Goal: Transaction & Acquisition: Purchase product/service

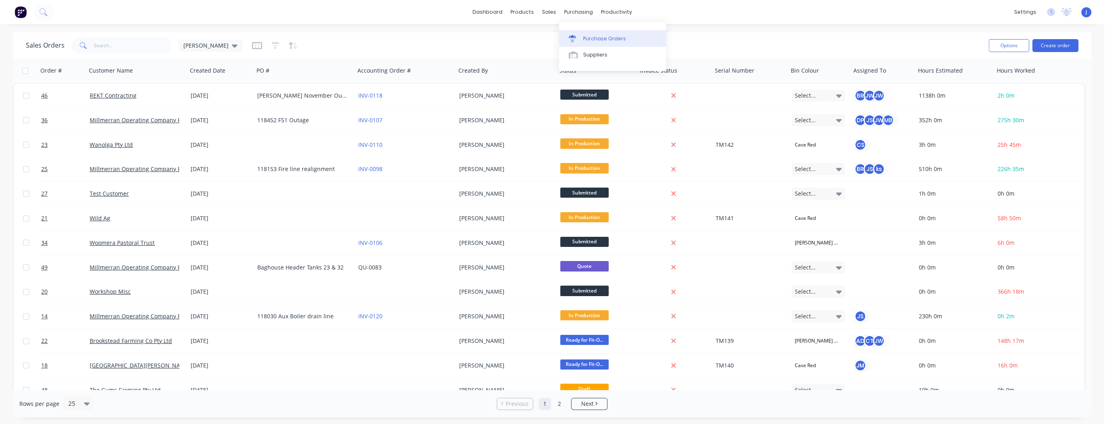
click at [585, 39] on div "Purchase Orders" at bounding box center [604, 38] width 43 height 7
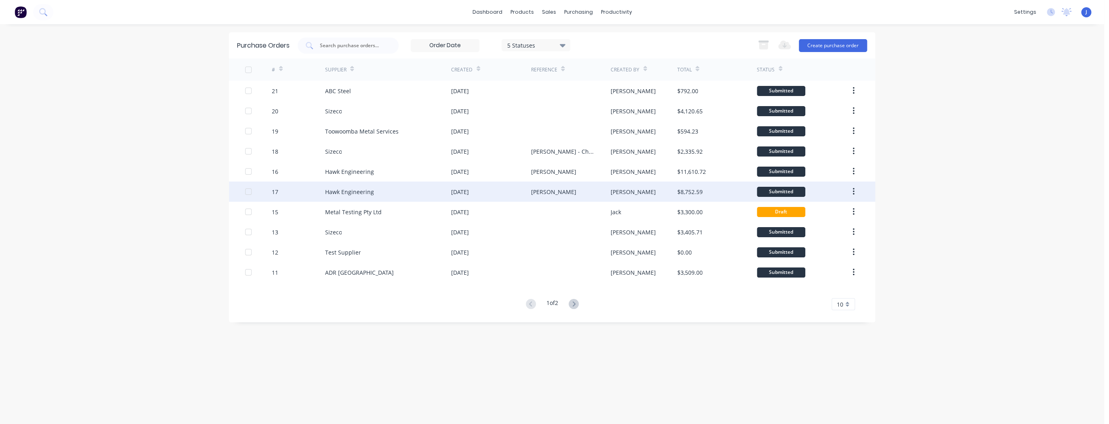
click at [425, 195] on div "Hawk Engineering" at bounding box center [388, 192] width 126 height 20
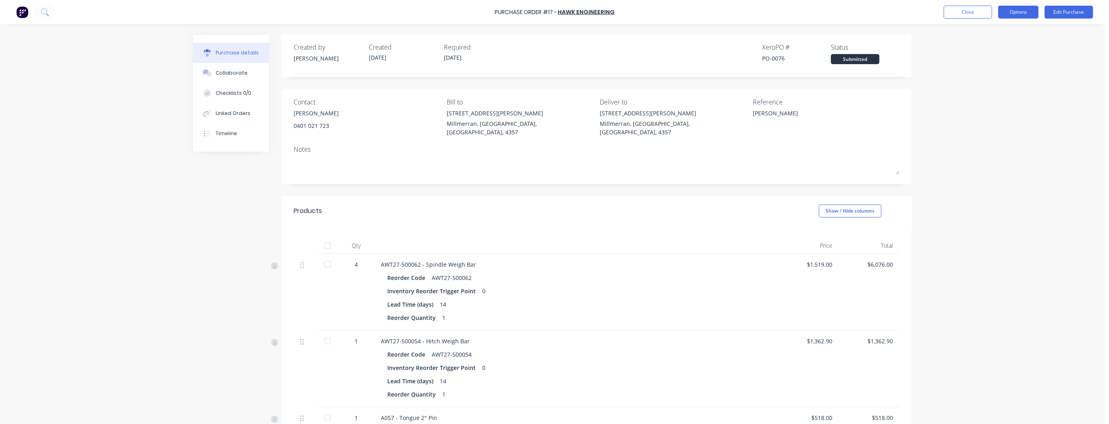
click at [1020, 17] on button "Options" at bounding box center [1017, 12] width 40 height 13
click at [993, 34] on div "Print / Email" at bounding box center [999, 33] width 62 height 12
click at [979, 50] on div "With pricing" at bounding box center [999, 49] width 62 height 12
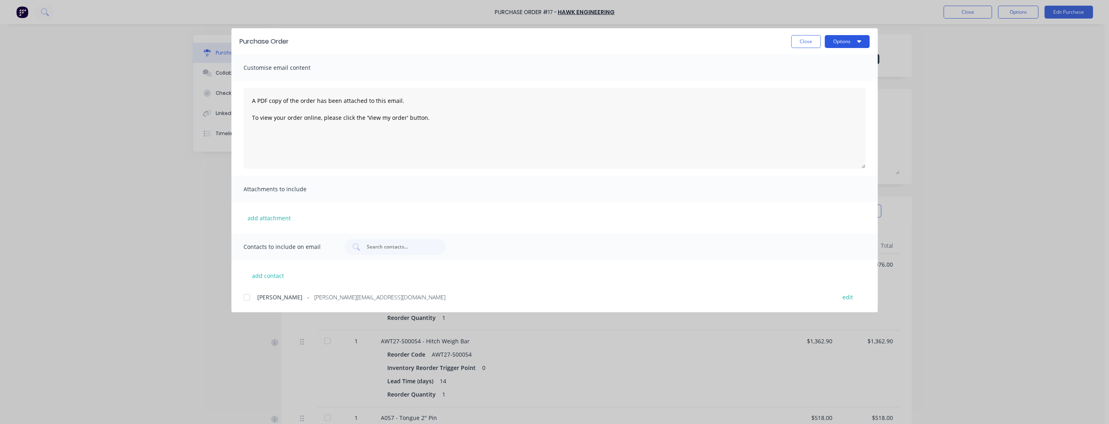
click at [864, 45] on button "Options" at bounding box center [846, 41] width 45 height 13
click at [833, 76] on div "Print" at bounding box center [831, 78] width 62 height 12
click at [807, 41] on button "Close" at bounding box center [805, 41] width 29 height 13
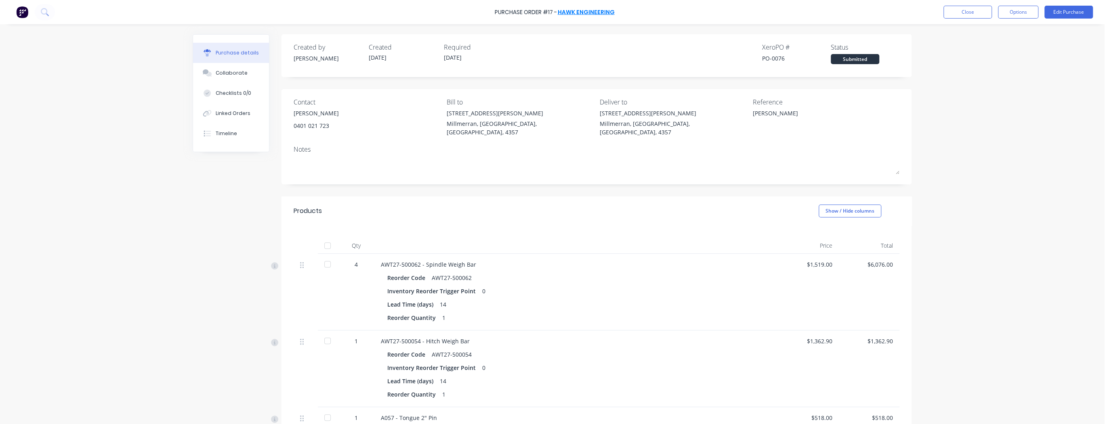
click at [607, 13] on link "Hawk Engineering" at bounding box center [585, 12] width 57 height 8
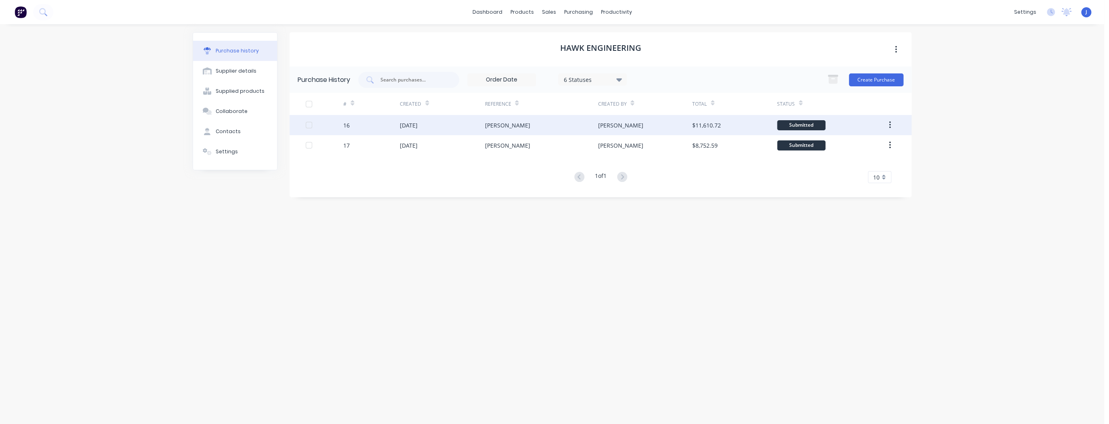
click at [415, 129] on div "[DATE]" at bounding box center [442, 125] width 85 height 20
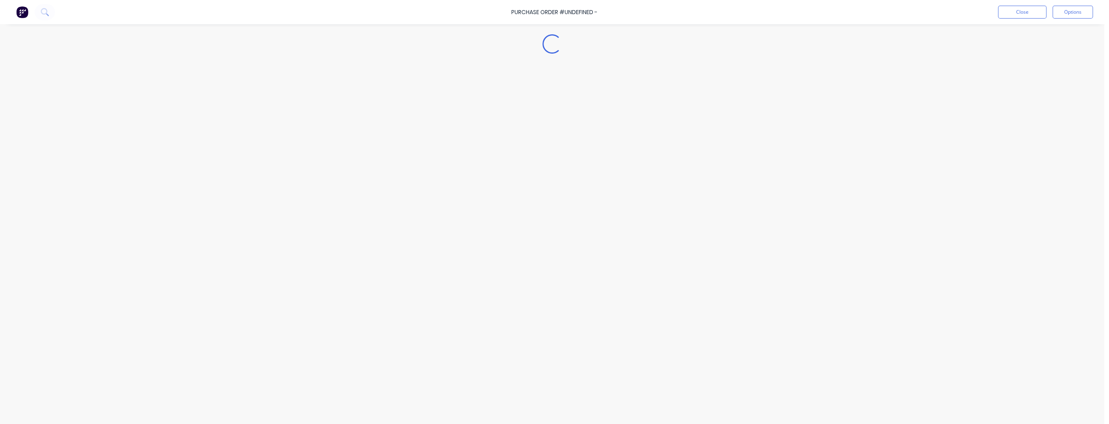
click at [415, 129] on div "Loading..." at bounding box center [551, 200] width 735 height 384
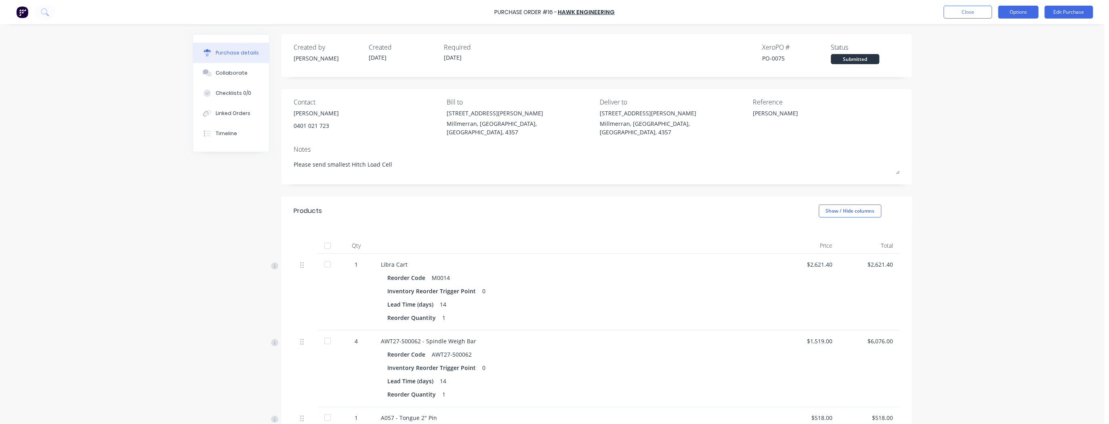
click at [1013, 15] on button "Options" at bounding box center [1017, 12] width 40 height 13
click at [993, 33] on div "Print / Email" at bounding box center [999, 33] width 62 height 12
click at [1000, 48] on div "With pricing" at bounding box center [999, 49] width 62 height 12
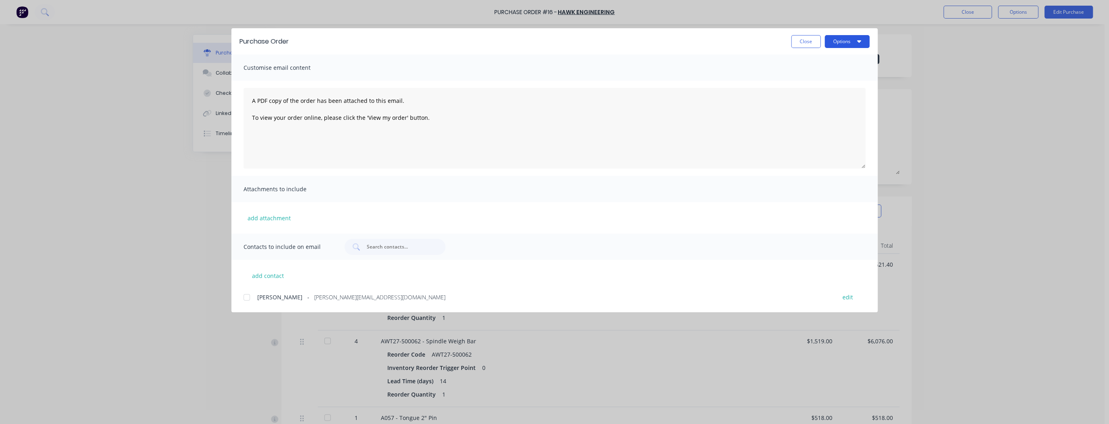
click at [859, 45] on button "Options" at bounding box center [846, 41] width 45 height 13
click at [833, 79] on div "Print" at bounding box center [831, 78] width 62 height 12
click at [797, 42] on button "Close" at bounding box center [805, 41] width 29 height 13
type textarea "x"
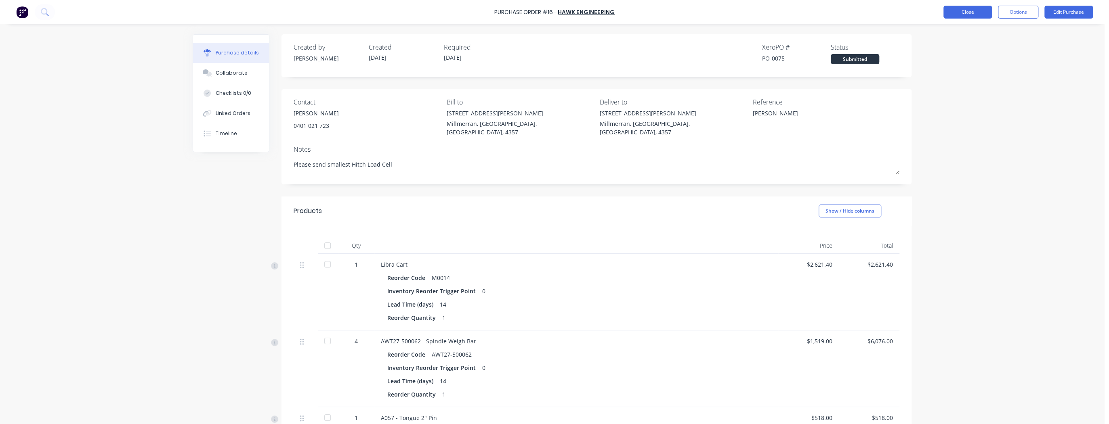
click at [956, 11] on button "Close" at bounding box center [967, 12] width 48 height 13
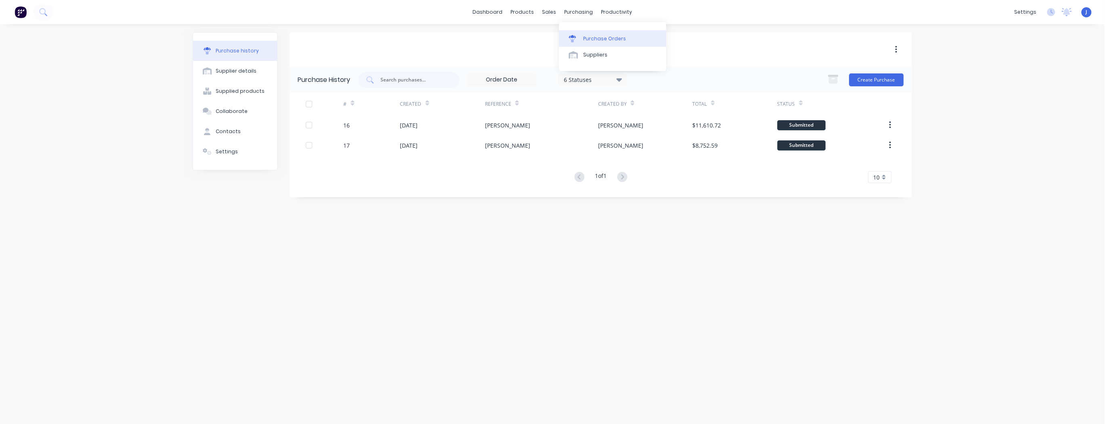
click at [586, 39] on div "Purchase Orders" at bounding box center [604, 38] width 43 height 7
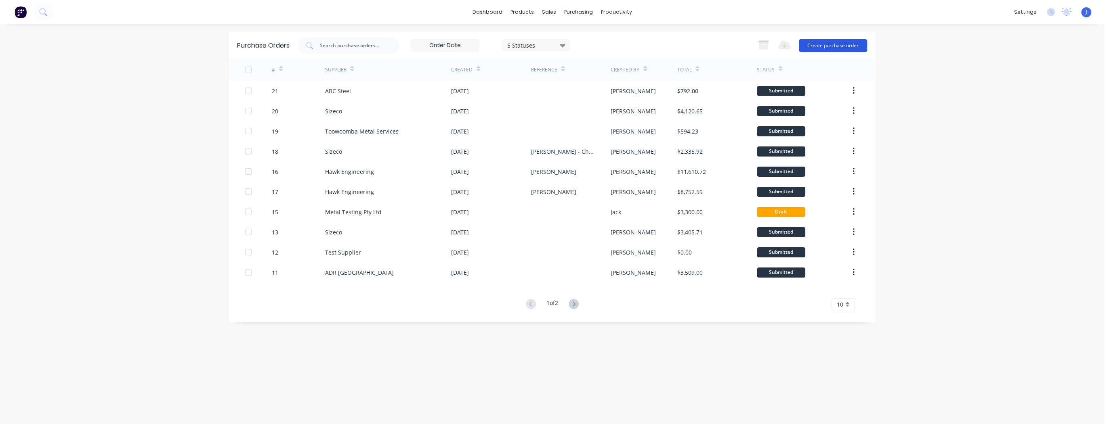
click at [831, 42] on button "Create purchase order" at bounding box center [832, 45] width 68 height 13
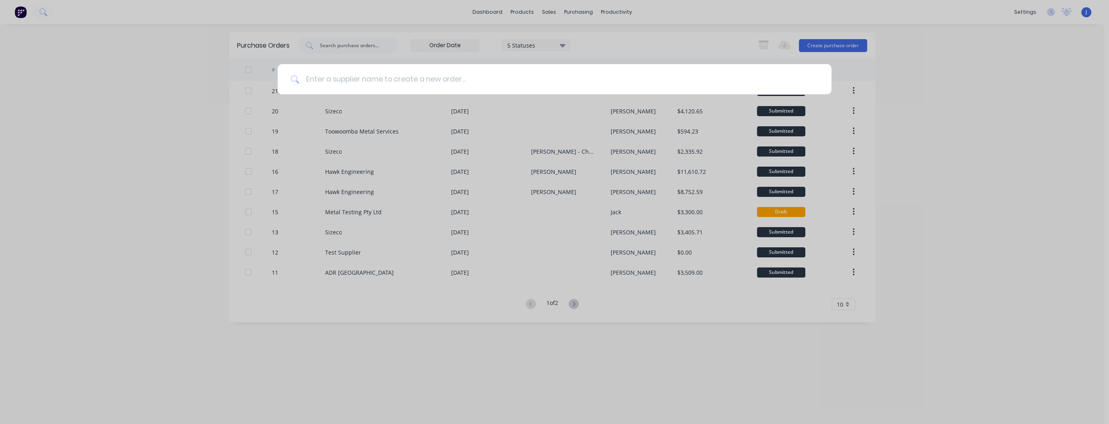
click at [350, 76] on input at bounding box center [558, 79] width 519 height 30
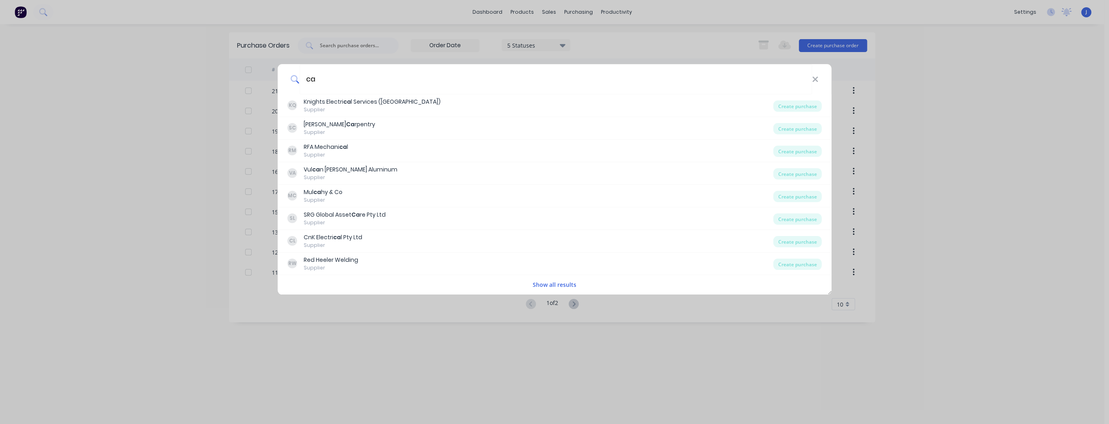
type input "ca"
click at [130, 128] on div "ca KQ Knights Electri ca l Services (QLD) Supplier Create purchase SC [PERSON_N…" at bounding box center [554, 212] width 1109 height 424
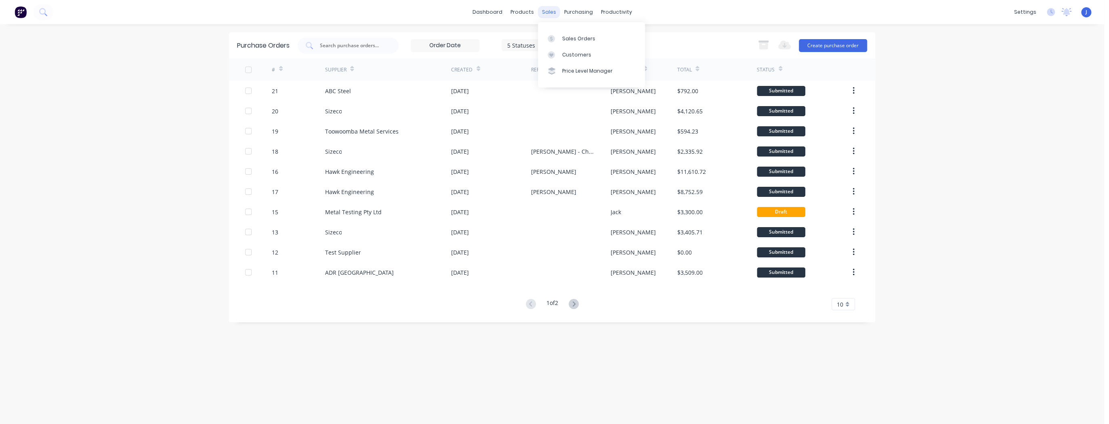
click at [549, 10] on div "sales" at bounding box center [549, 12] width 22 height 12
click at [560, 33] on link "Sales Orders" at bounding box center [591, 38] width 107 height 16
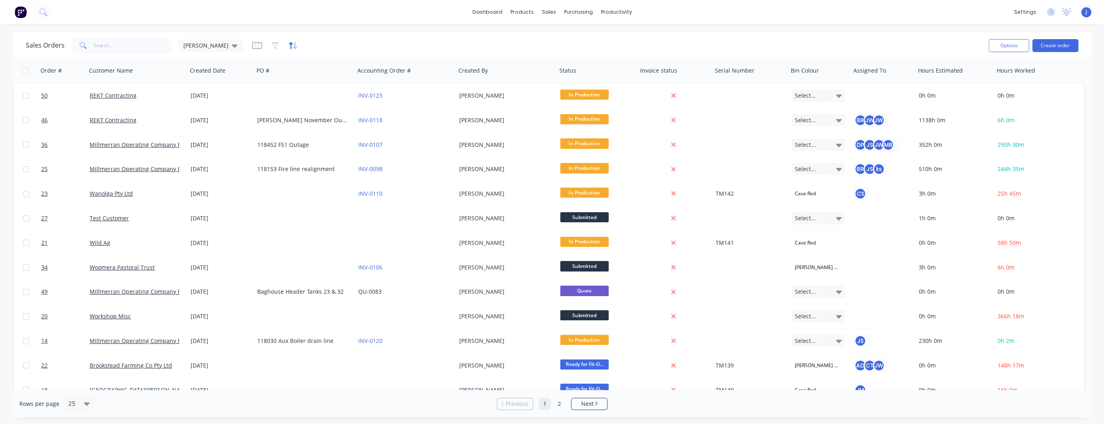
click at [288, 46] on icon "button" at bounding box center [292, 46] width 9 height 8
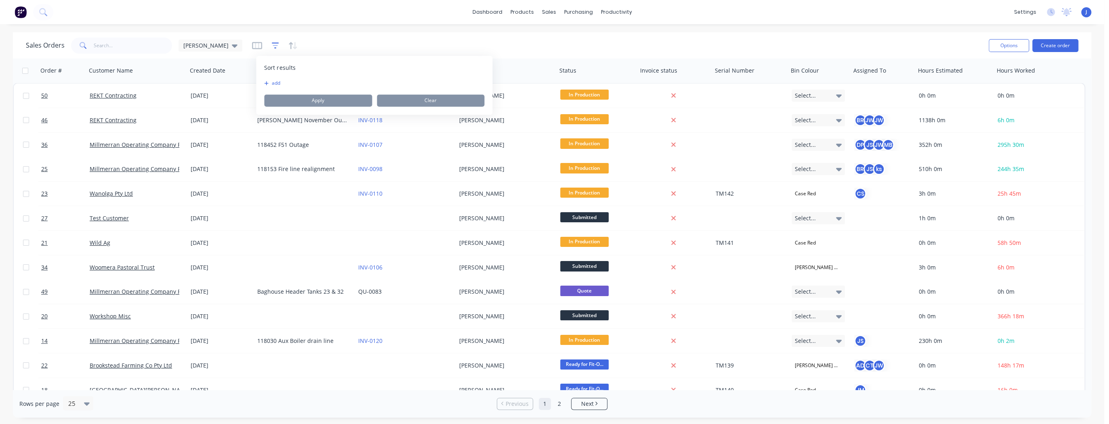
click at [272, 47] on icon "button" at bounding box center [275, 46] width 7 height 8
click at [254, 84] on button "add" at bounding box center [257, 83] width 20 height 6
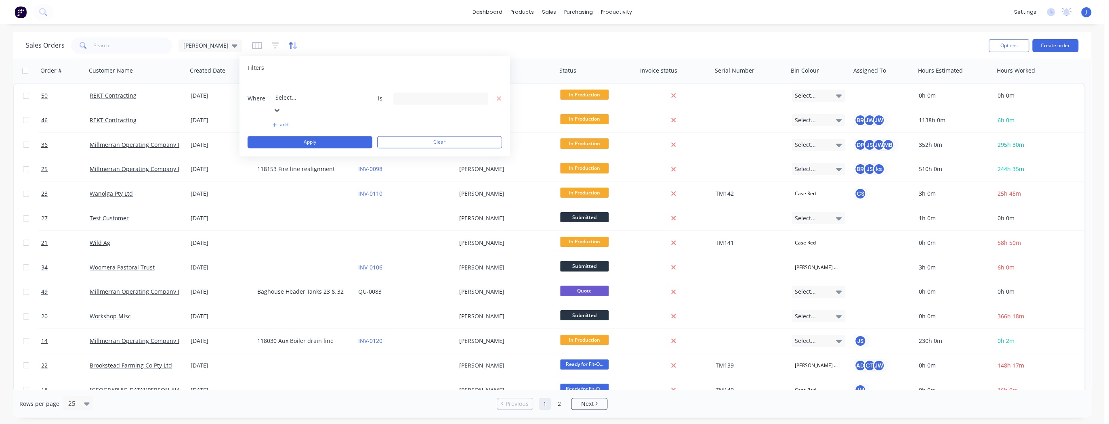
click at [288, 46] on icon "button" at bounding box center [292, 46] width 9 height 8
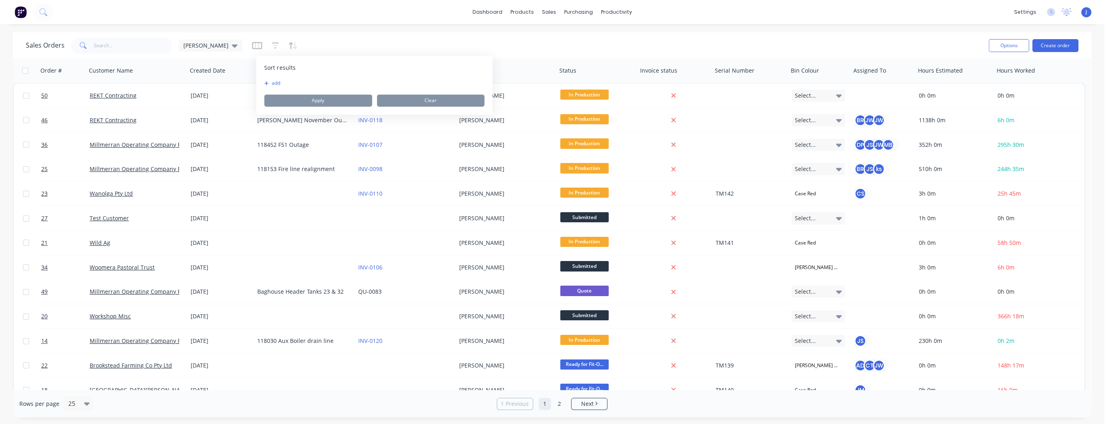
click at [274, 84] on button "add" at bounding box center [269, 83] width 10 height 6
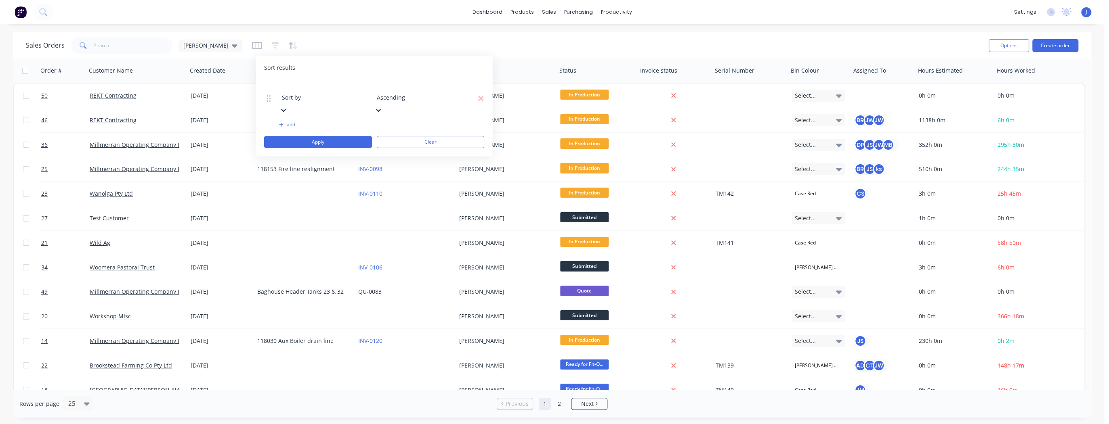
click at [287, 105] on div at bounding box center [283, 109] width 8 height 9
click at [382, 105] on div at bounding box center [378, 109] width 8 height 9
click at [348, 136] on button "Apply" at bounding box center [318, 142] width 108 height 12
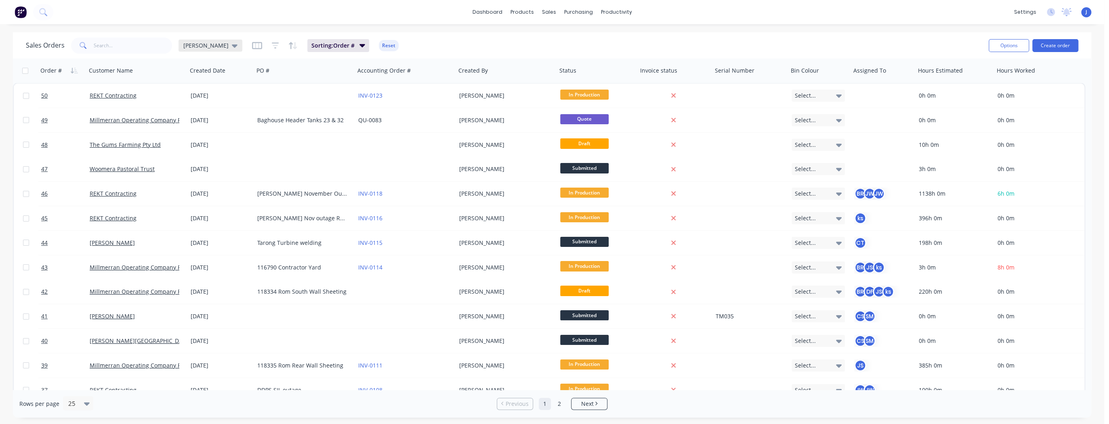
click at [232, 46] on icon at bounding box center [235, 45] width 6 height 3
click at [207, 145] on button "[PERSON_NAME] 1" at bounding box center [227, 146] width 92 height 9
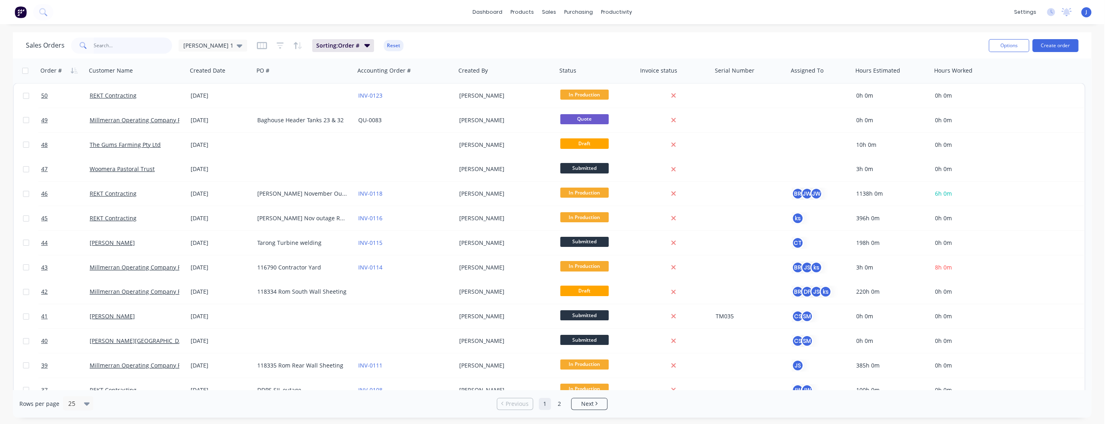
click at [116, 44] on input "text" at bounding box center [133, 46] width 79 height 16
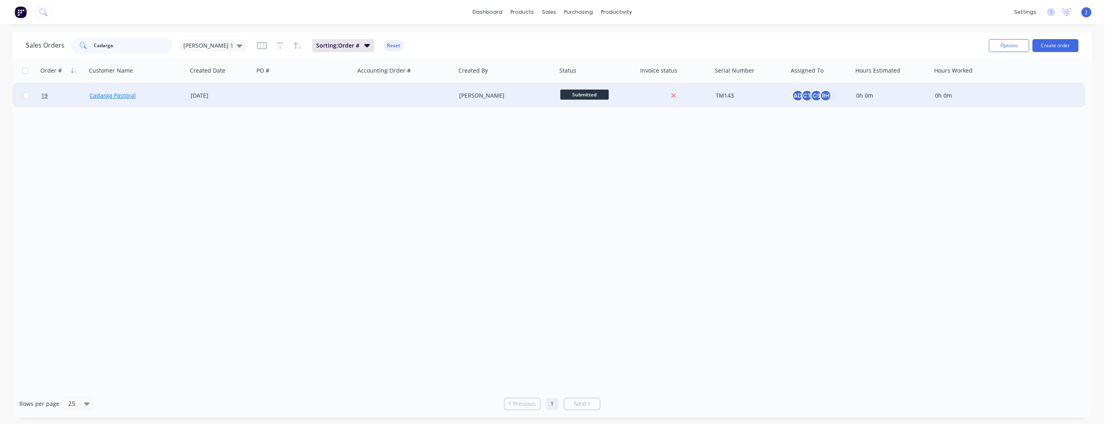
type input "Cadarga"
click at [121, 96] on link "Cadarga Pastoral" at bounding box center [113, 96] width 46 height 8
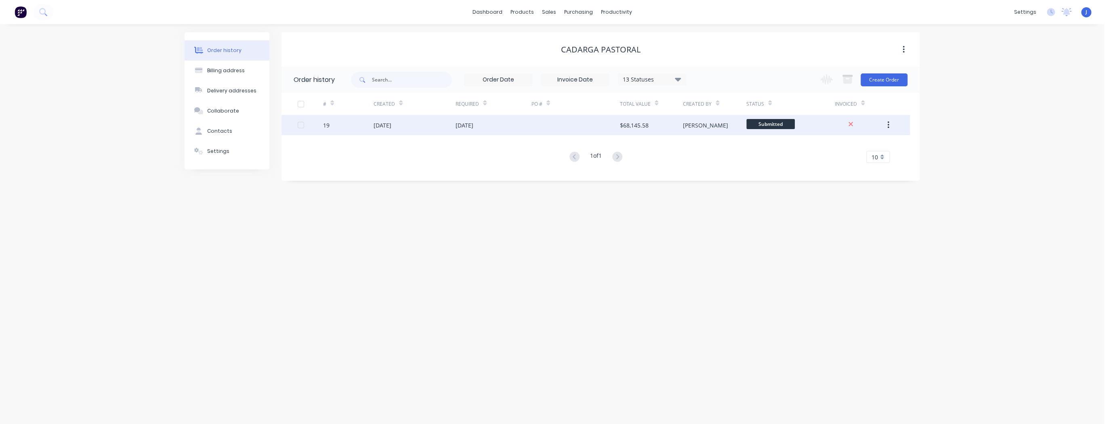
click at [488, 128] on div "[DATE]" at bounding box center [493, 125] width 76 height 20
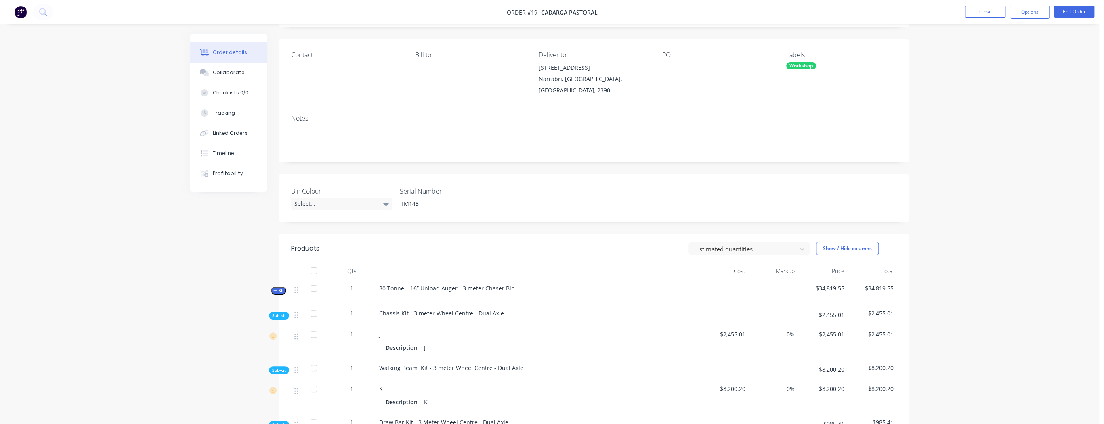
scroll to position [97, 0]
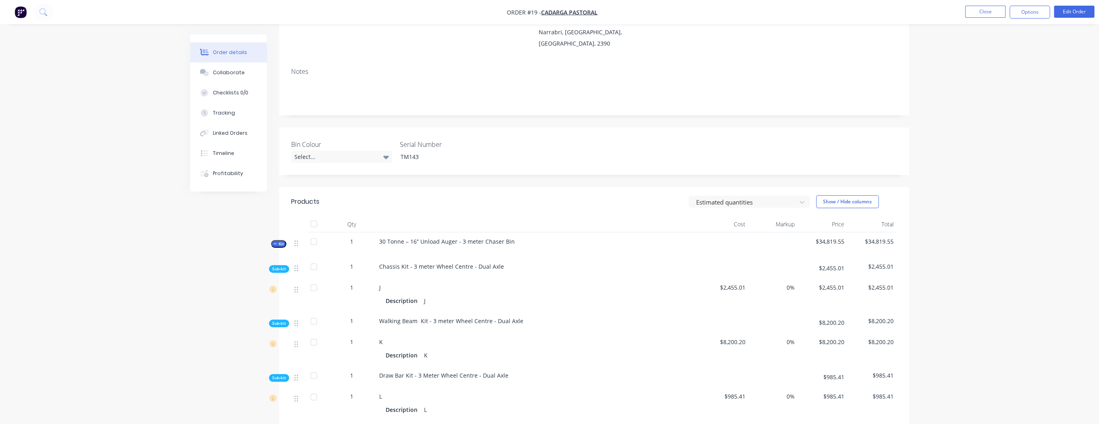
click at [312, 225] on div at bounding box center [314, 224] width 16 height 16
click at [1075, 13] on button "Edit Order" at bounding box center [1074, 12] width 40 height 12
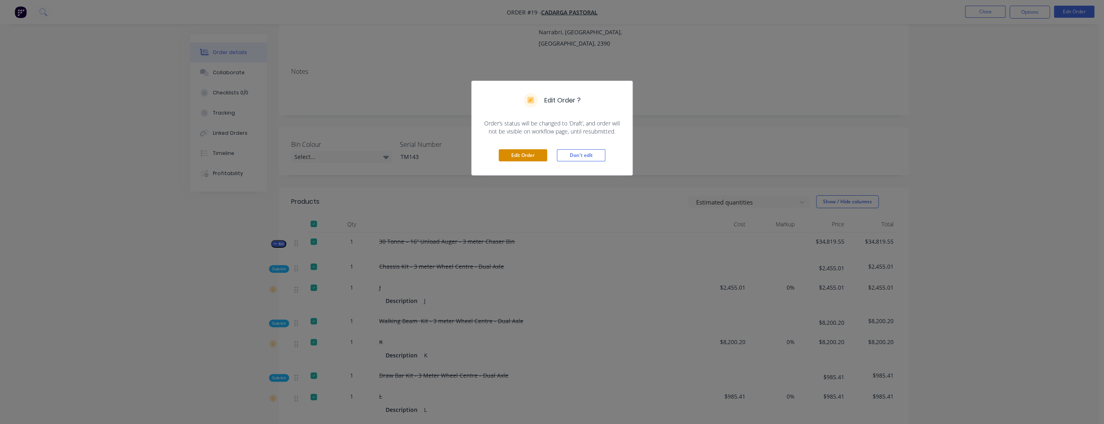
click at [505, 160] on button "Edit Order" at bounding box center [523, 155] width 48 height 12
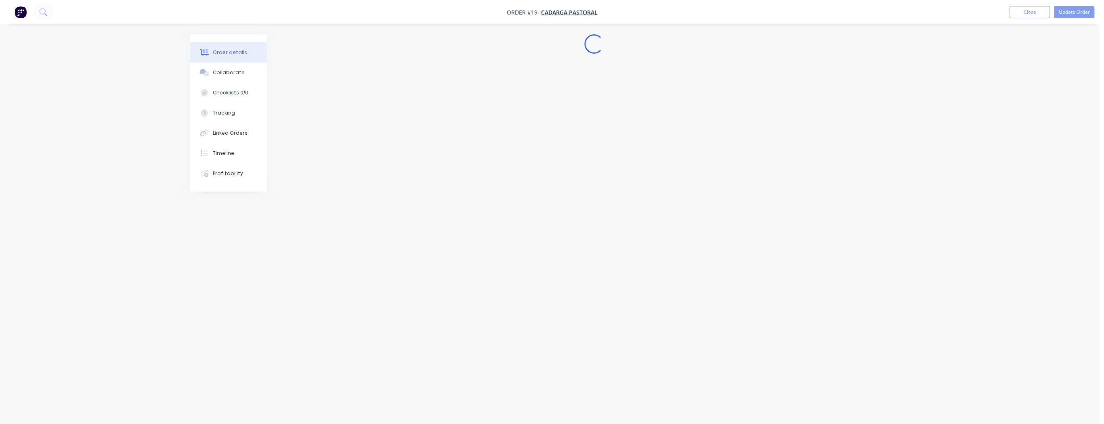
scroll to position [0, 0]
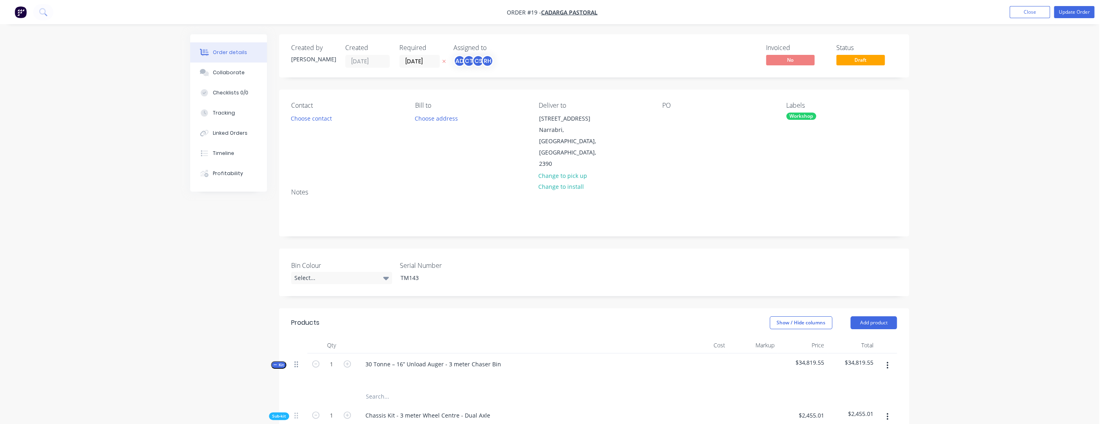
click at [297, 362] on icon at bounding box center [296, 365] width 4 height 6
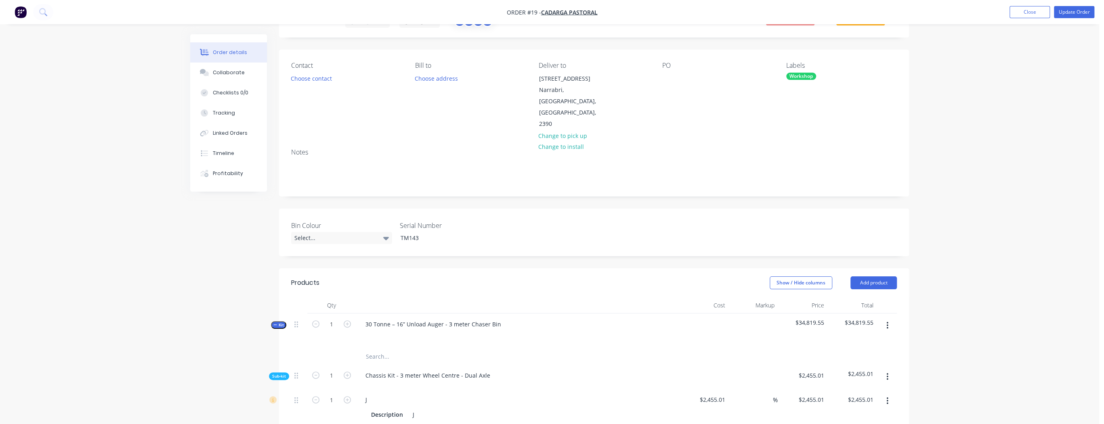
scroll to position [129, 0]
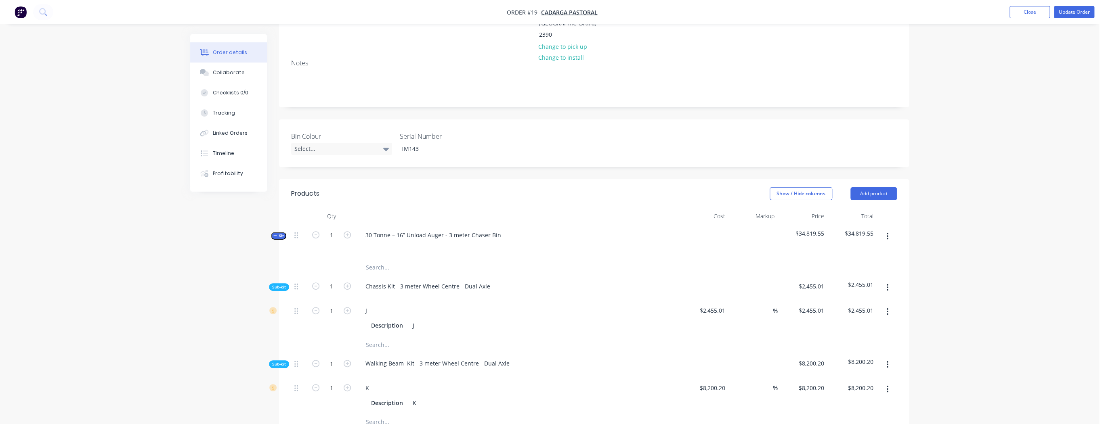
click at [886, 229] on button "button" at bounding box center [887, 236] width 19 height 15
click at [859, 300] on div "Delete" at bounding box center [858, 306] width 62 height 12
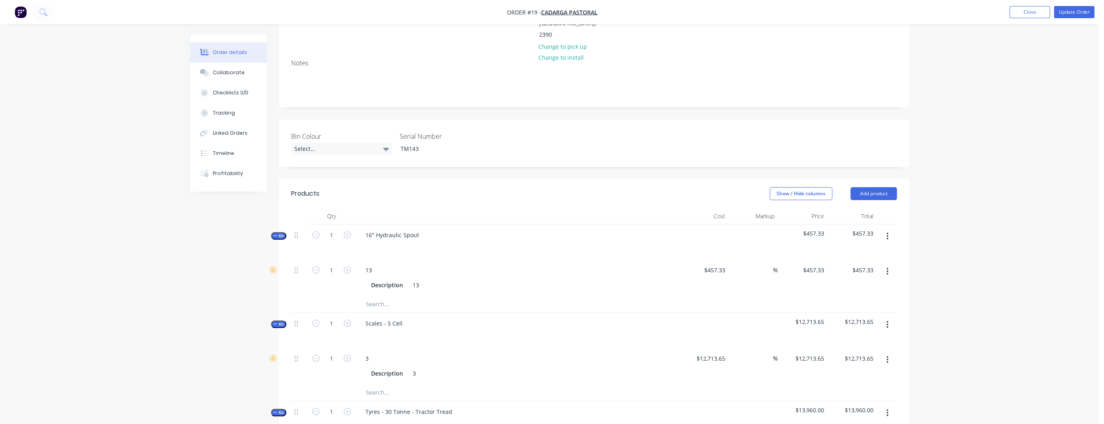
click at [885, 224] on div at bounding box center [886, 241] width 20 height 35
click at [886, 232] on icon "button" at bounding box center [887, 236] width 2 height 9
click at [876, 300] on div "Delete" at bounding box center [858, 306] width 62 height 12
click at [888, 229] on button "button" at bounding box center [887, 236] width 19 height 15
click at [882, 300] on div "Delete" at bounding box center [858, 306] width 62 height 12
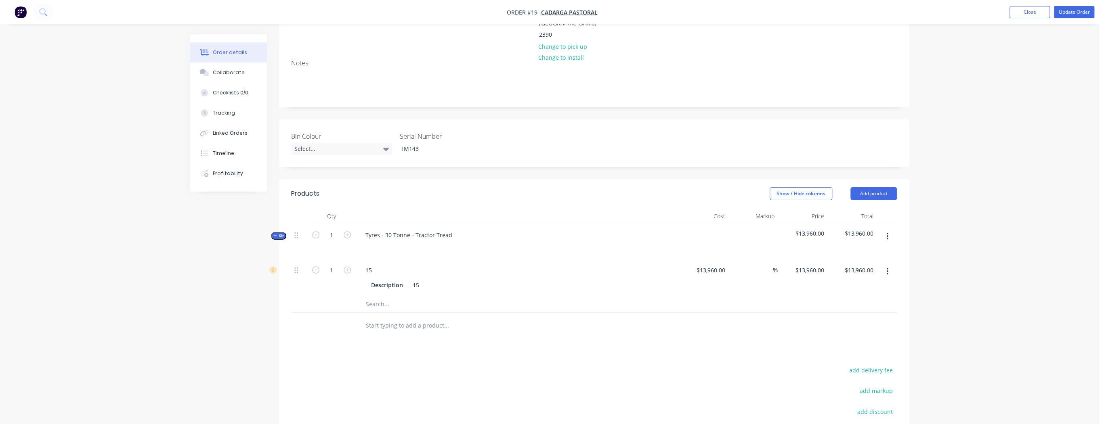
click at [887, 232] on icon "button" at bounding box center [887, 236] width 2 height 9
click at [865, 300] on div "Delete" at bounding box center [858, 306] width 62 height 12
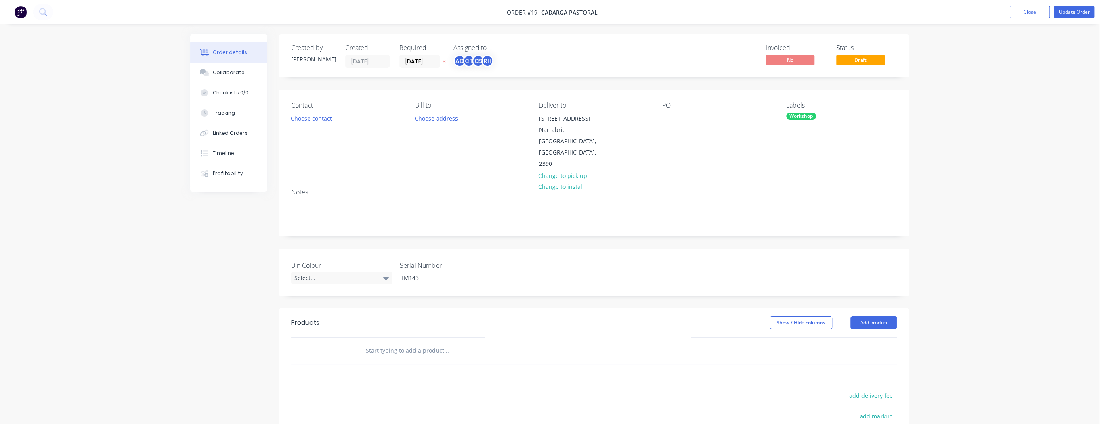
scroll to position [123, 0]
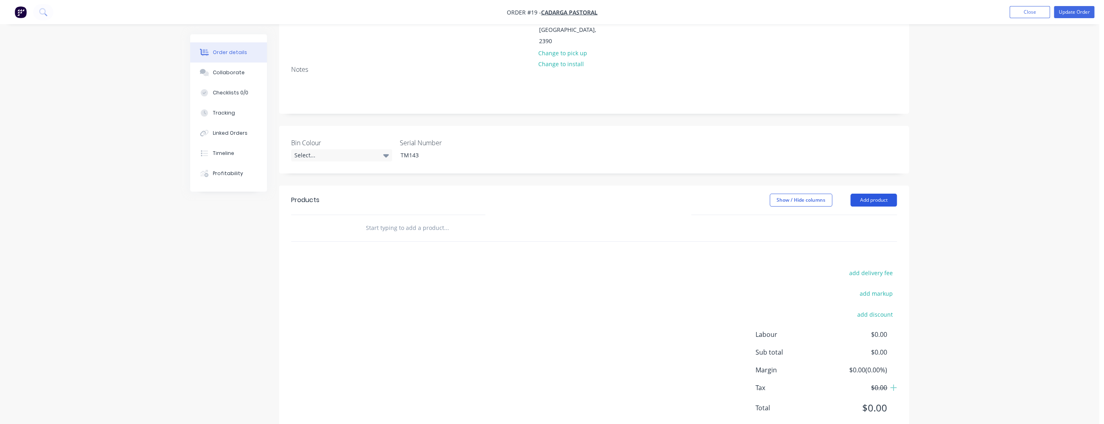
click at [878, 194] on button "Add product" at bounding box center [873, 200] width 46 height 13
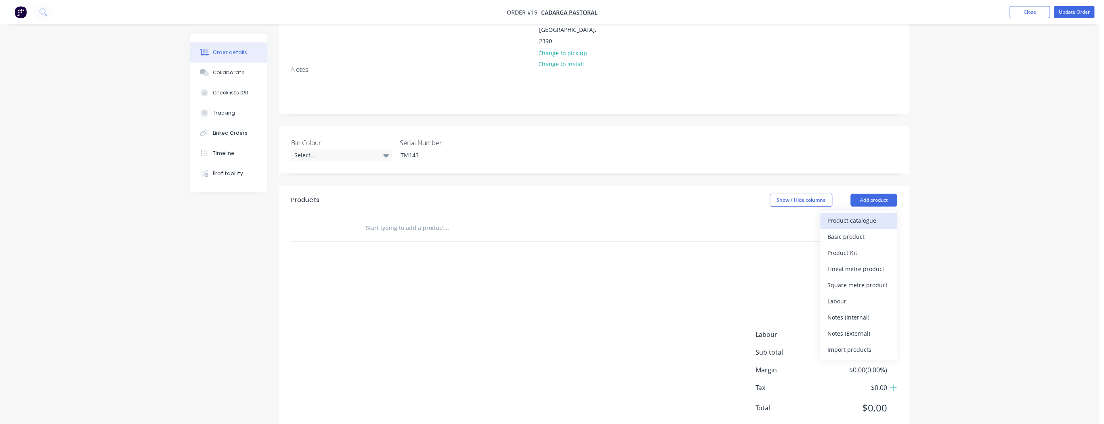
click at [837, 215] on div "Product catalogue" at bounding box center [858, 221] width 62 height 12
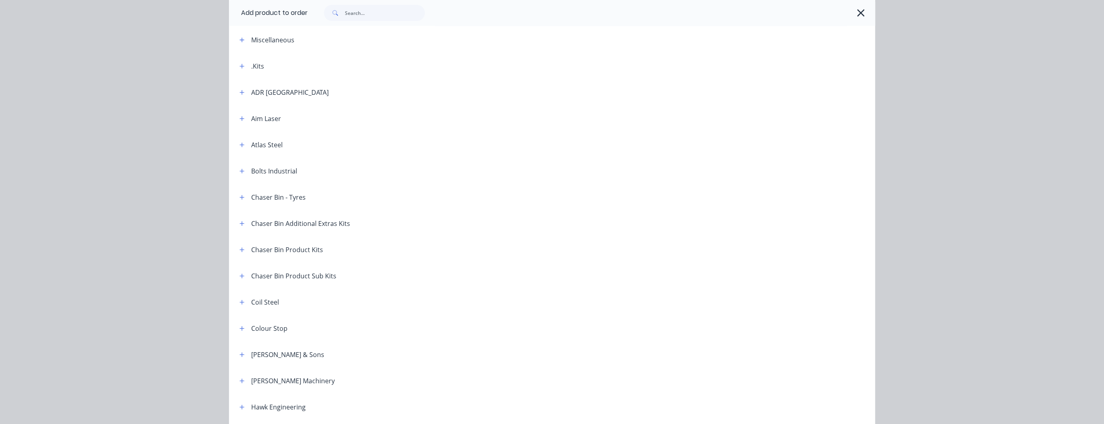
scroll to position [97, 0]
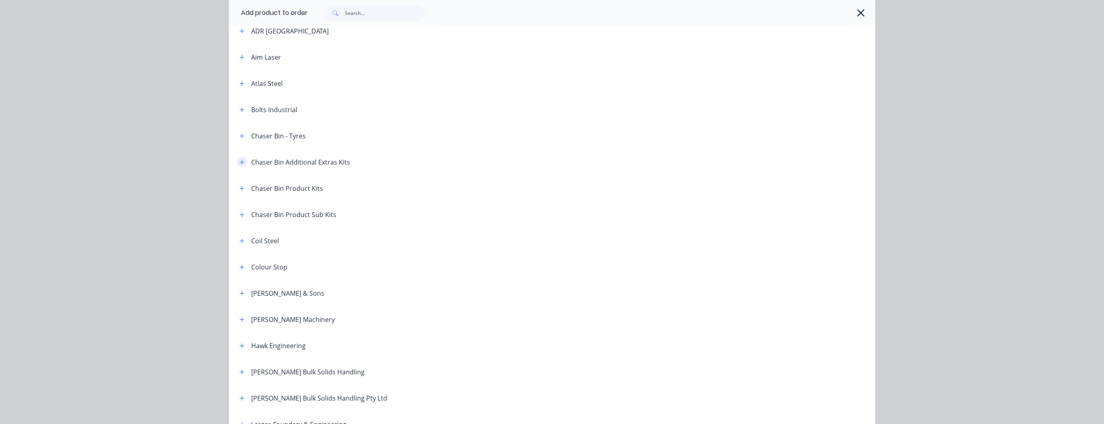
click at [239, 163] on icon "button" at bounding box center [241, 162] width 5 height 6
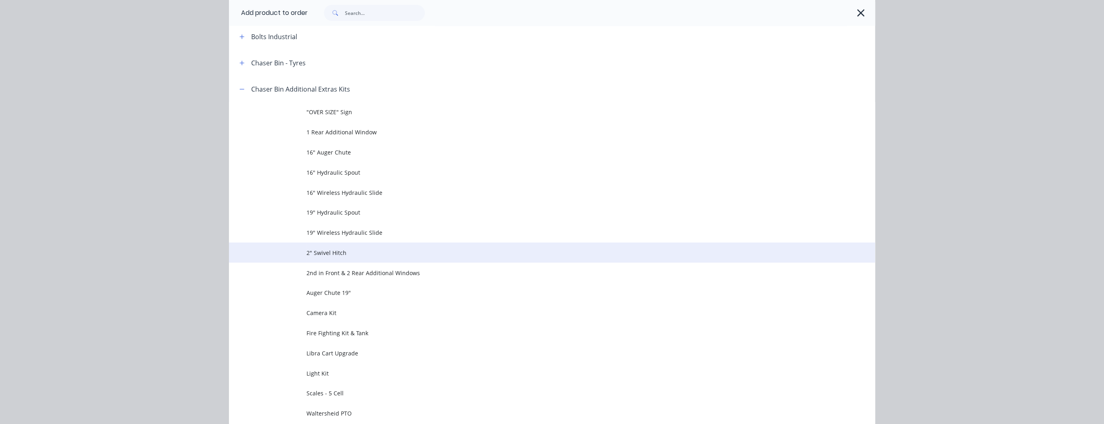
scroll to position [226, 0]
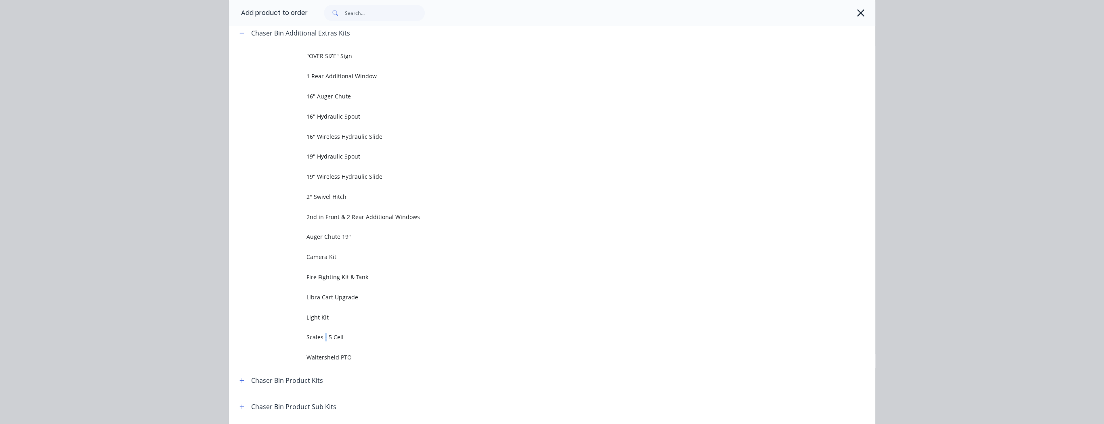
click at [323, 339] on span "Scales - 5 Cell" at bounding box center [533, 337] width 455 height 8
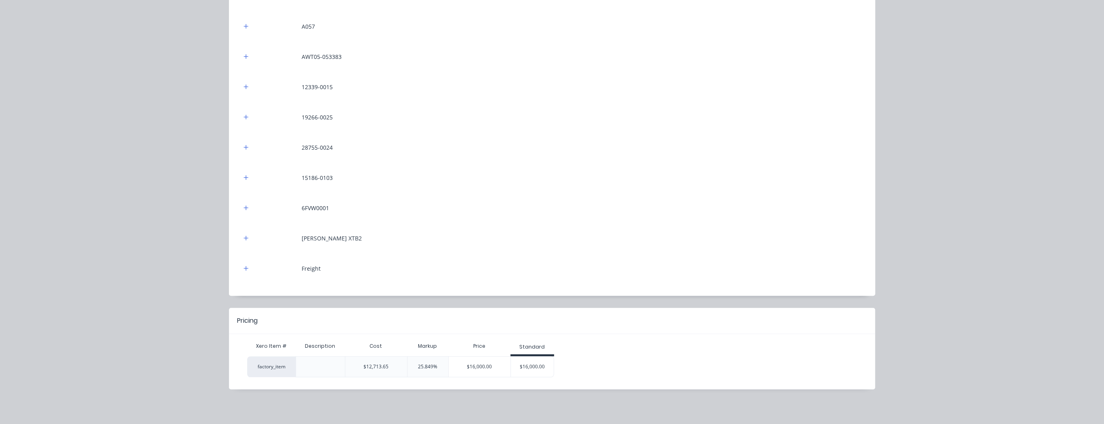
scroll to position [134, 0]
click at [534, 362] on div "$16,000.00" at bounding box center [532, 367] width 43 height 20
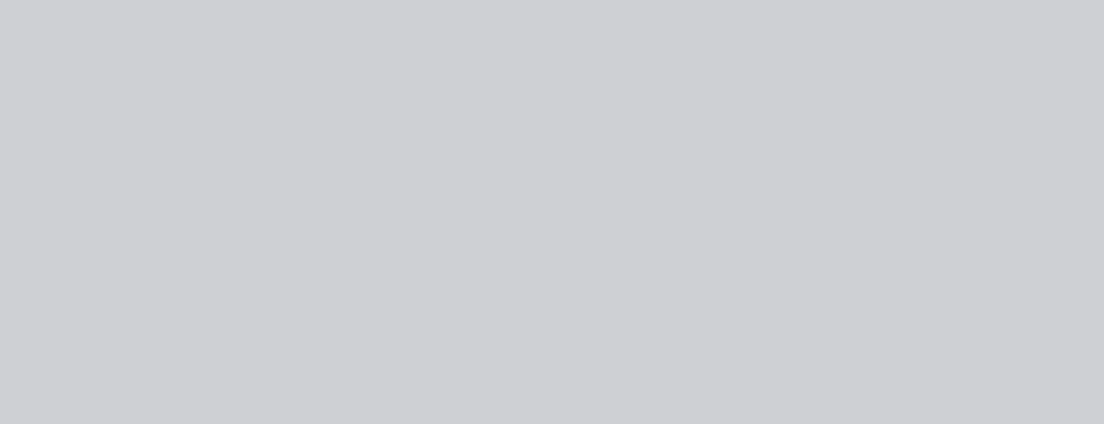
scroll to position [0, 0]
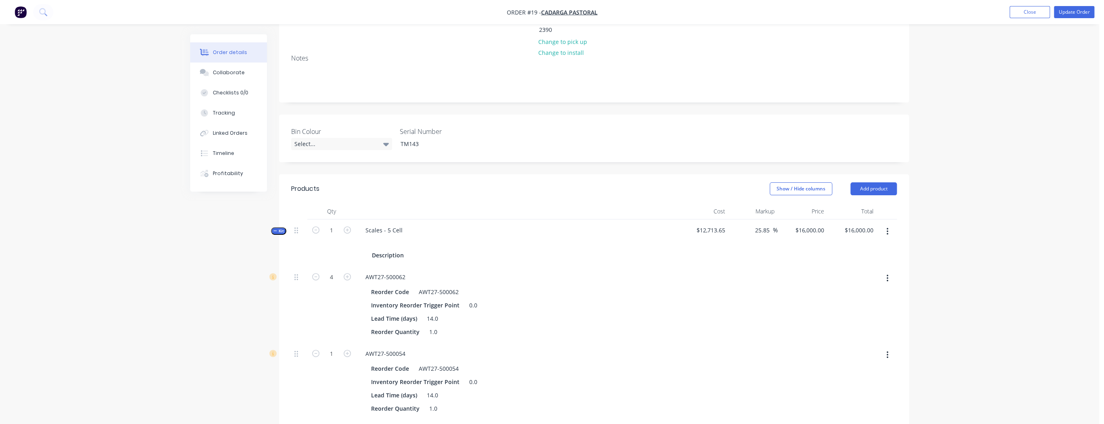
click at [886, 227] on icon "button" at bounding box center [887, 231] width 2 height 9
click at [276, 229] on icon "button" at bounding box center [275, 231] width 4 height 4
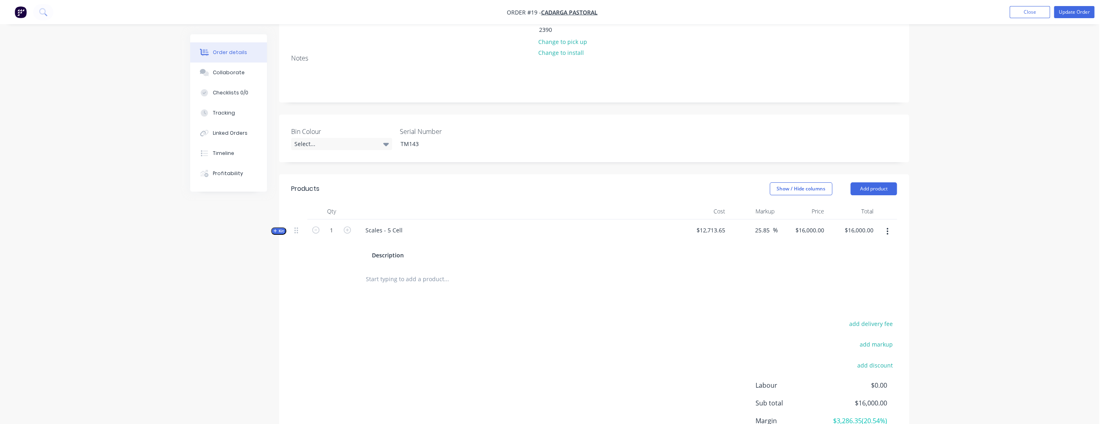
click at [276, 229] on icon "button" at bounding box center [275, 231] width 4 height 4
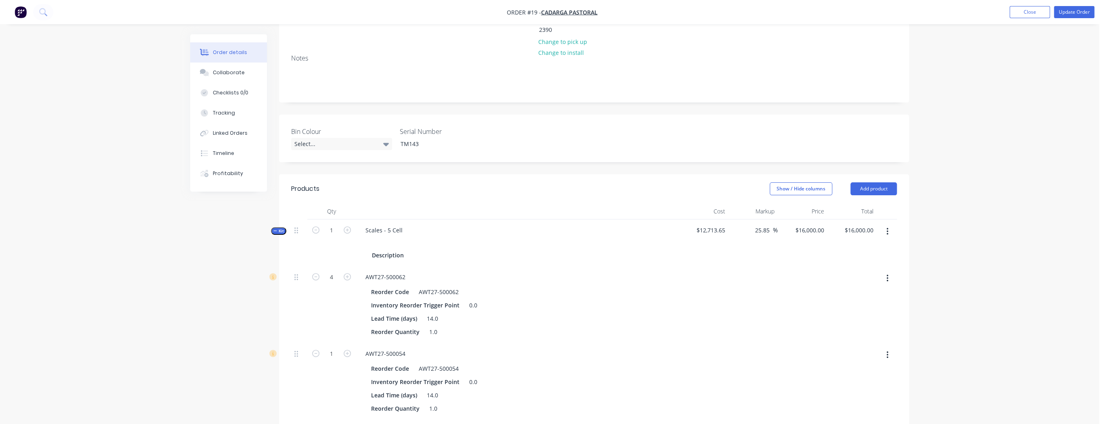
click at [886, 227] on icon "button" at bounding box center [887, 231] width 2 height 9
click at [856, 312] on div "Delete" at bounding box center [858, 318] width 62 height 12
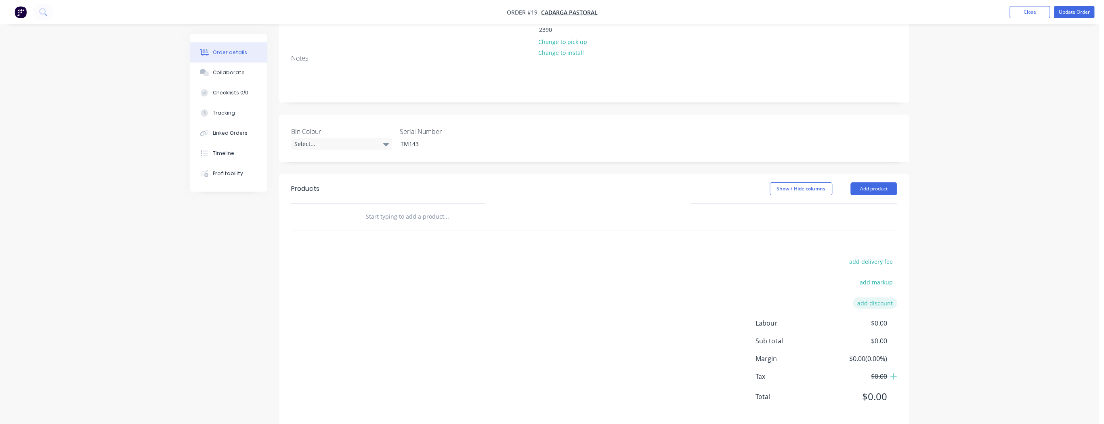
scroll to position [123, 0]
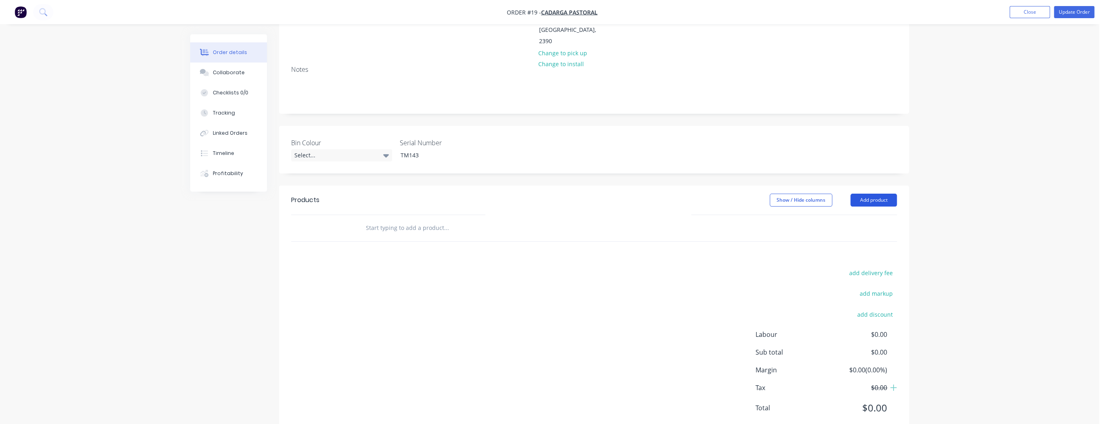
click at [881, 194] on button "Add product" at bounding box center [873, 200] width 46 height 13
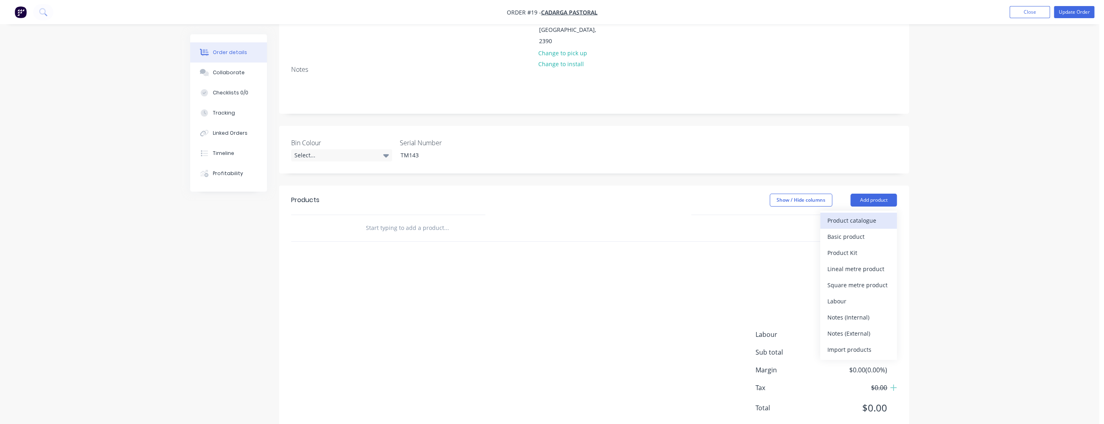
click at [871, 215] on div "Product catalogue" at bounding box center [858, 221] width 62 height 12
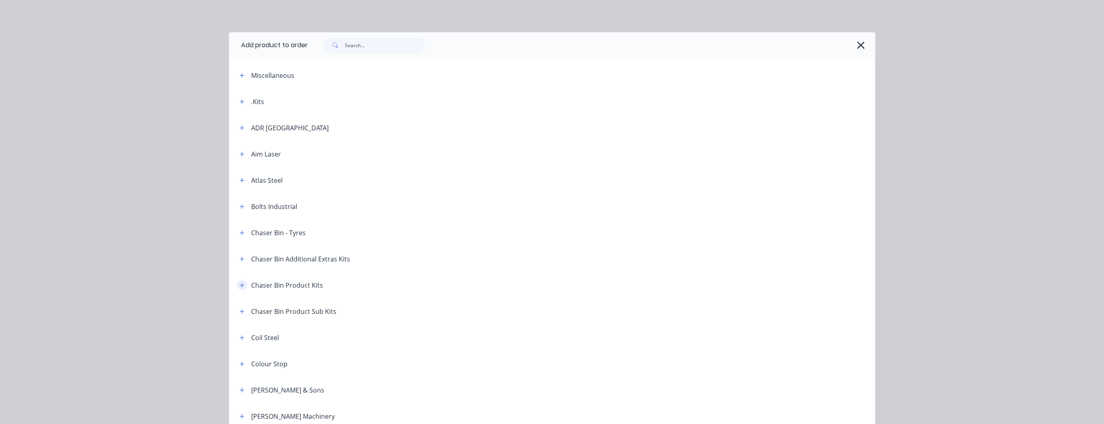
click at [241, 283] on icon "button" at bounding box center [241, 286] width 5 height 6
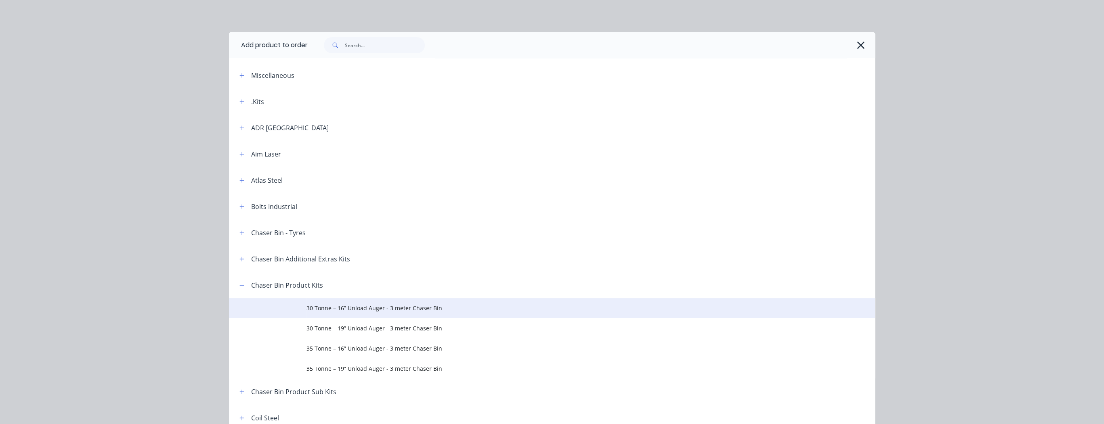
click at [343, 309] on span "30 Tonne – 16” Unload Auger - 3 meter Chaser Bin" at bounding box center [533, 308] width 455 height 8
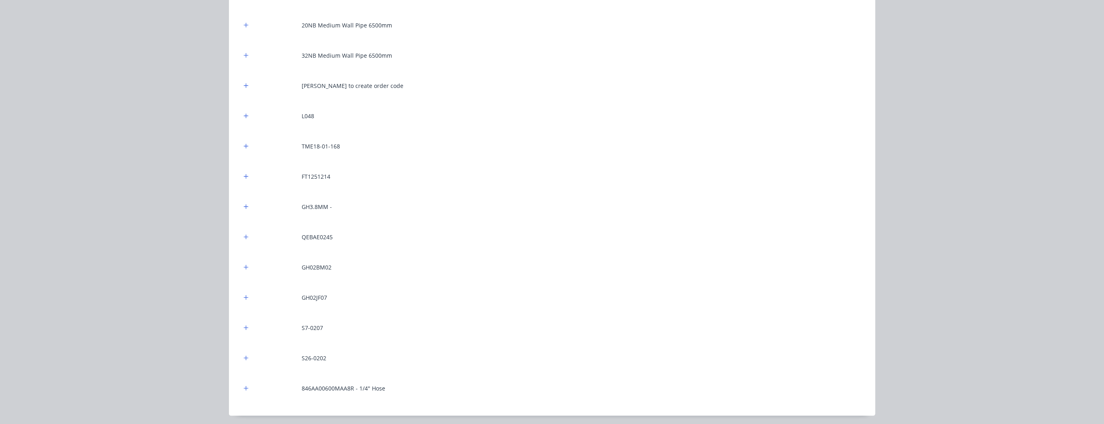
scroll to position [8934, 0]
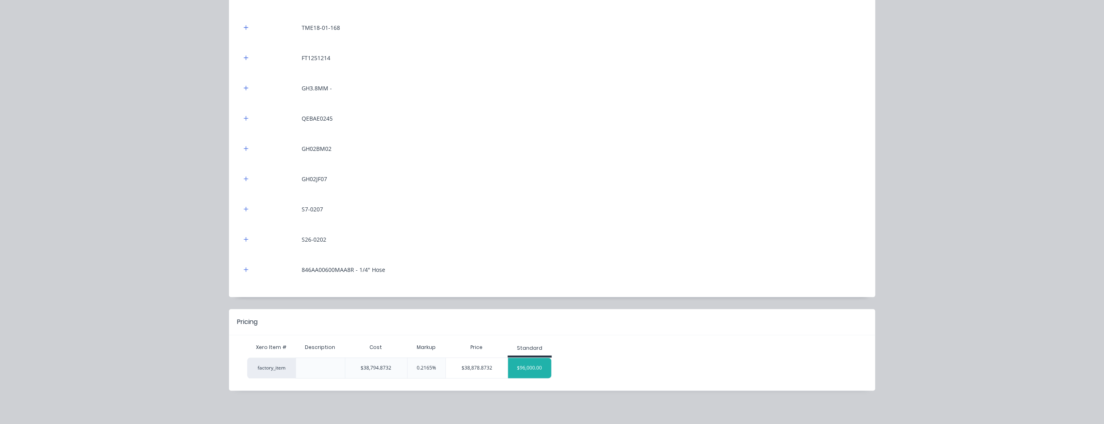
click at [519, 369] on div "$96,000.00" at bounding box center [529, 368] width 43 height 20
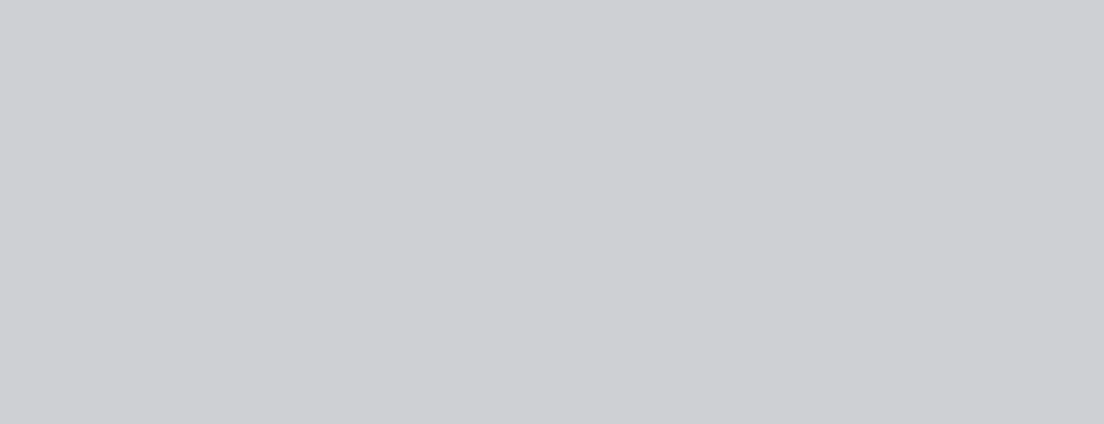
type input "147.46"
type input "$96,000.00"
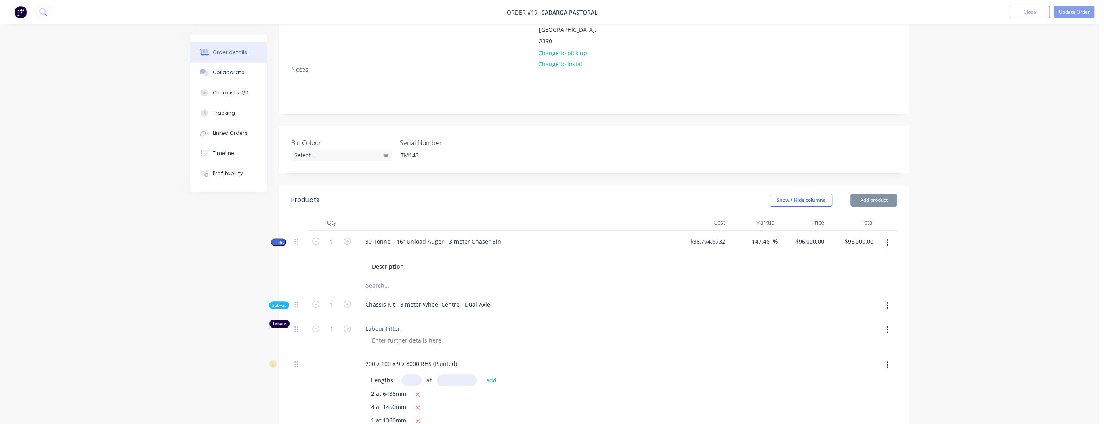
click at [276, 240] on icon "button" at bounding box center [275, 242] width 4 height 4
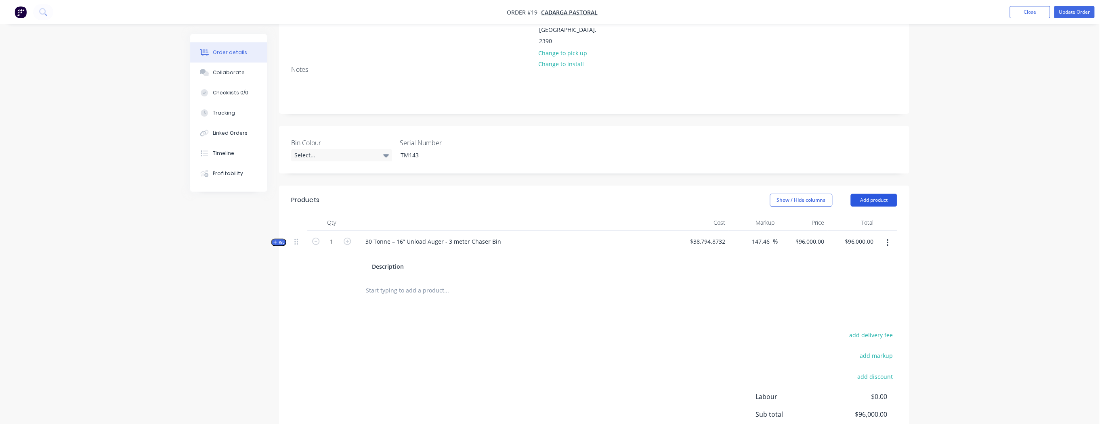
click at [880, 194] on button "Add product" at bounding box center [873, 200] width 46 height 13
click at [868, 215] on div "Product catalogue" at bounding box center [858, 221] width 62 height 12
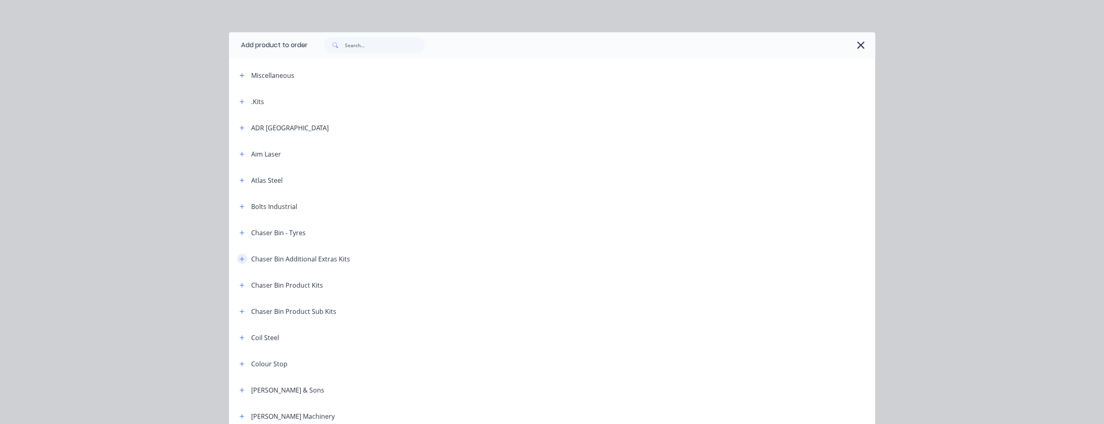
click at [241, 260] on icon "button" at bounding box center [241, 259] width 5 height 6
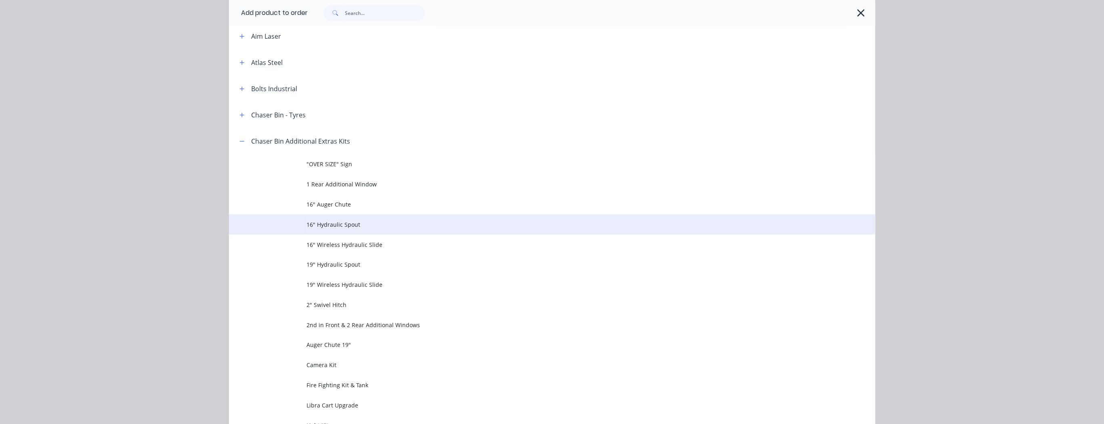
scroll to position [129, 0]
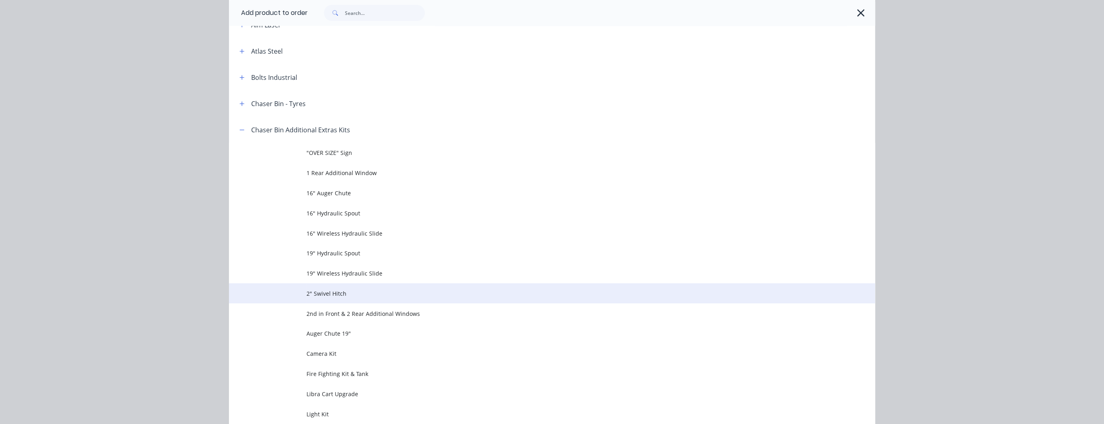
click at [333, 296] on span "2" Swivel Hitch" at bounding box center [533, 293] width 455 height 8
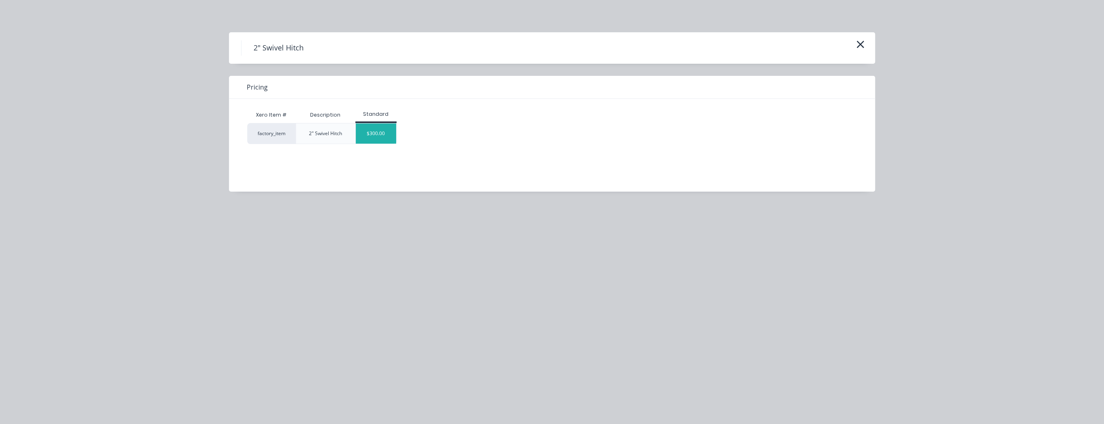
click at [375, 139] on div "$300.00" at bounding box center [376, 134] width 40 height 20
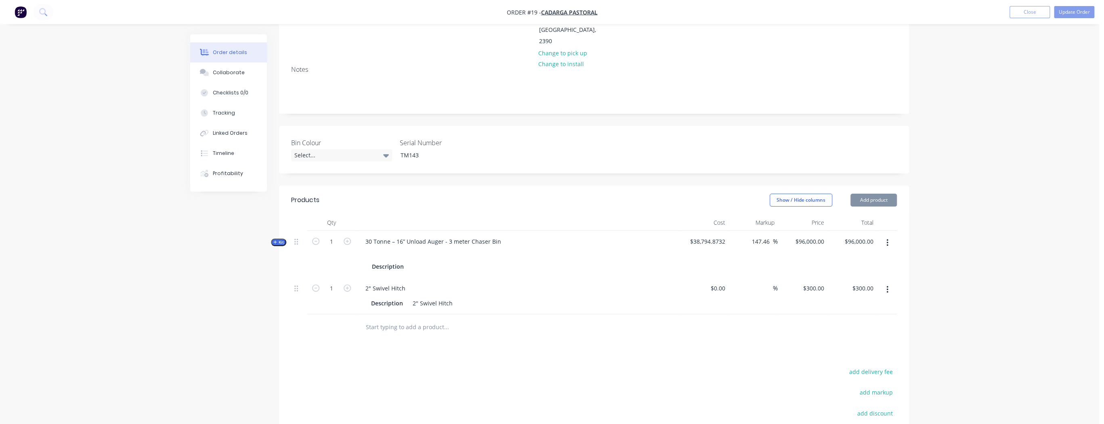
type input "$300.00"
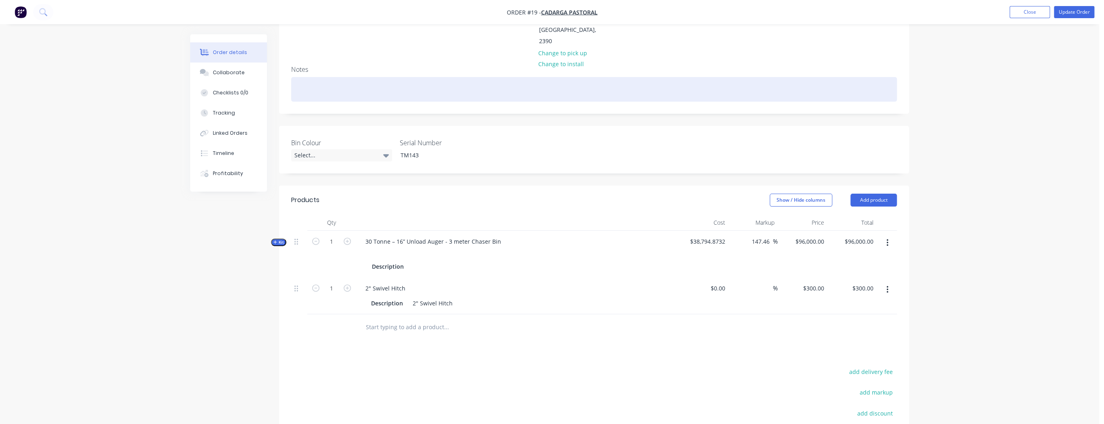
click at [302, 77] on div at bounding box center [594, 89] width 606 height 25
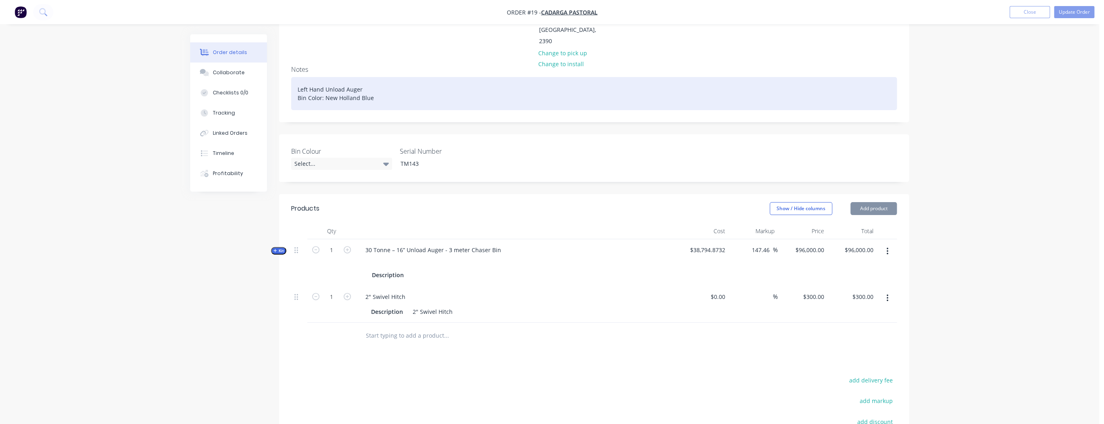
click at [320, 77] on div "Left Hand Unload Auger Bin Color: New Holland Blue" at bounding box center [594, 93] width 606 height 33
click at [384, 77] on div "Left Hand Unload Auger Bin Colour: New Holland Blue" at bounding box center [594, 93] width 606 height 33
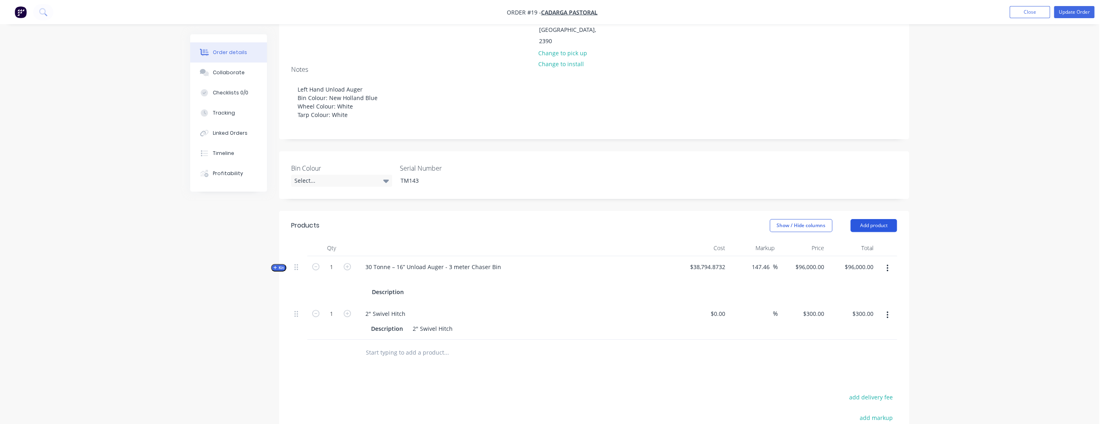
click at [884, 219] on button "Add product" at bounding box center [873, 225] width 46 height 13
click at [865, 240] on div "Product catalogue" at bounding box center [858, 246] width 62 height 12
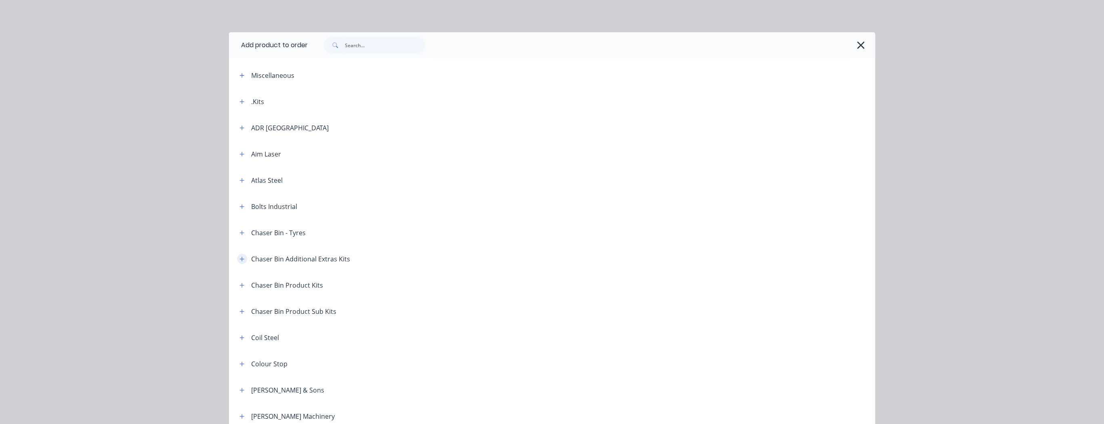
click at [241, 257] on icon "button" at bounding box center [241, 259] width 5 height 6
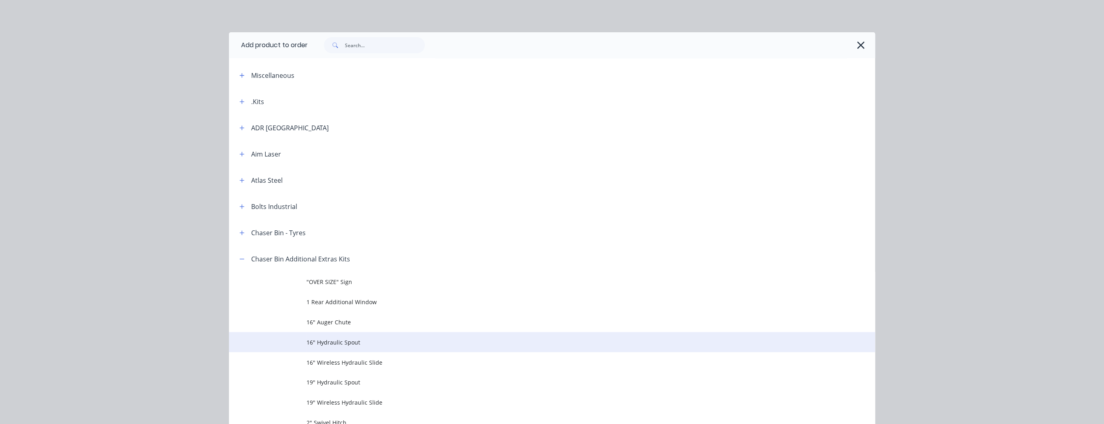
click at [337, 341] on span "16" Hydraulic Spout" at bounding box center [533, 342] width 455 height 8
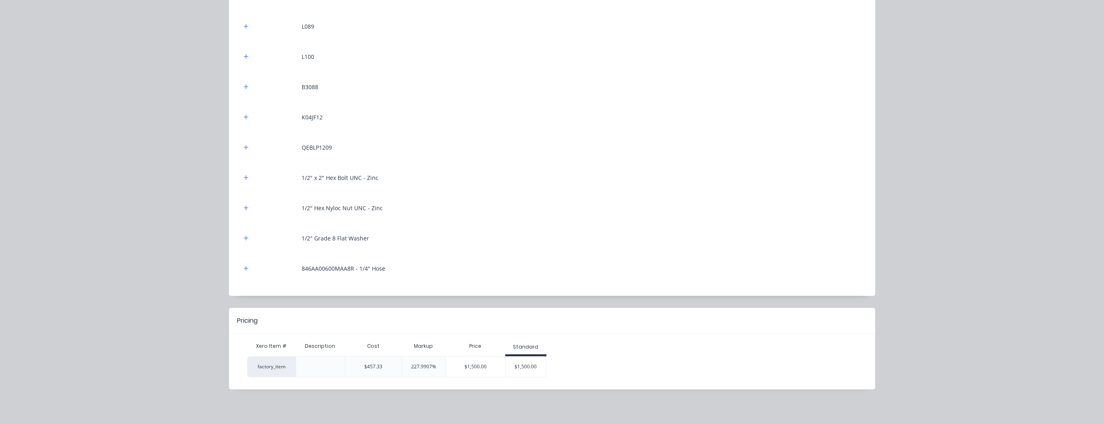
scroll to position [268, 0]
click at [522, 362] on div "$1,500.00" at bounding box center [525, 367] width 40 height 20
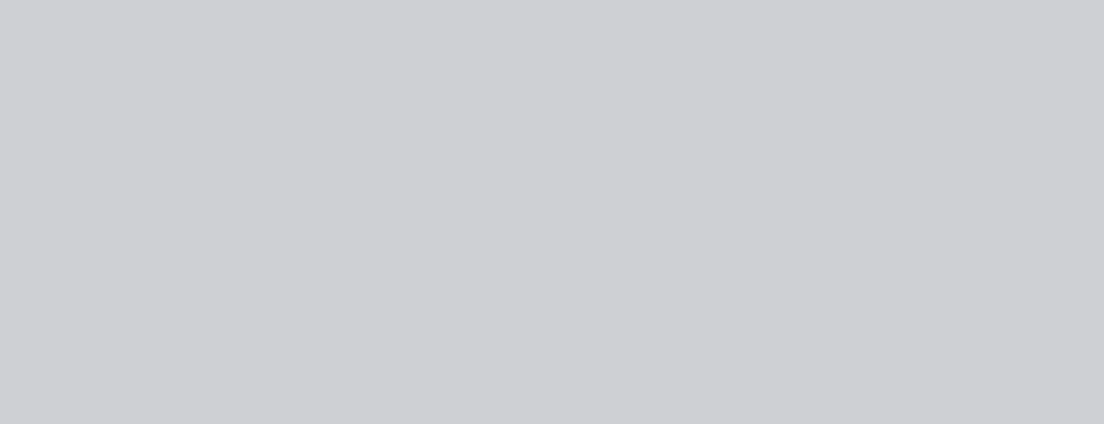
scroll to position [0, 0]
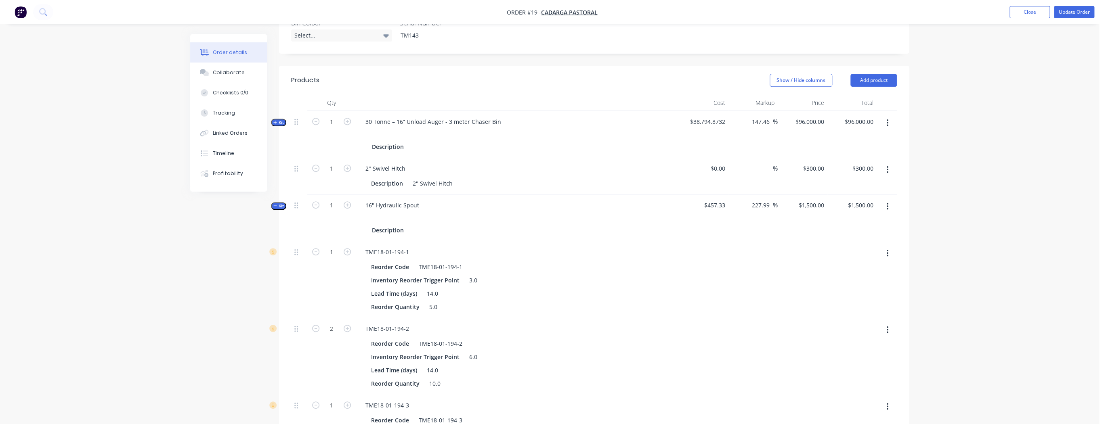
click at [283, 203] on span "Kit" at bounding box center [278, 206] width 10 height 6
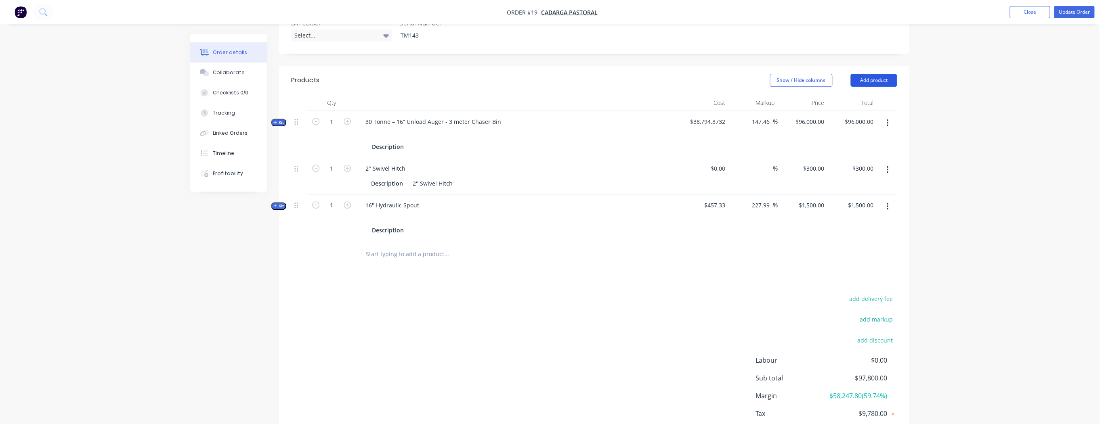
click at [870, 74] on button "Add product" at bounding box center [873, 80] width 46 height 13
click at [853, 95] on div "Product catalogue" at bounding box center [858, 101] width 62 height 12
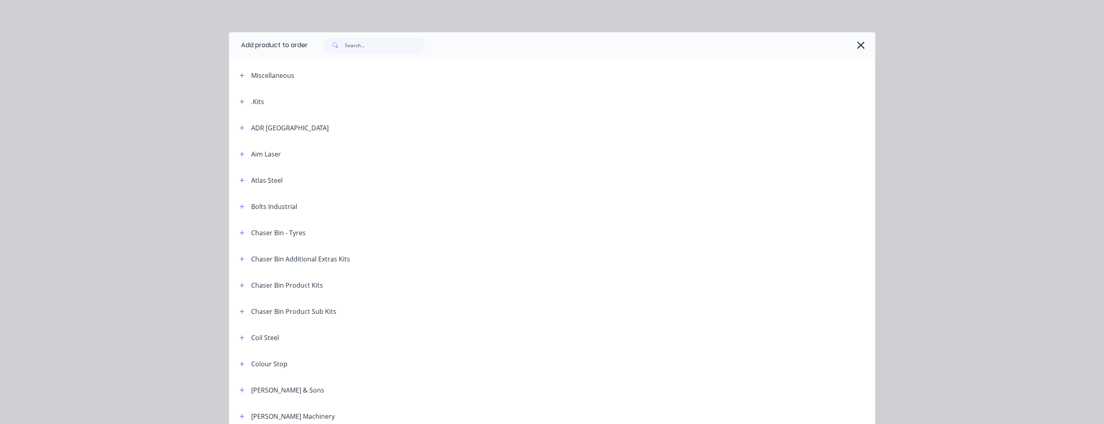
click at [245, 258] on div "Chaser Bin Additional Extras Kits" at bounding box center [291, 259] width 117 height 10
click at [240, 258] on icon "button" at bounding box center [241, 259] width 5 height 6
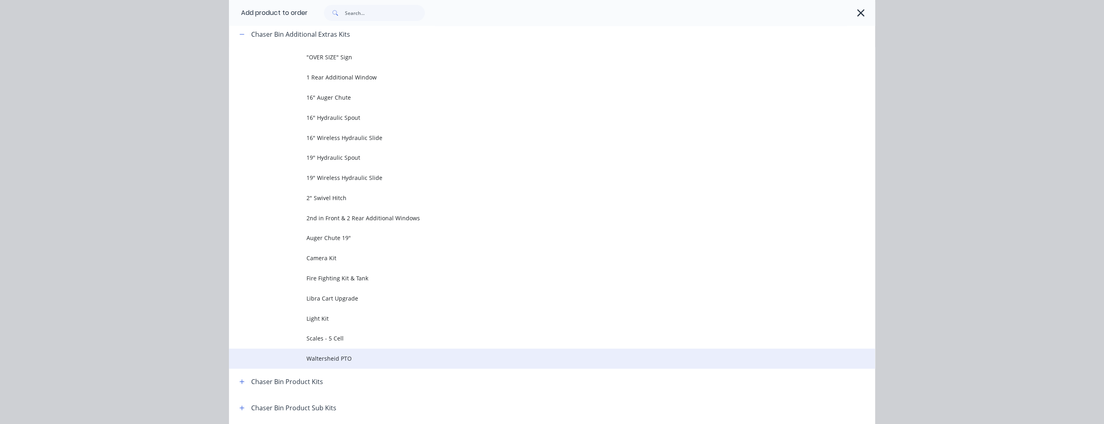
scroll to position [226, 0]
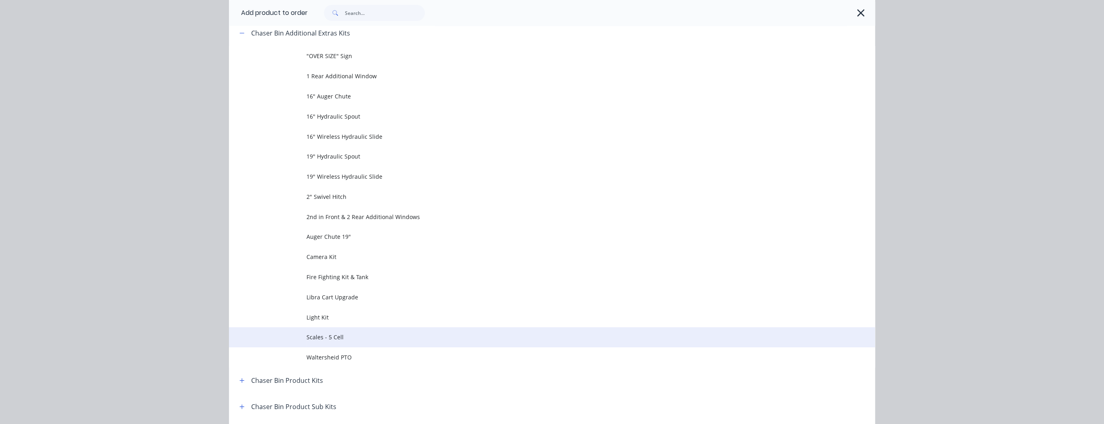
click at [375, 339] on span "Scales - 5 Cell" at bounding box center [533, 337] width 455 height 8
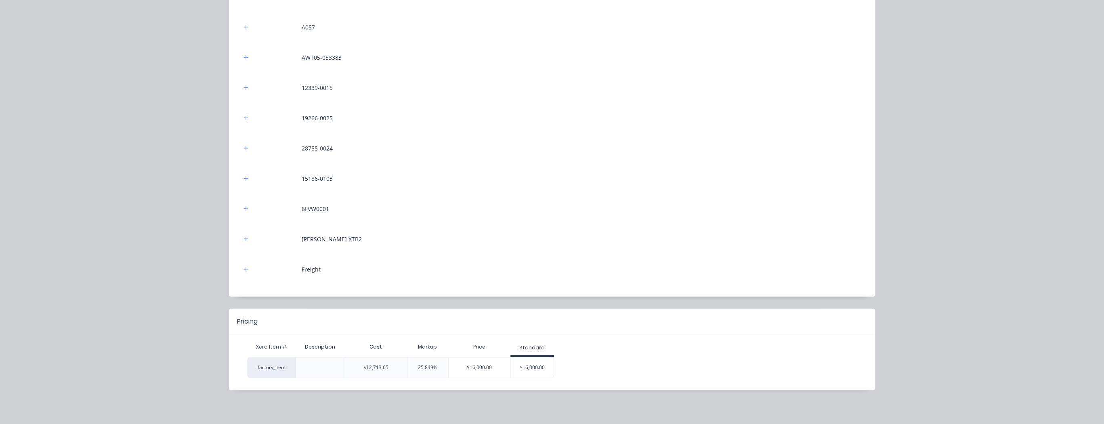
scroll to position [250, 0]
click at [539, 363] on div "$16,000.00" at bounding box center [532, 367] width 43 height 20
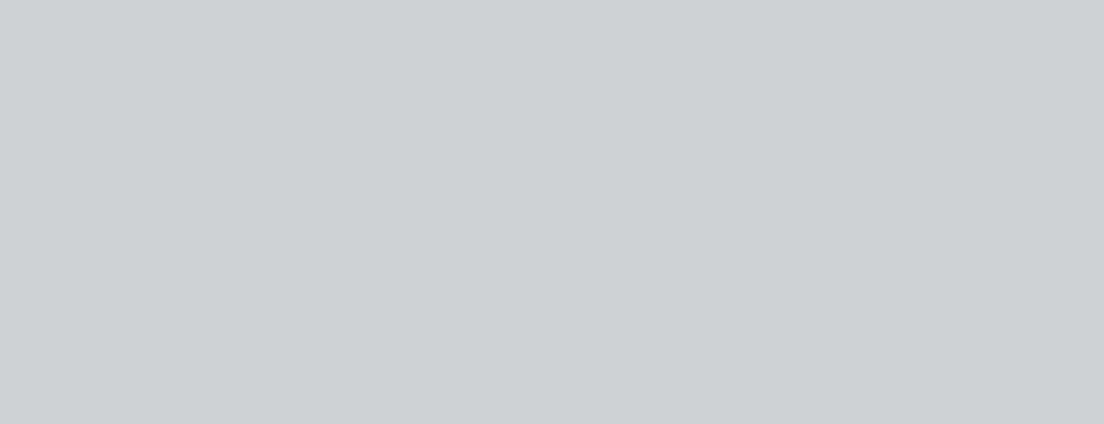
scroll to position [0, 0]
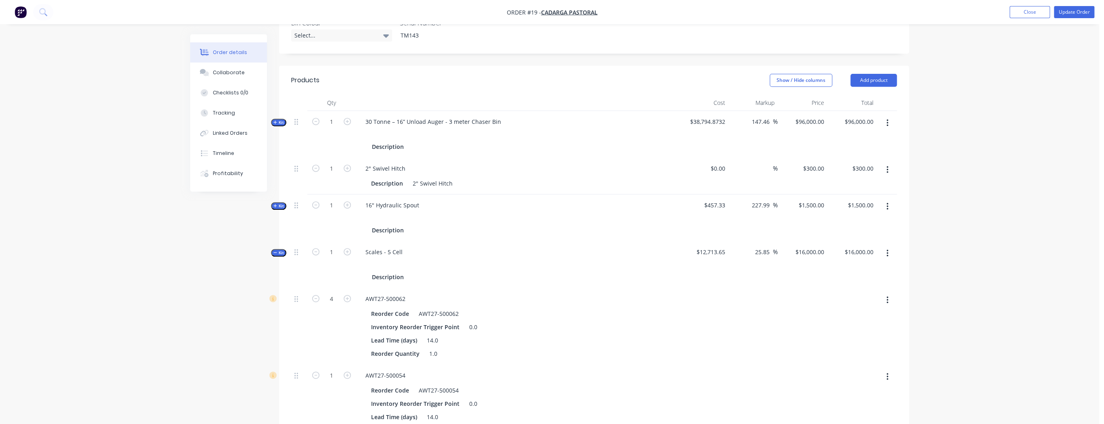
click at [891, 246] on button "button" at bounding box center [887, 253] width 19 height 15
click at [275, 251] on icon "button" at bounding box center [275, 253] width 4 height 4
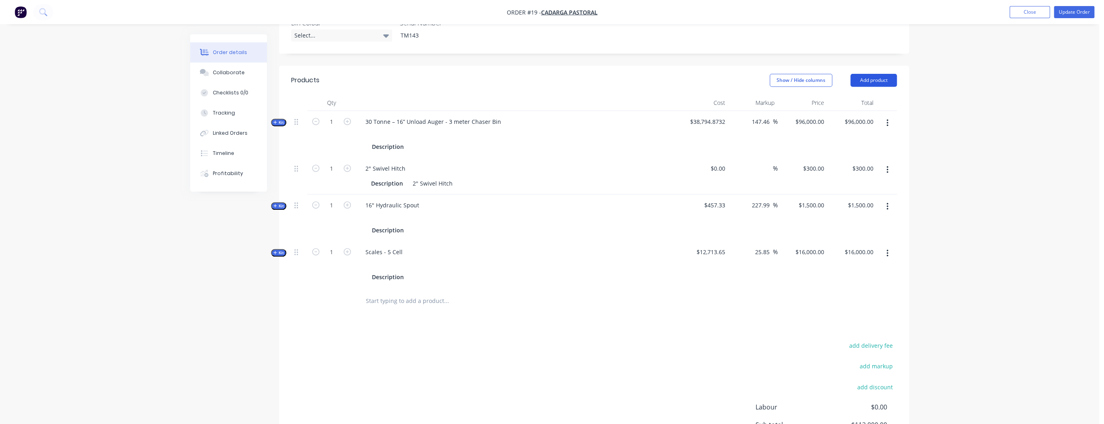
click at [890, 74] on button "Add product" at bounding box center [873, 80] width 46 height 13
click at [855, 95] on div "Product catalogue" at bounding box center [858, 101] width 62 height 12
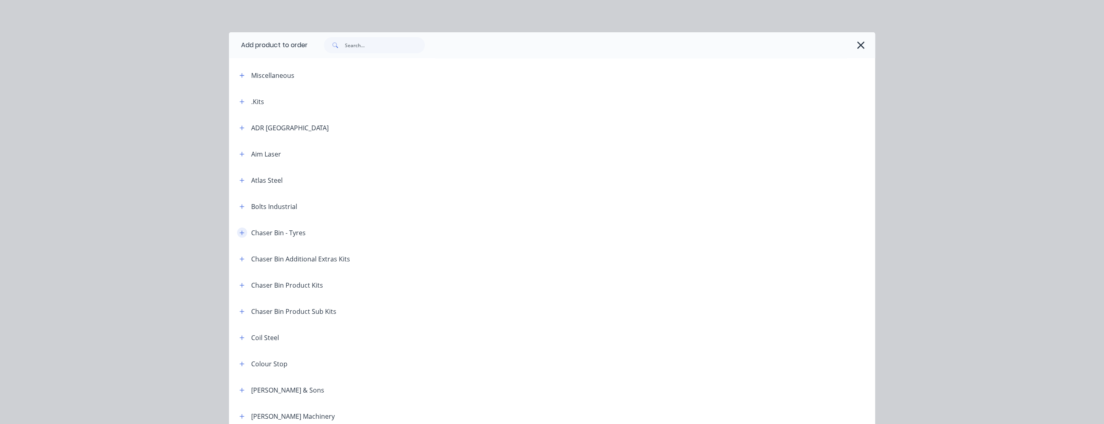
click at [239, 234] on icon "button" at bounding box center [241, 233] width 5 height 6
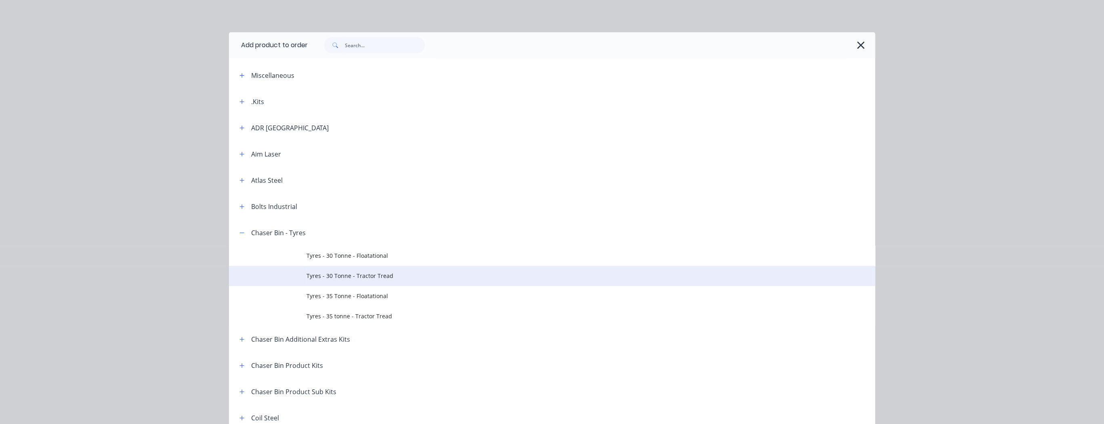
click at [343, 276] on span "Tyres - 30 Tonne - Tractor Tread" at bounding box center [533, 276] width 455 height 8
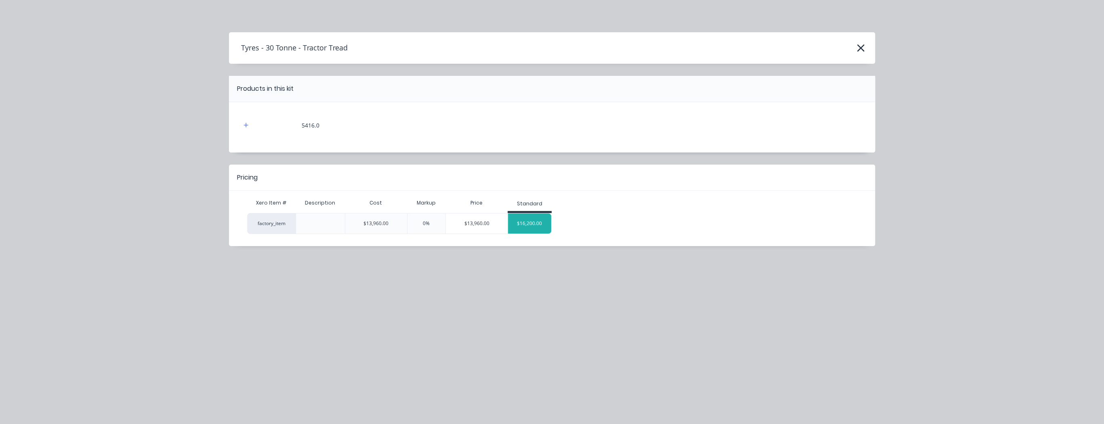
click at [523, 222] on div "$16,200.00" at bounding box center [529, 224] width 43 height 20
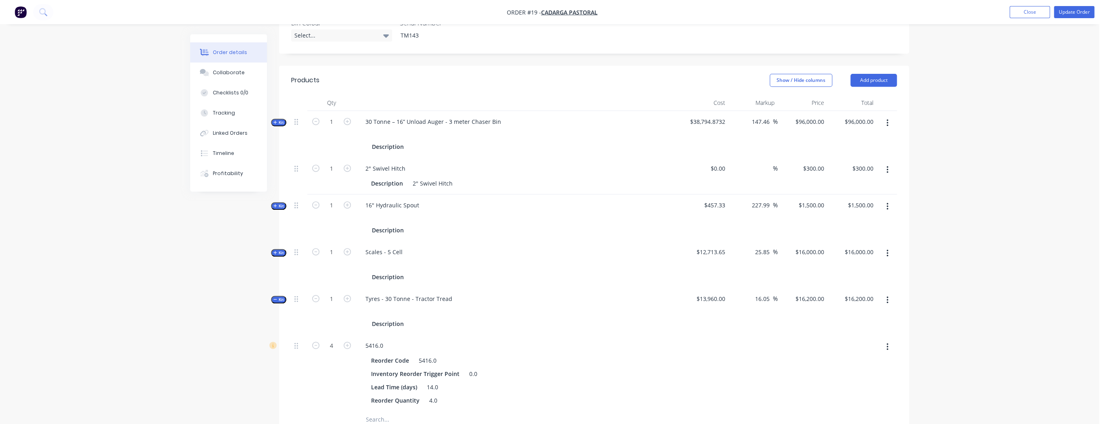
click at [277, 297] on span "Kit" at bounding box center [278, 300] width 10 height 6
click at [1066, 13] on button "Update Order" at bounding box center [1074, 12] width 40 height 12
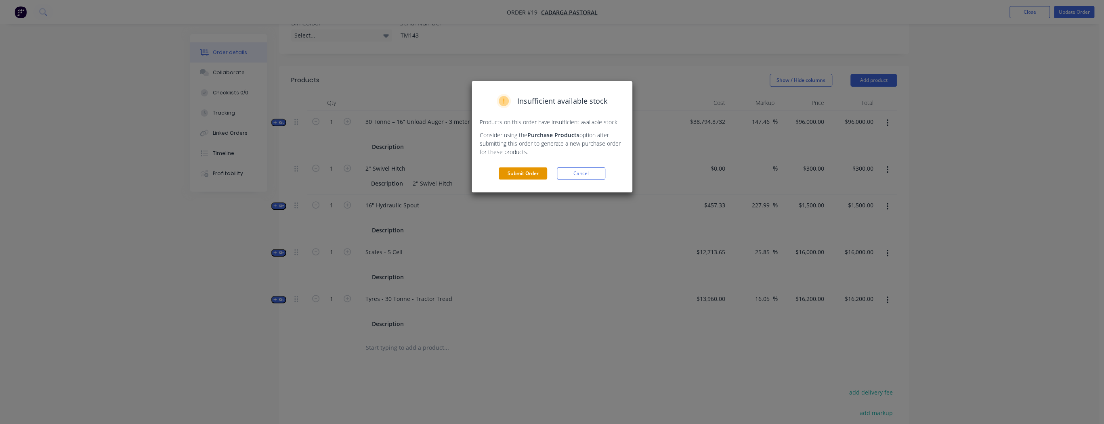
click at [525, 168] on button "Submit Order" at bounding box center [523, 174] width 48 height 12
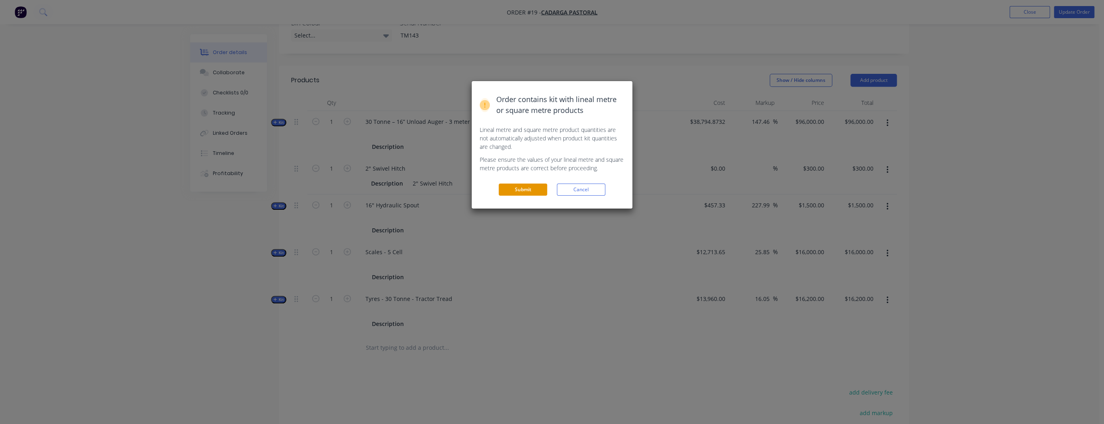
click at [526, 187] on button "Submit" at bounding box center [523, 190] width 48 height 12
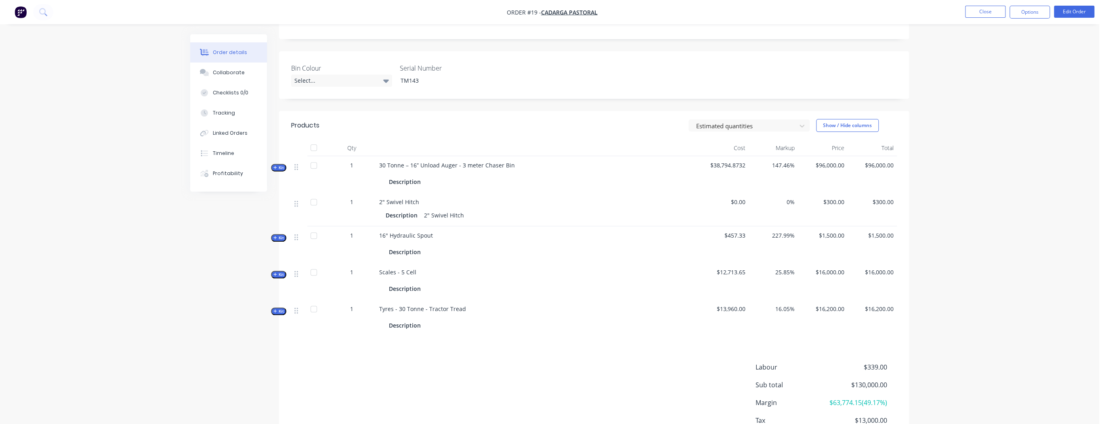
scroll to position [258, 0]
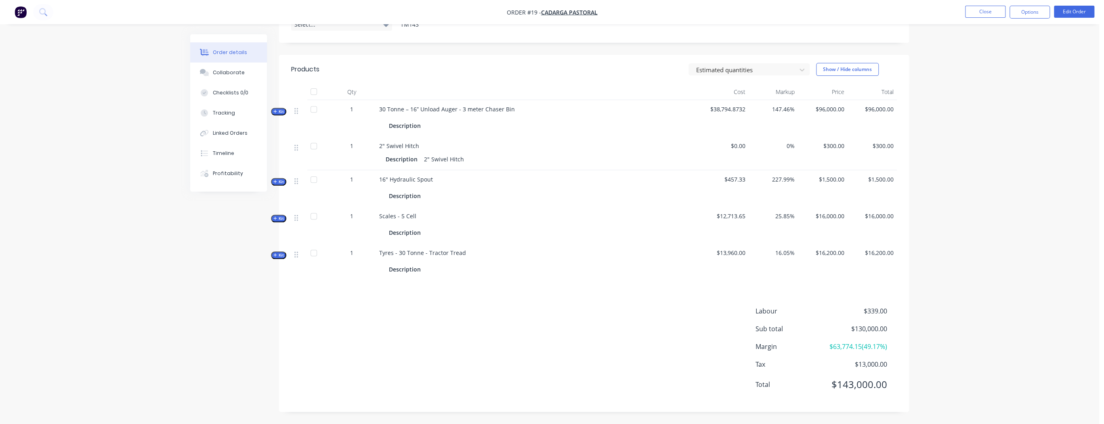
click at [281, 216] on span "Kit" at bounding box center [278, 219] width 10 height 6
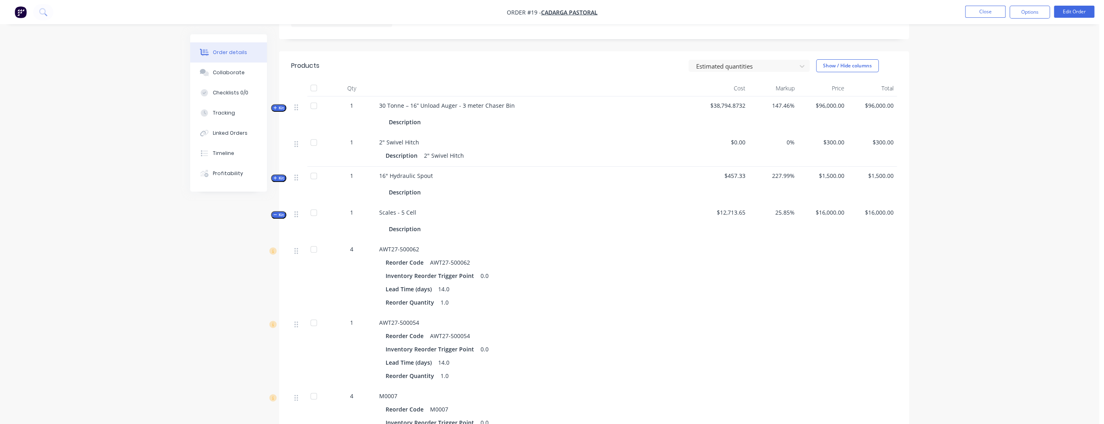
click at [281, 215] on span "Kit" at bounding box center [278, 215] width 10 height 6
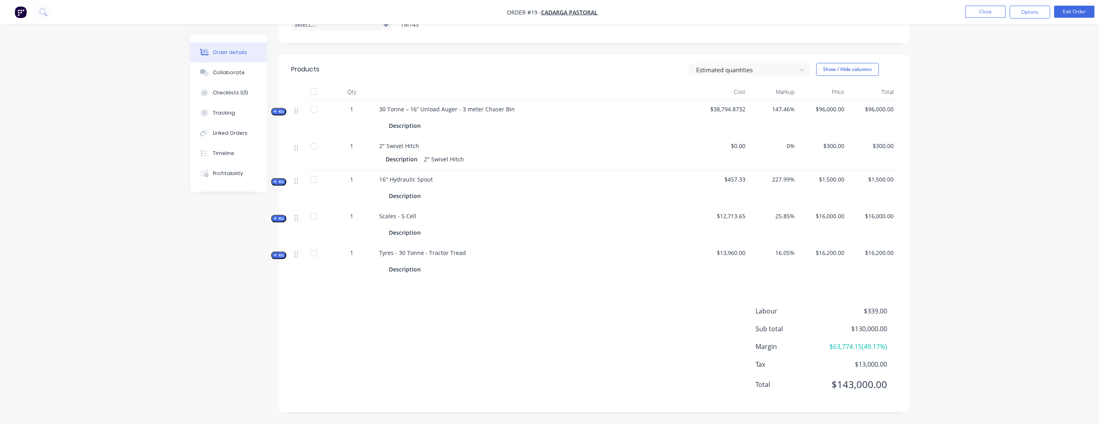
click at [314, 213] on div at bounding box center [314, 216] width 16 height 16
click at [312, 214] on div at bounding box center [314, 216] width 16 height 16
click at [1021, 10] on button "Options" at bounding box center [1029, 12] width 40 height 13
click at [1004, 146] on div "Purchase Products" at bounding box center [1005, 146] width 74 height 12
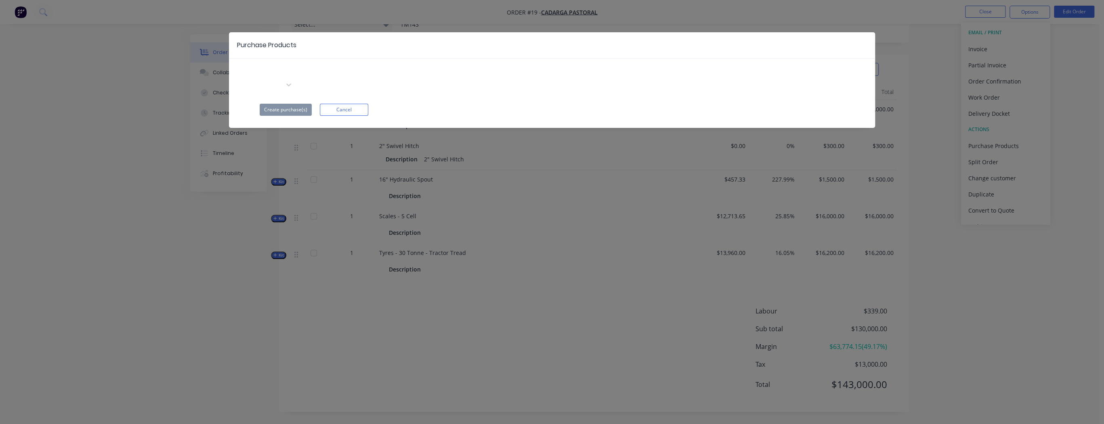
click at [361, 75] on div "Apply to all" at bounding box center [341, 73] width 121 height 12
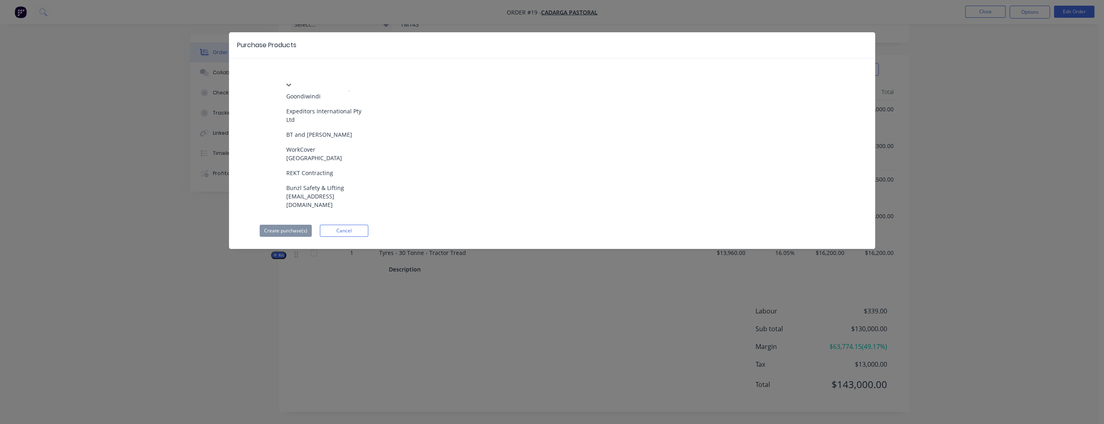
scroll to position [1702, 0]
click at [449, 40] on div "Purchase Products" at bounding box center [552, 45] width 646 height 26
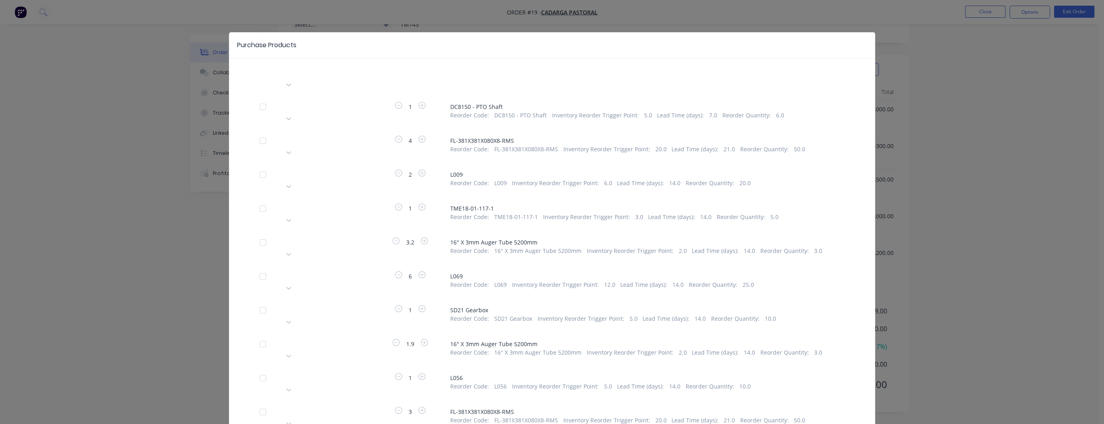
click at [428, 102] on div "1" at bounding box center [410, 113] width 61 height 23
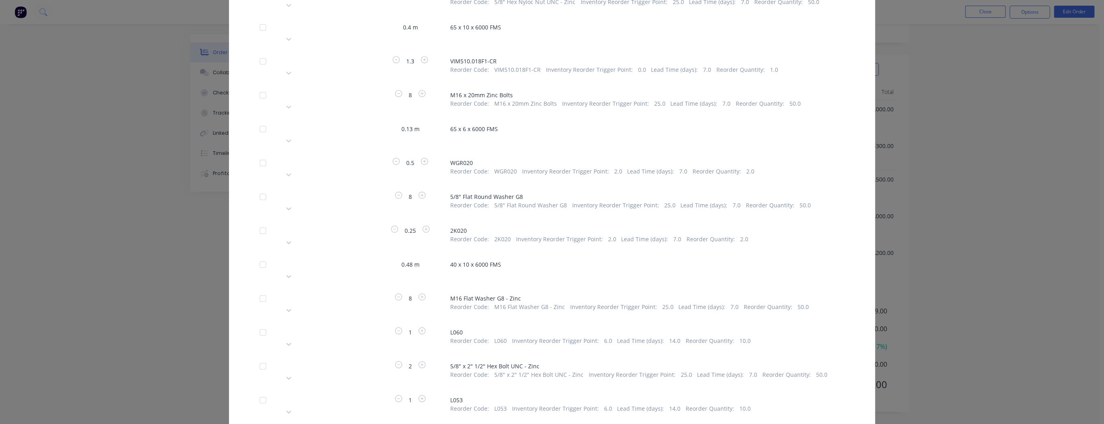
scroll to position [7915, 0]
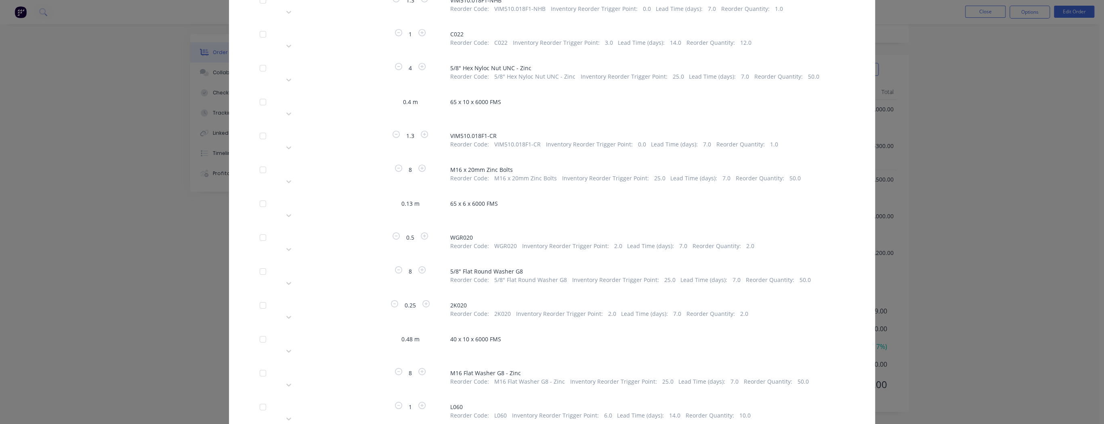
click at [1006, 228] on div "Purchase Products Apply to all Please choose a supplier 1 DC8150 - PTO Shaft Re…" at bounding box center [552, 212] width 1104 height 424
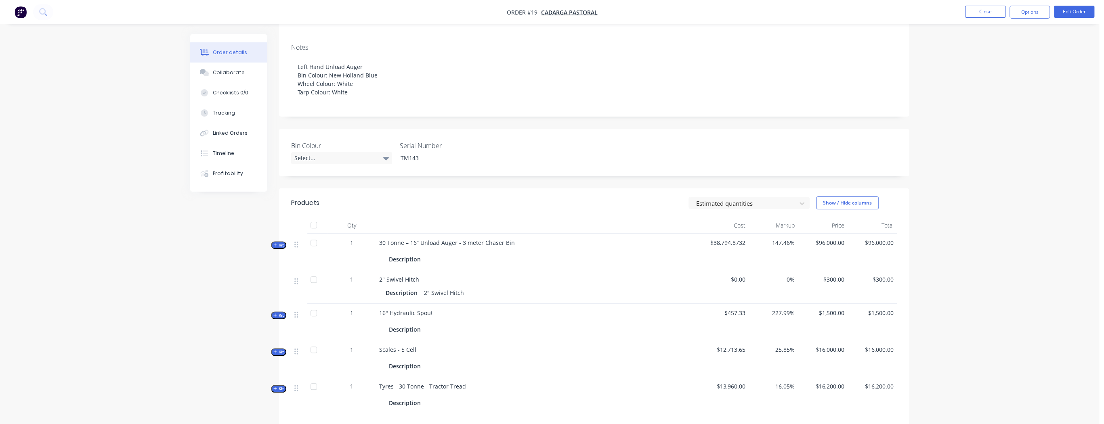
scroll to position [97, 0]
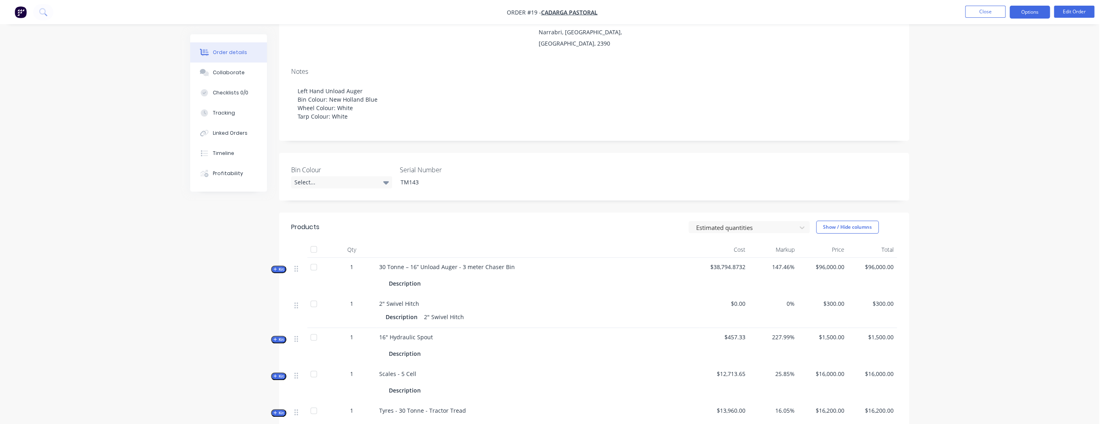
click at [1039, 10] on button "Options" at bounding box center [1029, 12] width 40 height 13
click at [1003, 145] on div "Purchase Products" at bounding box center [1005, 146] width 74 height 12
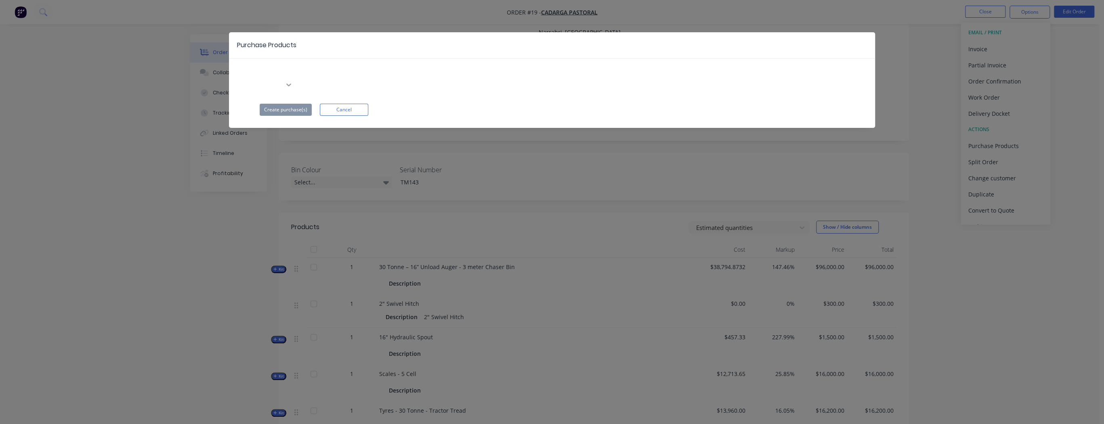
click at [293, 81] on icon at bounding box center [289, 85] width 8 height 8
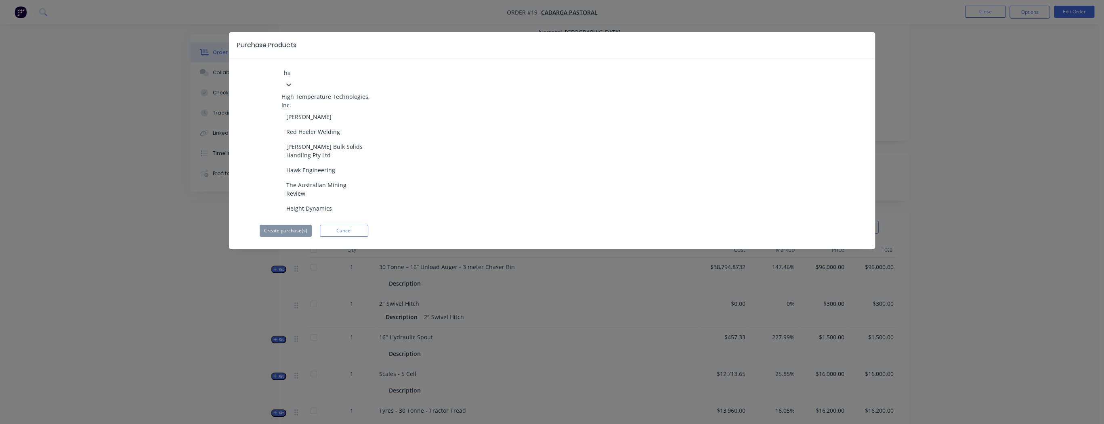
type input "haw"
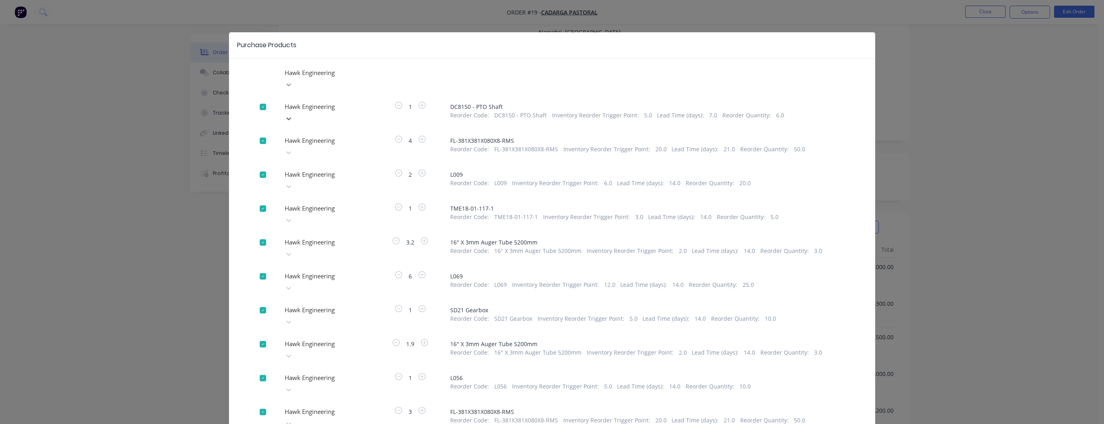
click at [296, 78] on div at bounding box center [288, 84] width 15 height 13
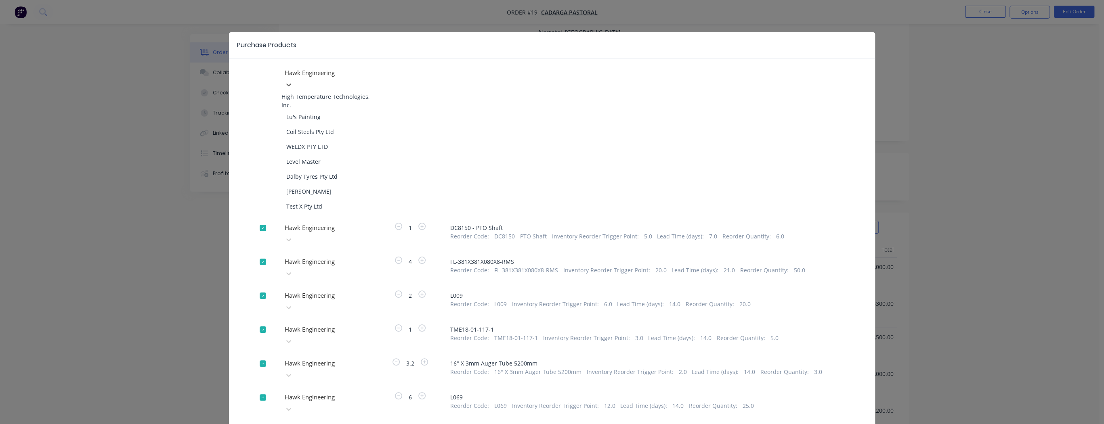
click at [261, 220] on div at bounding box center [263, 228] width 16 height 16
click at [916, 91] on div "Purchase Products 113 results available. Use Up and Down to choose options, pre…" at bounding box center [552, 212] width 1104 height 424
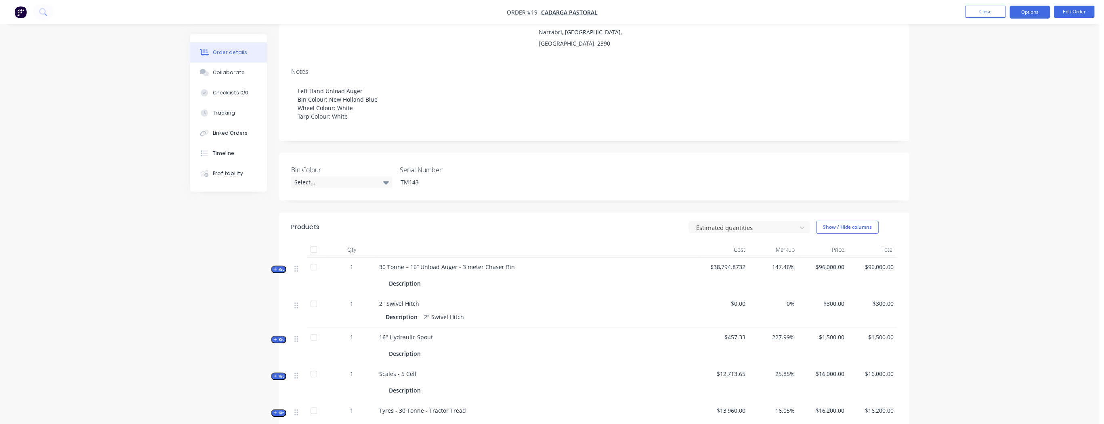
click at [1025, 12] on button "Options" at bounding box center [1029, 12] width 40 height 13
click at [998, 145] on div "Purchase Products" at bounding box center [1005, 146] width 74 height 12
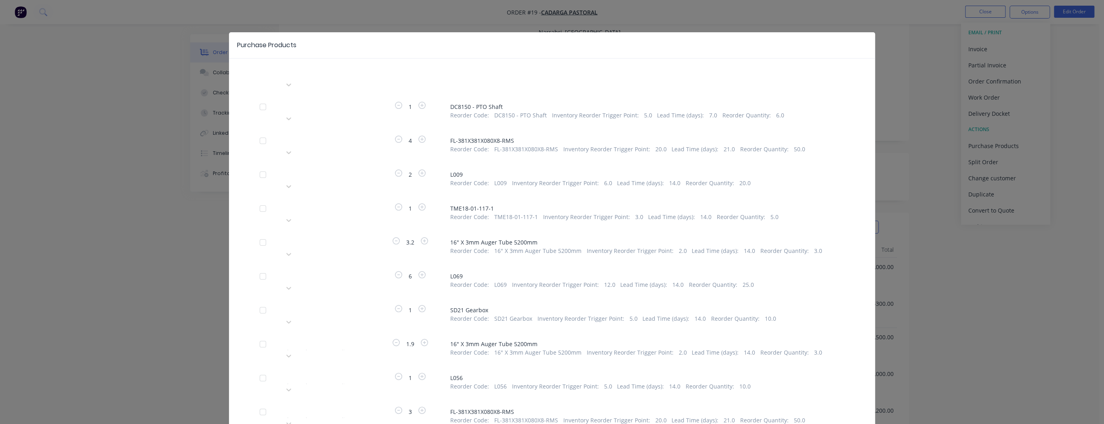
click at [945, 55] on div "Purchase Products Apply to all Please choose a supplier 1 DC8150 - PTO Shaft Re…" at bounding box center [552, 212] width 1104 height 424
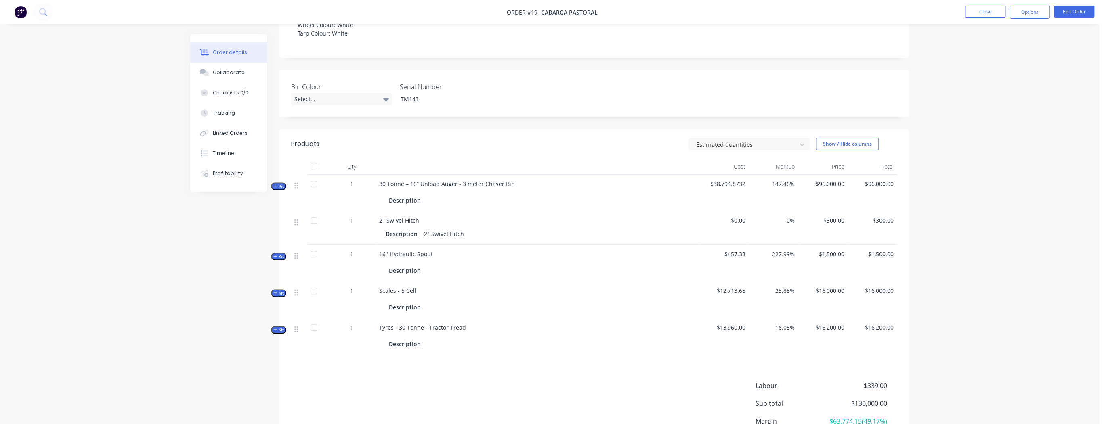
scroll to position [194, 0]
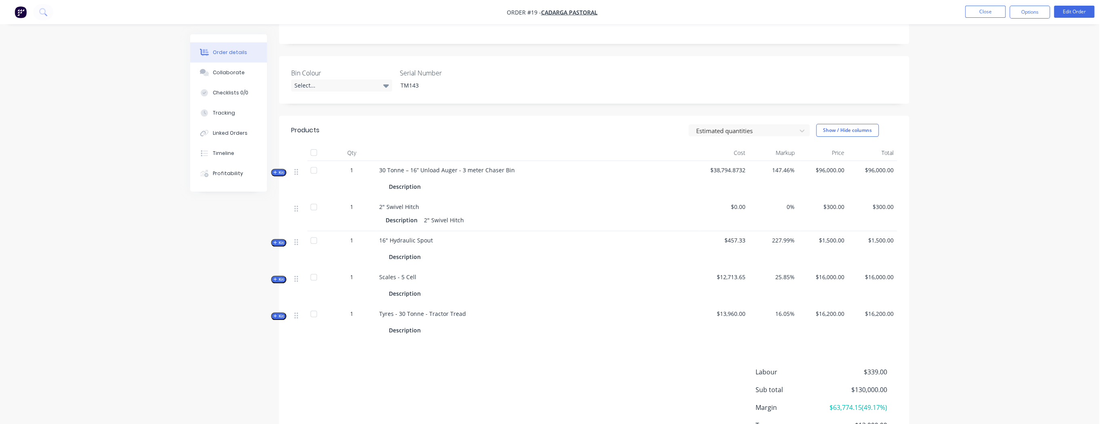
click at [313, 278] on div at bounding box center [314, 277] width 16 height 16
click at [1030, 15] on button "Options" at bounding box center [1029, 12] width 40 height 13
click at [1001, 144] on div "Purchase Products" at bounding box center [1005, 146] width 74 height 12
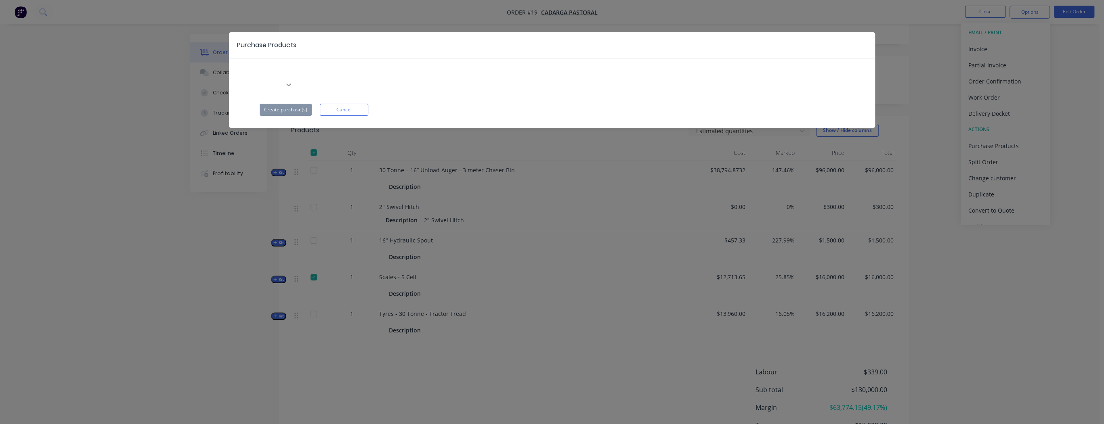
click at [293, 81] on icon at bounding box center [289, 85] width 8 height 8
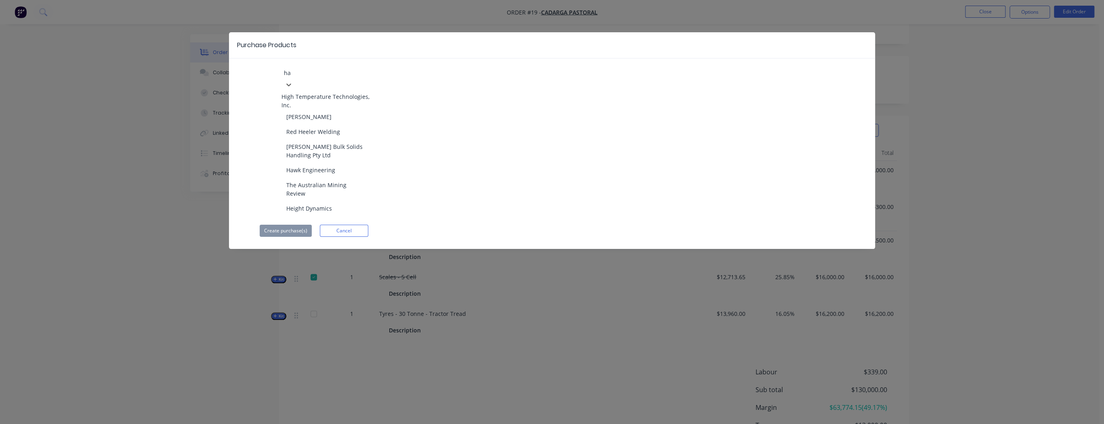
type input "haw"
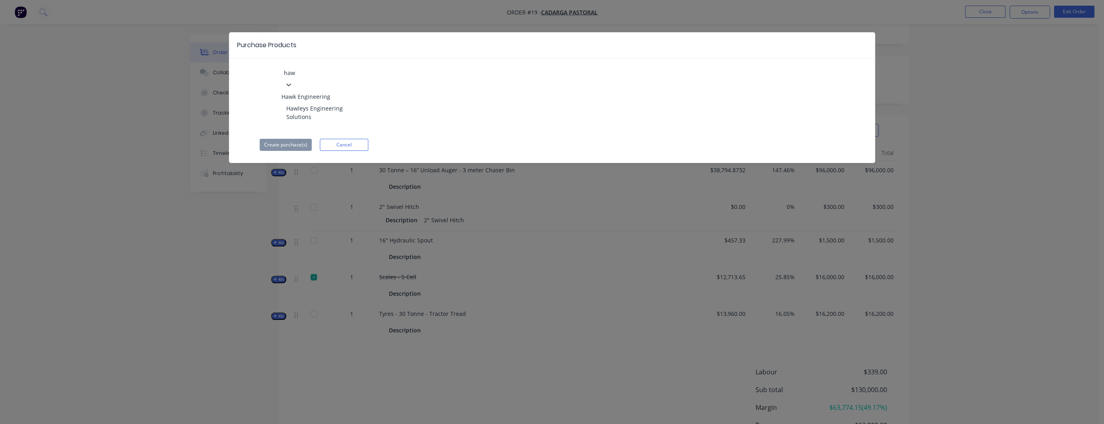
click at [340, 92] on div "Hawk Engineering" at bounding box center [325, 96] width 89 height 8
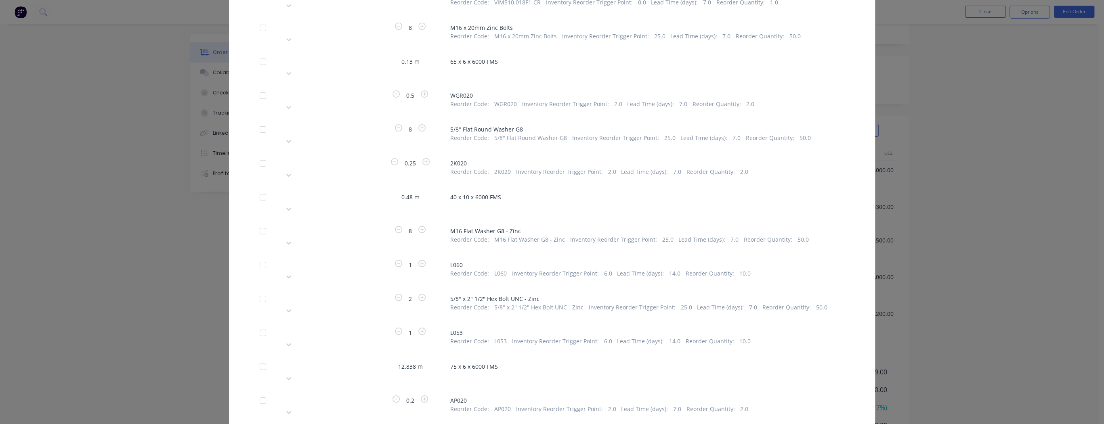
scroll to position [8132, 0]
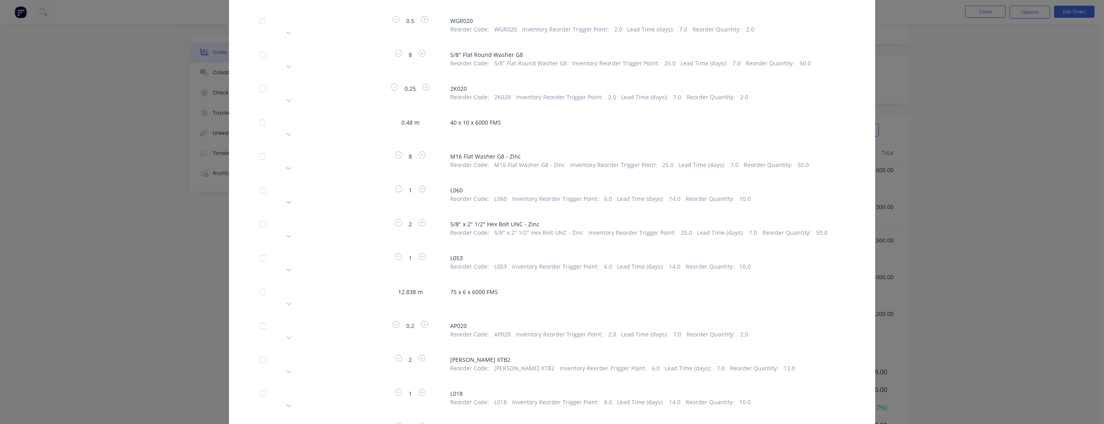
click at [1002, 44] on div "Purchase Products Hawk Engineering Please choose a supplier 1 DC8150 - PTO Shaf…" at bounding box center [552, 212] width 1104 height 424
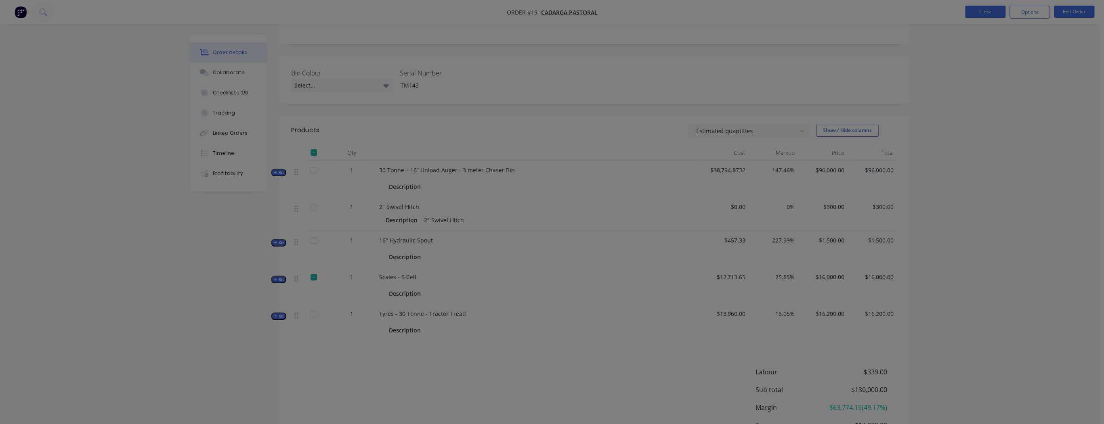
scroll to position [0, 0]
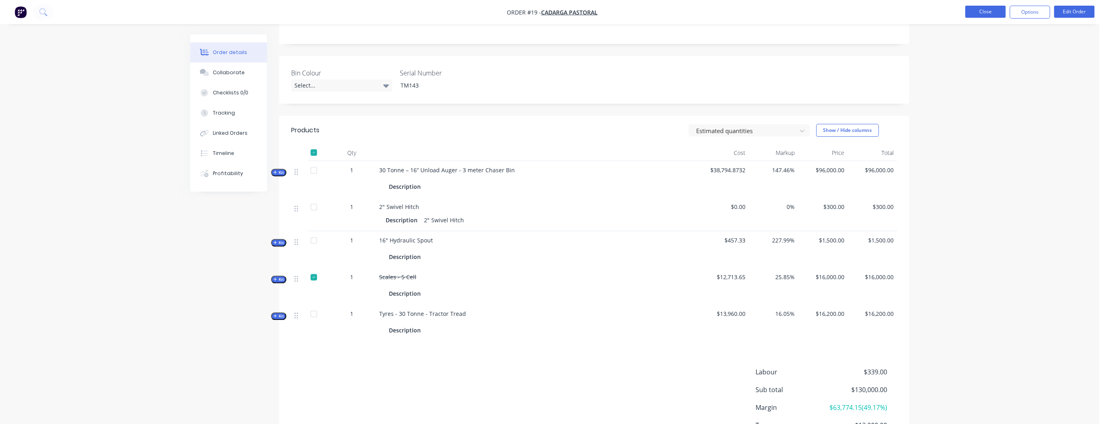
click at [980, 9] on button "Close" at bounding box center [985, 12] width 40 height 12
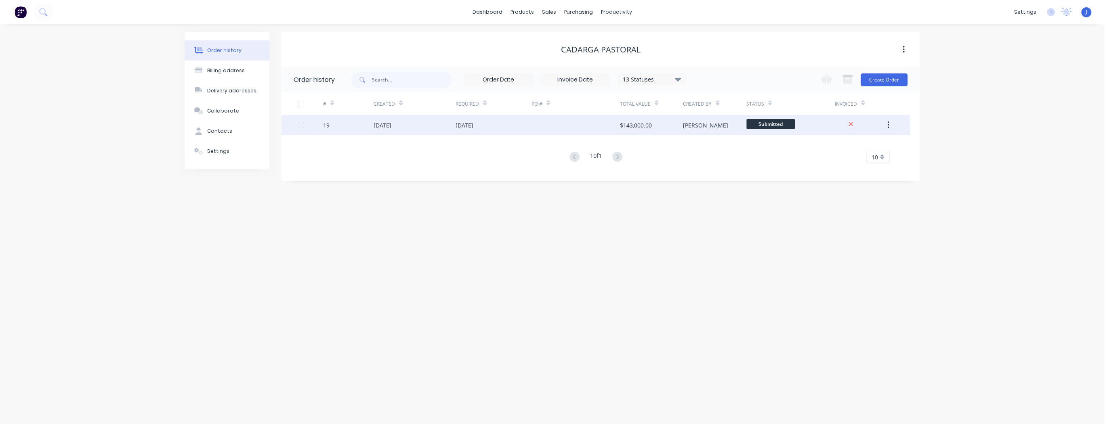
click at [892, 124] on button "button" at bounding box center [887, 125] width 19 height 15
click at [494, 125] on div "[DATE]" at bounding box center [493, 125] width 76 height 20
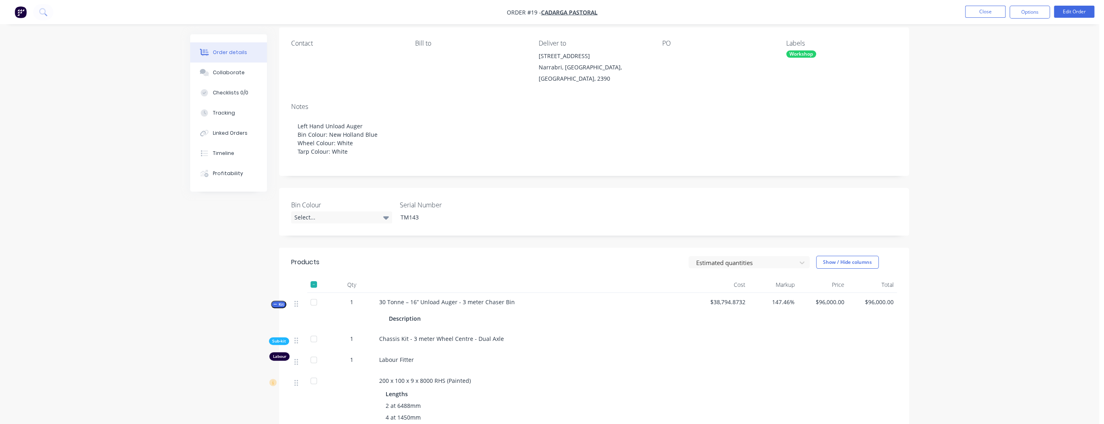
scroll to position [65, 0]
click at [847, 260] on button "Show / Hide columns" at bounding box center [847, 259] width 63 height 13
click at [846, 260] on button "Show / Hide columns" at bounding box center [847, 259] width 63 height 13
click at [844, 261] on button "Show / Hide columns" at bounding box center [847, 259] width 63 height 13
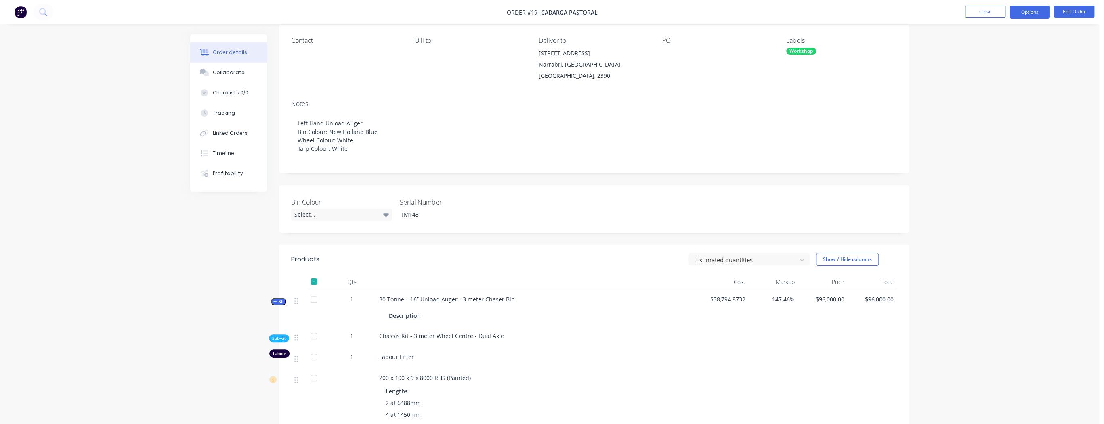
click at [1035, 10] on button "Options" at bounding box center [1029, 12] width 40 height 13
click at [1016, 146] on div "Purchase Products" at bounding box center [1005, 146] width 74 height 12
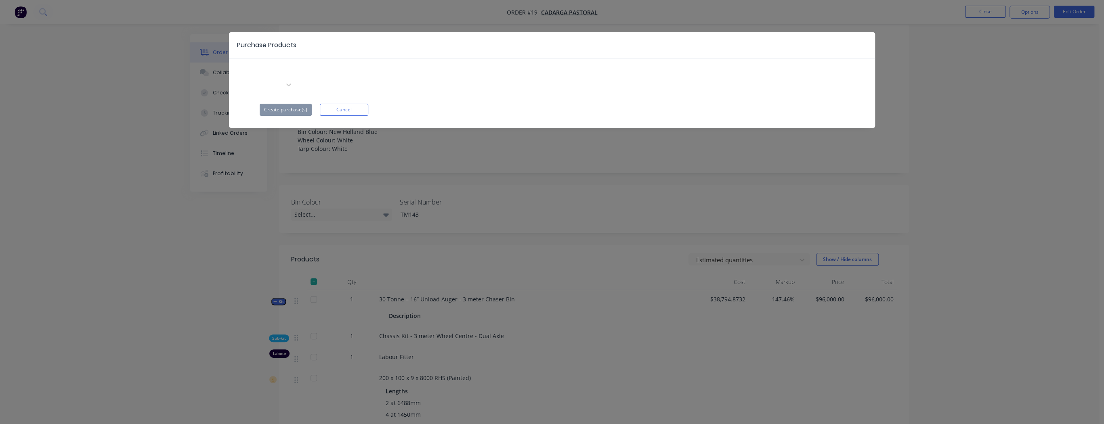
click at [266, 47] on div "Purchase Products" at bounding box center [266, 45] width 59 height 10
click at [240, 39] on div "Purchase Products" at bounding box center [552, 45] width 646 height 26
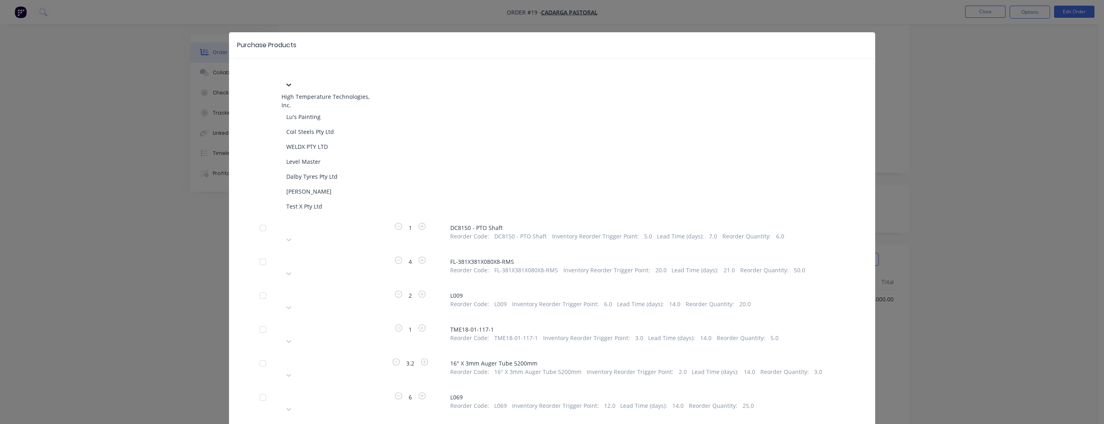
click at [293, 81] on icon at bounding box center [289, 85] width 8 height 8
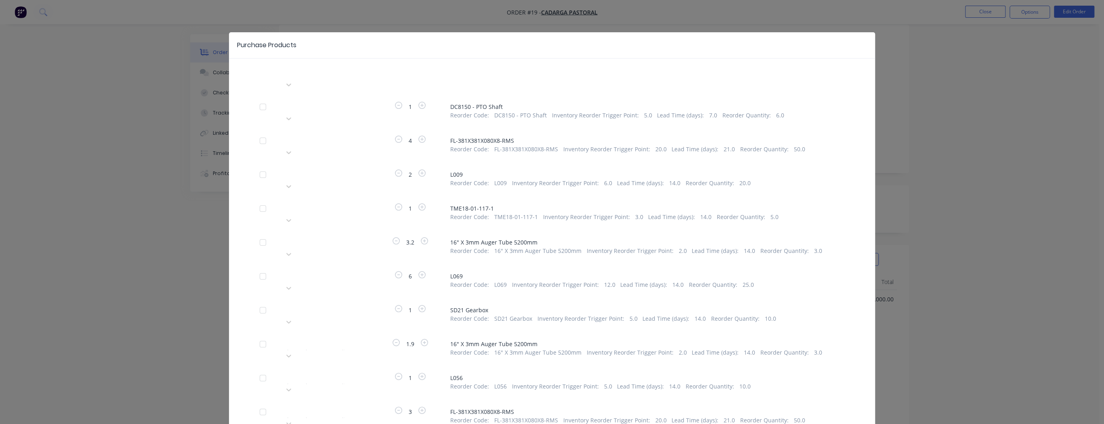
scroll to position [8206, 0]
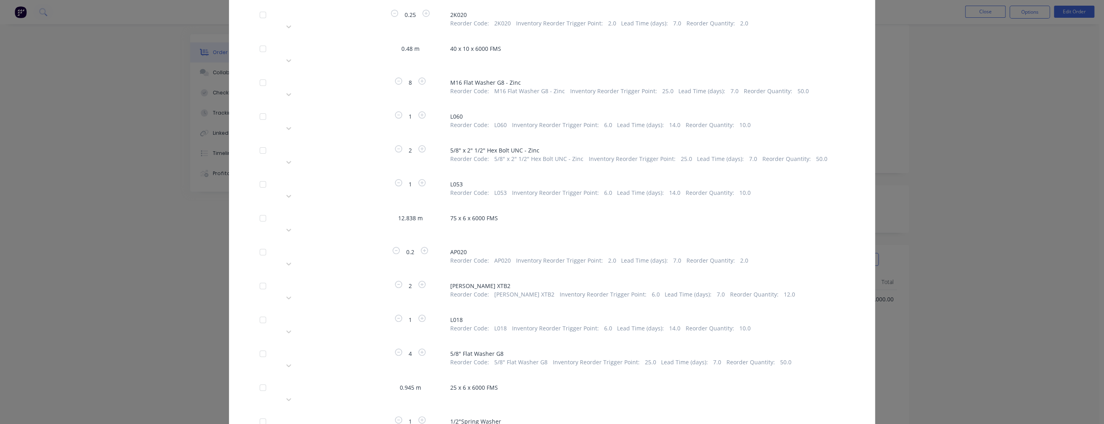
type input "hawk"
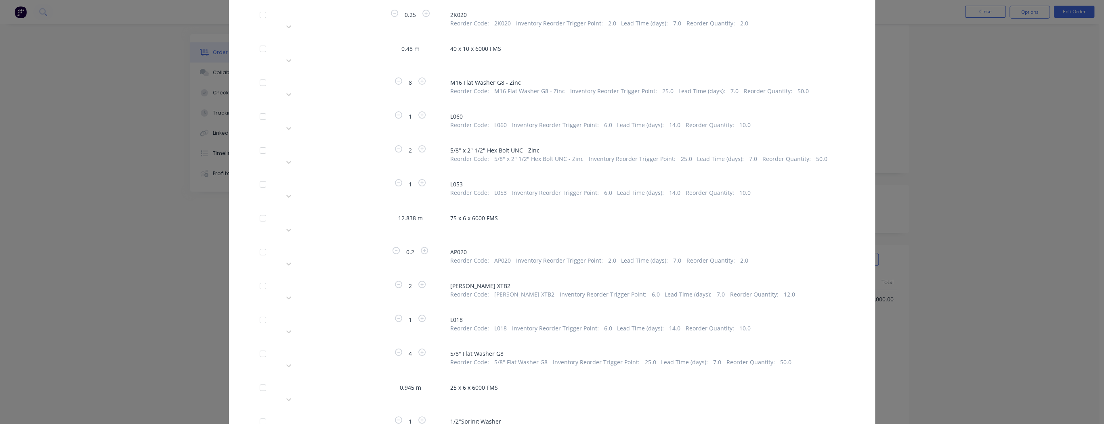
type input "hawk"
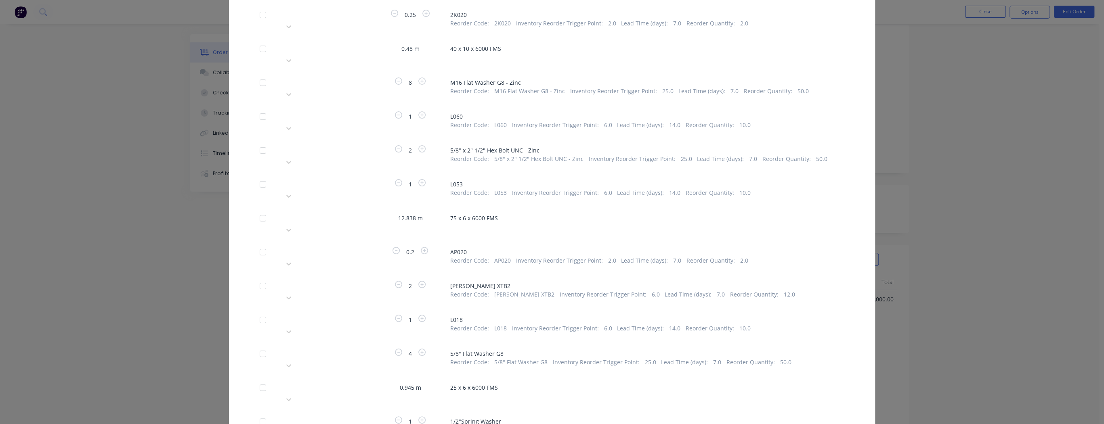
type input "haw"
type input "hawk"
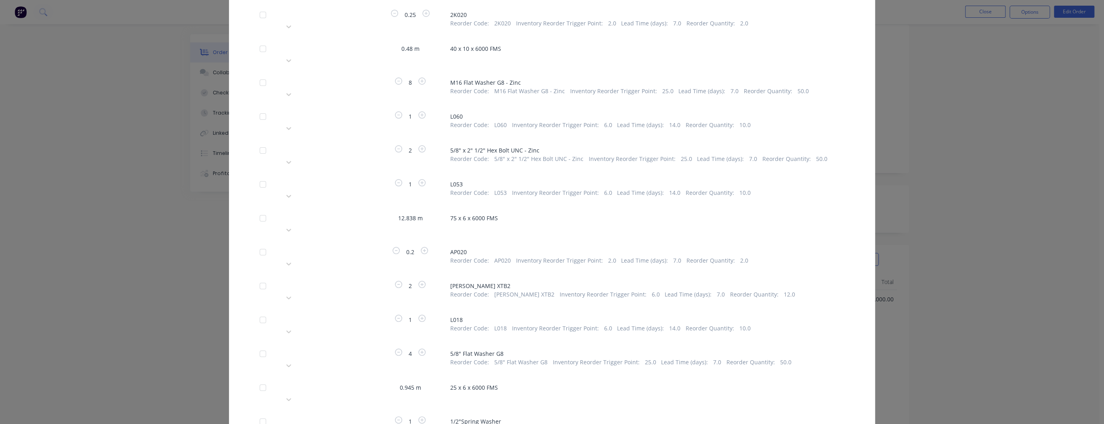
drag, startPoint x: 356, startPoint y: 75, endPoint x: 358, endPoint y: 71, distance: 4.2
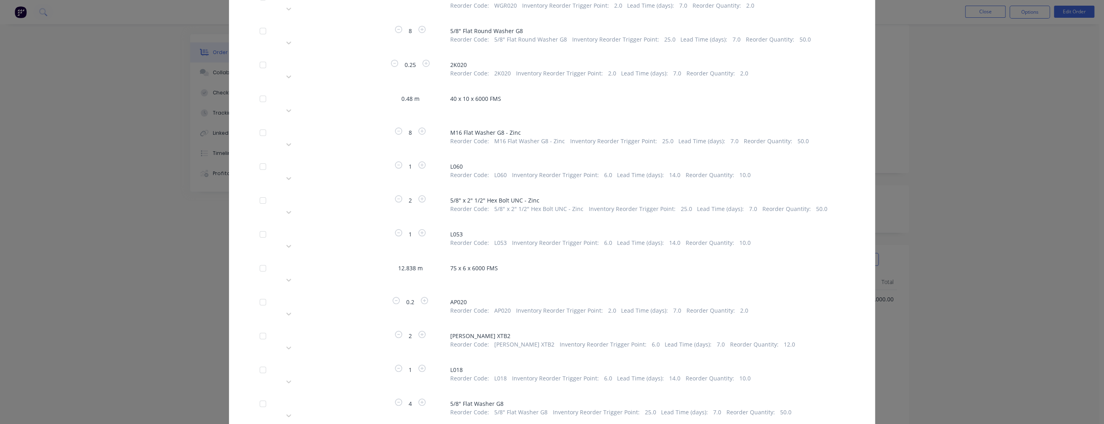
scroll to position [8141, 0]
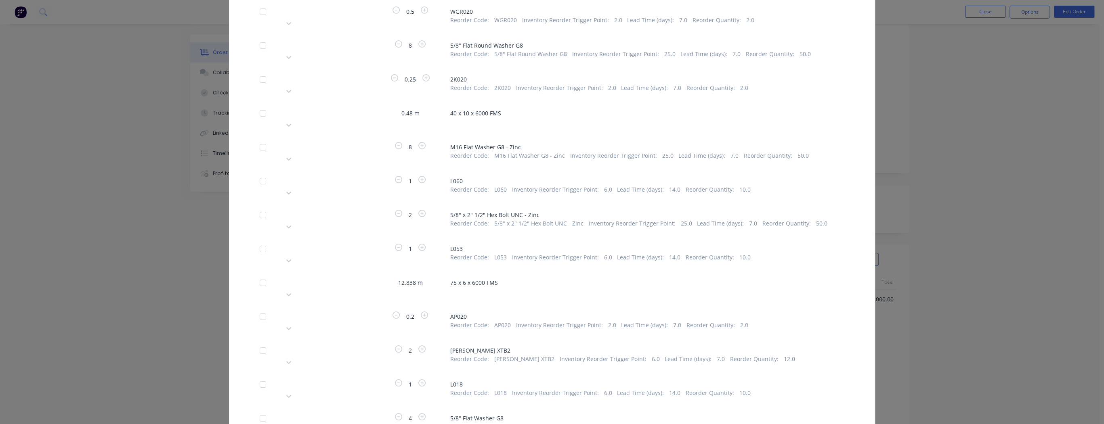
type input "hawk"
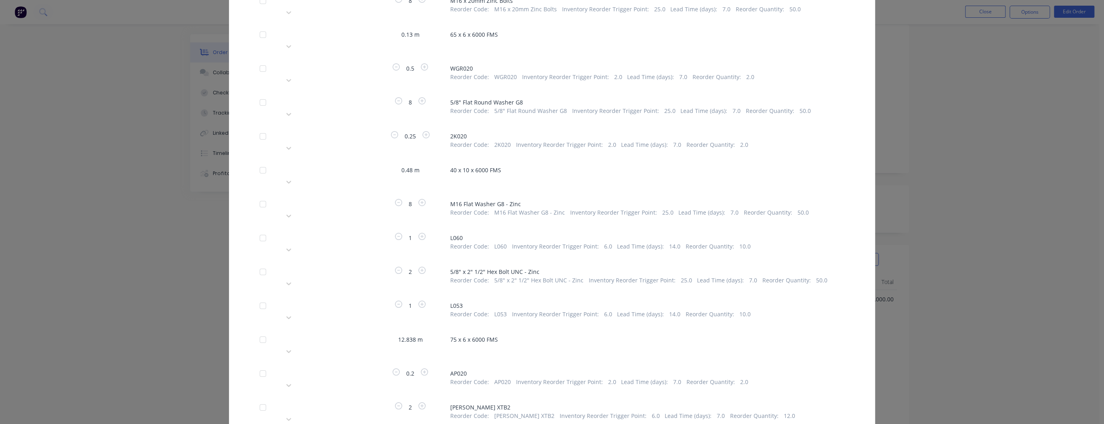
scroll to position [8077, 0]
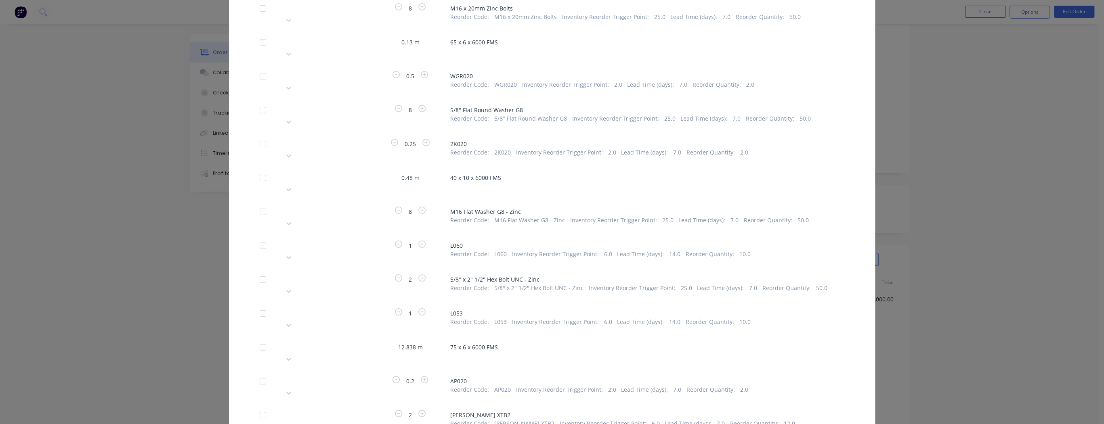
type input "haw"
type input "hawk"
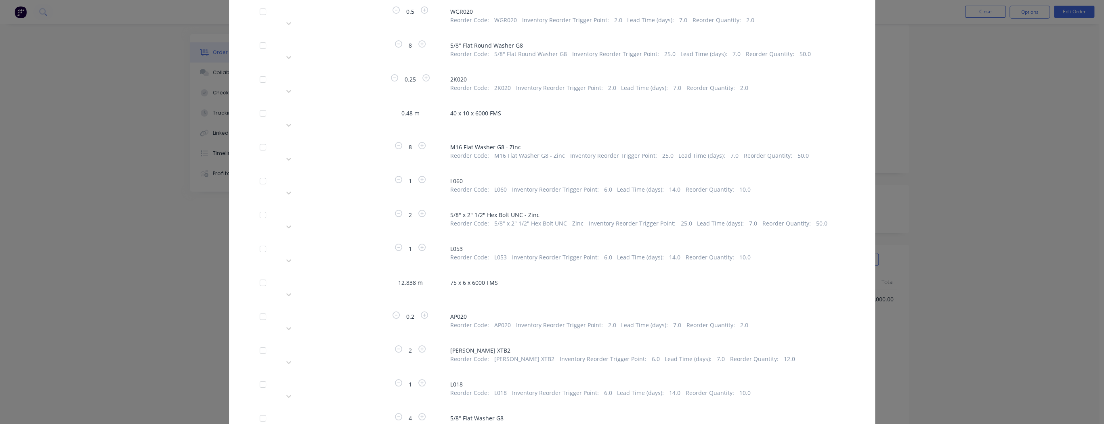
scroll to position [8174, 0]
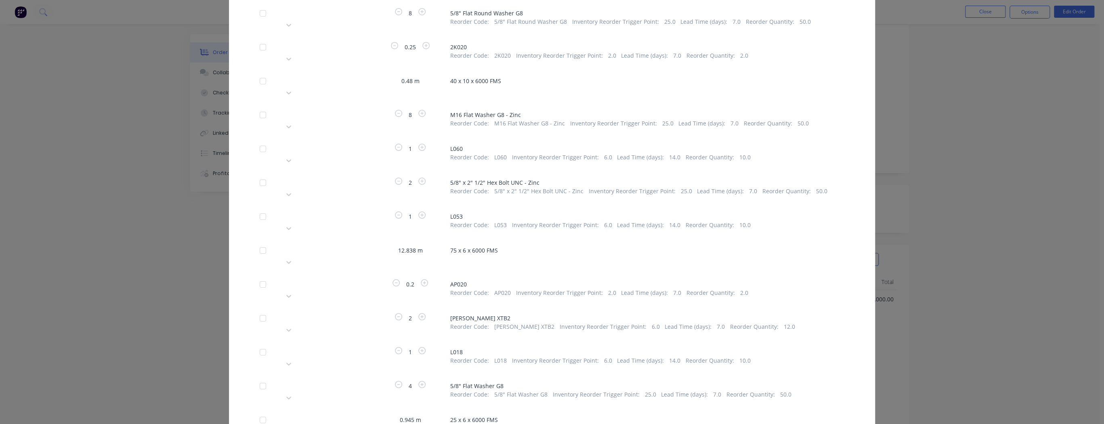
type input "haw"
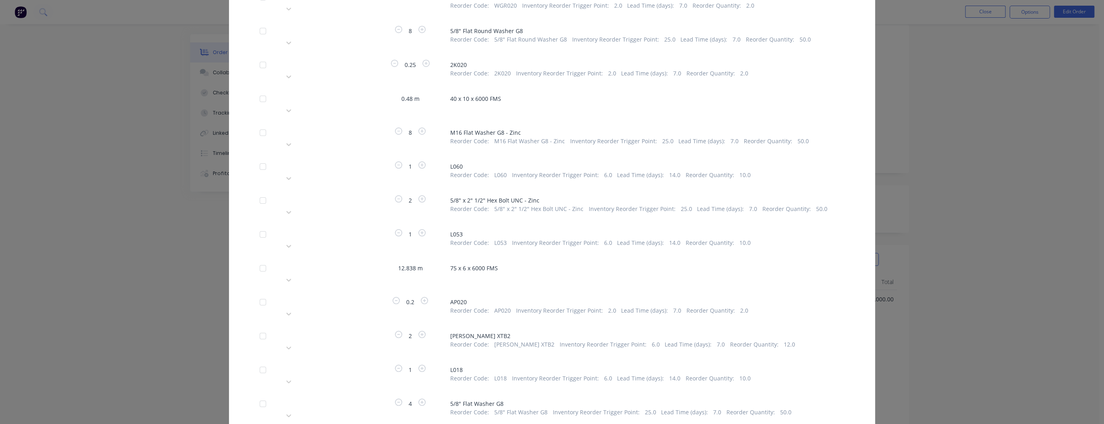
scroll to position [8141, 0]
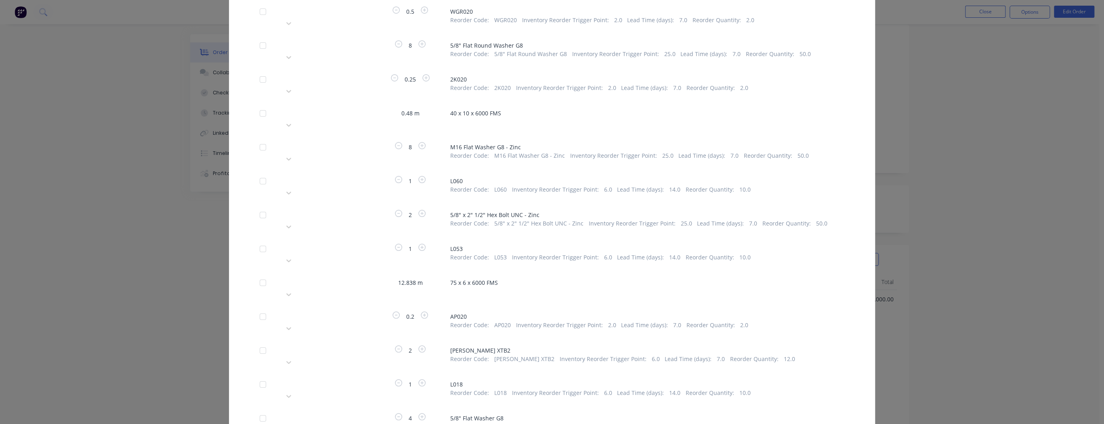
type input "haw"
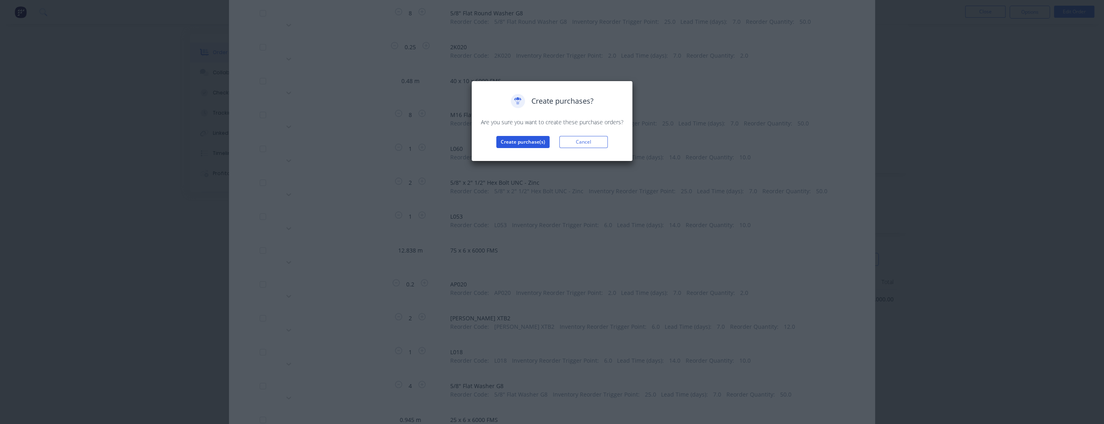
click at [528, 138] on button "Create purchase(s)" at bounding box center [522, 142] width 53 height 12
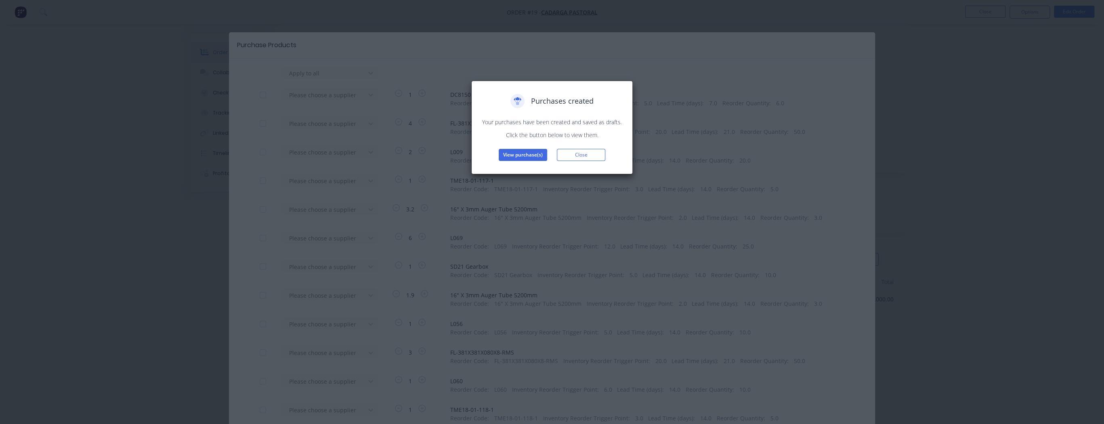
scroll to position [8174, 0]
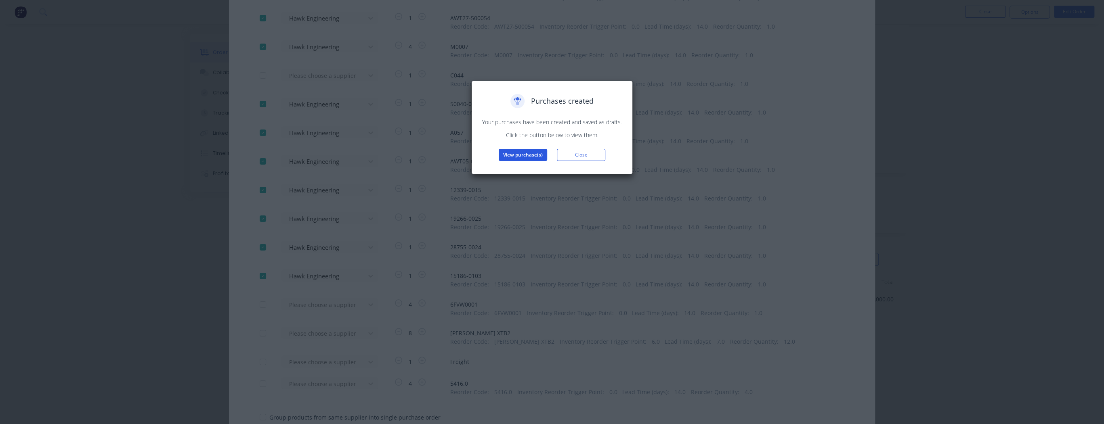
click at [517, 155] on button "View purchase(s)" at bounding box center [523, 155] width 48 height 12
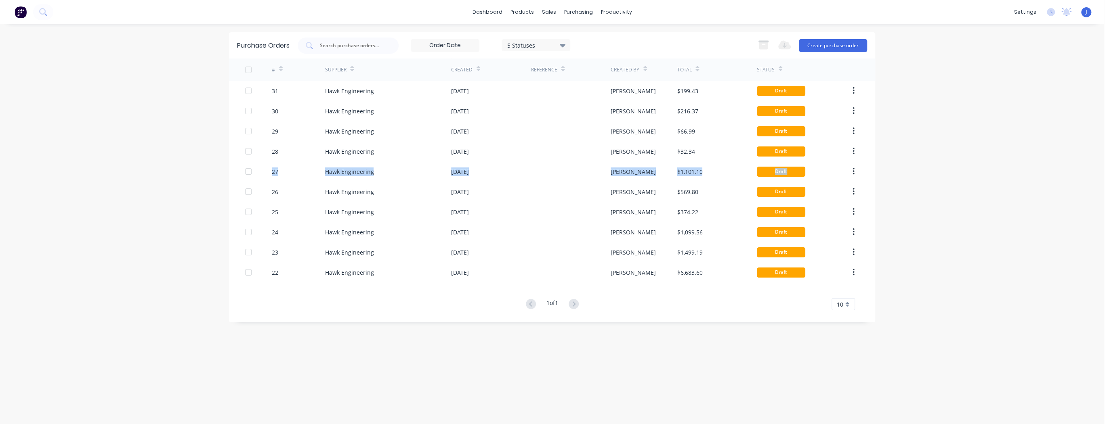
drag, startPoint x: 943, startPoint y: 163, endPoint x: 916, endPoint y: 153, distance: 29.0
click at [935, 157] on div "dashboard products sales purchasing productivity dashboard products Product Cat…" at bounding box center [552, 212] width 1104 height 424
click at [575, 11] on div "purchasing" at bounding box center [578, 12] width 37 height 12
click at [570, 16] on div "purchasing" at bounding box center [578, 12] width 37 height 12
click at [582, 36] on link "Purchase Orders" at bounding box center [612, 38] width 107 height 16
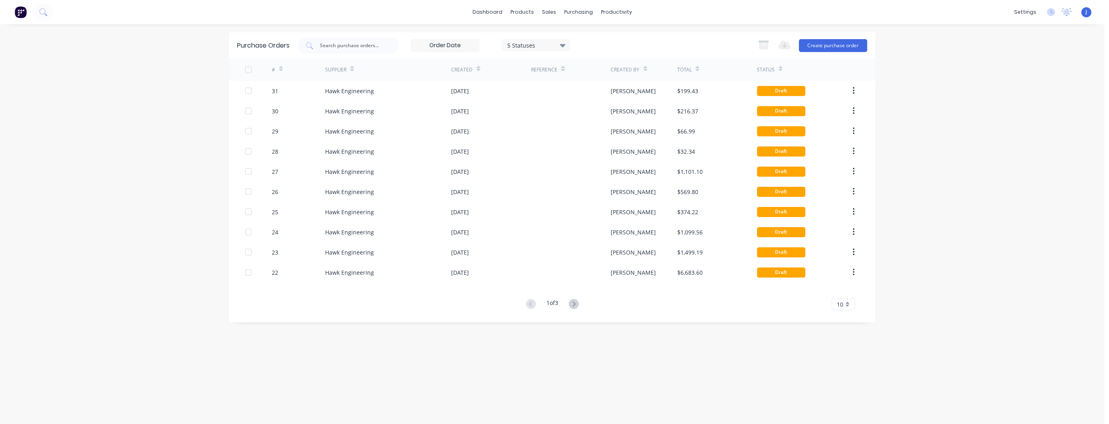
click at [565, 44] on icon at bounding box center [563, 45] width 6 height 3
click at [617, 37] on div "Purchase Orders 5 Statuses 5 Statuses Export to Excel (XLSX) Create purchase or…" at bounding box center [552, 45] width 646 height 26
click at [574, 15] on div "purchasing" at bounding box center [578, 12] width 37 height 12
click at [569, 39] on div "Sales Orders" at bounding box center [578, 38] width 33 height 7
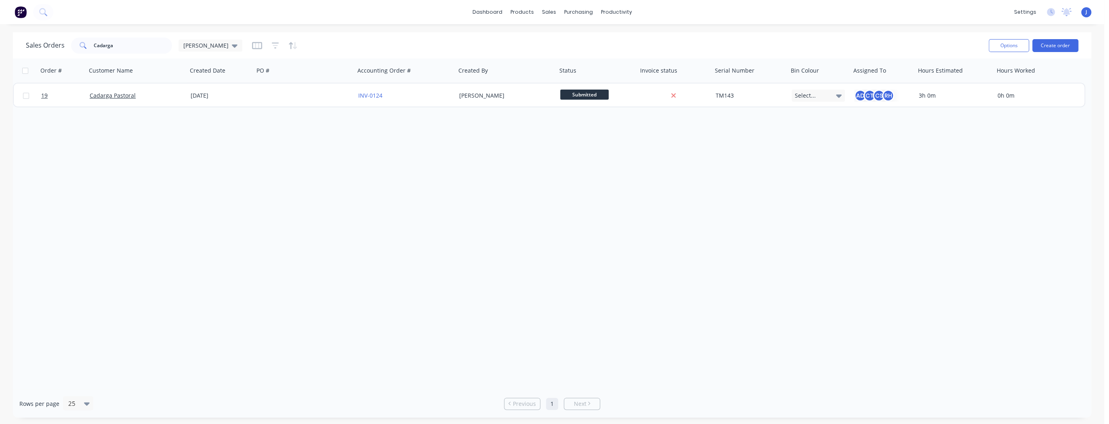
click at [637, 10] on div "dashboard products sales purchasing productivity dashboard products Product Cat…" at bounding box center [552, 12] width 1104 height 24
click at [618, 12] on div "productivity" at bounding box center [616, 12] width 39 height 12
click at [627, 57] on div "Planner" at bounding box center [627, 54] width 19 height 7
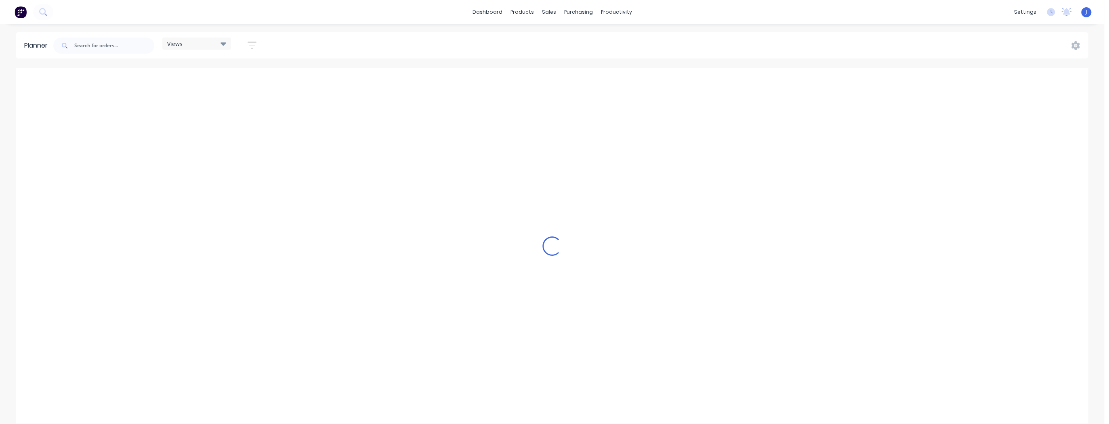
scroll to position [0, 1033]
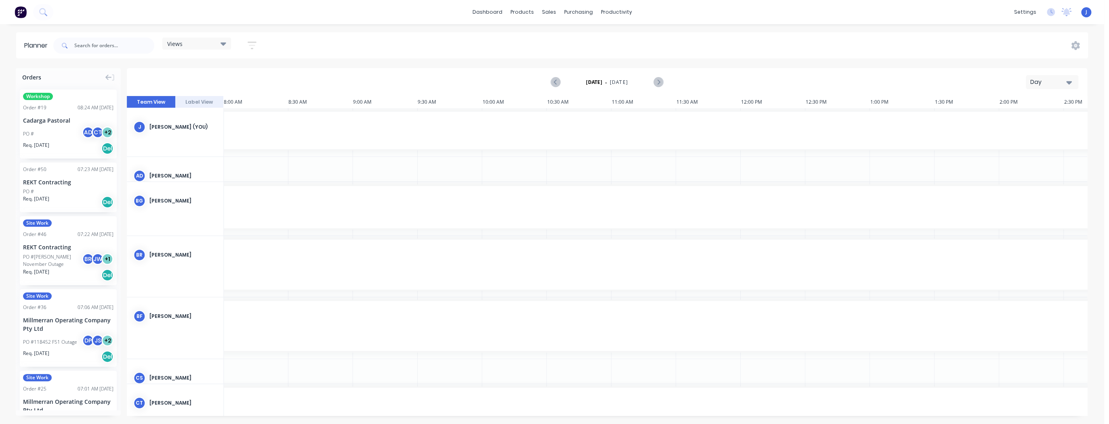
click at [1060, 81] on div "Day" at bounding box center [1048, 82] width 37 height 8
click at [1027, 122] on div "Week" at bounding box center [1037, 120] width 80 height 16
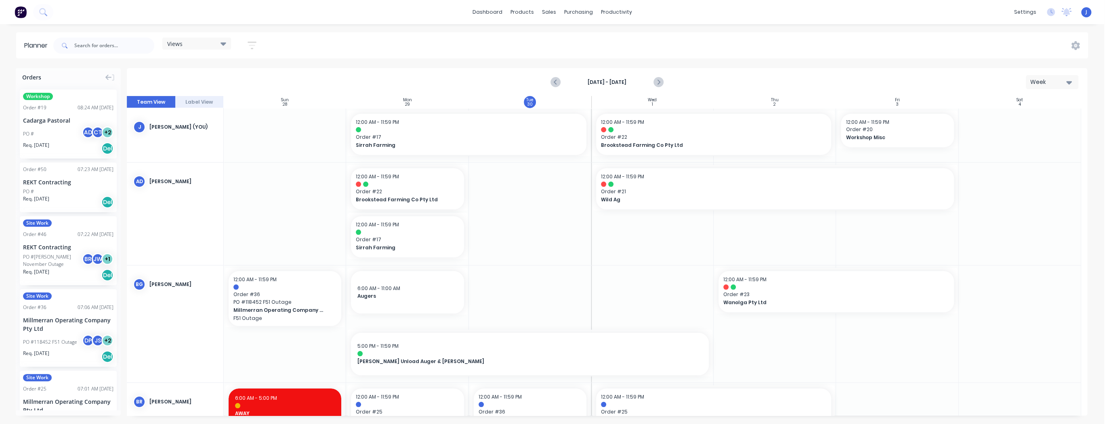
click at [221, 46] on icon at bounding box center [223, 43] width 6 height 9
click at [252, 45] on icon "button" at bounding box center [252, 45] width 6 height 1
click at [247, 75] on button "Show/Hide users" at bounding box center [214, 75] width 75 height 12
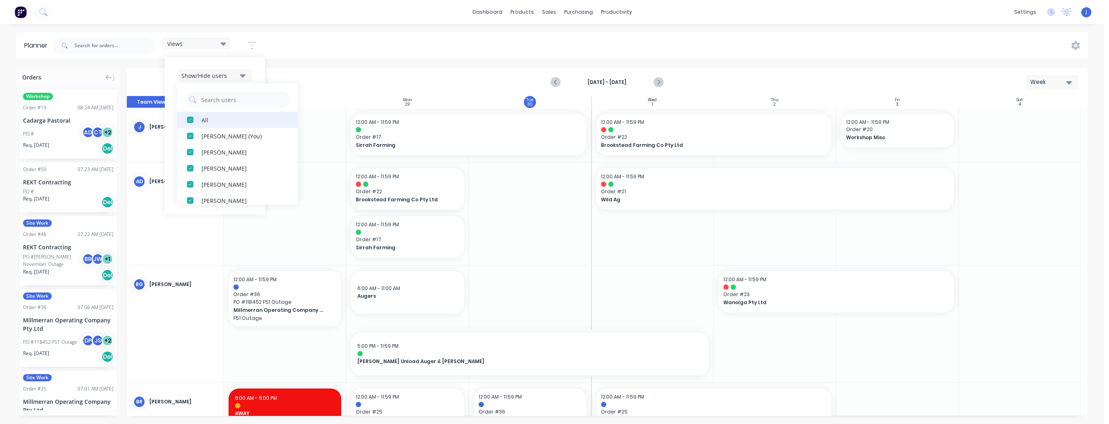
click at [191, 118] on div "button" at bounding box center [190, 120] width 16 height 16
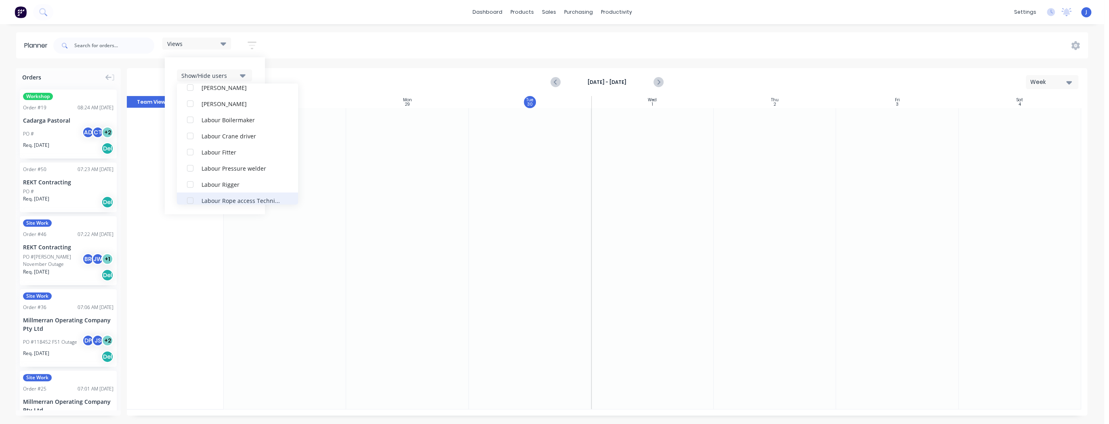
scroll to position [388, 0]
drag, startPoint x: 189, startPoint y: 152, endPoint x: 201, endPoint y: 156, distance: 12.8
click at [189, 153] on div "button" at bounding box center [190, 152] width 16 height 16
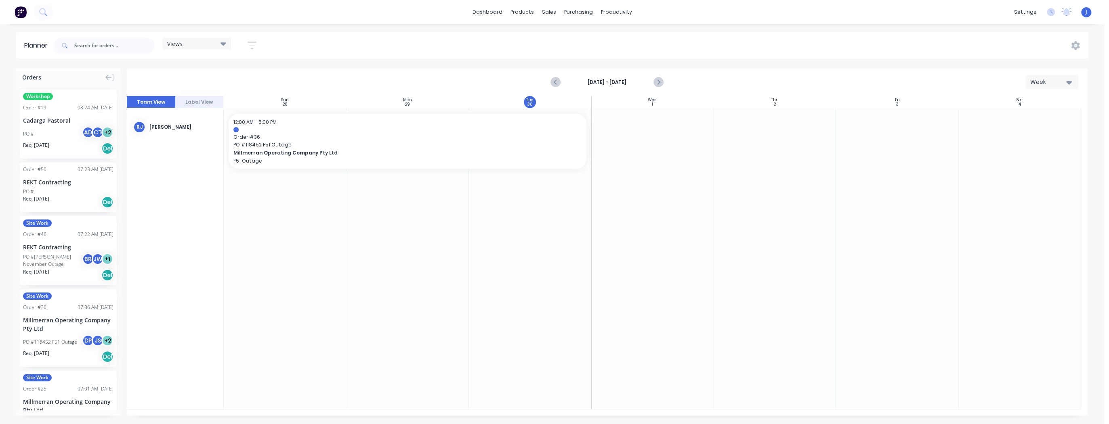
click at [385, 220] on div at bounding box center [407, 258] width 122 height 301
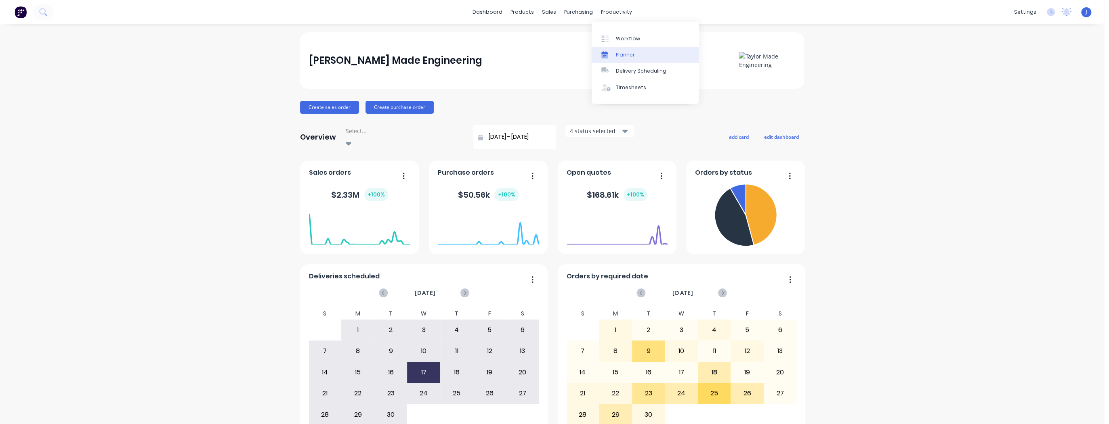
click at [614, 53] on link "Planner" at bounding box center [644, 55] width 107 height 16
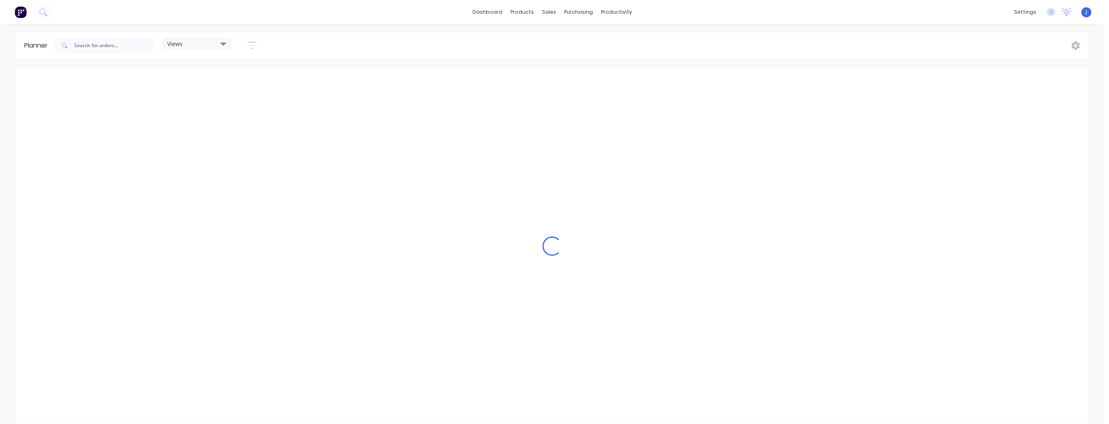
scroll to position [0, 1033]
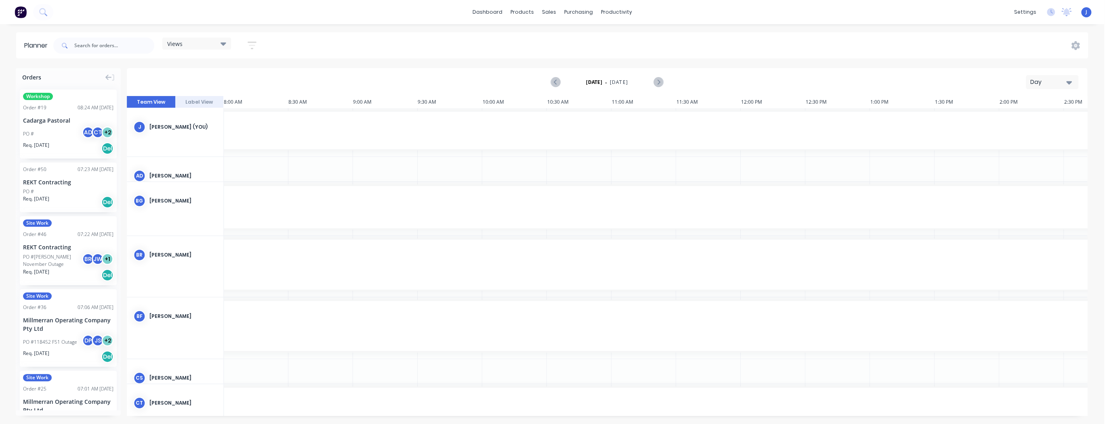
click at [255, 41] on icon "button" at bounding box center [251, 45] width 9 height 10
click at [216, 78] on div "Show/Hide users" at bounding box center [209, 75] width 56 height 8
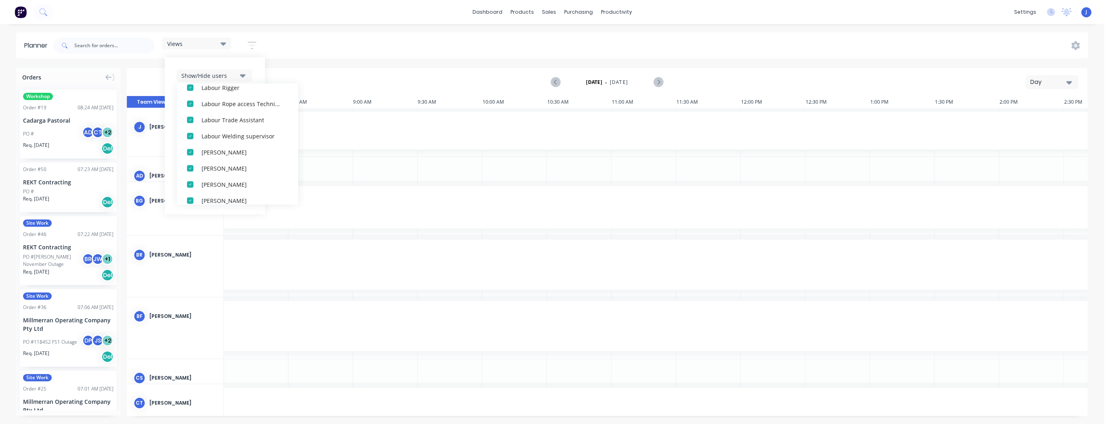
scroll to position [412, 0]
click at [189, 128] on div "button" at bounding box center [190, 128] width 16 height 16
click at [192, 175] on div "button" at bounding box center [190, 176] width 16 height 16
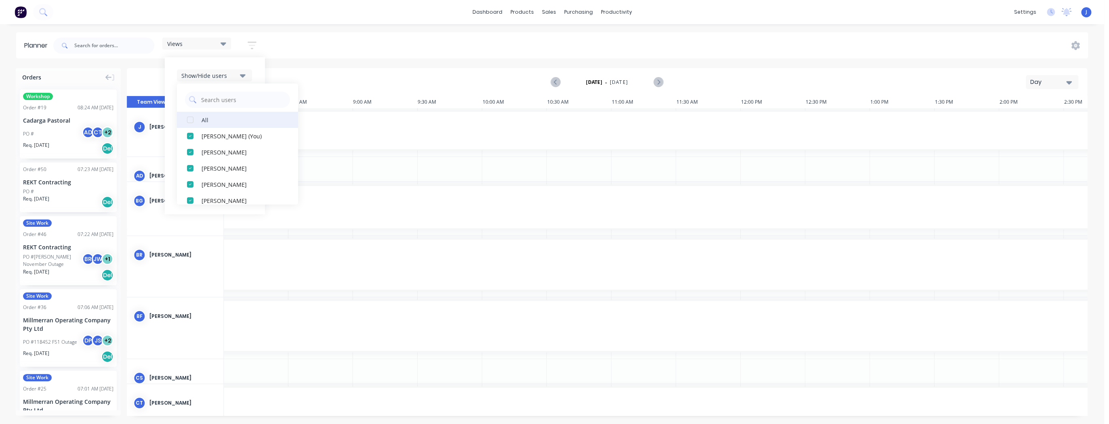
click at [194, 121] on div "button" at bounding box center [190, 120] width 16 height 16
click at [193, 121] on div "button" at bounding box center [190, 120] width 16 height 16
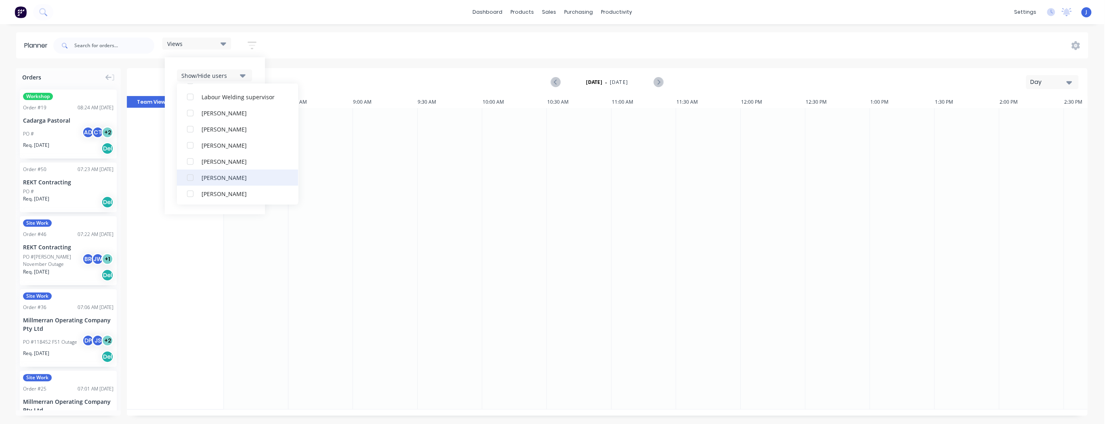
scroll to position [412, 0]
click at [193, 126] on div "button" at bounding box center [190, 128] width 16 height 16
click at [360, 231] on div at bounding box center [385, 258] width 65 height 301
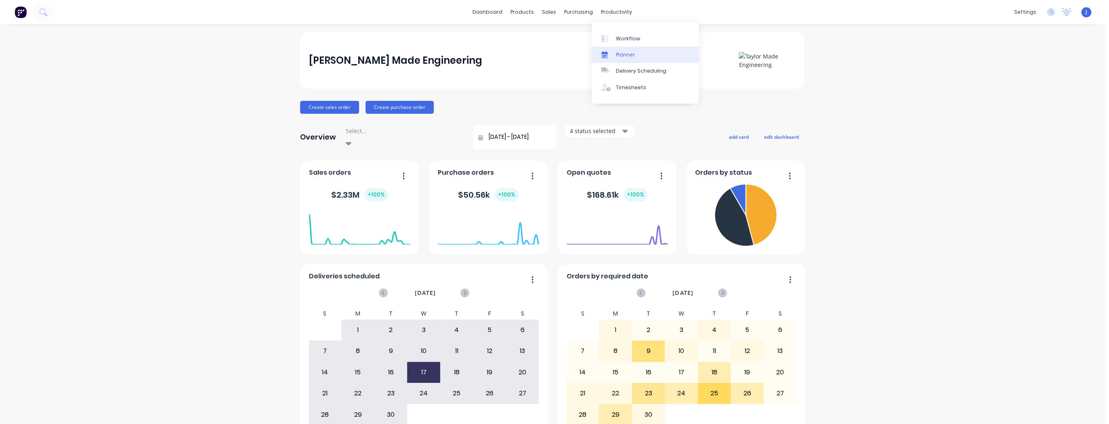
click at [622, 51] on div "Planner" at bounding box center [625, 54] width 19 height 7
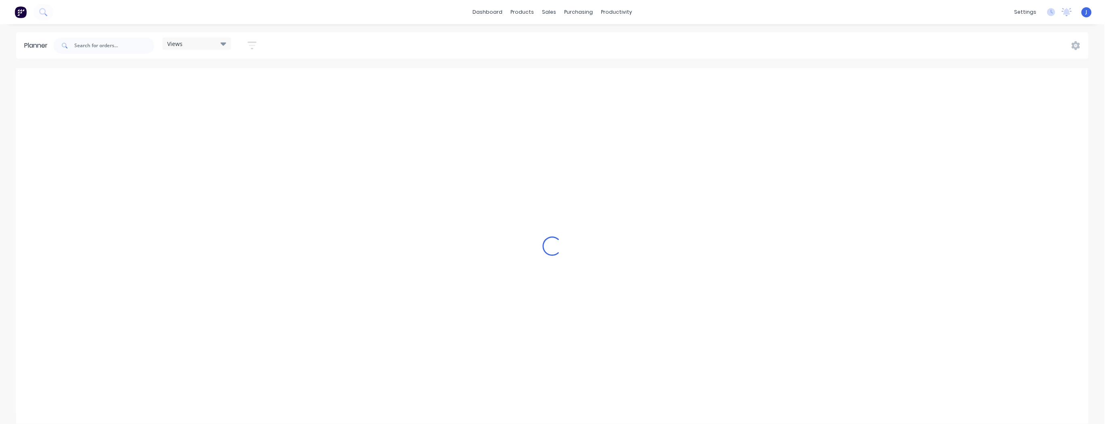
scroll to position [0, 1033]
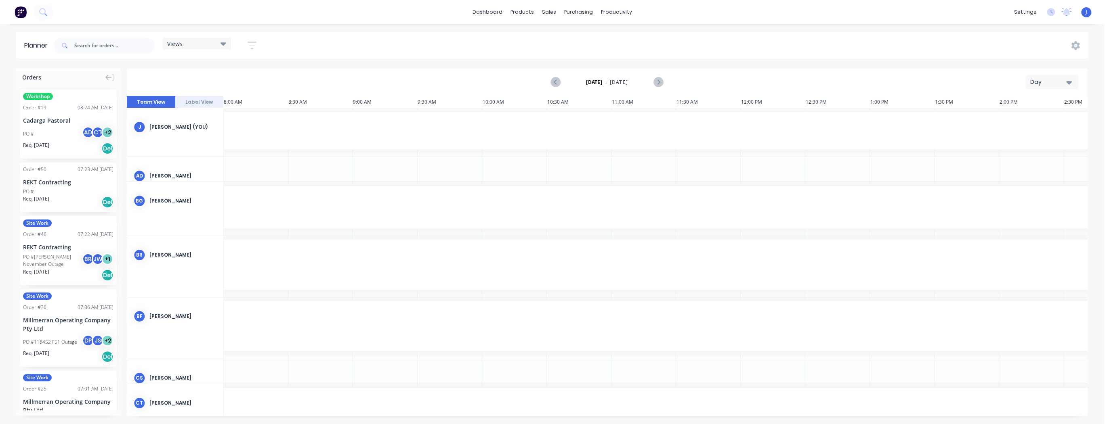
click at [252, 46] on icon "button" at bounding box center [251, 45] width 9 height 10
click at [245, 79] on icon "button" at bounding box center [243, 75] width 6 height 9
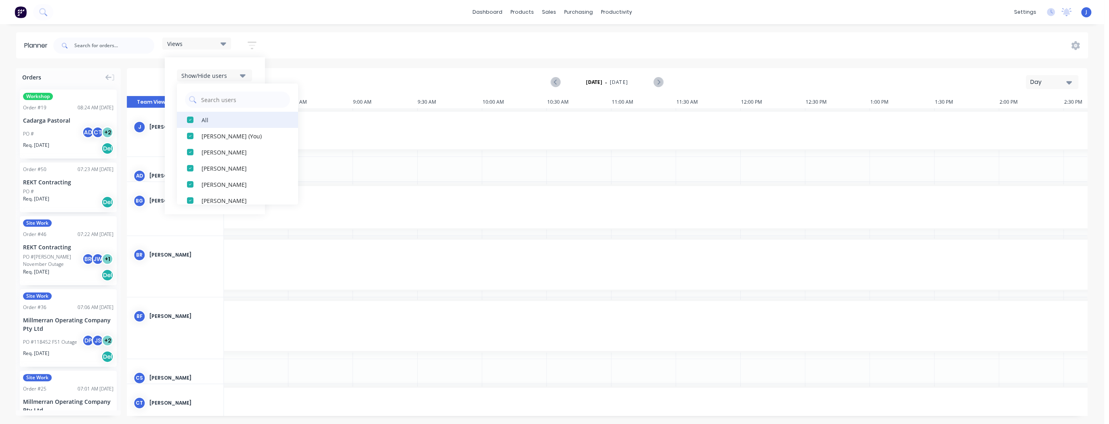
click at [195, 120] on div "button" at bounding box center [190, 120] width 16 height 16
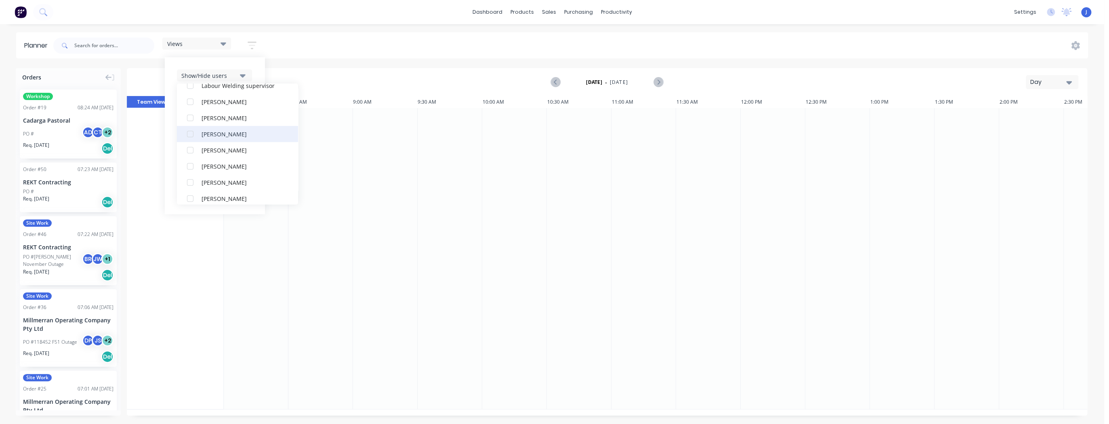
scroll to position [412, 0]
click at [188, 128] on div "button" at bounding box center [190, 128] width 16 height 16
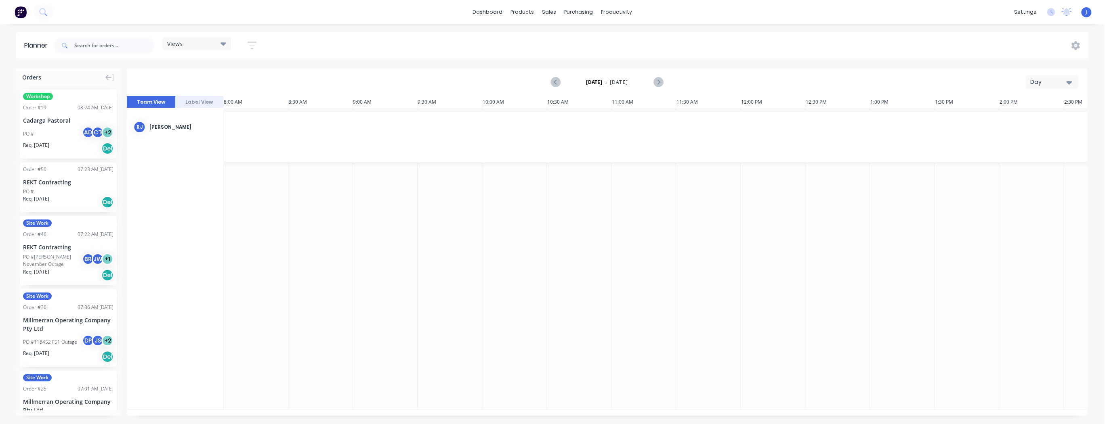
click at [318, 50] on div "Views Save new view None (Default) edit Show/Hide users All Regan Jensen Jarod …" at bounding box center [570, 46] width 1036 height 24
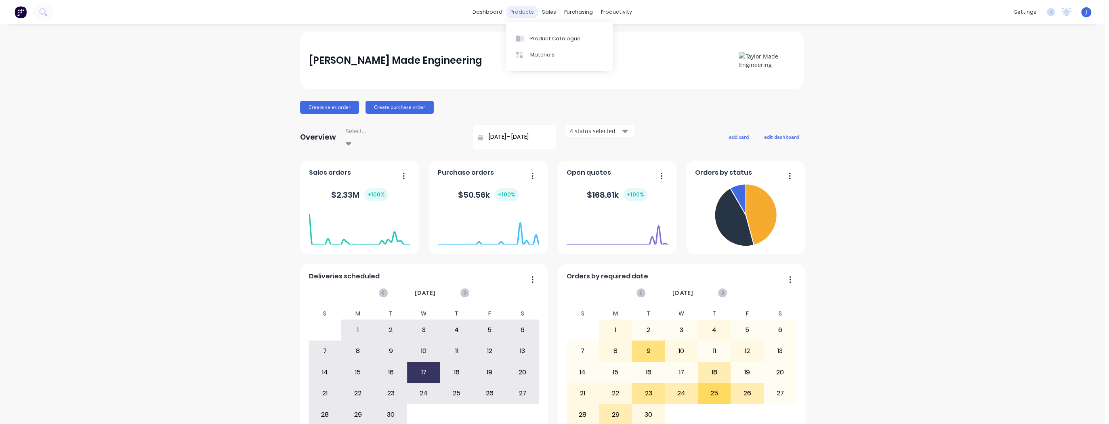
click at [527, 10] on div "products" at bounding box center [521, 12] width 31 height 12
click at [534, 36] on div "Product Catalogue" at bounding box center [555, 38] width 50 height 7
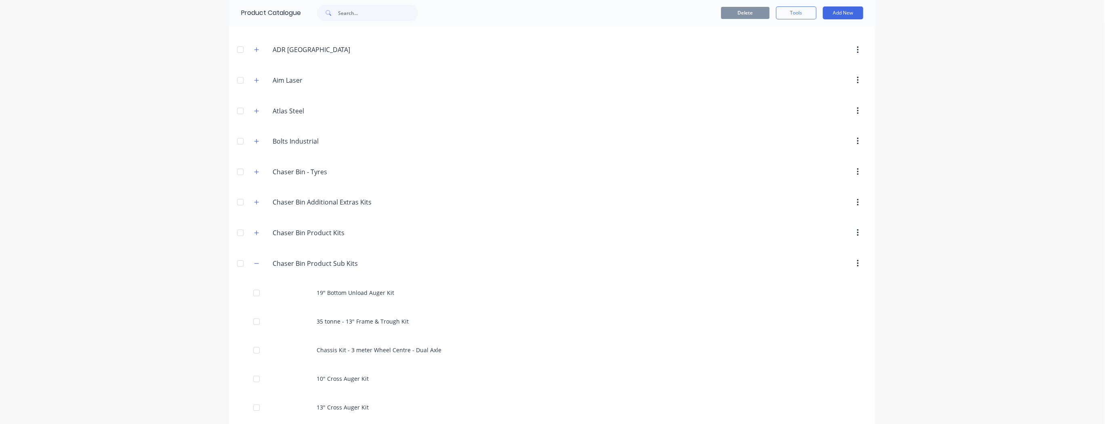
scroll to position [129, 0]
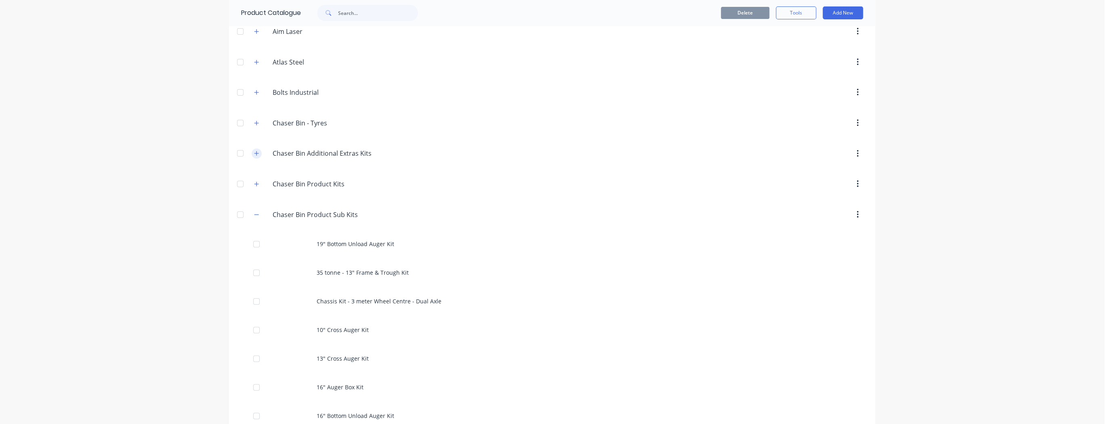
click at [254, 152] on icon "button" at bounding box center [256, 154] width 5 height 6
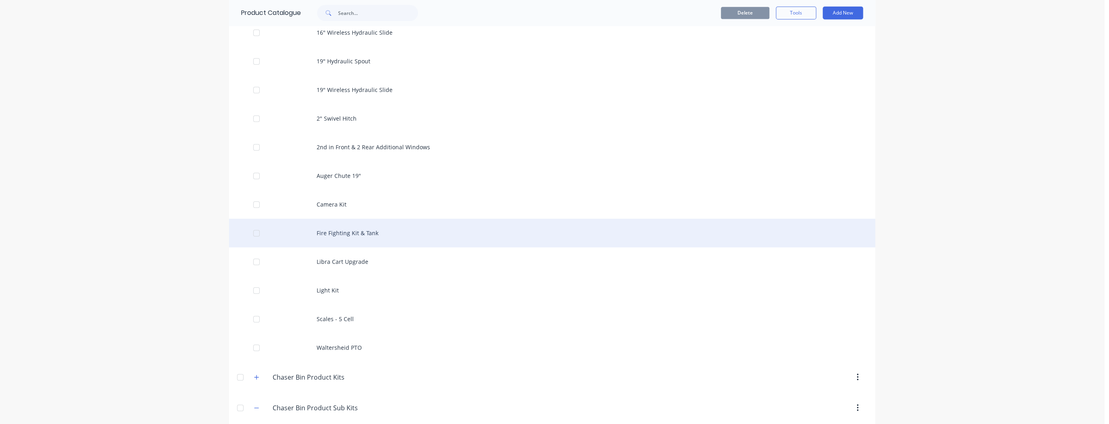
scroll to position [452, 0]
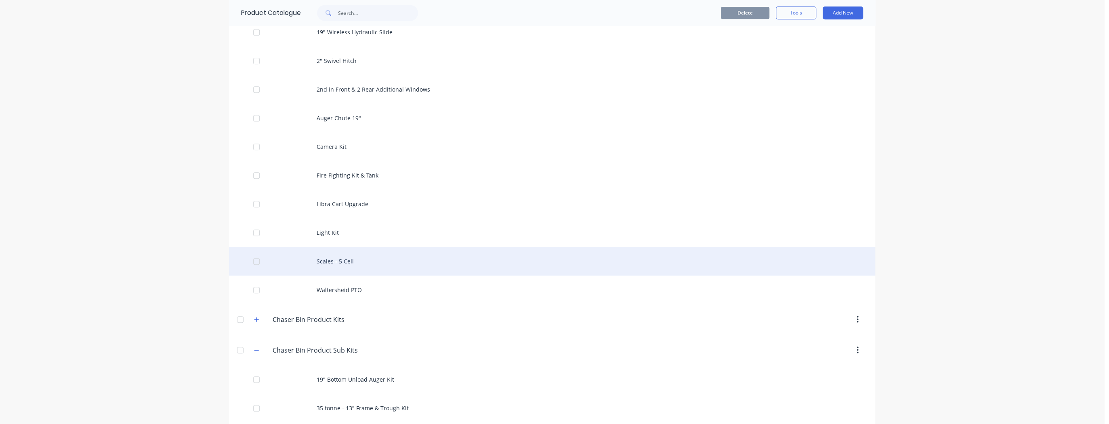
click at [337, 258] on div "Scales - 5 Cell" at bounding box center [552, 261] width 646 height 29
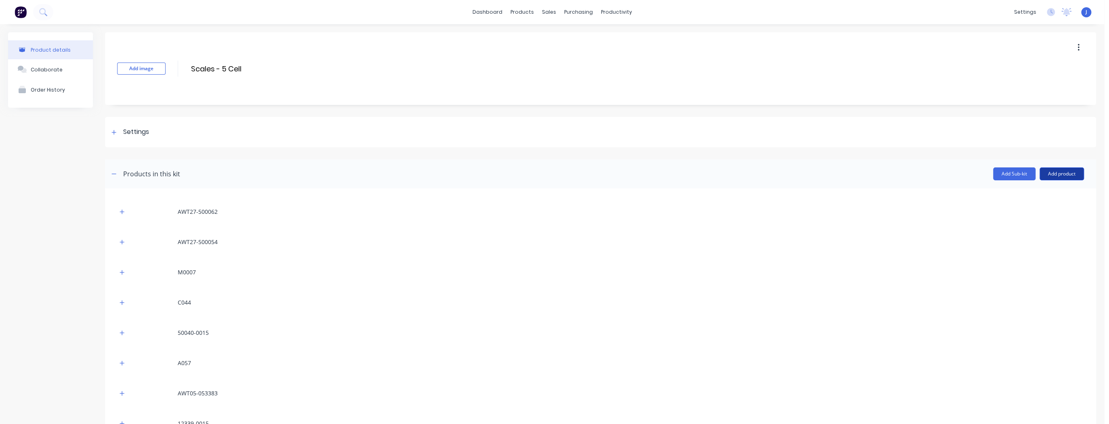
click at [1053, 172] on button "Add product" at bounding box center [1061, 174] width 44 height 13
click at [804, 265] on div "M0007" at bounding box center [600, 272] width 966 height 22
click at [542, 12] on div "sales" at bounding box center [549, 12] width 22 height 12
click at [571, 38] on div "Sales Orders" at bounding box center [576, 38] width 33 height 7
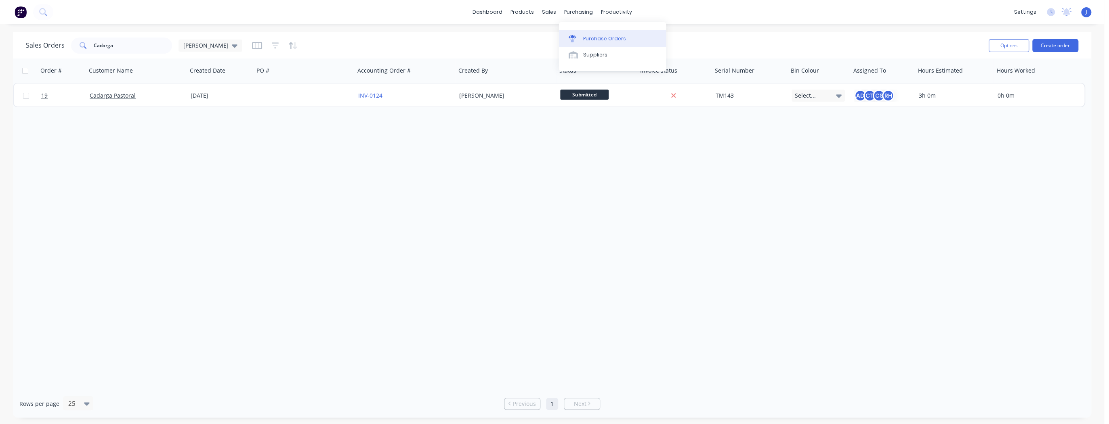
click at [580, 31] on link "Purchase Orders" at bounding box center [612, 38] width 107 height 16
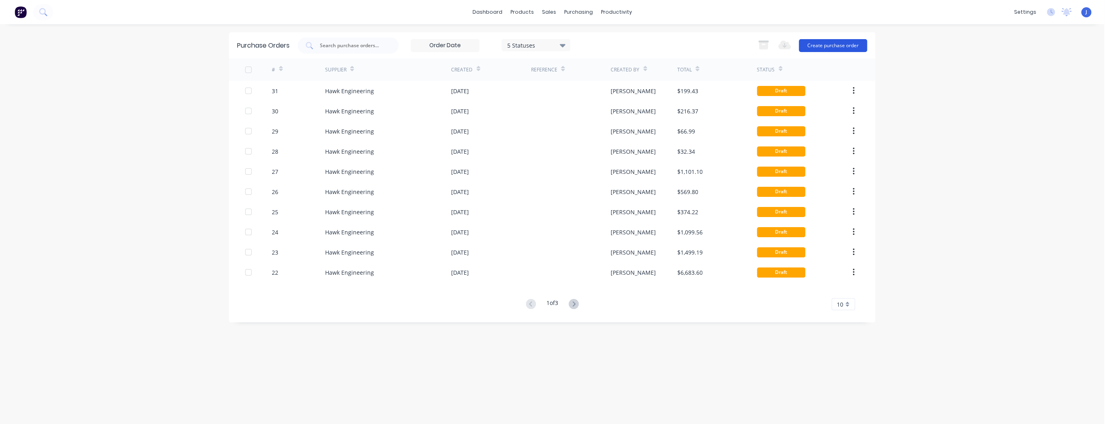
click at [854, 43] on button "Create purchase order" at bounding box center [832, 45] width 68 height 13
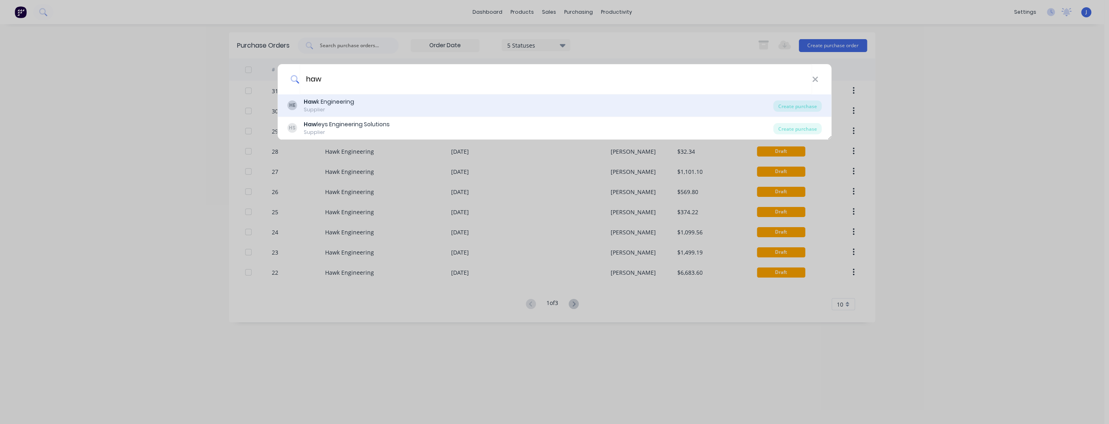
type input "haw"
click at [345, 103] on div "Haw k Engineering" at bounding box center [329, 102] width 50 height 8
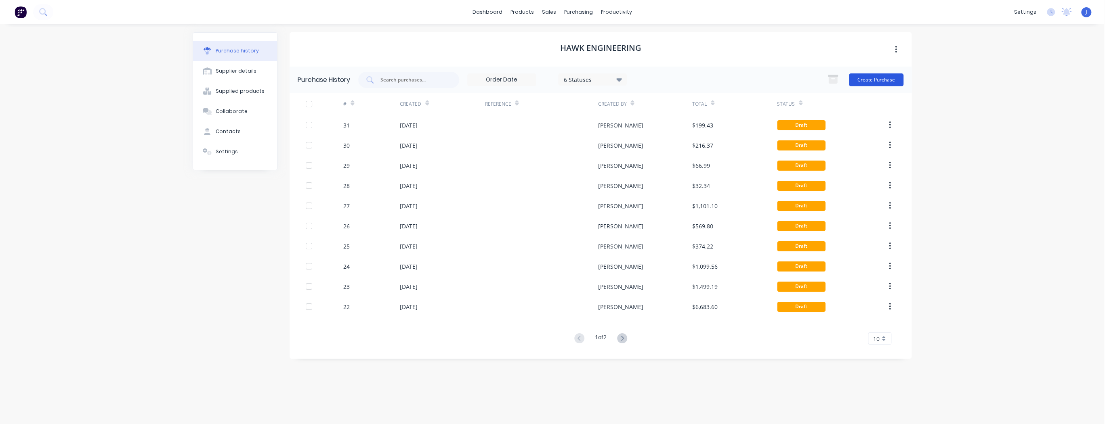
click at [892, 79] on button "Create Purchase" at bounding box center [876, 79] width 54 height 13
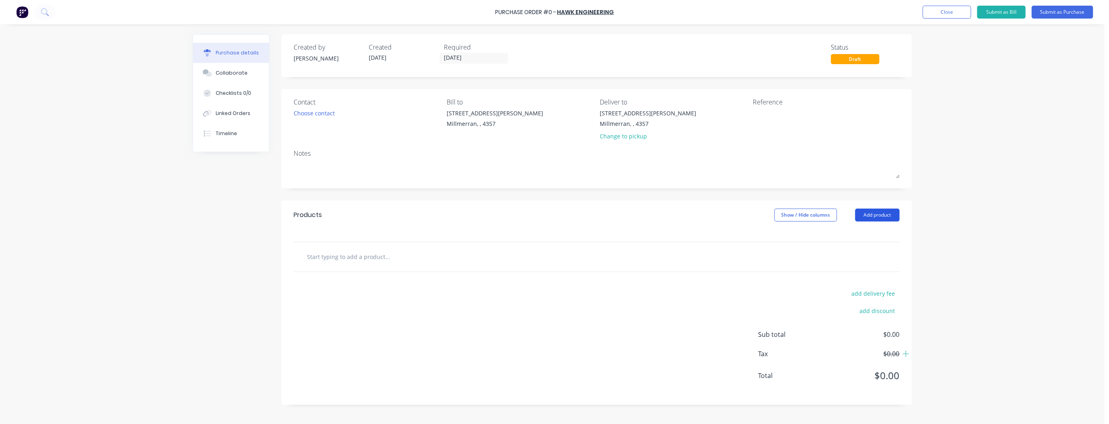
click at [869, 215] on button "Add product" at bounding box center [877, 215] width 44 height 13
click at [847, 233] on div "Product catalogue" at bounding box center [861, 236] width 62 height 12
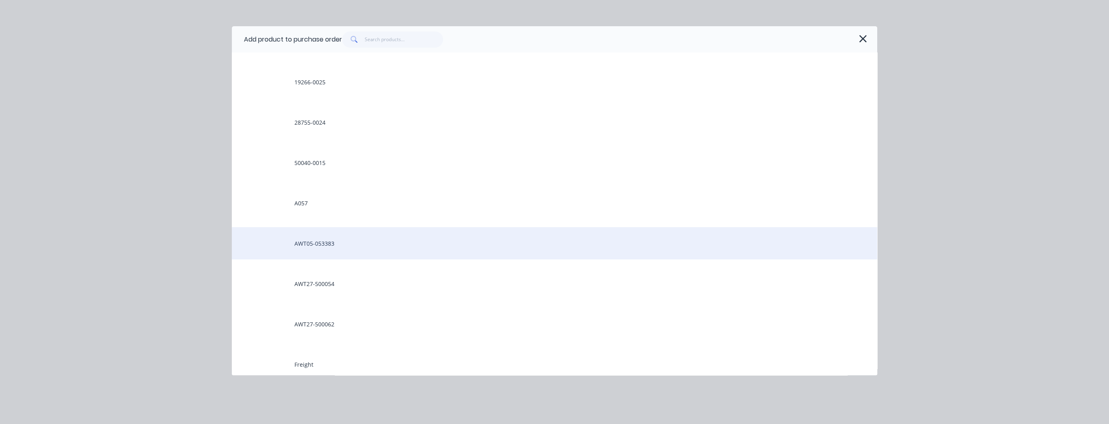
scroll to position [97, 0]
click at [307, 240] on div "AWT05-053383" at bounding box center [554, 240] width 645 height 32
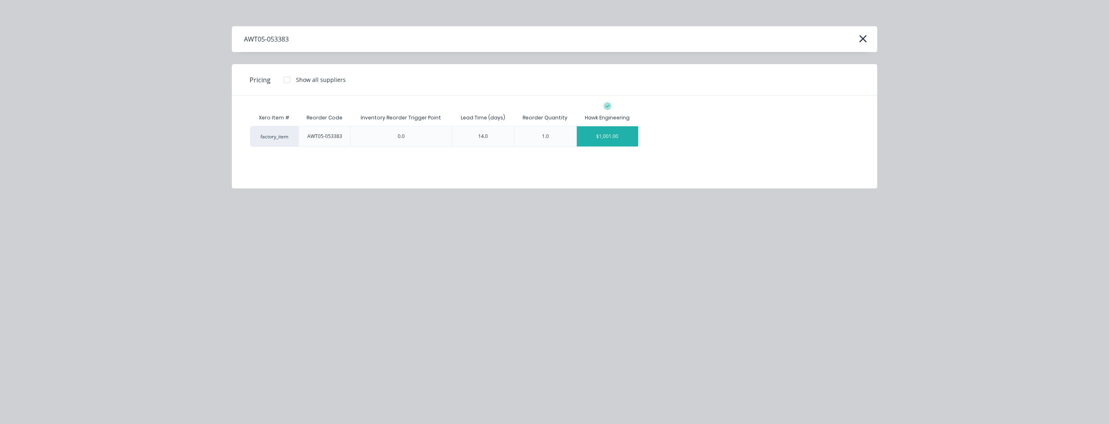
click at [607, 138] on div "$1,001.00" at bounding box center [606, 136] width 61 height 20
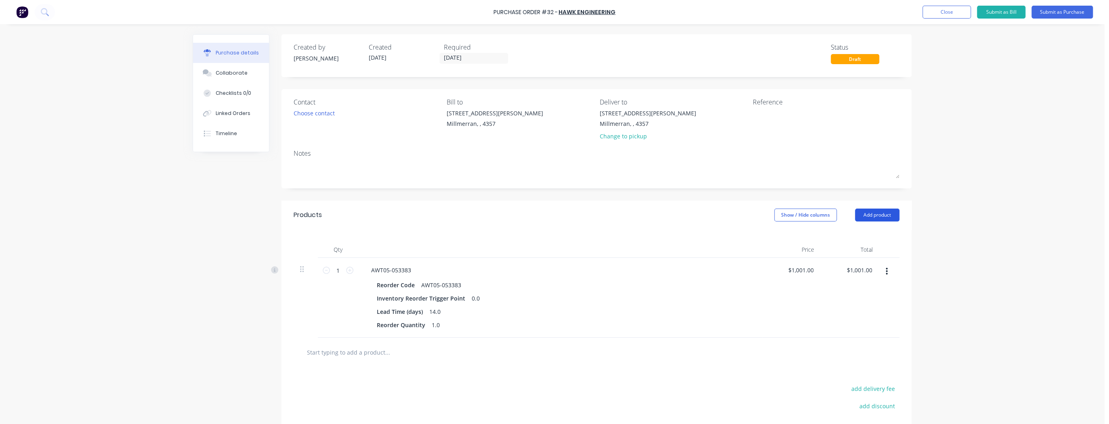
click at [881, 212] on button "Add product" at bounding box center [877, 215] width 44 height 13
click at [870, 236] on div "Product catalogue" at bounding box center [861, 236] width 62 height 12
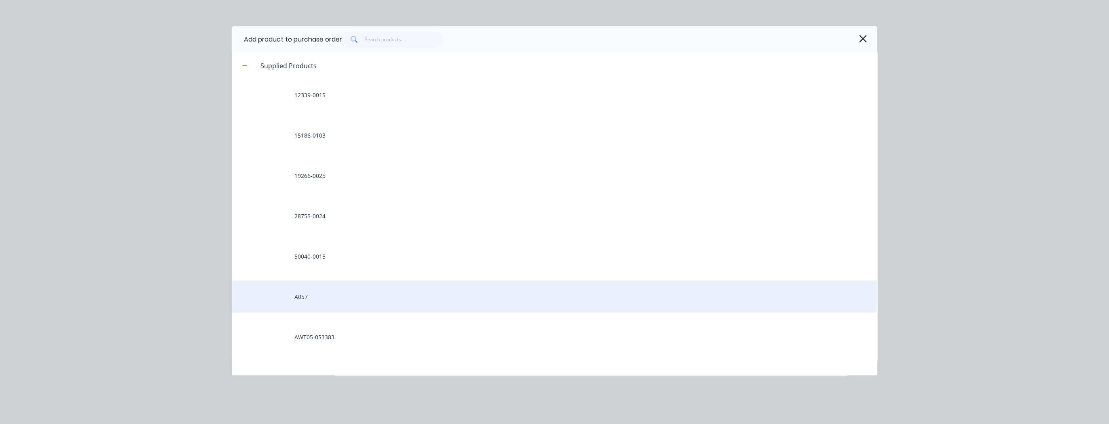
click at [309, 299] on div "A057" at bounding box center [554, 297] width 645 height 32
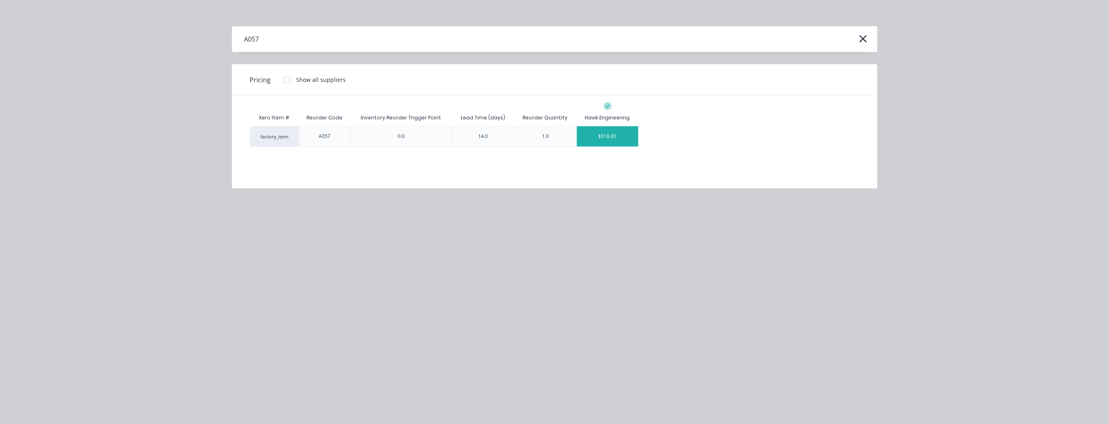
click at [607, 134] on div "$518.00" at bounding box center [606, 136] width 61 height 20
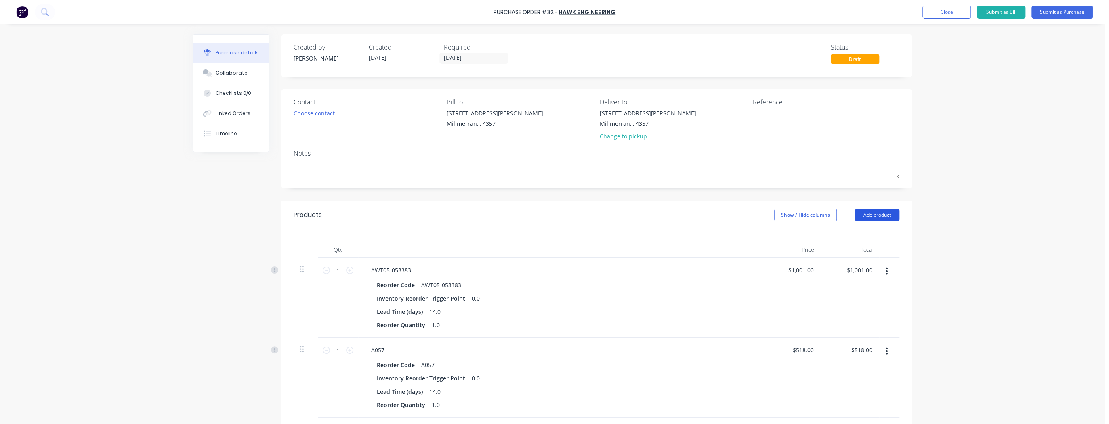
click at [870, 212] on button "Add product" at bounding box center [877, 215] width 44 height 13
click at [870, 237] on div "Product catalogue" at bounding box center [861, 236] width 62 height 12
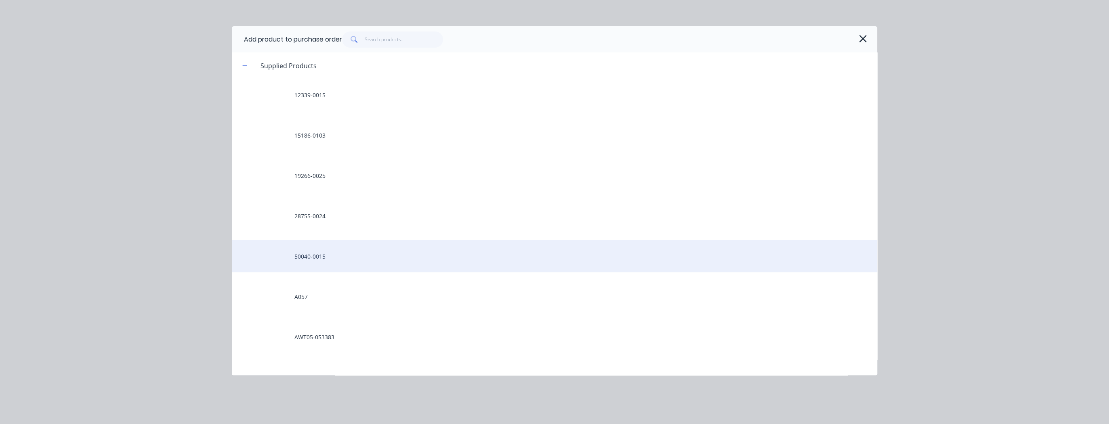
click at [318, 258] on div "50040-0015" at bounding box center [554, 256] width 645 height 32
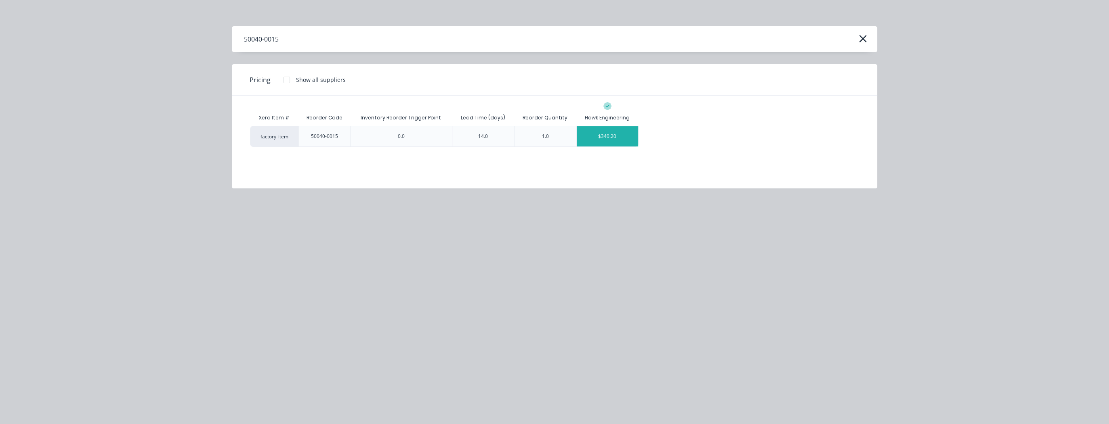
click at [612, 138] on div "$340.20" at bounding box center [606, 136] width 61 height 20
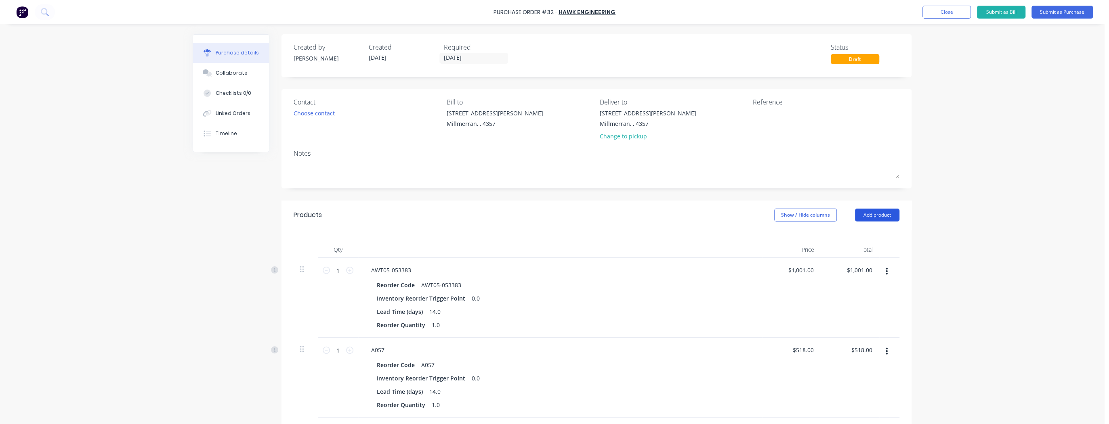
click at [872, 216] on button "Add product" at bounding box center [877, 215] width 44 height 13
click at [855, 237] on div "Product catalogue" at bounding box center [861, 236] width 62 height 12
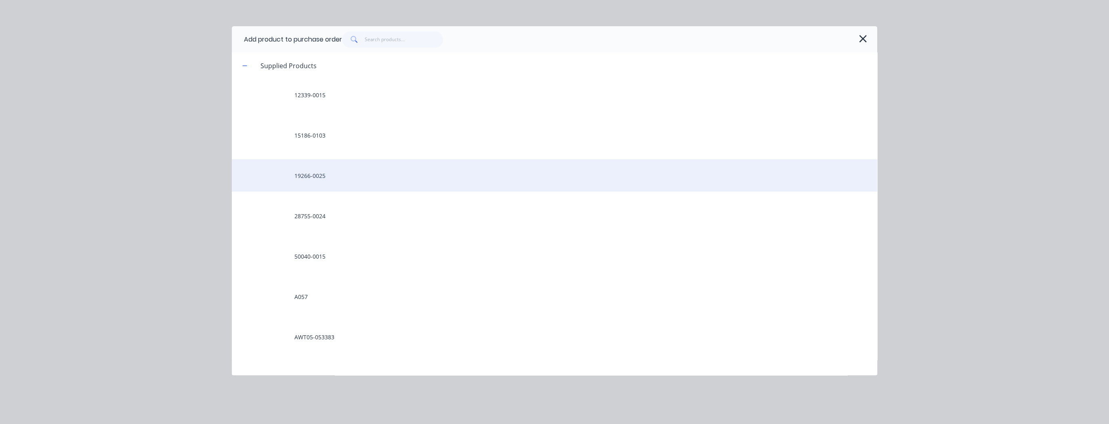
click at [329, 179] on div "19266-0025" at bounding box center [554, 175] width 645 height 32
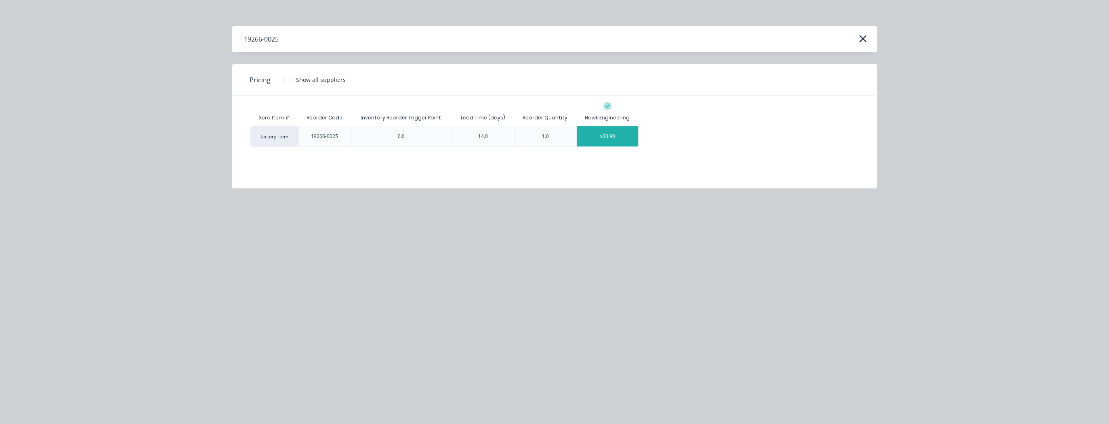
click at [610, 137] on div "$60.90" at bounding box center [606, 136] width 61 height 20
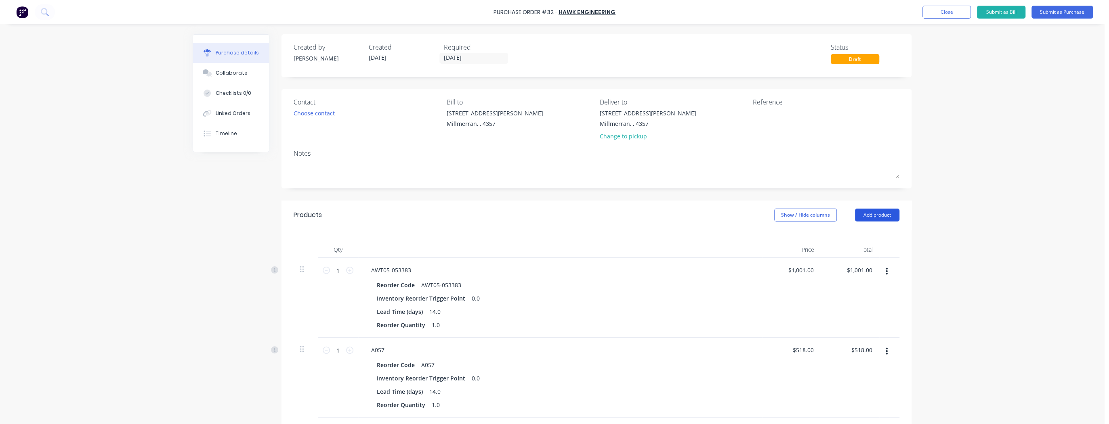
click at [868, 216] on button "Add product" at bounding box center [877, 215] width 44 height 13
click at [857, 236] on div "Product catalogue" at bounding box center [861, 236] width 62 height 12
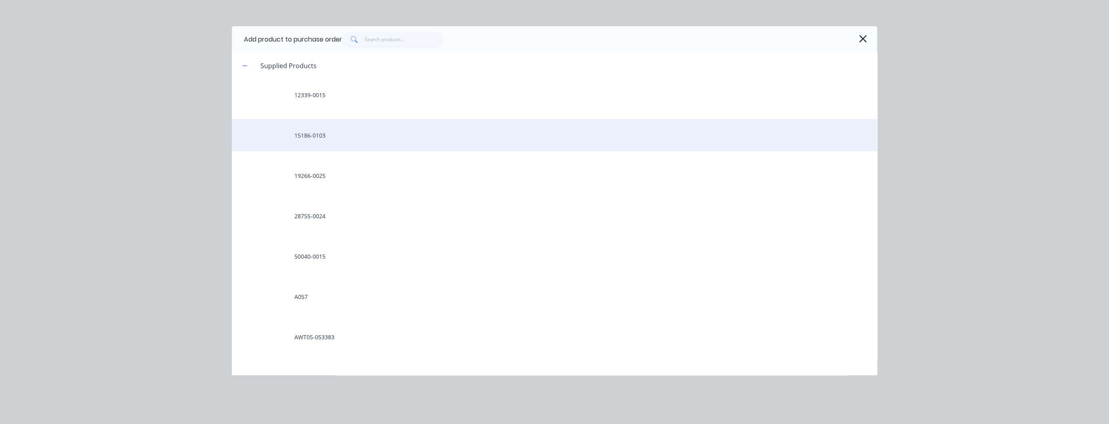
click at [320, 140] on div "15186-0103" at bounding box center [554, 135] width 645 height 32
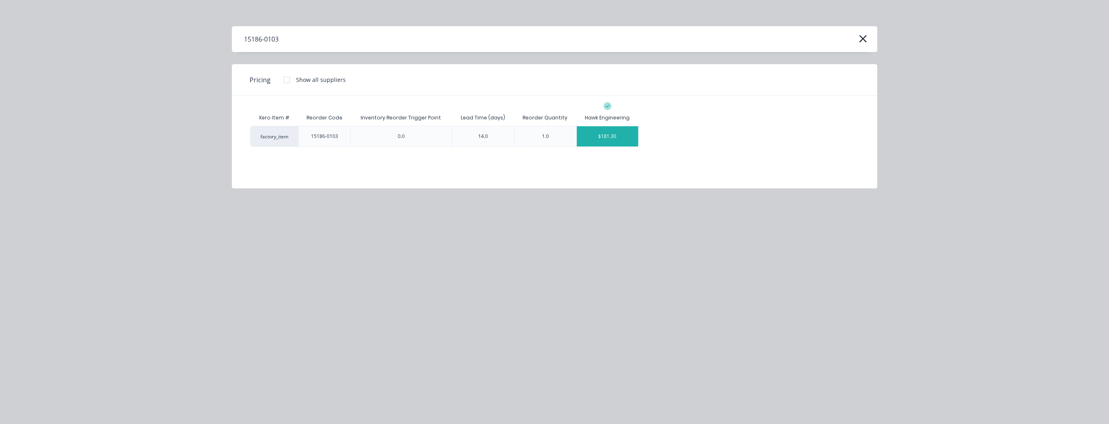
click at [616, 140] on div "$181.30" at bounding box center [606, 136] width 61 height 20
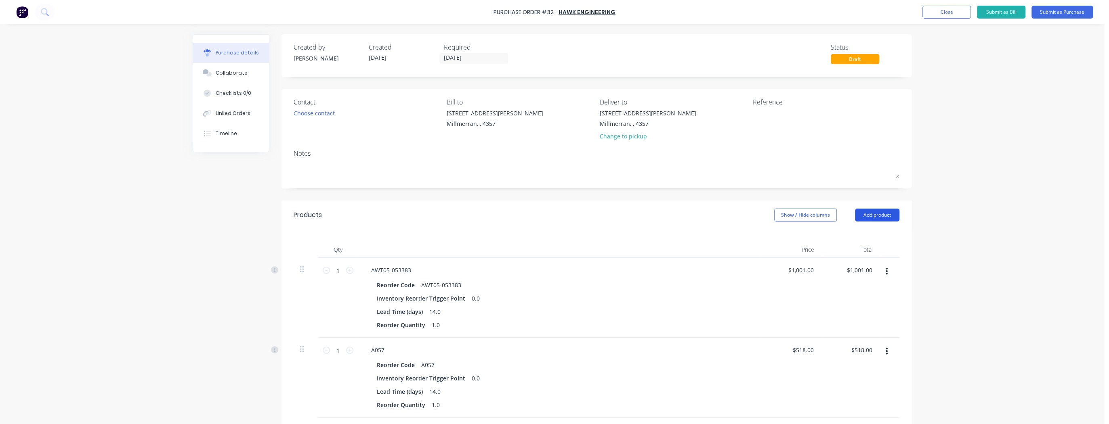
click at [880, 214] on button "Add product" at bounding box center [877, 215] width 44 height 13
click at [833, 233] on div "Product catalogue" at bounding box center [861, 236] width 62 height 12
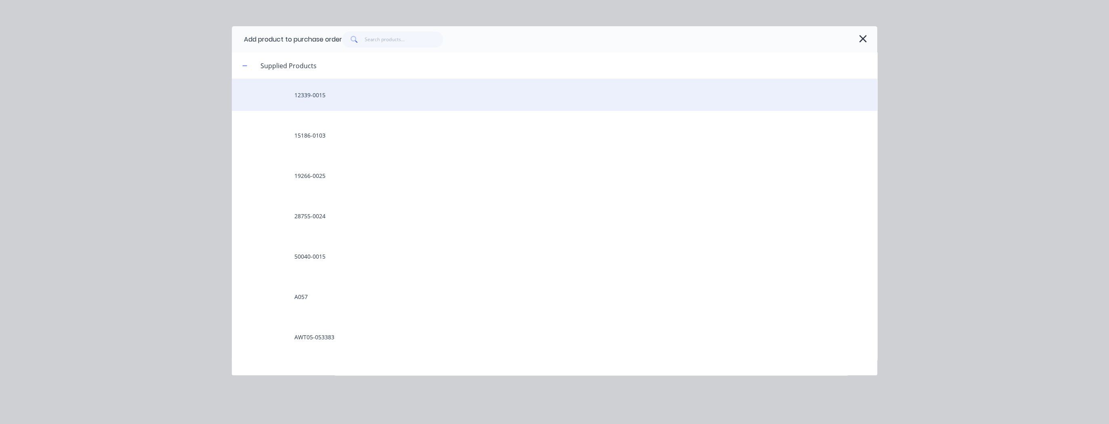
click at [303, 96] on div "12339-0015" at bounding box center [554, 95] width 645 height 32
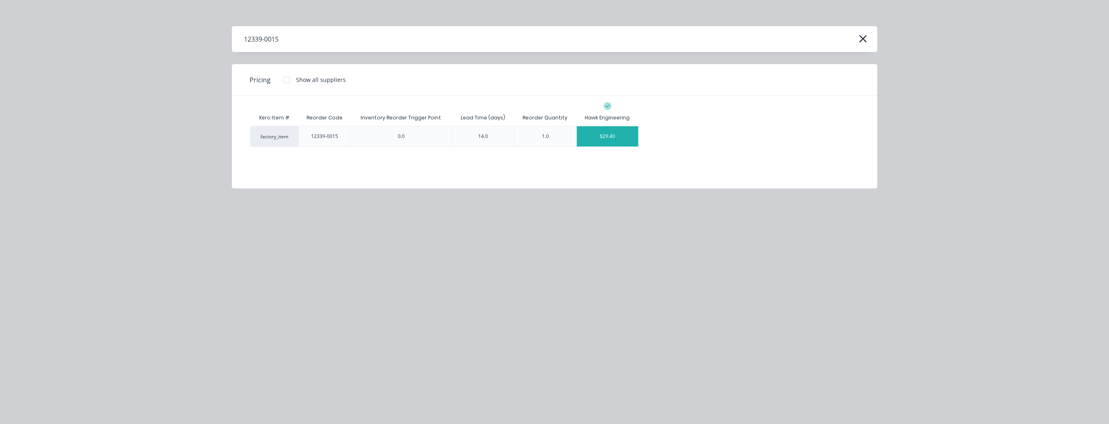
click at [614, 135] on div "$29.40" at bounding box center [606, 136] width 61 height 20
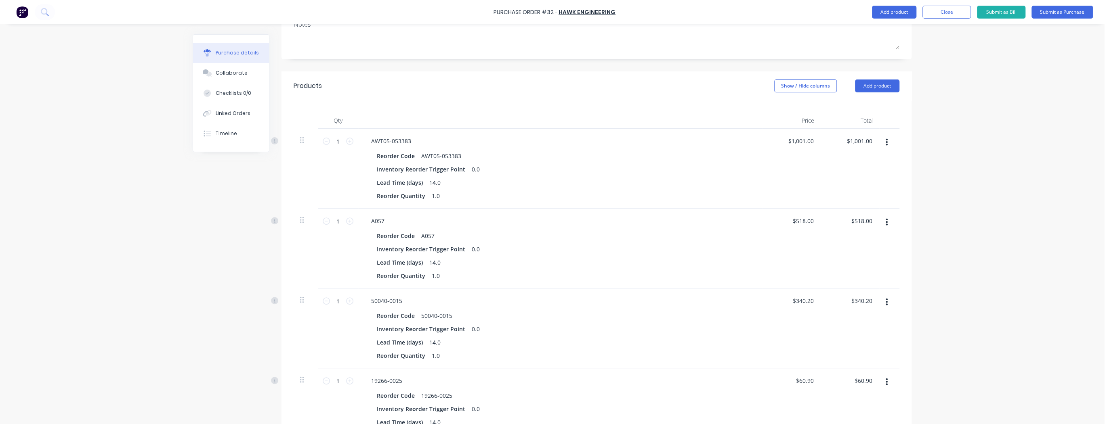
scroll to position [129, 0]
click at [884, 90] on button "Add product" at bounding box center [877, 86] width 44 height 13
click at [872, 103] on div "Product catalogue" at bounding box center [861, 107] width 62 height 12
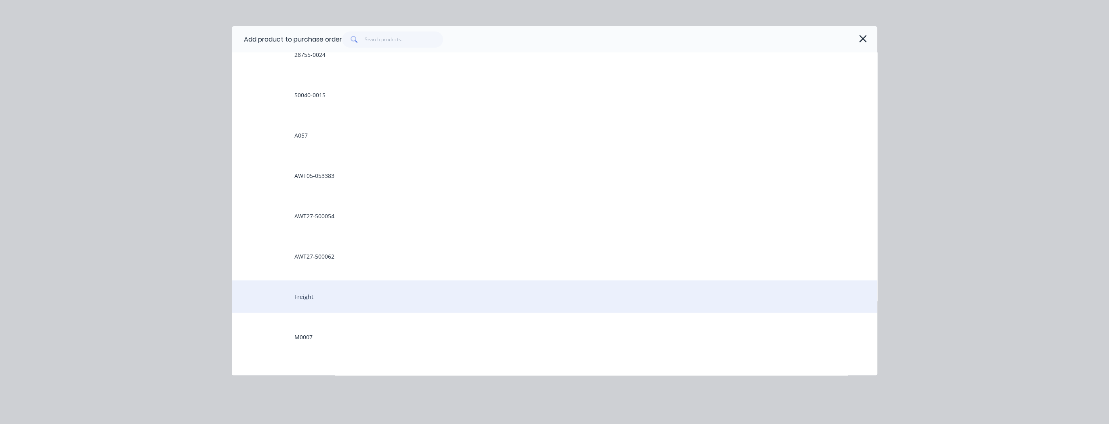
scroll to position [291, 0]
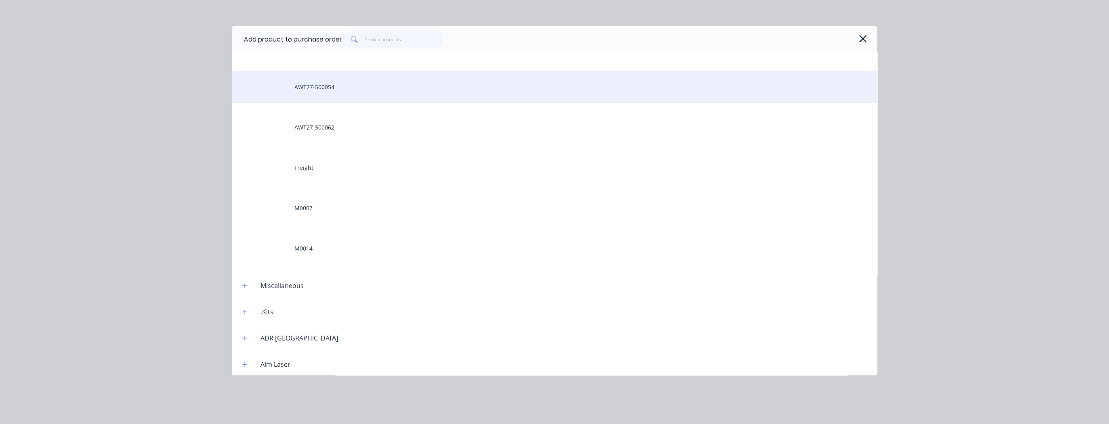
click at [320, 84] on div "AWT27-500054" at bounding box center [554, 87] width 645 height 32
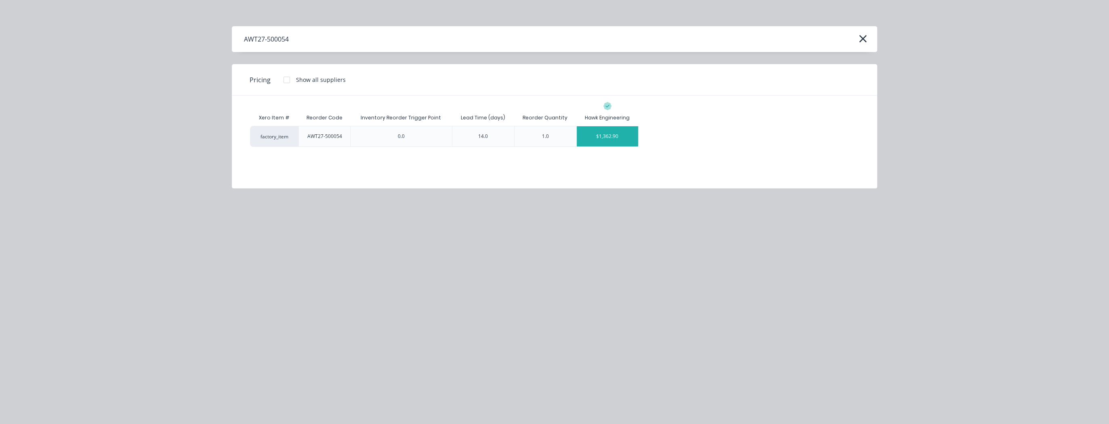
click at [612, 138] on div "$1,362.90" at bounding box center [606, 136] width 61 height 20
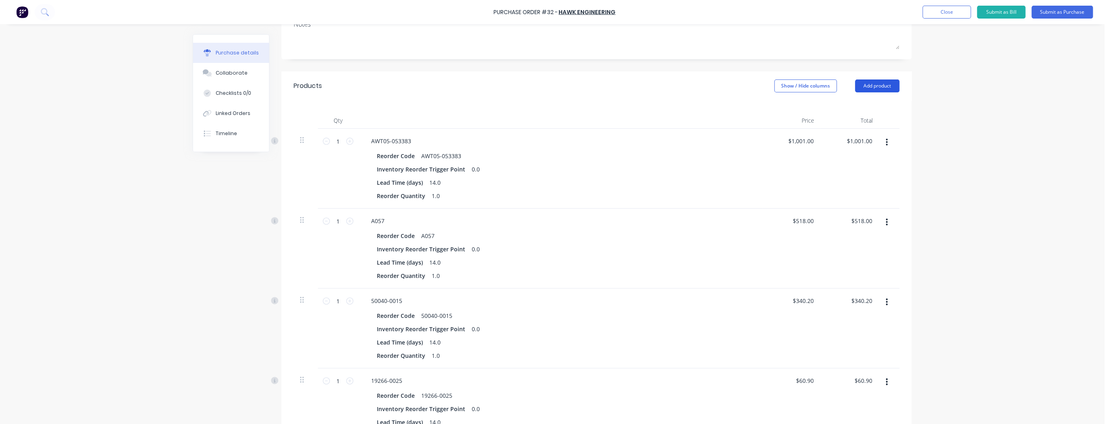
click at [883, 84] on button "Add product" at bounding box center [877, 86] width 44 height 13
click at [852, 109] on div "Product catalogue" at bounding box center [861, 107] width 62 height 12
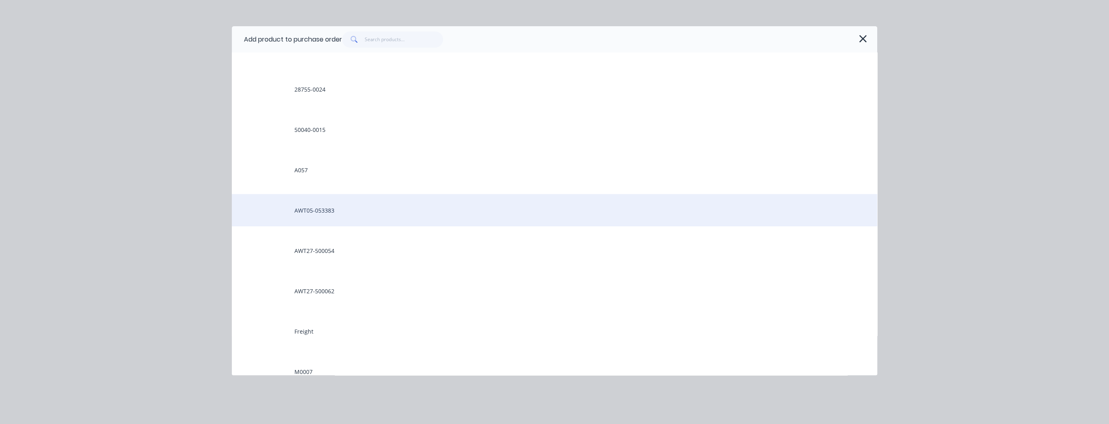
scroll to position [129, 0]
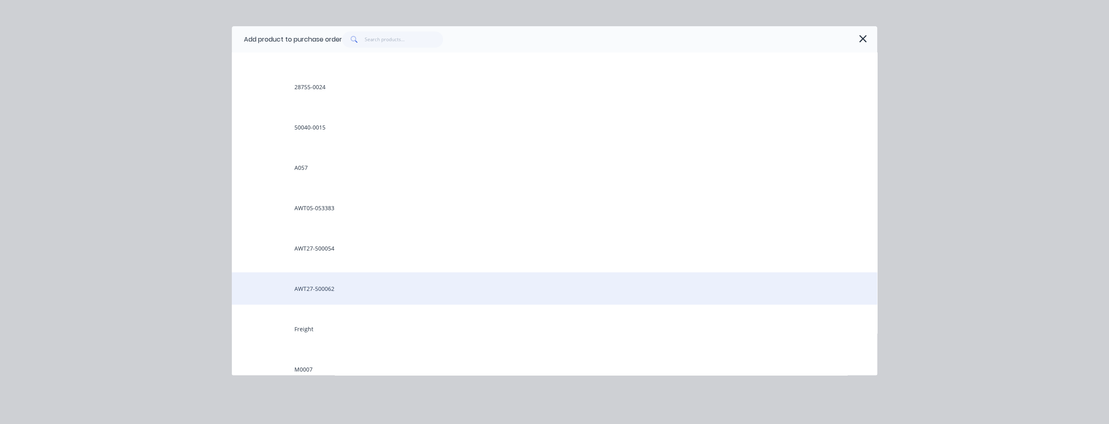
click at [320, 291] on div "AWT27-500062" at bounding box center [554, 288] width 645 height 32
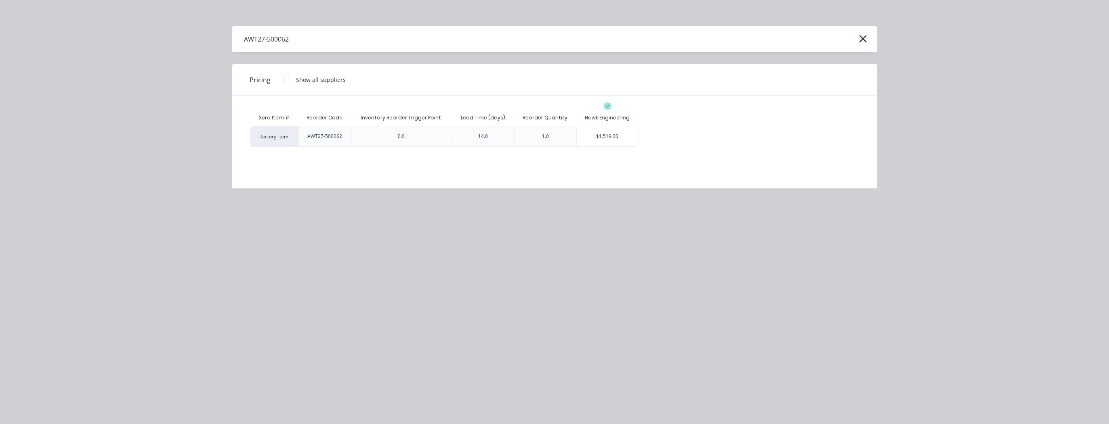
click at [543, 136] on div "1.0" at bounding box center [545, 136] width 7 height 7
click at [630, 137] on div "$1,519.00" at bounding box center [606, 136] width 61 height 20
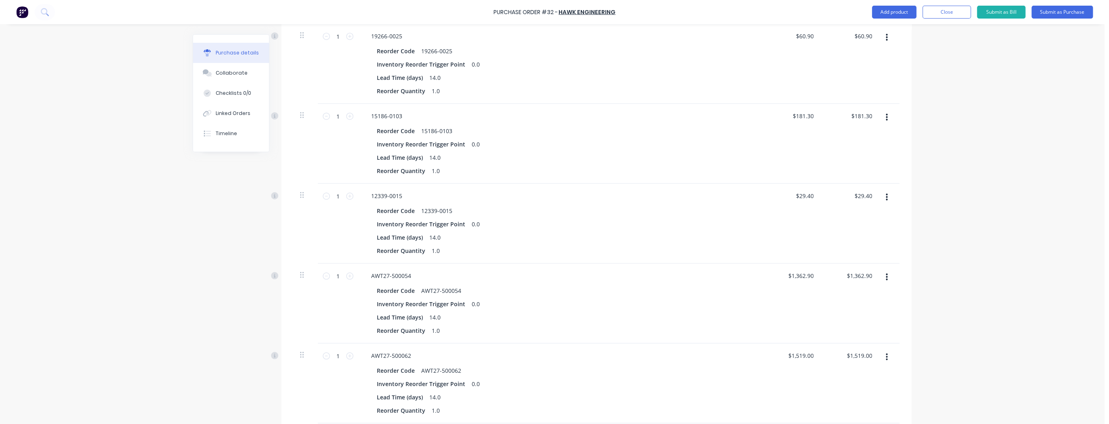
scroll to position [484, 0]
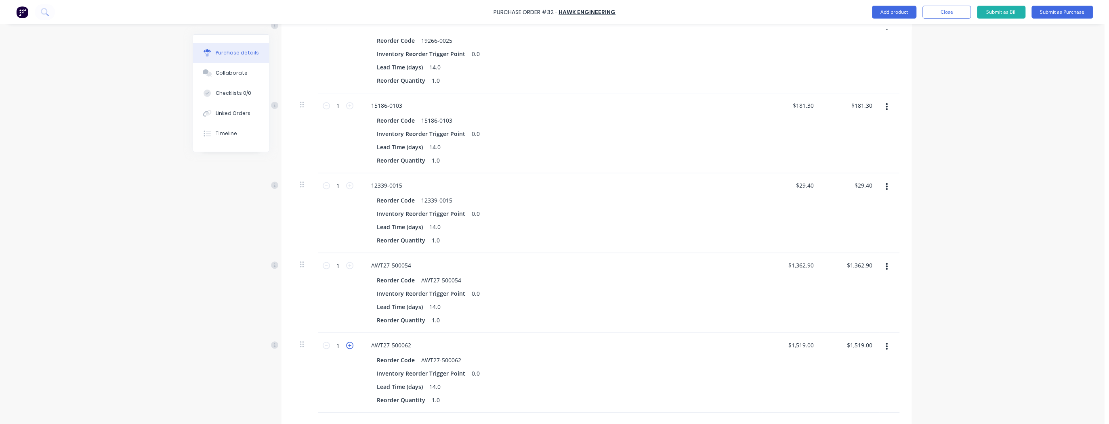
click at [346, 346] on icon at bounding box center [349, 345] width 7 height 7
type input "2"
type input "$3,038.00"
click at [346, 346] on icon at bounding box center [349, 345] width 7 height 7
type input "3"
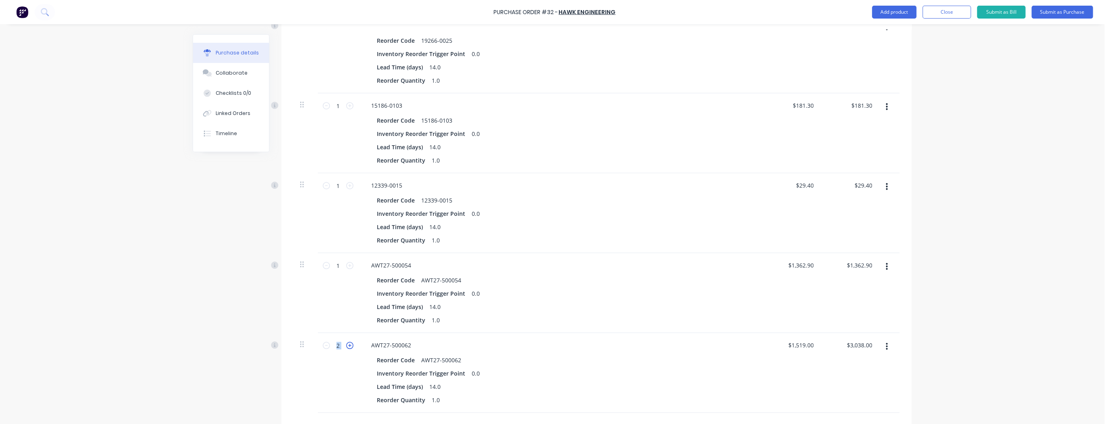
type input "$4,557.00"
click at [346, 346] on icon at bounding box center [349, 345] width 7 height 7
type input "4"
type input "$6,076.00"
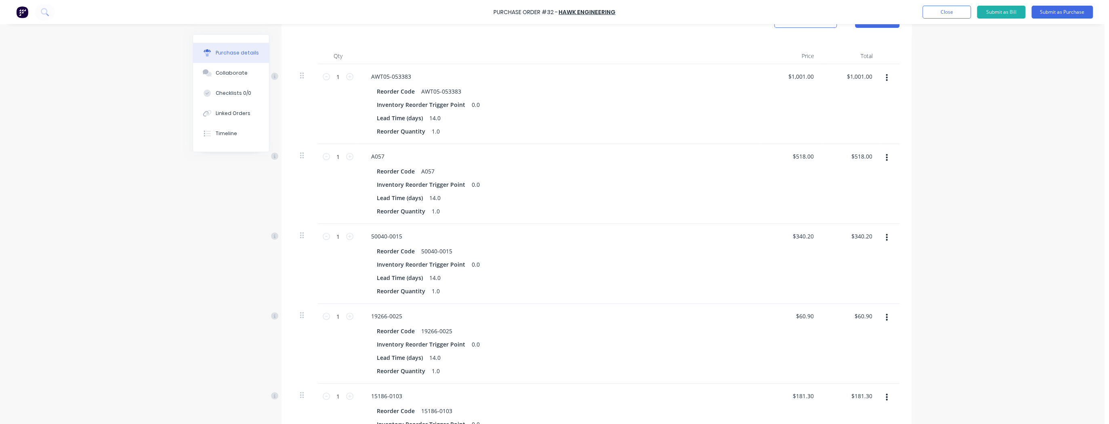
scroll to position [0, 0]
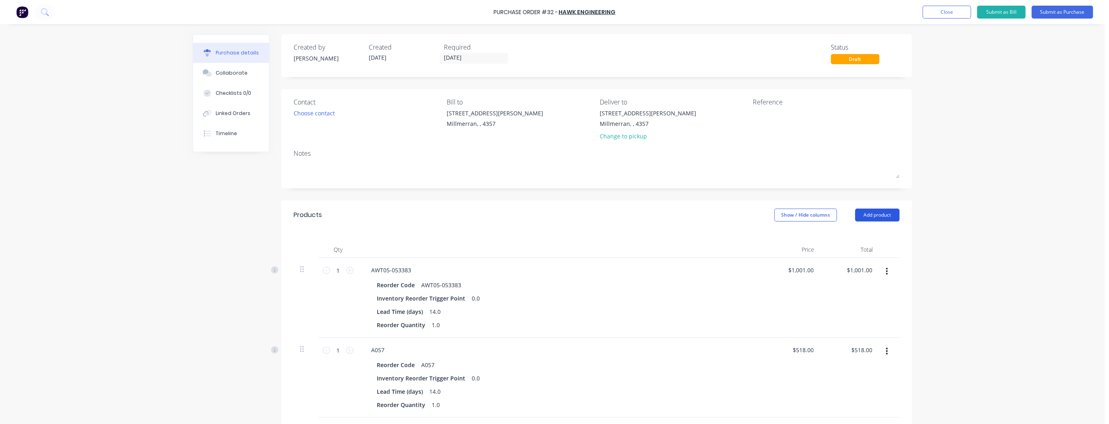
click at [880, 216] on button "Add product" at bounding box center [877, 215] width 44 height 13
click at [855, 238] on div "Product catalogue" at bounding box center [861, 236] width 62 height 12
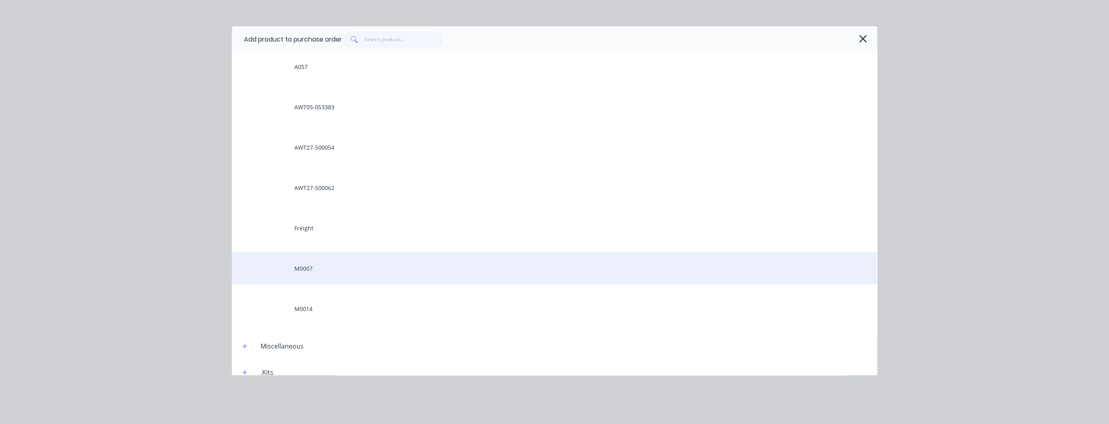
scroll to position [323, 0]
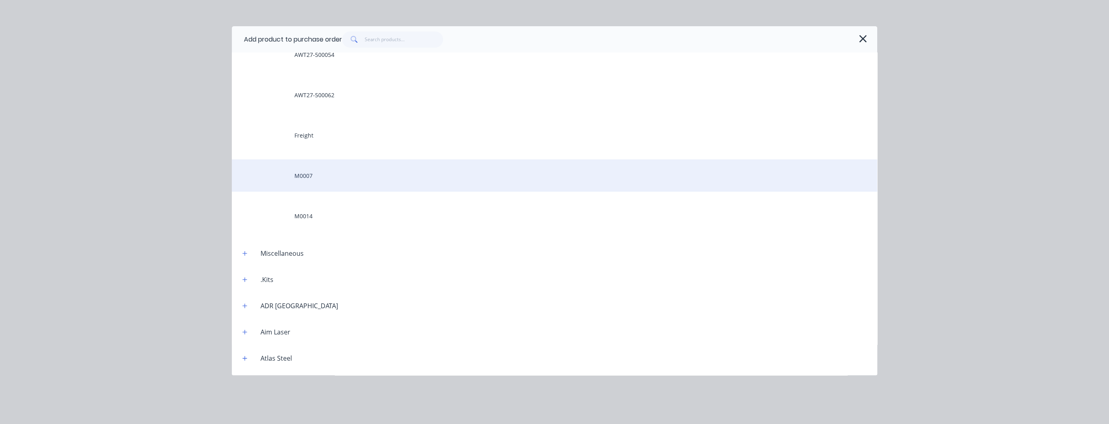
click at [315, 174] on div "M0007" at bounding box center [554, 175] width 645 height 32
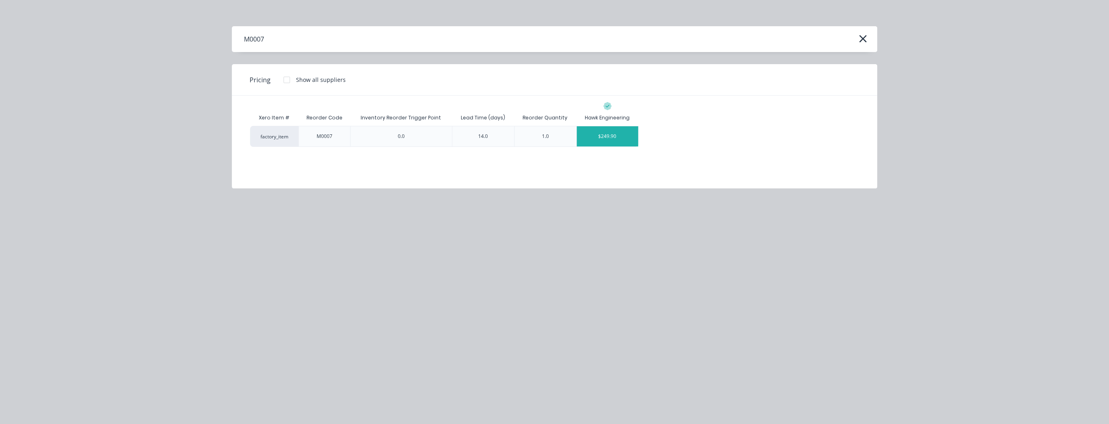
click at [599, 141] on div "$249.90" at bounding box center [606, 136] width 61 height 20
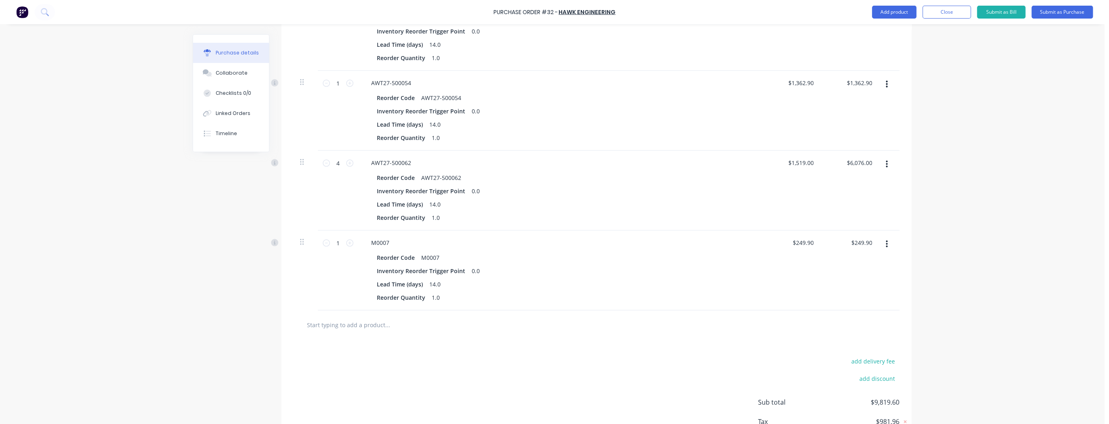
scroll to position [678, 0]
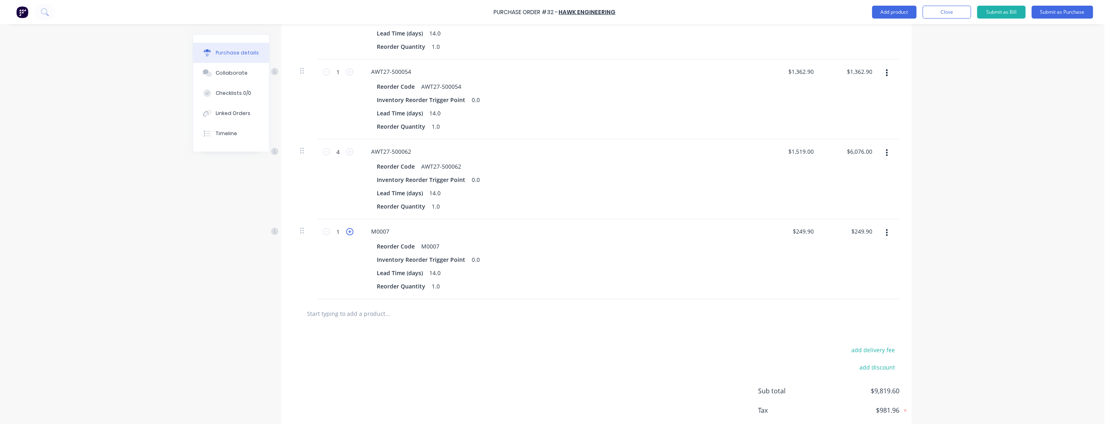
click at [346, 233] on icon at bounding box center [349, 231] width 7 height 7
type input "2"
type input "$499.80"
click at [346, 233] on icon at bounding box center [349, 231] width 7 height 7
type input "3"
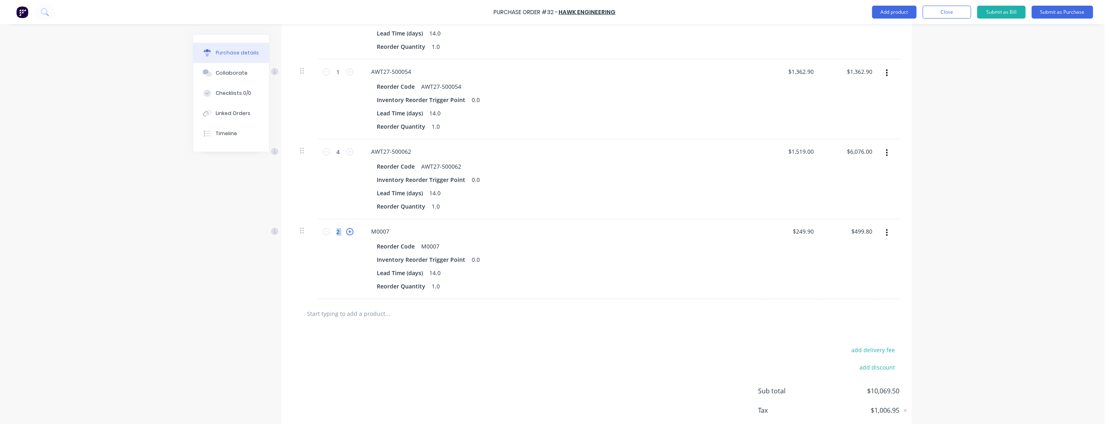
type input "$749.70"
click at [346, 233] on icon at bounding box center [349, 231] width 7 height 7
type input "4"
type input "$999.60"
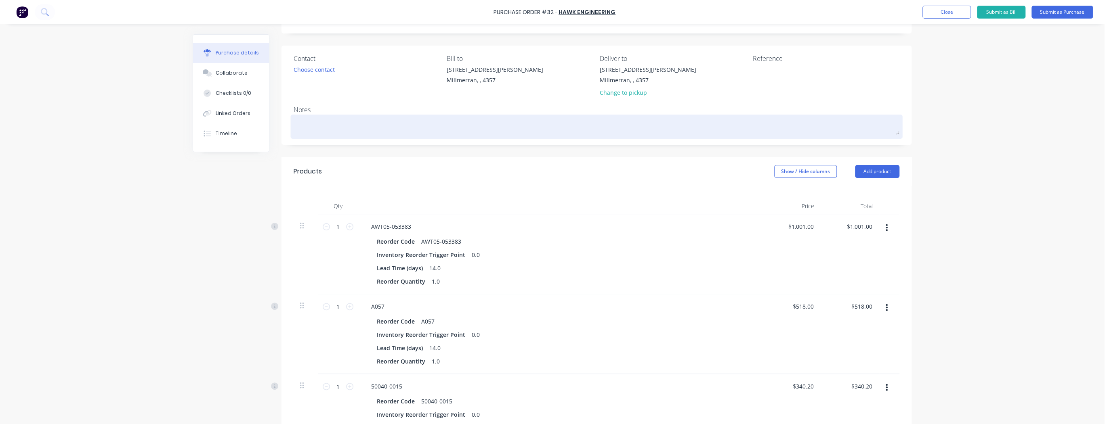
scroll to position [32, 0]
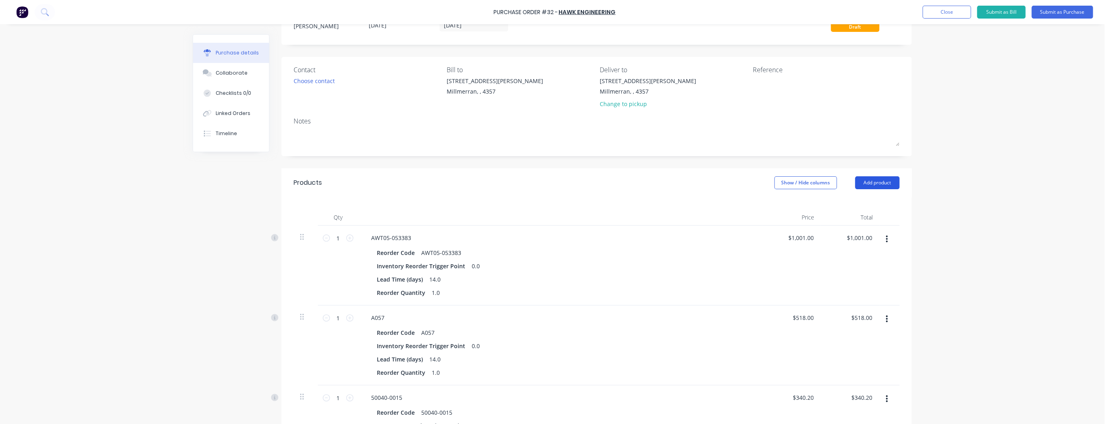
click at [880, 186] on button "Add product" at bounding box center [877, 182] width 44 height 13
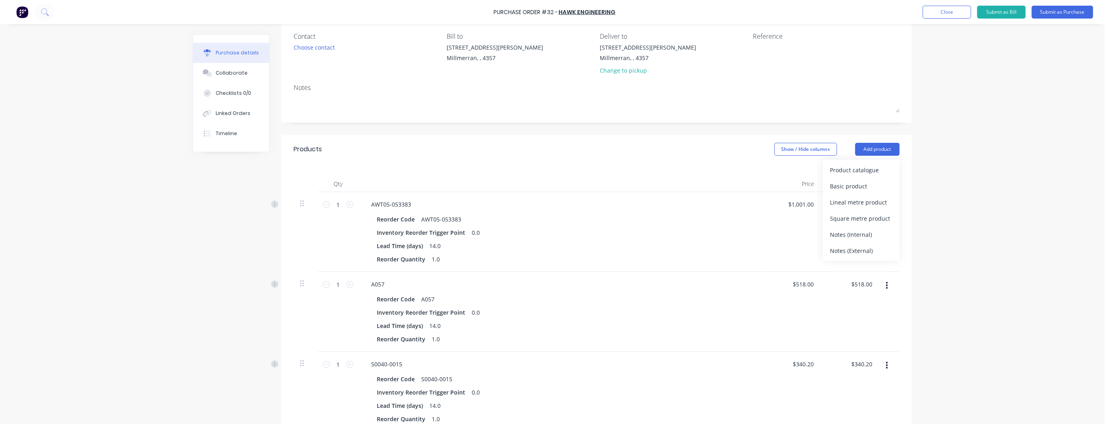
scroll to position [0, 0]
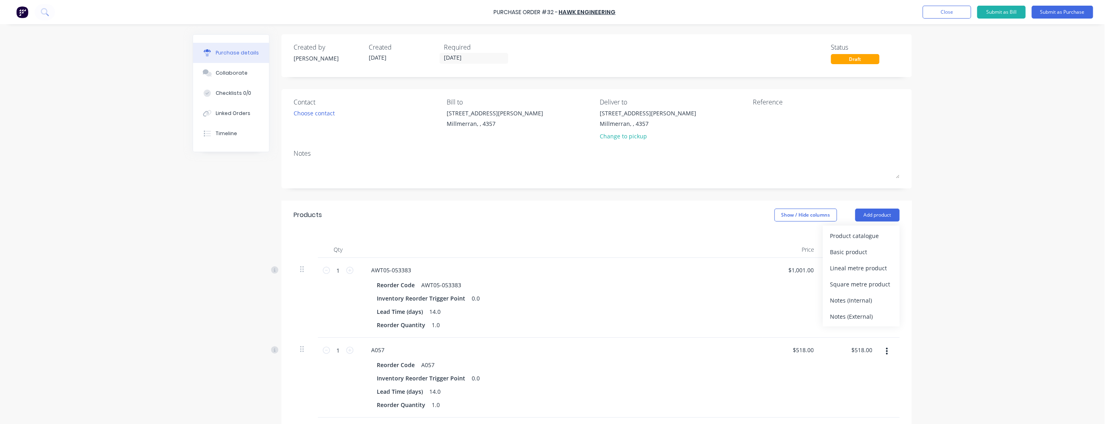
click at [308, 153] on div "Notes" at bounding box center [596, 154] width 606 height 10
click at [321, 157] on div "Notes" at bounding box center [596, 154] width 606 height 10
click at [313, 143] on div "Contact Choose contact" at bounding box center [366, 120] width 147 height 47
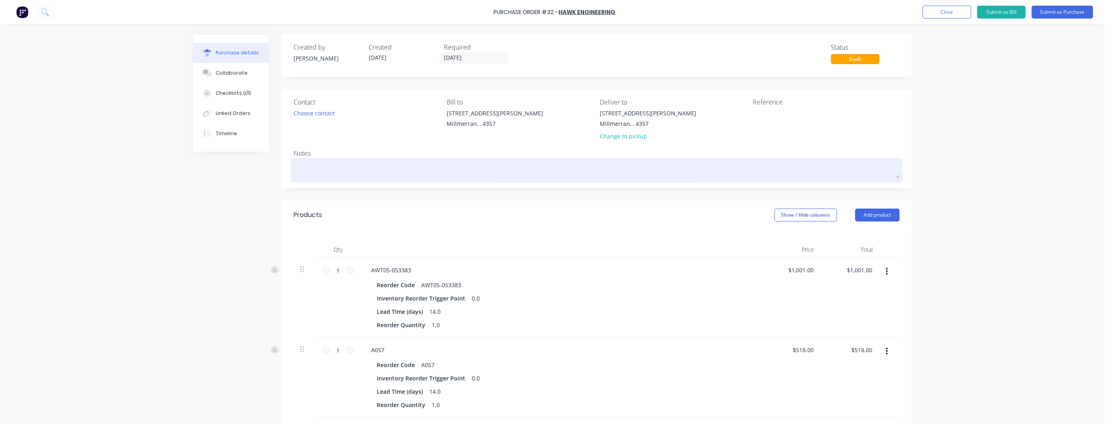
click at [309, 169] on textarea at bounding box center [596, 169] width 606 height 18
type textarea "x"
type textarea "R"
type textarea "x"
type textarea "Re"
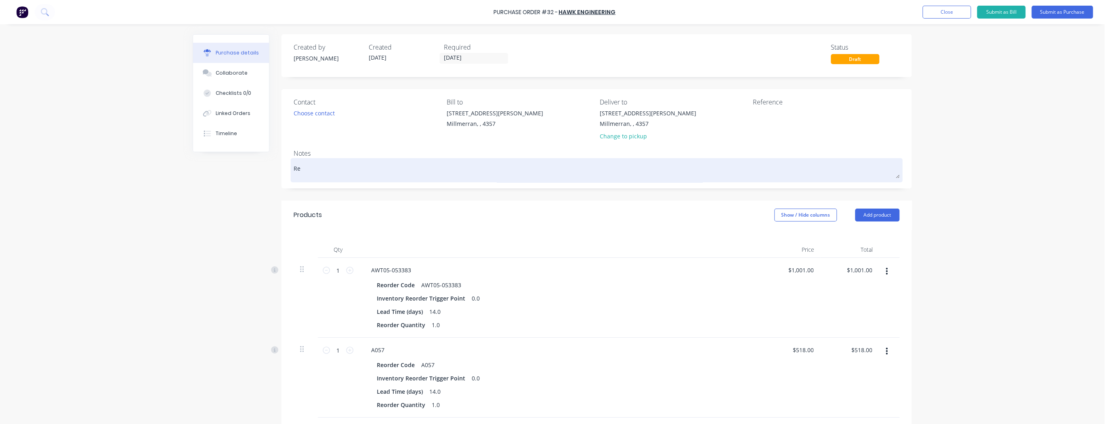
type textarea "x"
type textarea "Req"
type textarea "x"
type textarea "Requ"
type textarea "x"
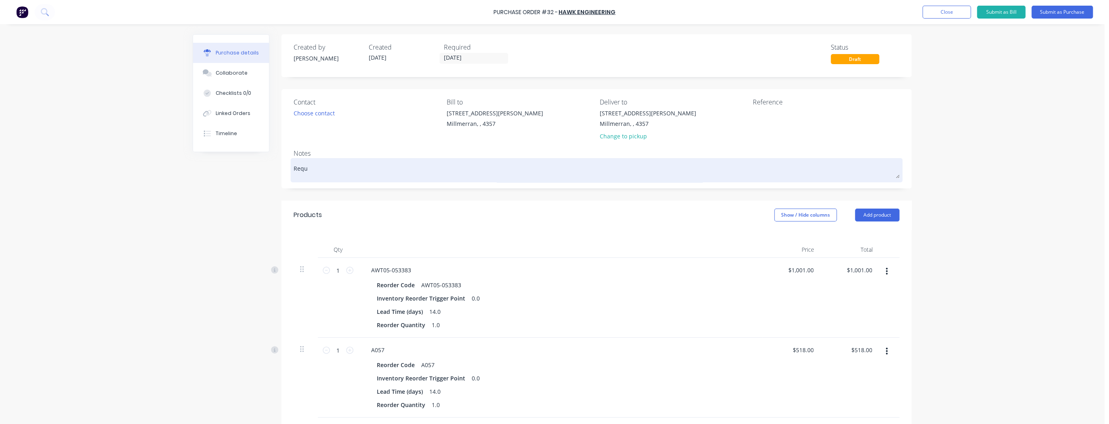
type textarea "Requi"
type textarea "x"
type textarea "Requir"
type textarea "x"
type textarea "Require"
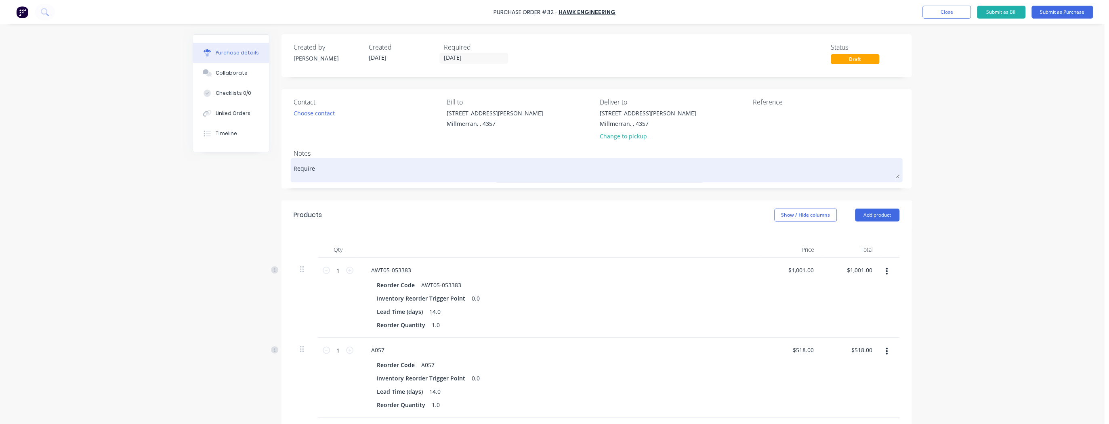
type textarea "x"
type textarea "Require"
type textarea "x"
type textarea "Require O"
type textarea "x"
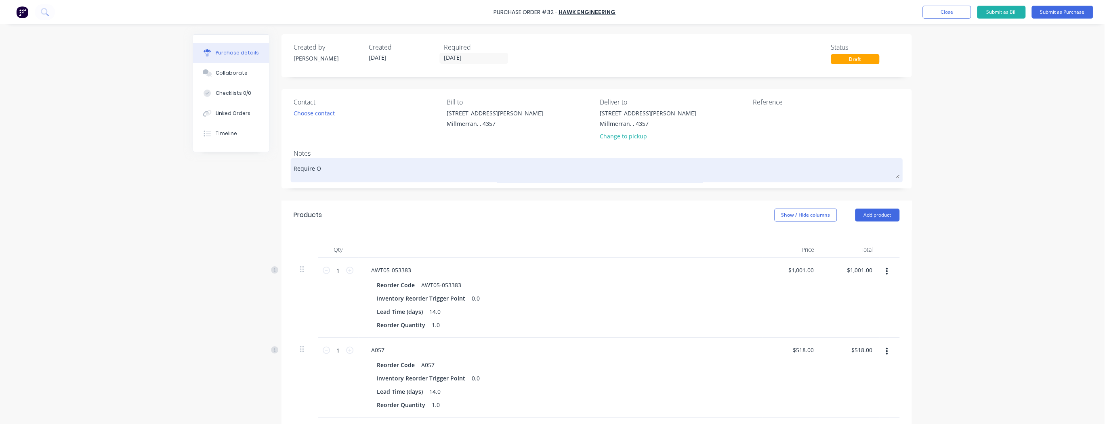
type textarea "Require Or"
type textarea "x"
type textarea "Require Ord"
type textarea "x"
type textarea "Require Orde"
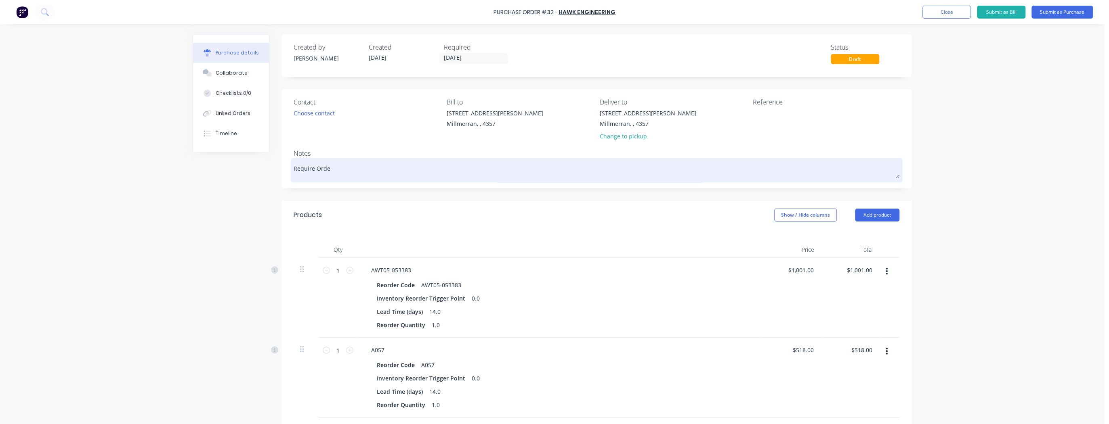
type textarea "x"
type textarea "Require Order"
type textarea "x"
type textarea "Require Order"
type textarea "x"
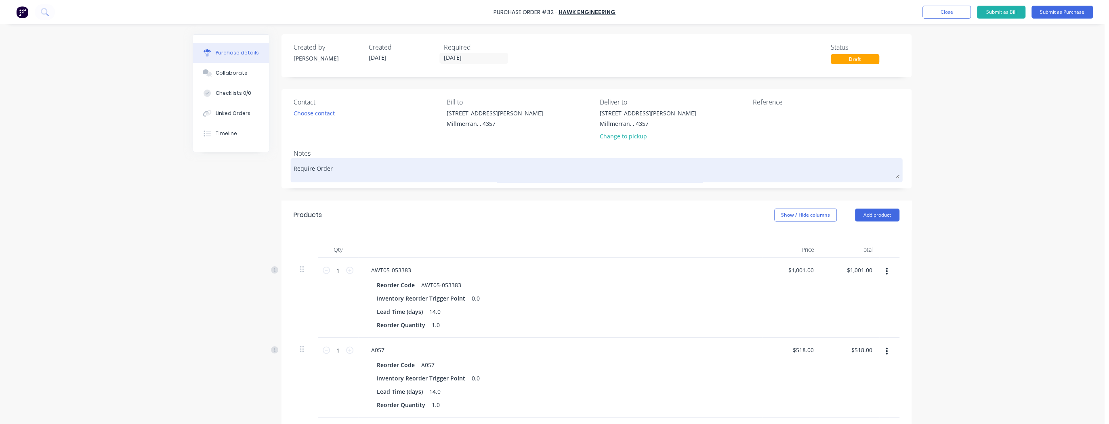
type textarea "Require Order b"
type textarea "x"
type textarea "Require Order by"
type textarea "x"
type textarea "Require Order by"
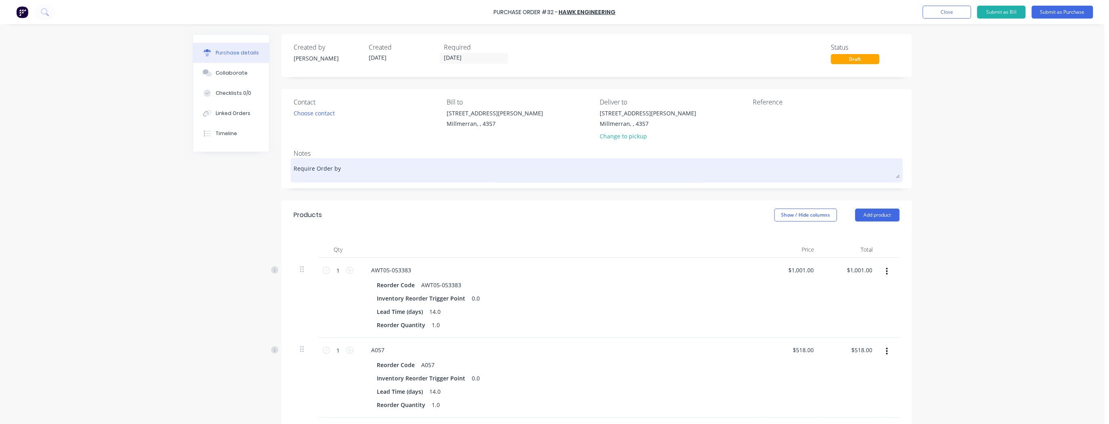
type textarea "x"
type textarea "Require Order by N"
type textarea "x"
type textarea "Require Order by No"
type textarea "x"
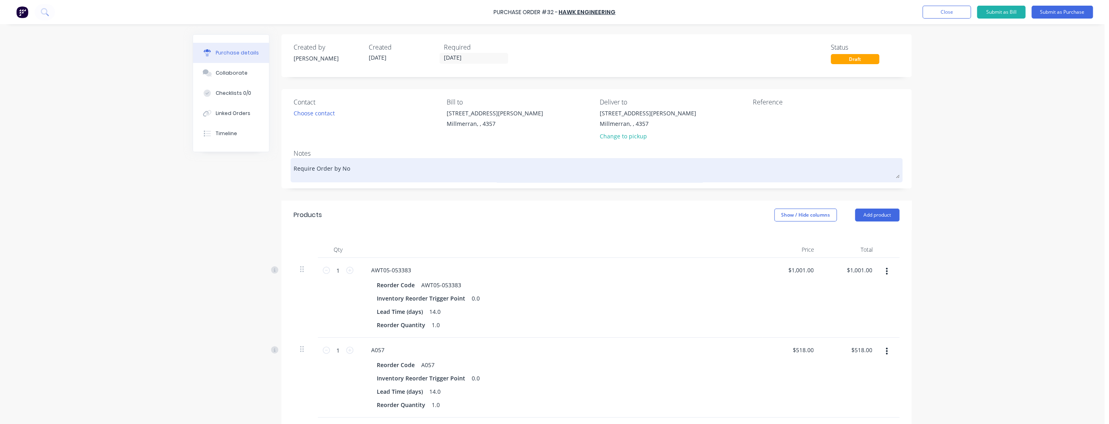
type textarea "Require Order by Nov"
type textarea "x"
type textarea "Require Order by Nove"
type textarea "x"
type textarea "Require Order by Novem"
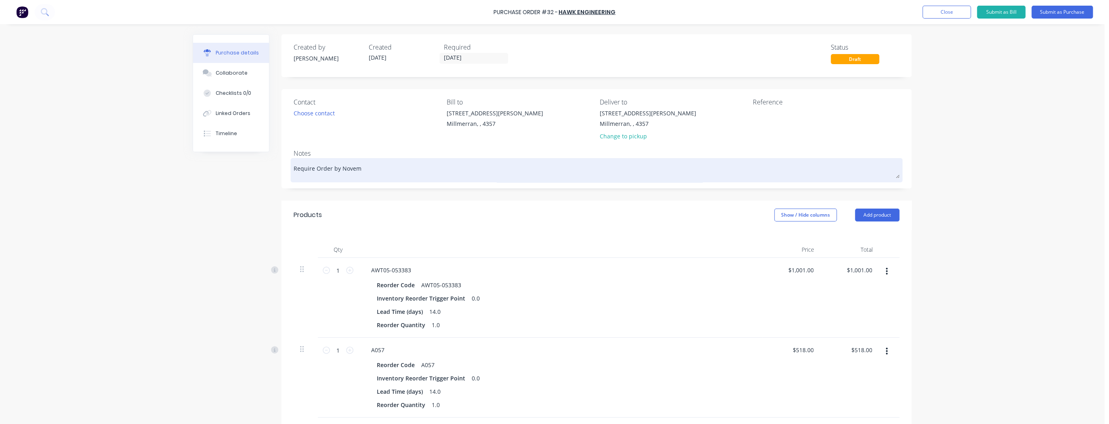
type textarea "x"
type textarea "Require Order by Novemb"
type textarea "x"
type textarea "Require Order by Novembe"
type textarea "x"
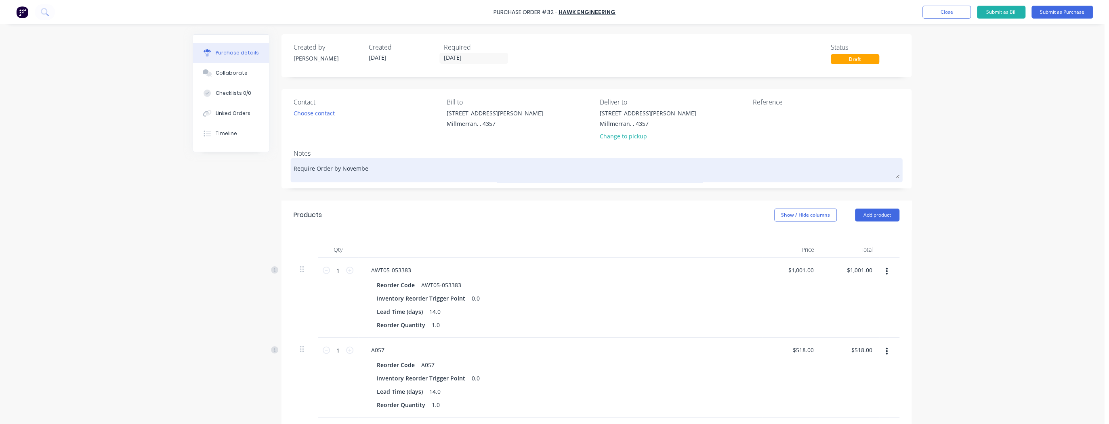
type textarea "Require Order by November"
type textarea "x"
type textarea "Require Order by November"
type textarea "x"
type textarea "Require Order by November 1"
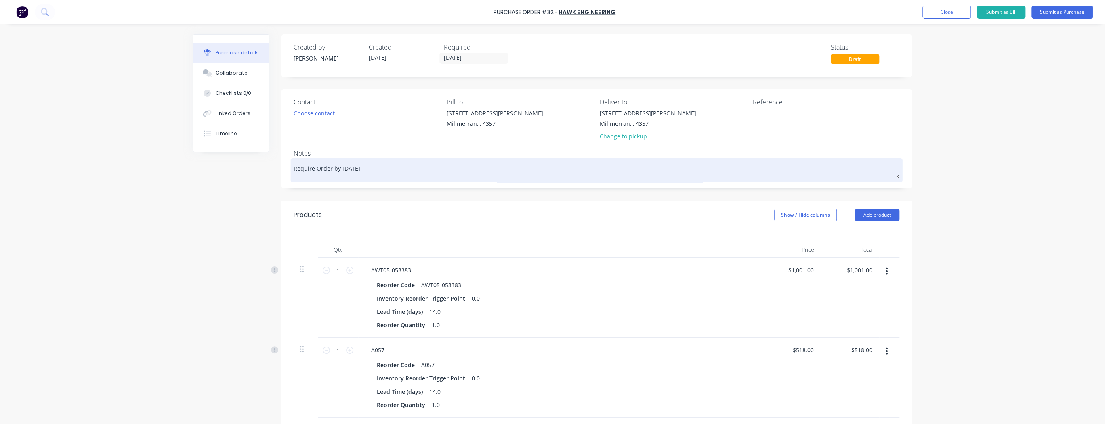
type textarea "x"
type textarea "Require Order by November 1"
type textarea "x"
type textarea "Require Order by November 1 2"
type textarea "x"
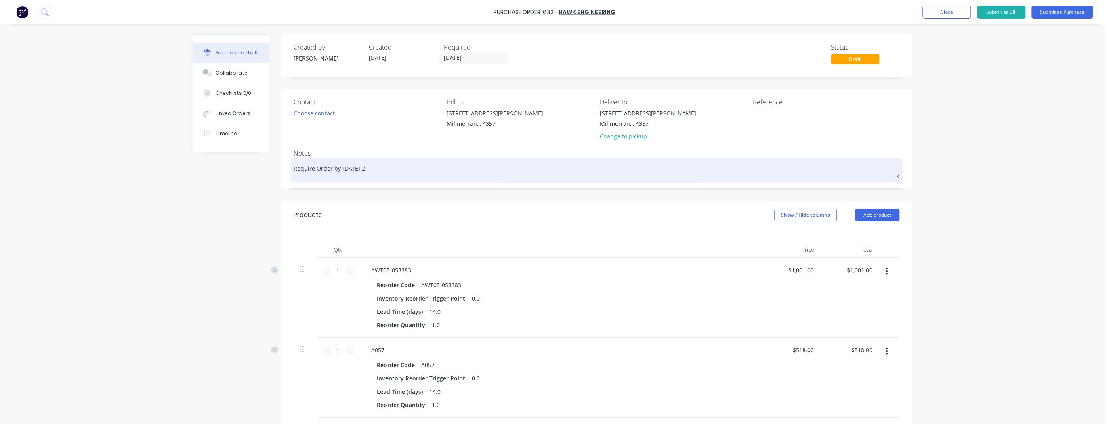
type textarea "Require Order by November 1 20"
type textarea "x"
type textarea "Require Order by November 1 202"
type textarea "x"
type textarea "Require Order by November 1 2020"
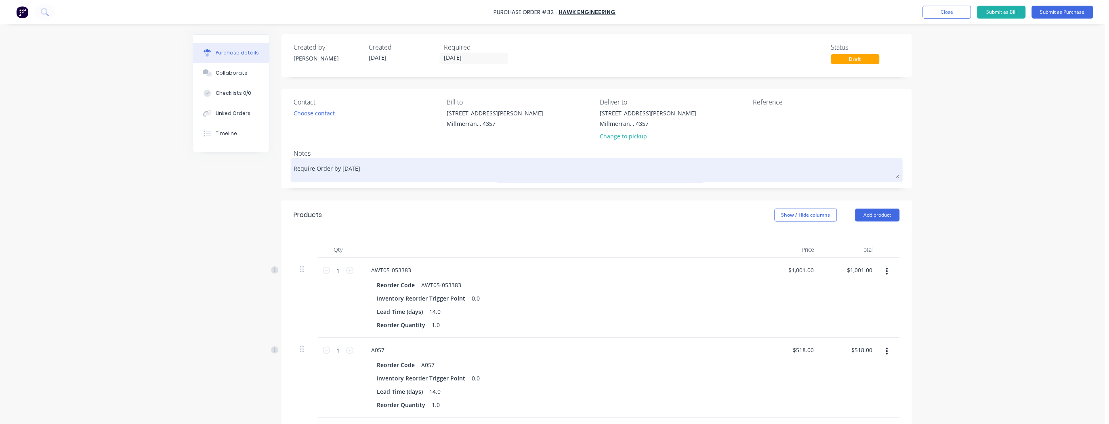
type textarea "x"
type textarea "Require Order by November 1 202"
type textarea "x"
type textarea "Require Order by November 1 2025"
click at [369, 169] on textarea "Require Order by November 1 2025" at bounding box center [596, 169] width 606 height 18
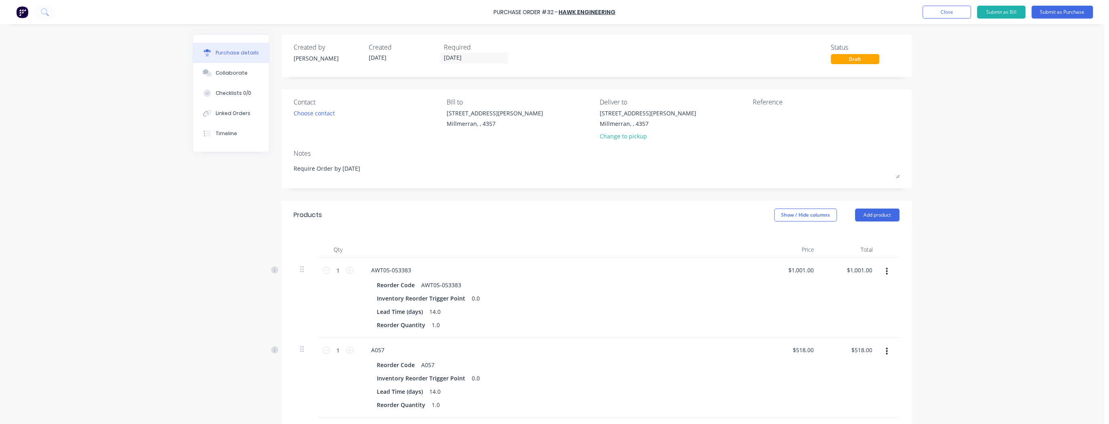
type textarea "x"
type textarea "Require Order by November 2025"
type textarea "x"
type textarea "Require Order by November 2025"
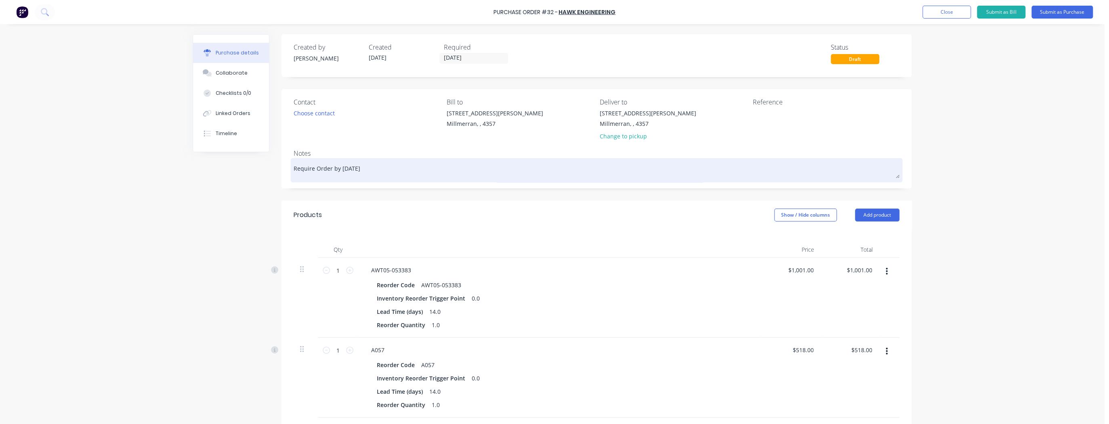
click at [337, 169] on textarea "Require Order by November 2025" at bounding box center [596, 169] width 606 height 18
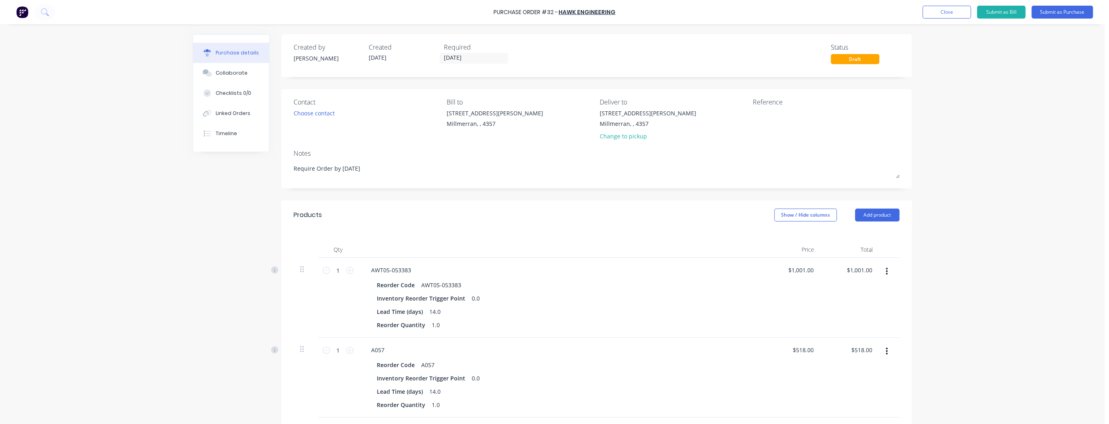
type textarea "x"
type textarea "Require Order by 1November 2025"
type textarea "x"
type textarea "Require Order by 1sNovember 2025"
type textarea "x"
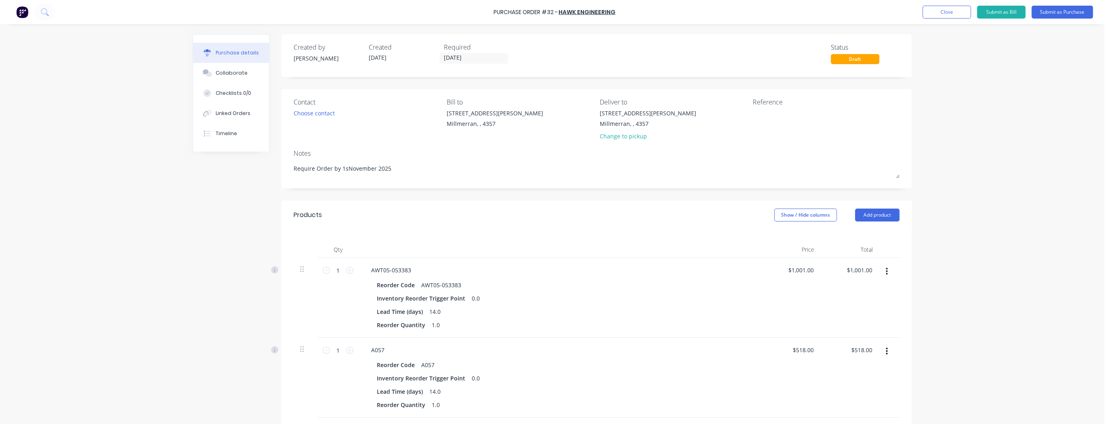
type textarea "Require Order by 1stNovember 2025"
type textarea "x"
type textarea "Require Order by 1st November 2025"
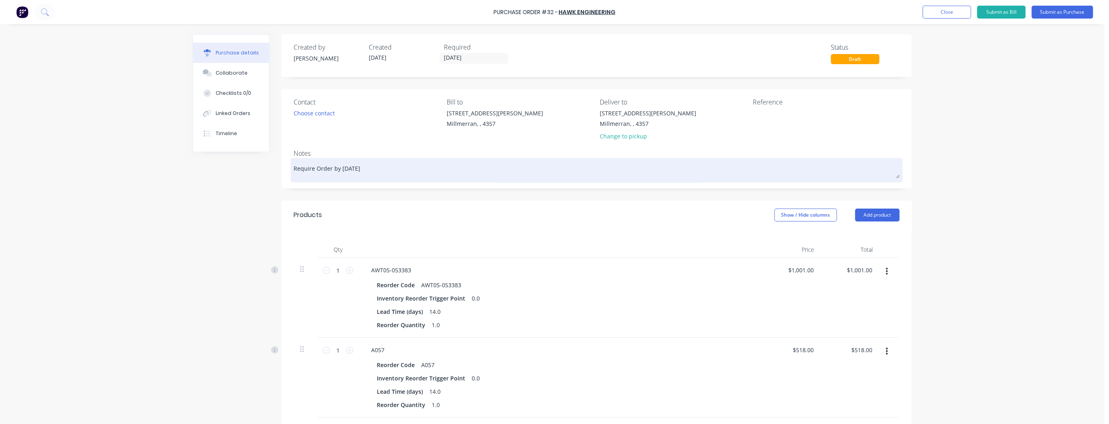
click at [409, 169] on textarea "Require Order by 1st November 2025" at bounding box center [596, 169] width 606 height 18
type textarea "x"
type textarea "Require Order by 1st November 2025"
type textarea "x"
type textarea "Require Order by 1st November 2025 ("
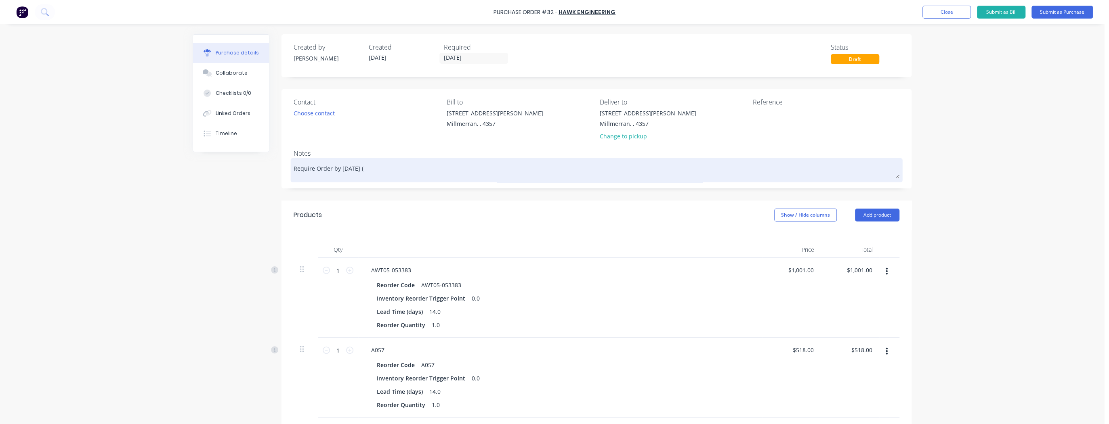
type textarea "x"
type textarea "Require Order by 1st November 2025 (l"
type textarea "x"
type textarea "Require Order by 1st November 2025 ("
type textarea "x"
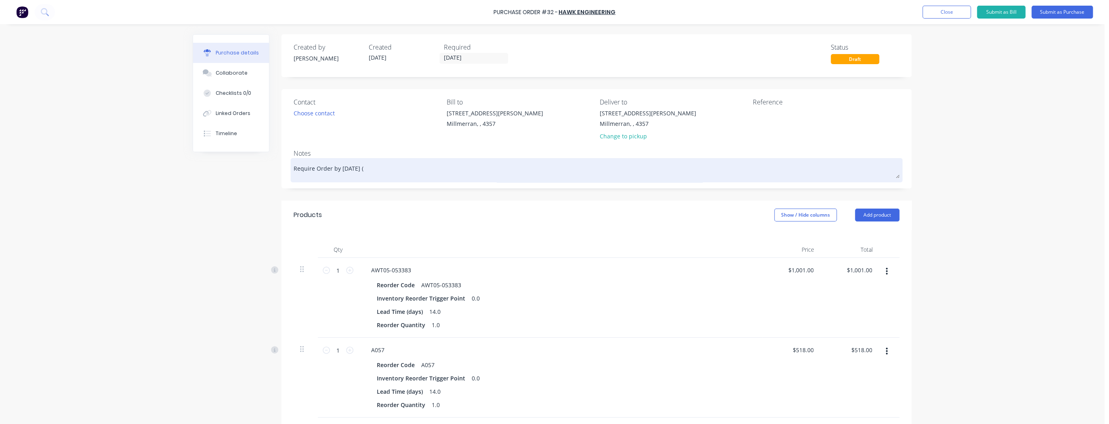
type textarea "Require Order by 1st November 2025 (p"
type textarea "x"
type textarea "Require Order by 1st November 2025 (pl"
type textarea "x"
type textarea "Require Order by 1st November 2025 (ple"
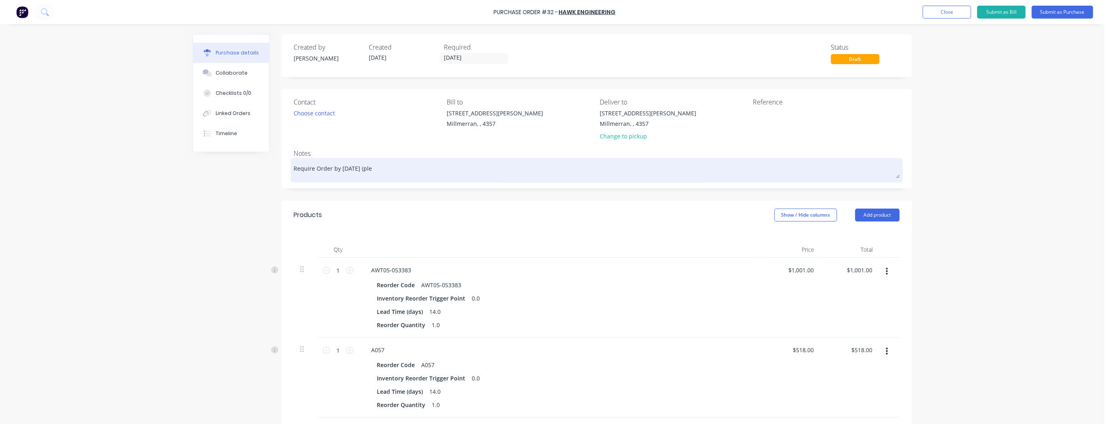
type textarea "x"
type textarea "Require Order by 1st November 2025 (plea"
type textarea "x"
type textarea "Require Order by 1st November 2025 (pleas"
type textarea "x"
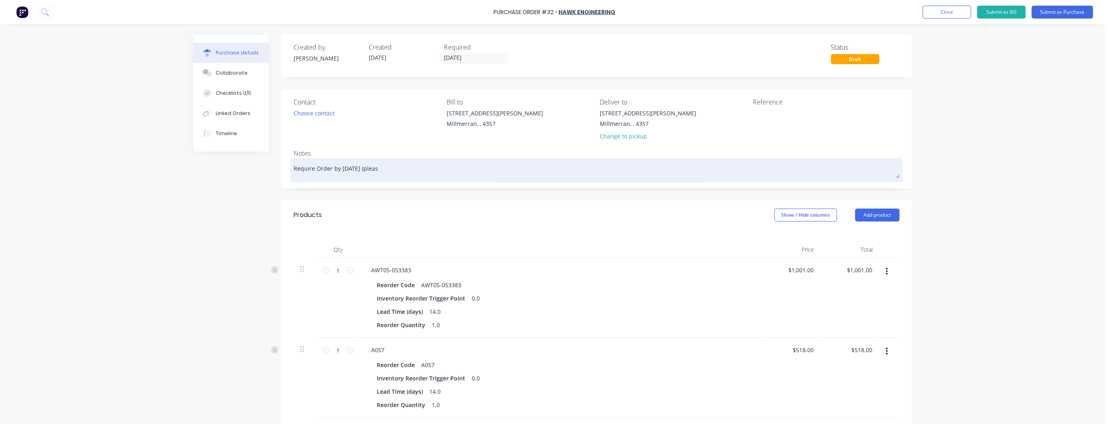
type textarea "Require Order by 1st November 2025 (please"
type textarea "x"
type textarea "Require Order by 1st November 2025 (please"
type textarea "x"
type textarea "Require Order by 1st November 2025 (please l"
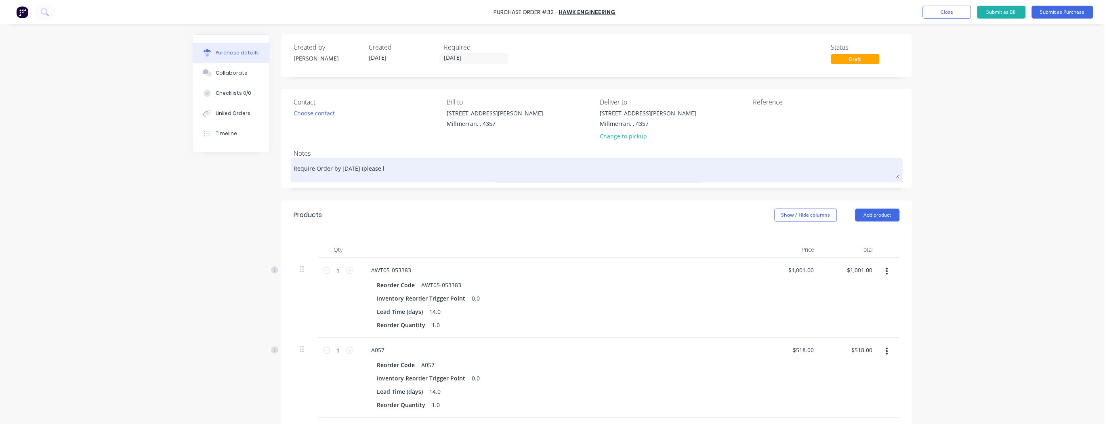
type textarea "x"
type textarea "Require Order by 1st November 2025 (please le"
type textarea "x"
type textarea "Require Order by 1st November 2025 (please let"
type textarea "x"
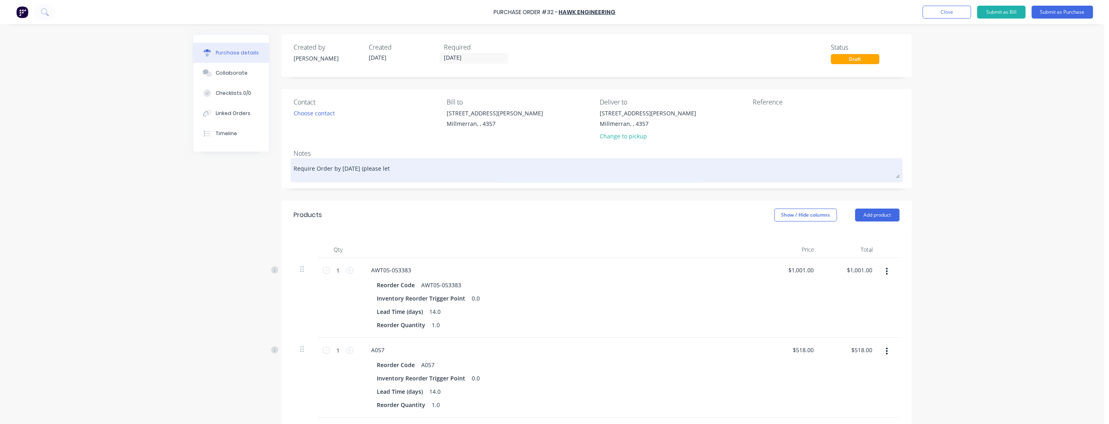
type textarea "Require Order by 1st November 2025 (please let"
type textarea "x"
type textarea "Require Order by 1st November 2025 (please let u"
type textarea "x"
type textarea "Require Order by 1st November 2025 (please let us"
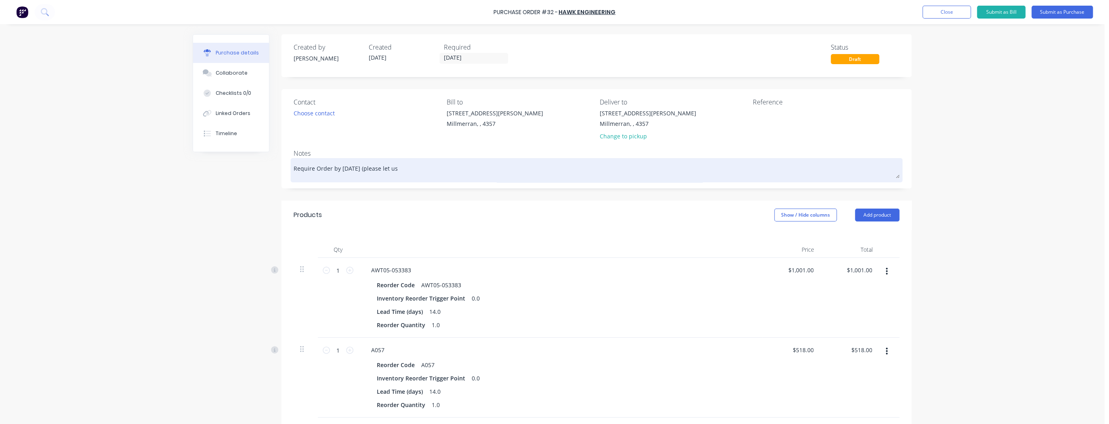
type textarea "x"
type textarea "Require Order by 1st November 2025 (please let us"
type textarea "x"
type textarea "Require Order by 1st November 2025 (please let us k"
type textarea "x"
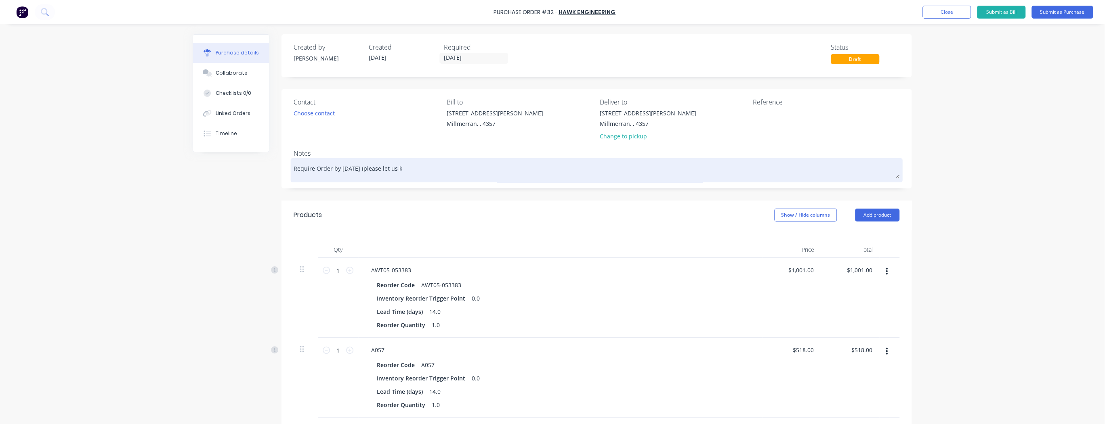
type textarea "Require Order by 1st November 2025 (please let us kn"
type textarea "x"
type textarea "Require Order by 1st November 2025 (please let us kno"
type textarea "x"
type textarea "Require Order by 1st November 2025 (please let us know"
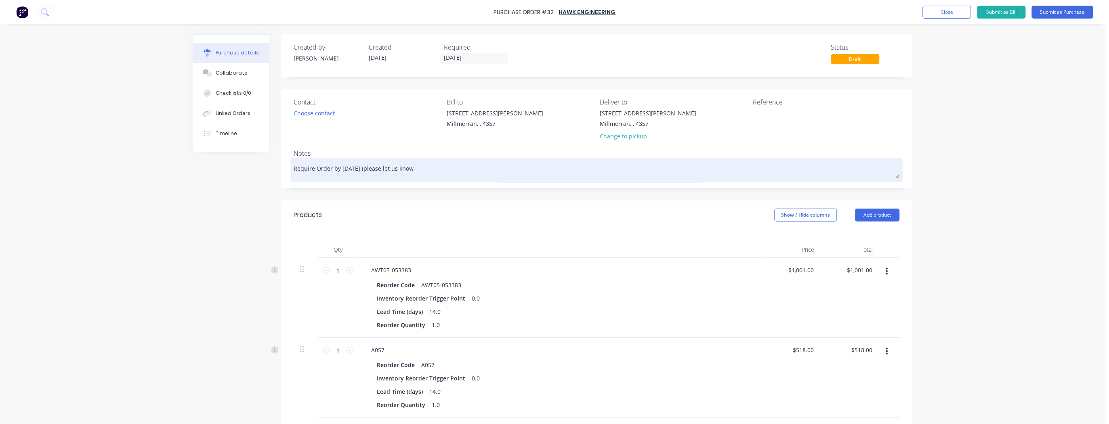
type textarea "x"
type textarea "Require Order by 1st November 2025 (please let us know"
type textarea "x"
type textarea "Require Order by 1st November 2025 (please let us know i"
type textarea "x"
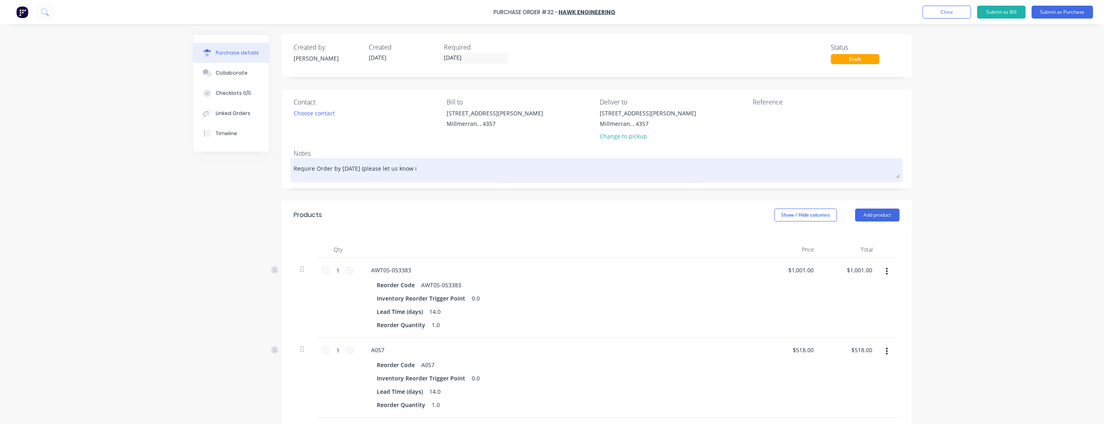
type textarea "Require Order by 1st November 2025 (please let us know if"
type textarea "x"
type textarea "Require Order by 1st November 2025 (please let us know if"
type textarea "x"
type textarea "Require Order by 1st November 2025 (please let us know if M"
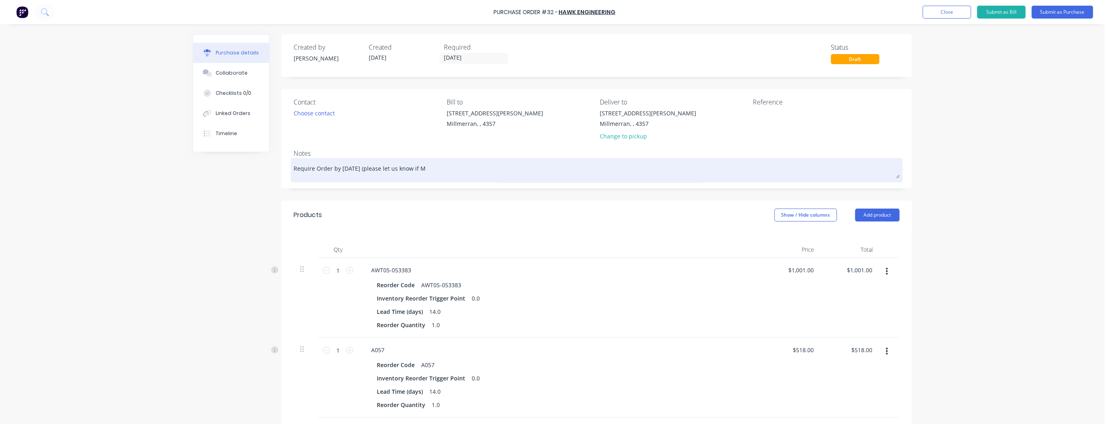
type textarea "x"
type textarea "Require Order by 1st November 2025 (please let us know if M0"
type textarea "x"
type textarea "Require Order by 1st November 2025 (please let us know if M00"
type textarea "x"
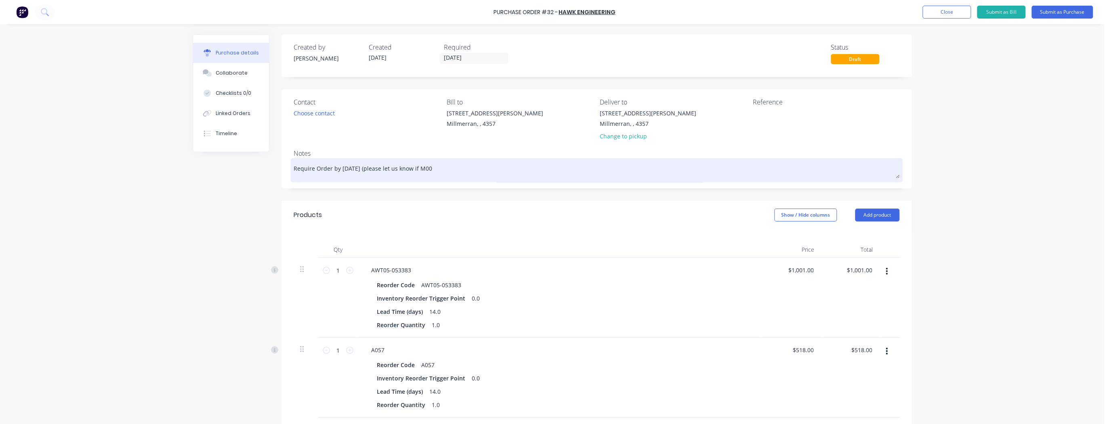
type textarea "Require Order by 1st November 2025 (please let us know if M000"
type textarea "x"
type textarea "Require Order by 1st November 2025 (please let us know if M0007"
type textarea "x"
type textarea "Require Order by 1st November 2025 (please let us know if M0007"
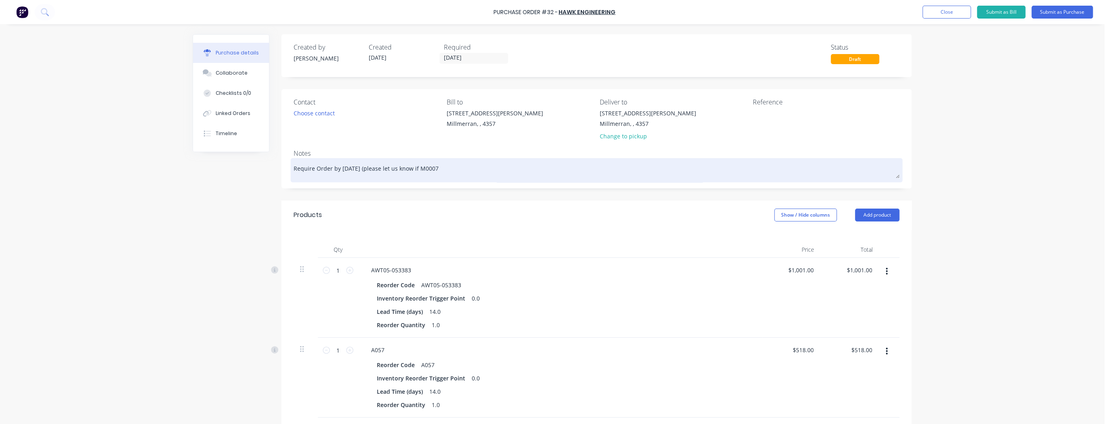
type textarea "x"
type textarea "Require Order by 1st November 2025 (please let us know if M0007 a"
type textarea "x"
type textarea "Require Order by 1st November 2025 (please let us know if M0007 ar"
type textarea "x"
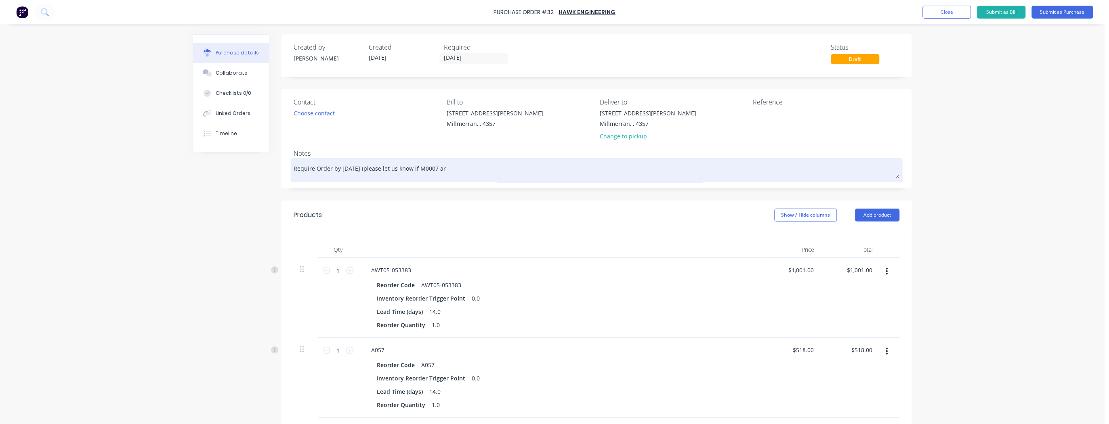
type textarea "Require Order by 1st November 2025 (please let us know if M0007 are"
type textarea "x"
type textarea "Require Order by 1st November 2025 (please let us know if M0007 are"
type textarea "x"
type textarea "Require Order by 1st November 2025 (please let us know if M0007 are a"
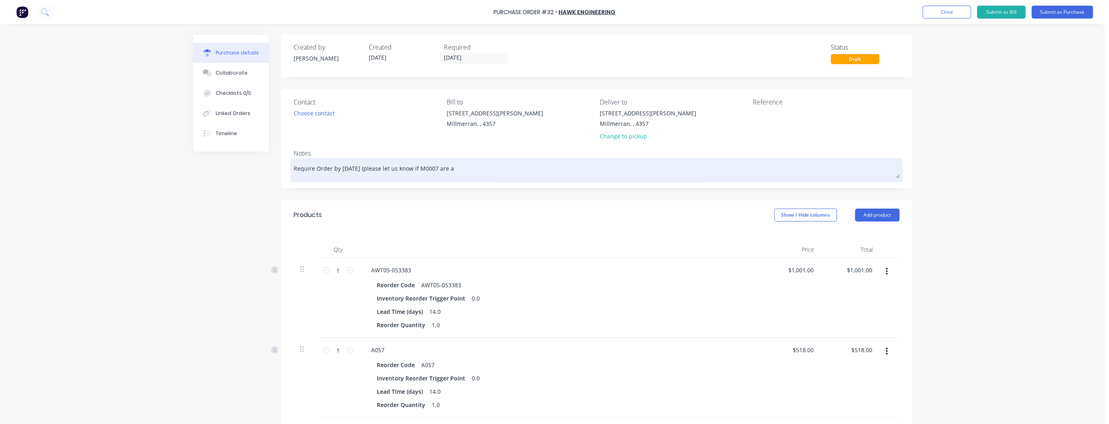
type textarea "x"
type textarea "Require Order by 1st November 2025 (please let us know if M0007 are av"
type textarea "x"
type textarea "Require Order by 1st November 2025 (please let us know if M0007 are ava"
type textarea "x"
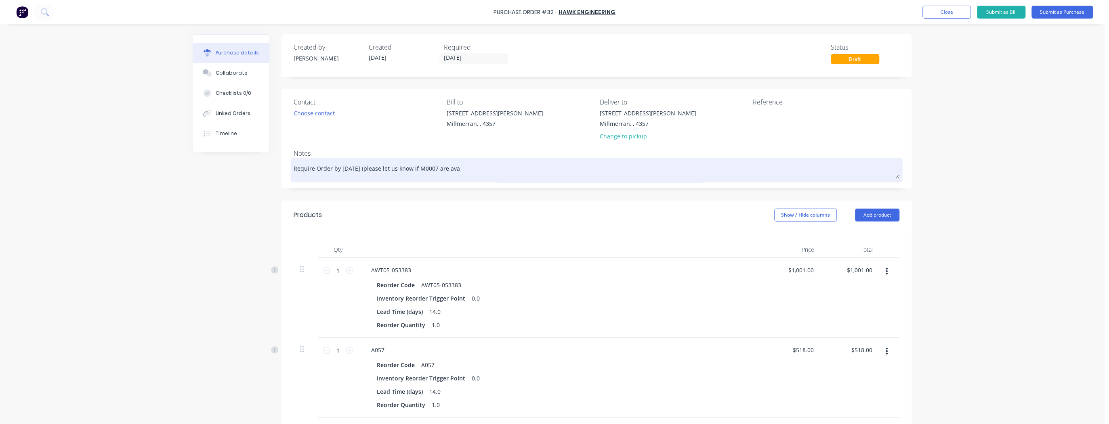
type textarea "Require Order by 1st November 2025 (please let us know if M0007 are avai"
type textarea "x"
type textarea "Require Order by 1st November 2025 (please let us know if M0007 are avail"
type textarea "x"
type textarea "Require Order by 1st November 2025 (please let us know if M0007 are availa"
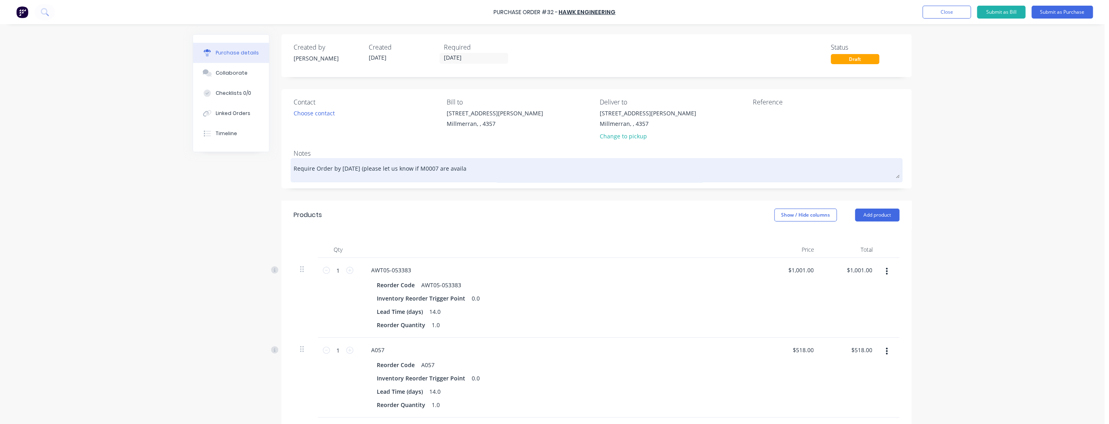
type textarea "x"
type textarea "Require Order by 1st November 2025 (please let us know if M0007 are availab"
type textarea "x"
type textarea "Require Order by 1st November 2025 (please let us know if M0007 are availabl"
type textarea "x"
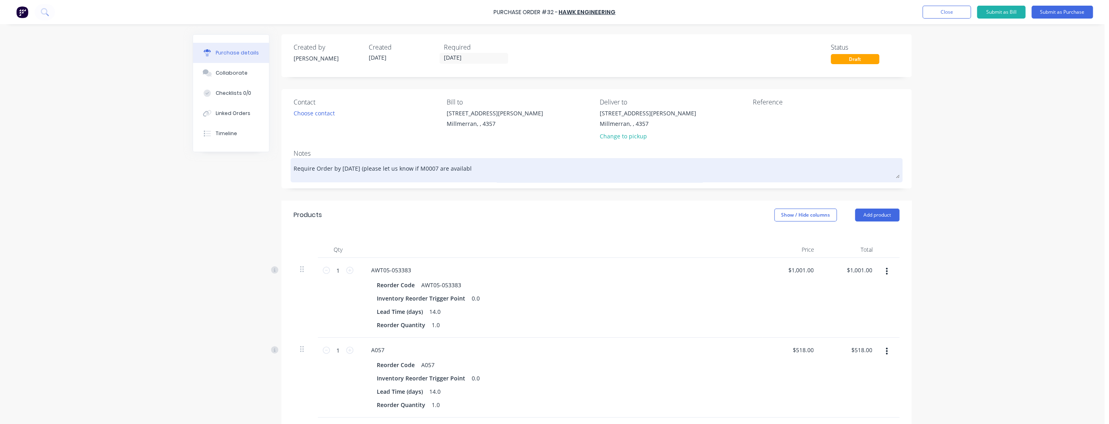
type textarea "Require Order by 1st November 2025 (please let us know if M0007 are available"
type textarea "x"
type textarea "Require Order by 1st November 2025 (please let us know if M0007 are available"
type textarea "x"
type textarea "Require Order by 1st November 2025 (please let us know if M0007 are available f"
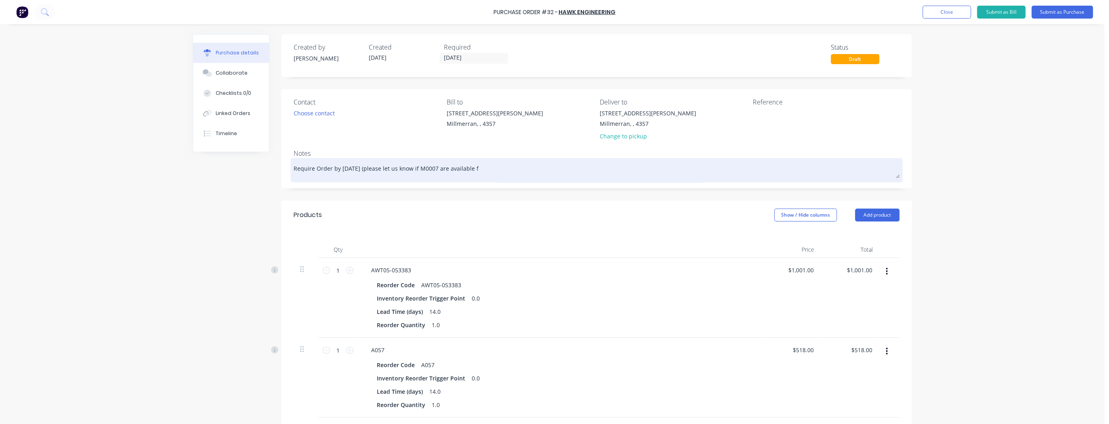
type textarea "x"
type textarea "Require Order by 1st November 2025 (please let us know if M0007 are available fo"
type textarea "x"
type textarea "Require Order by 1st November 2025 (please let us know if M0007 are available f…"
type textarea "x"
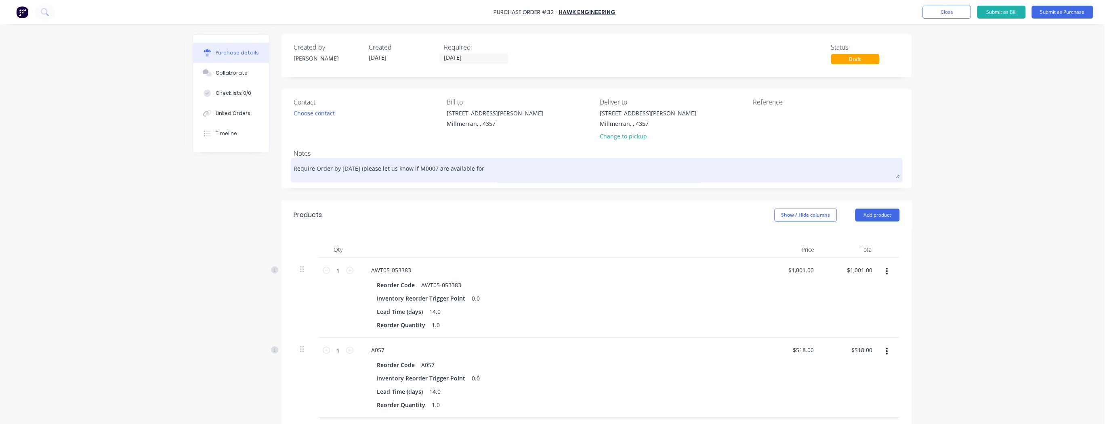
type textarea "Require Order by 1st November 2025 (please let us know if M0007 are available f…"
type textarea "x"
type textarea "Require Order by 1st November 2025 (please let us know if M0007 are available f…"
type textarea "x"
type textarea "Require Order by 1st November 2025 (please let us know if M0007 are available f…"
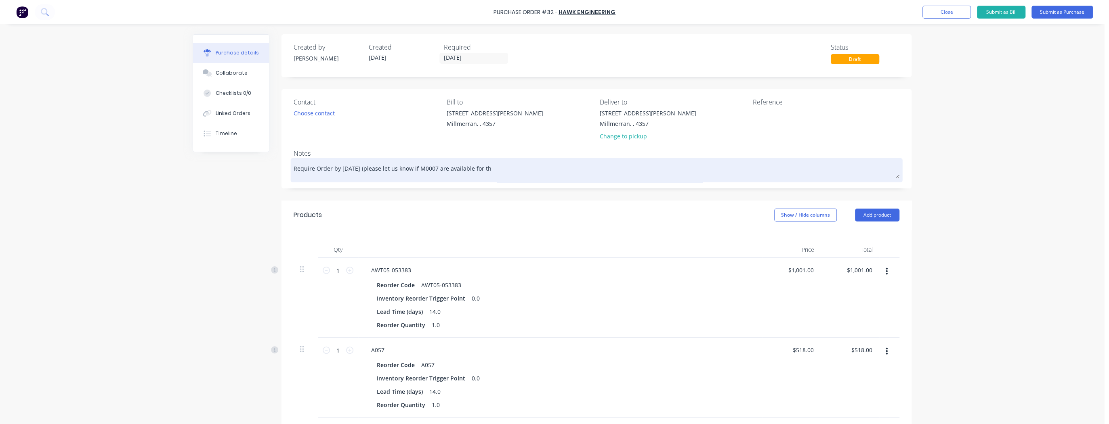
type textarea "x"
type textarea "Require Order by 1st November 2025 (please let us know if M0007 are available f…"
type textarea "x"
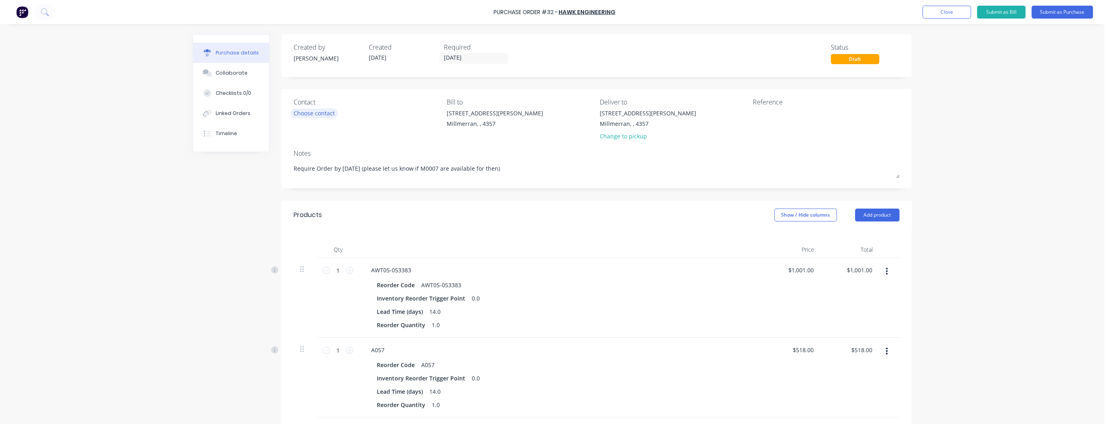
click at [326, 113] on div "Choose contact" at bounding box center [313, 113] width 41 height 8
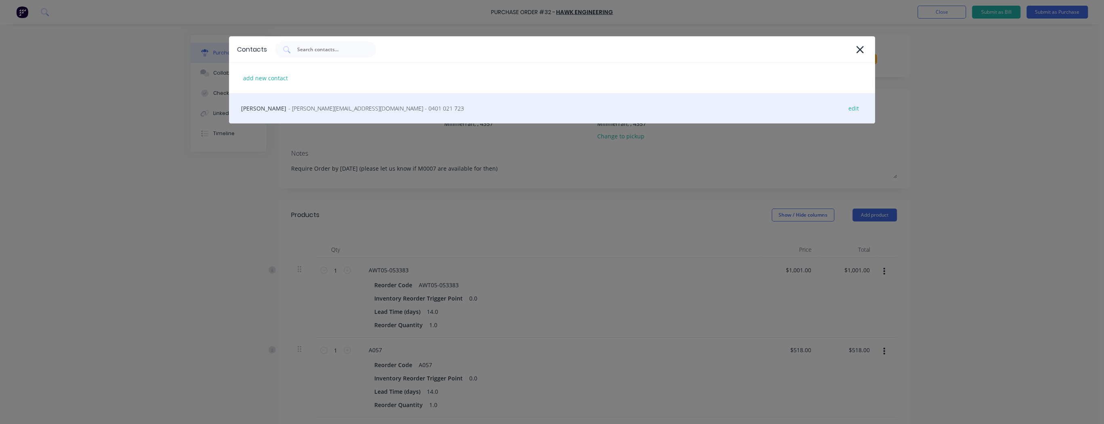
click at [324, 111] on span "- owen@hawkengineering.com.au - 0401 021 723" at bounding box center [376, 108] width 176 height 8
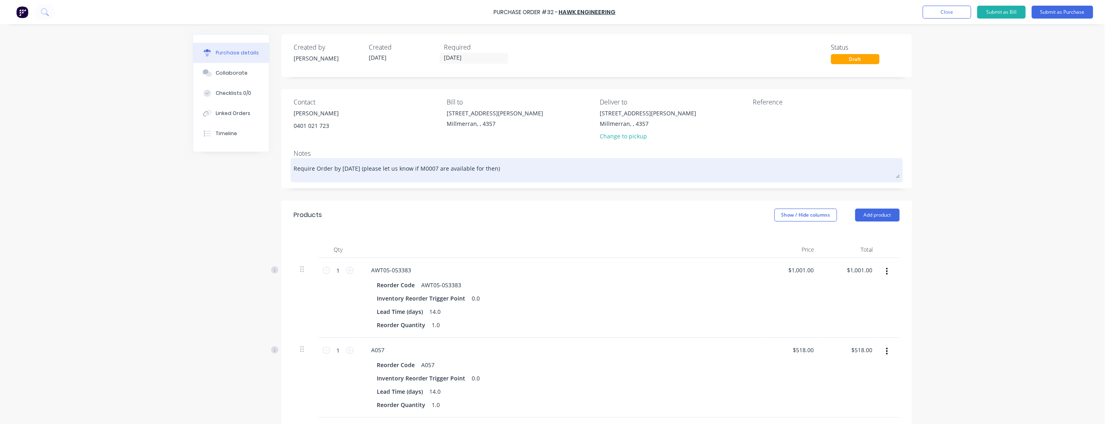
click at [293, 169] on textarea "Require Order by 1st November 2025 (please let us know if M0007 are available f…" at bounding box center [596, 169] width 606 height 18
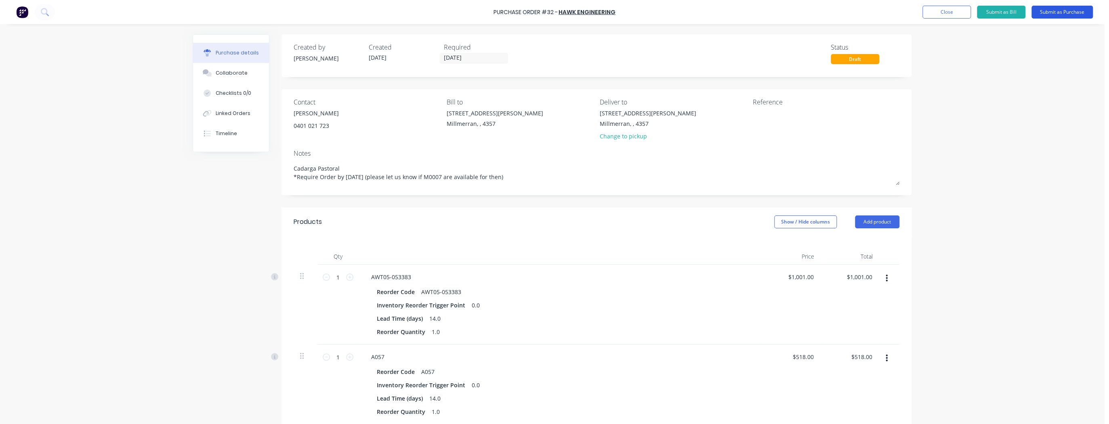
click at [1050, 16] on button "Submit as Purchase" at bounding box center [1061, 12] width 61 height 13
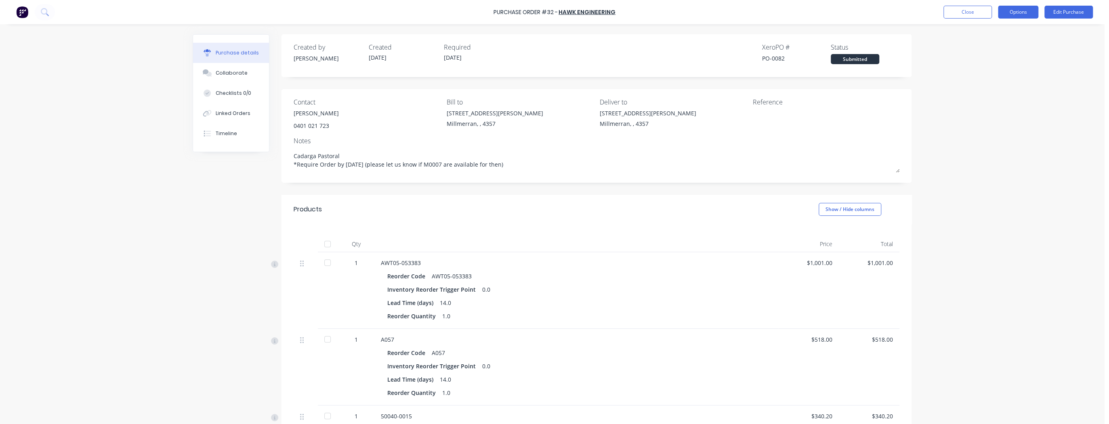
click at [1023, 10] on button "Options" at bounding box center [1017, 12] width 40 height 13
click at [1011, 31] on div "Print / Email" at bounding box center [999, 33] width 62 height 12
click at [983, 65] on div "Without pricing" at bounding box center [999, 65] width 62 height 12
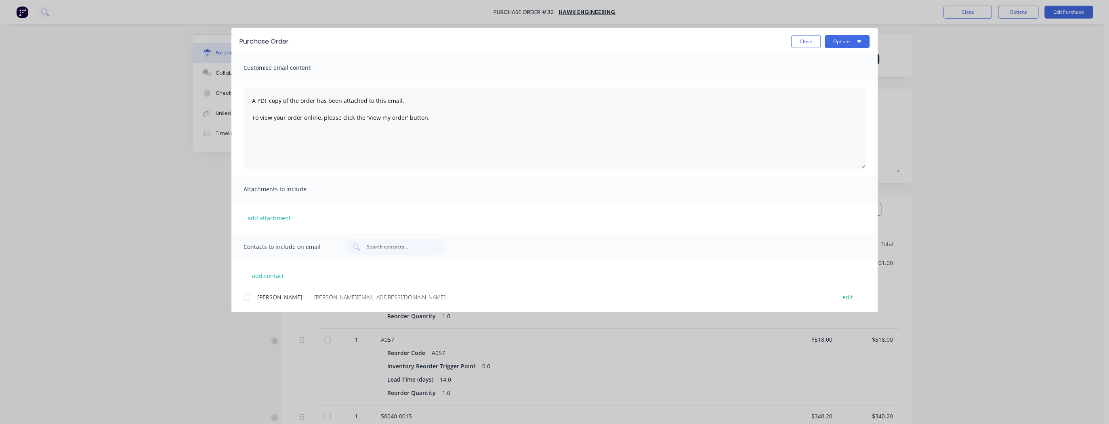
click at [245, 298] on div at bounding box center [247, 297] width 16 height 16
click at [846, 42] on button "Options" at bounding box center [846, 41] width 45 height 13
click at [835, 61] on div "Preview" at bounding box center [831, 62] width 62 height 12
click at [856, 43] on button "Options" at bounding box center [846, 41] width 45 height 13
click at [810, 40] on button "Close" at bounding box center [805, 41] width 29 height 13
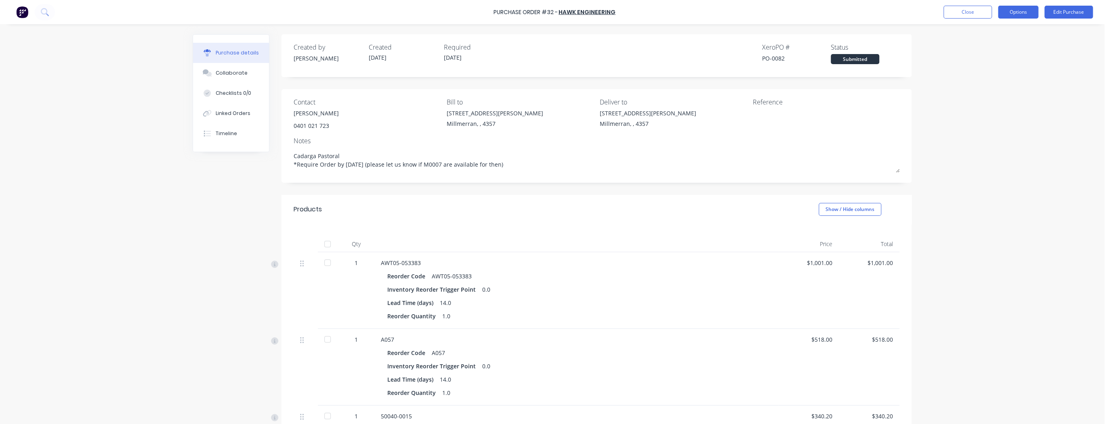
click at [1016, 13] on button "Options" at bounding box center [1017, 12] width 40 height 13
click at [1006, 34] on div "Print / Email" at bounding box center [999, 33] width 62 height 12
click at [996, 47] on div "With pricing" at bounding box center [999, 49] width 62 height 12
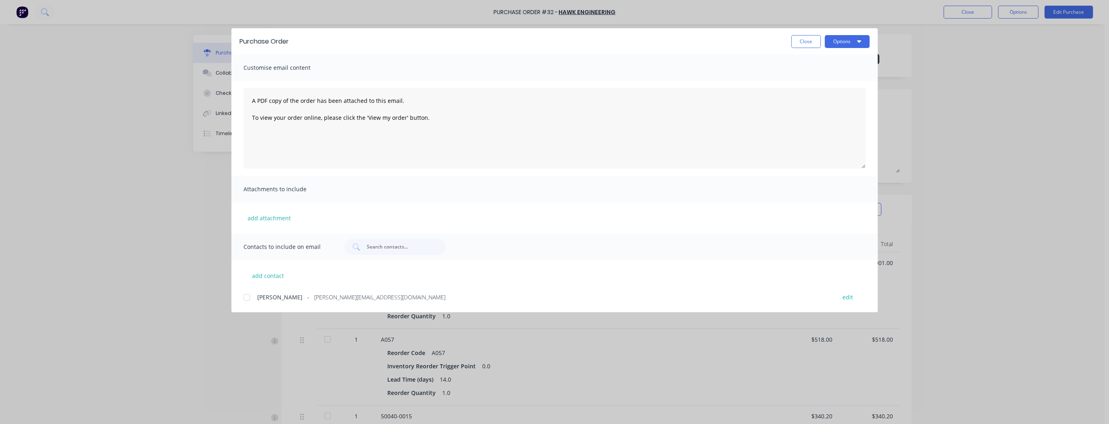
click at [249, 300] on div at bounding box center [247, 297] width 16 height 16
click at [857, 42] on icon "button" at bounding box center [859, 41] width 4 height 6
click at [817, 95] on div "Email" at bounding box center [831, 94] width 62 height 12
click at [803, 42] on button "Close" at bounding box center [805, 41] width 29 height 13
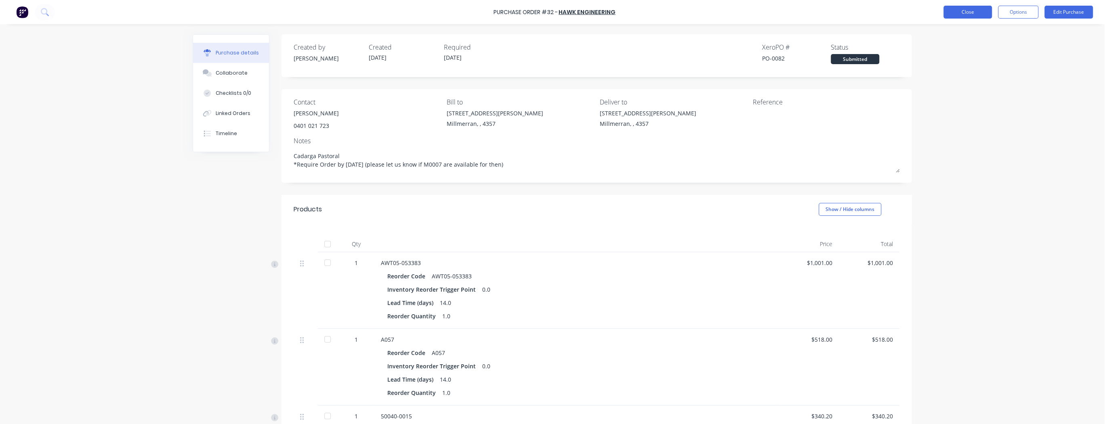
click at [963, 15] on button "Close" at bounding box center [967, 12] width 48 height 13
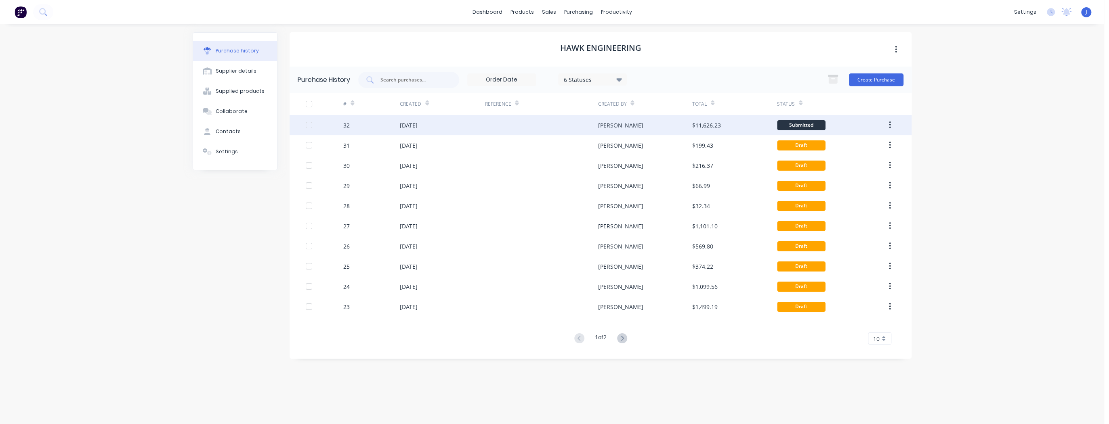
click at [885, 125] on button "button" at bounding box center [889, 125] width 19 height 15
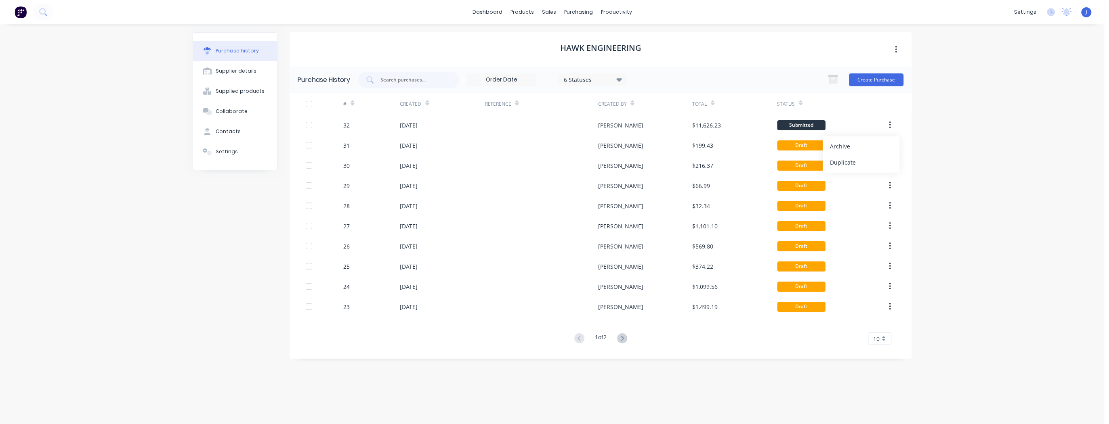
click at [976, 136] on div "dashboard products sales purchasing productivity dashboard products Product Cat…" at bounding box center [552, 212] width 1104 height 424
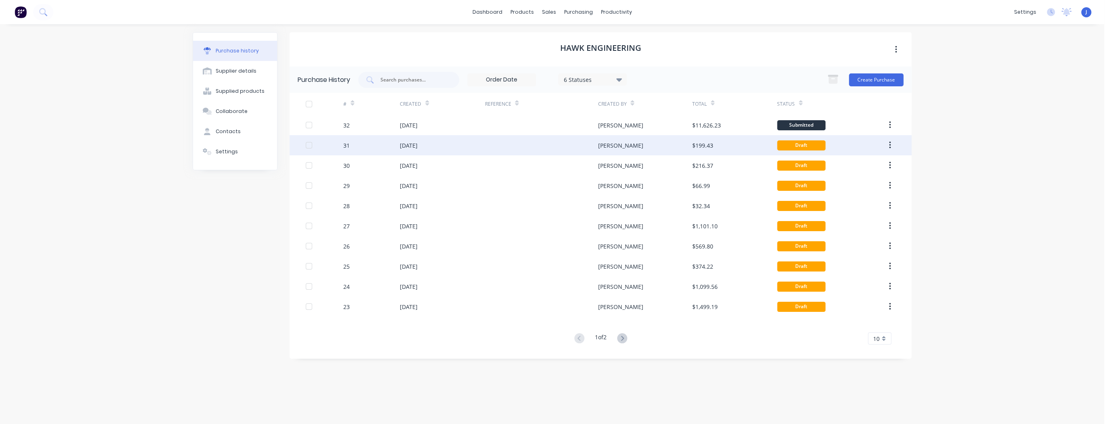
click at [890, 145] on icon "button" at bounding box center [890, 145] width 2 height 9
click at [308, 147] on div at bounding box center [309, 145] width 16 height 16
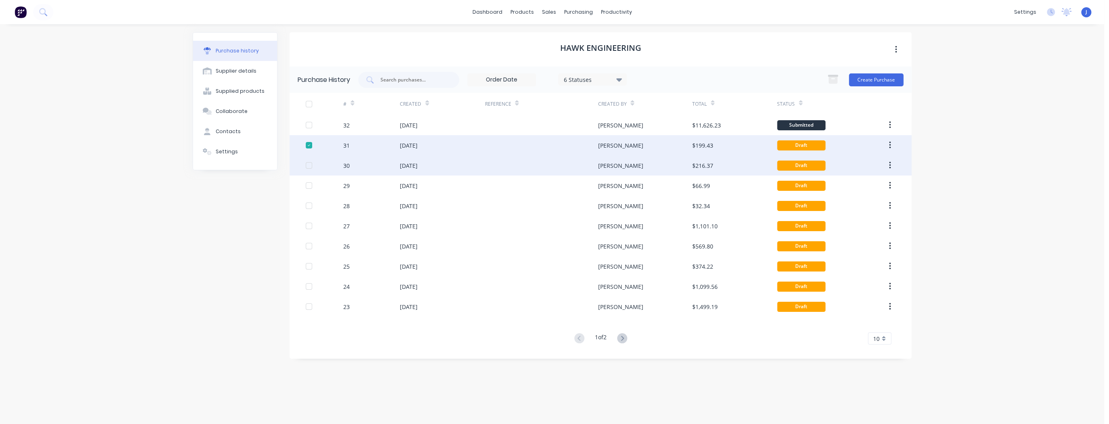
click at [309, 164] on div at bounding box center [309, 165] width 16 height 16
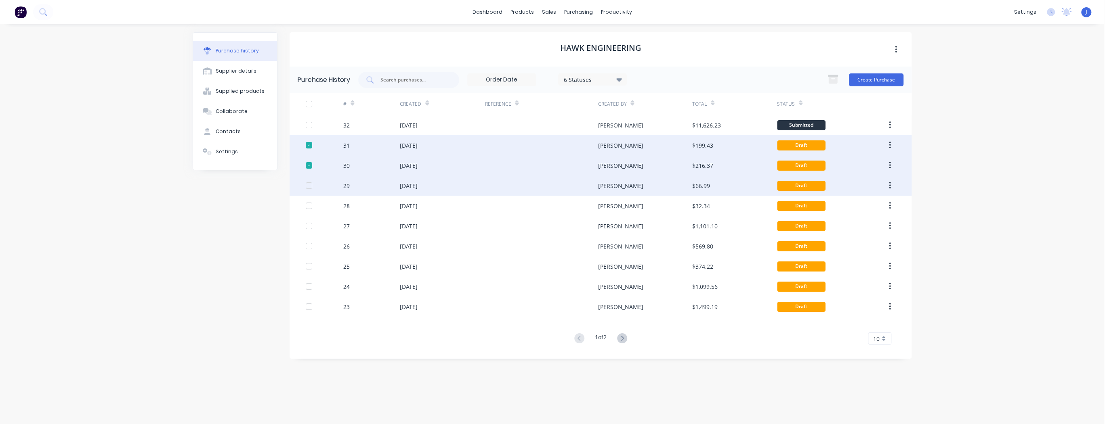
drag, startPoint x: 309, startPoint y: 184, endPoint x: 308, endPoint y: 192, distance: 8.5
click at [309, 184] on div at bounding box center [309, 186] width 16 height 16
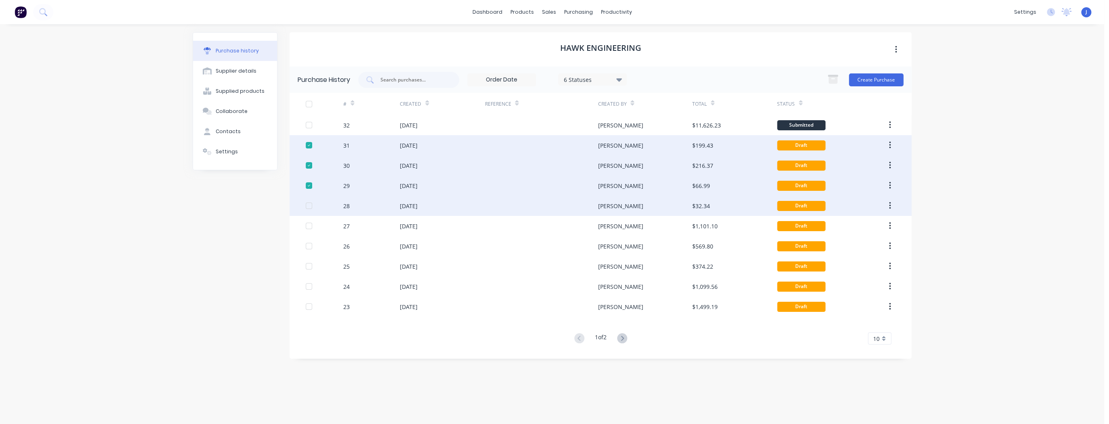
click at [306, 209] on div "28 30 Sep 2025 Jarod Luke $32.34 Draft" at bounding box center [600, 206] width 622 height 20
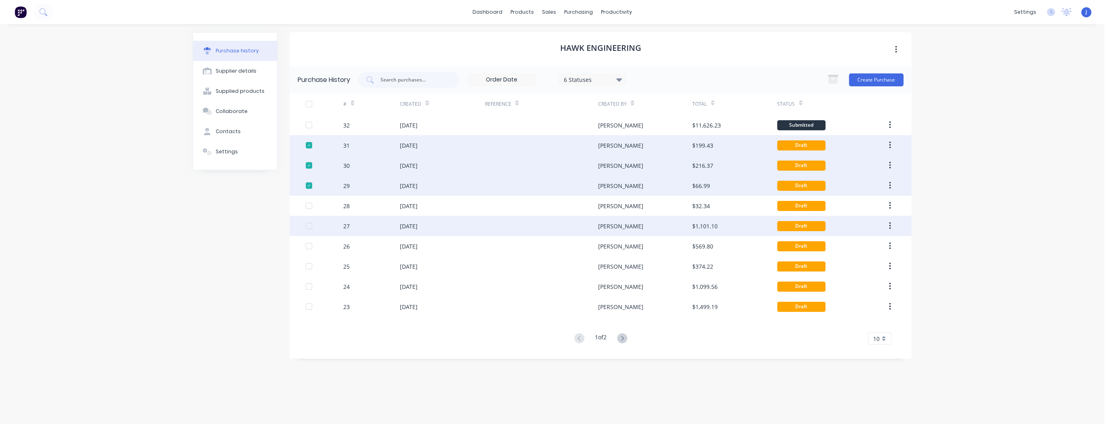
drag, startPoint x: 310, startPoint y: 228, endPoint x: 309, endPoint y: 219, distance: 9.3
click at [310, 228] on div at bounding box center [309, 226] width 16 height 16
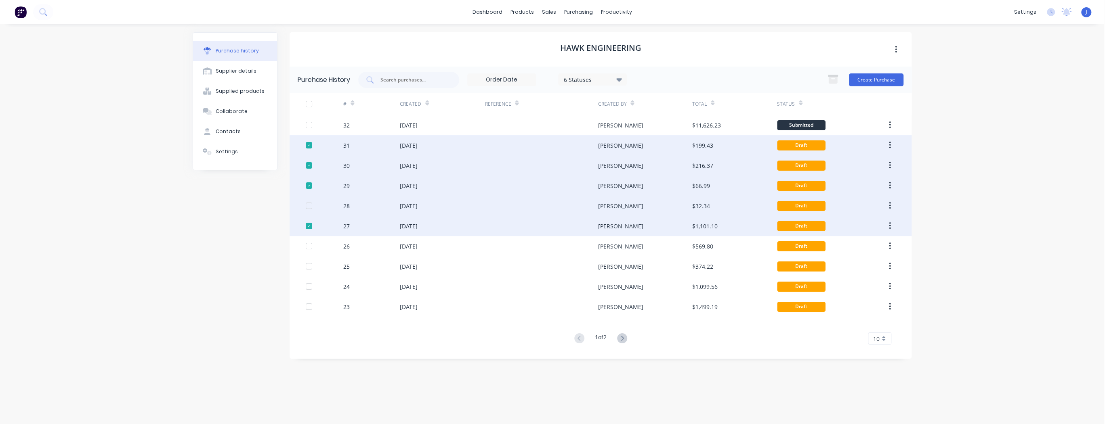
click at [309, 204] on div at bounding box center [309, 206] width 16 height 16
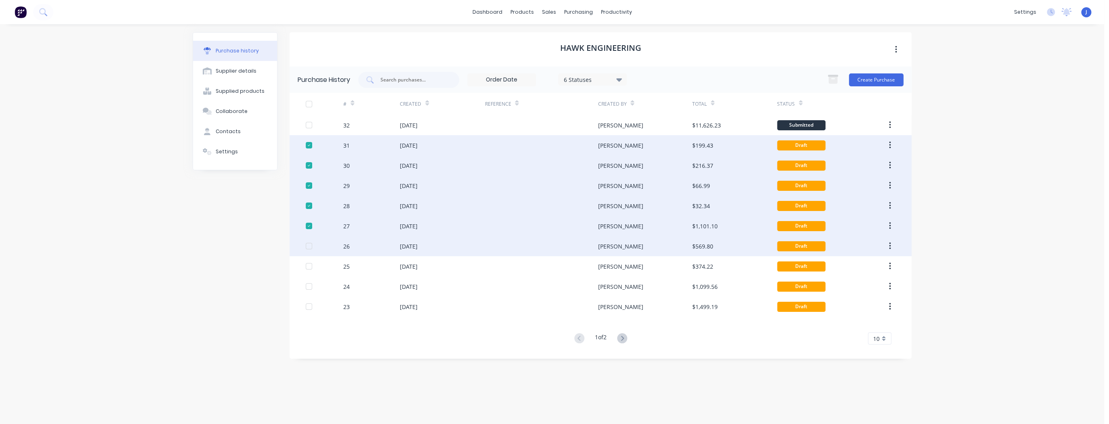
click at [311, 245] on div at bounding box center [309, 246] width 16 height 16
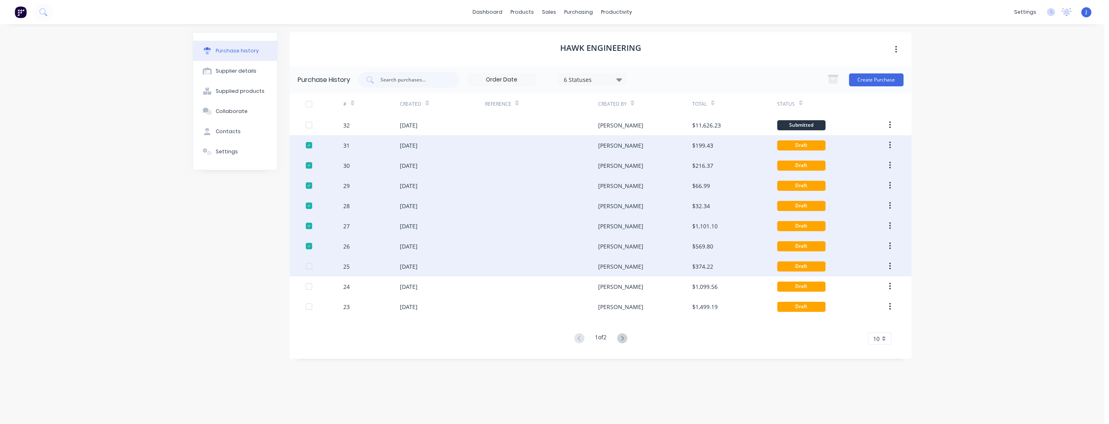
click at [311, 265] on div at bounding box center [309, 266] width 16 height 16
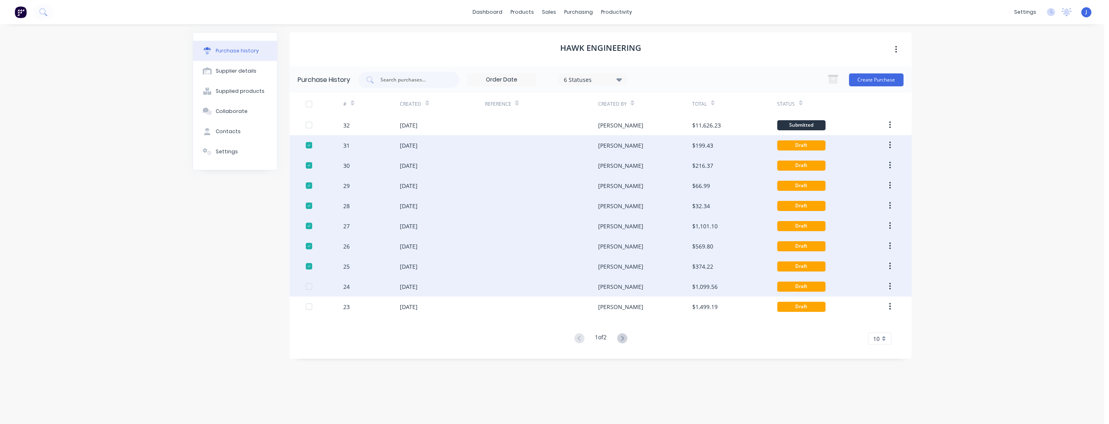
click at [309, 286] on div at bounding box center [309, 287] width 16 height 16
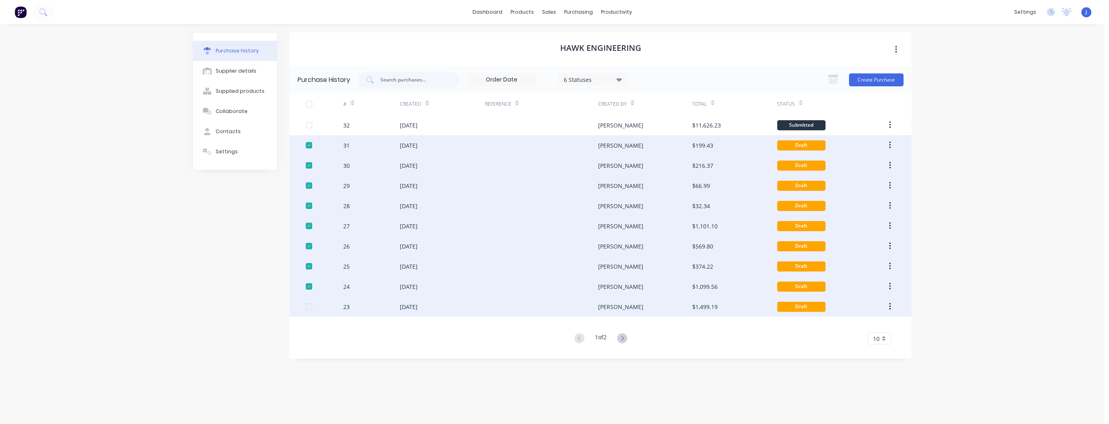
click at [308, 306] on div at bounding box center [309, 307] width 16 height 16
click at [891, 307] on button "button" at bounding box center [889, 307] width 19 height 15
click at [849, 328] on div "Archive" at bounding box center [861, 328] width 62 height 12
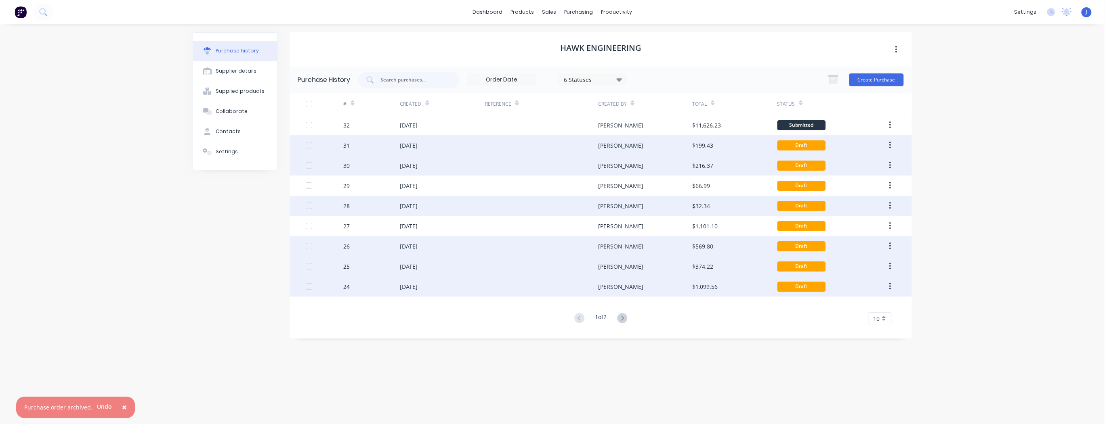
drag, startPoint x: 938, startPoint y: 252, endPoint x: 932, endPoint y: 248, distance: 7.6
click at [939, 252] on div "× Purchase order archived. Undo dashboard products sales purchasing productivit…" at bounding box center [552, 212] width 1104 height 424
click at [519, 14] on div "products" at bounding box center [521, 12] width 31 height 12
click at [517, 10] on div "products" at bounding box center [521, 12] width 31 height 12
click at [573, 10] on div "purchasing" at bounding box center [578, 12] width 37 height 12
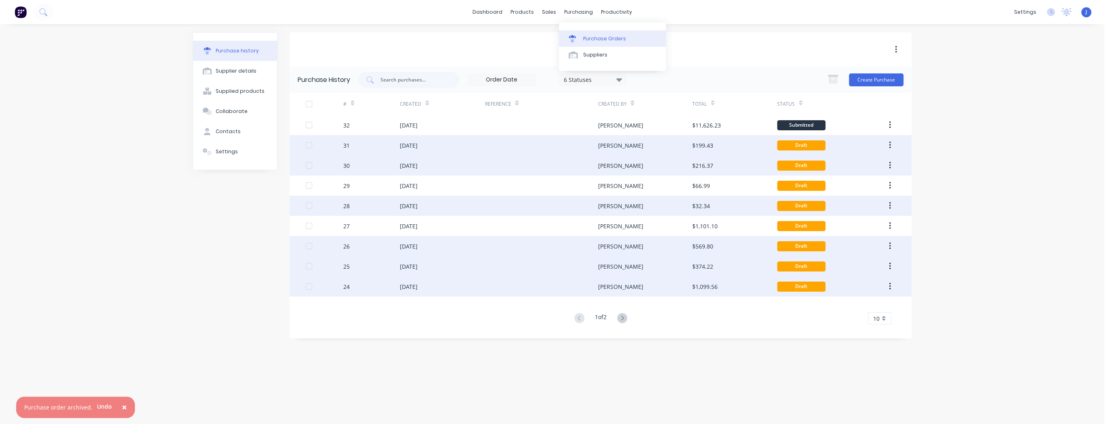
click at [586, 36] on div "Purchase Orders" at bounding box center [604, 38] width 43 height 7
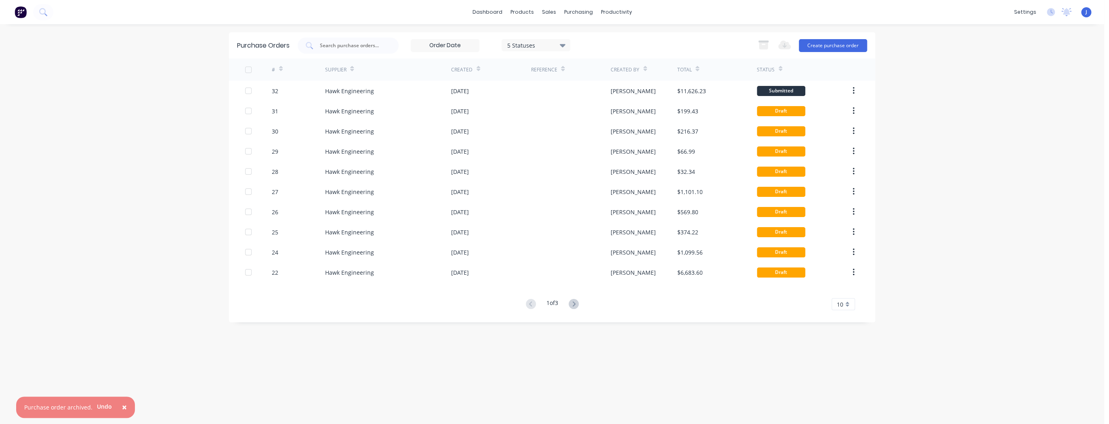
click at [574, 302] on g at bounding box center [573, 304] width 10 height 10
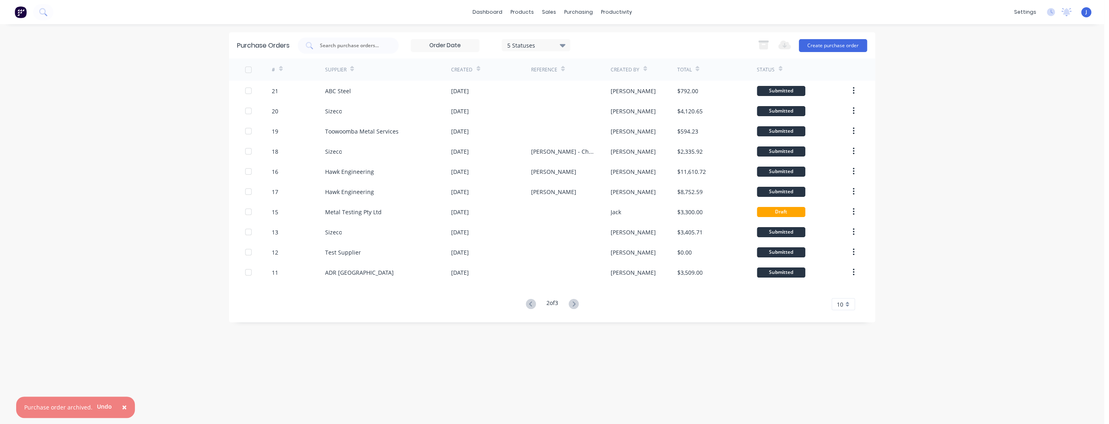
click at [574, 302] on icon at bounding box center [573, 304] width 3 height 5
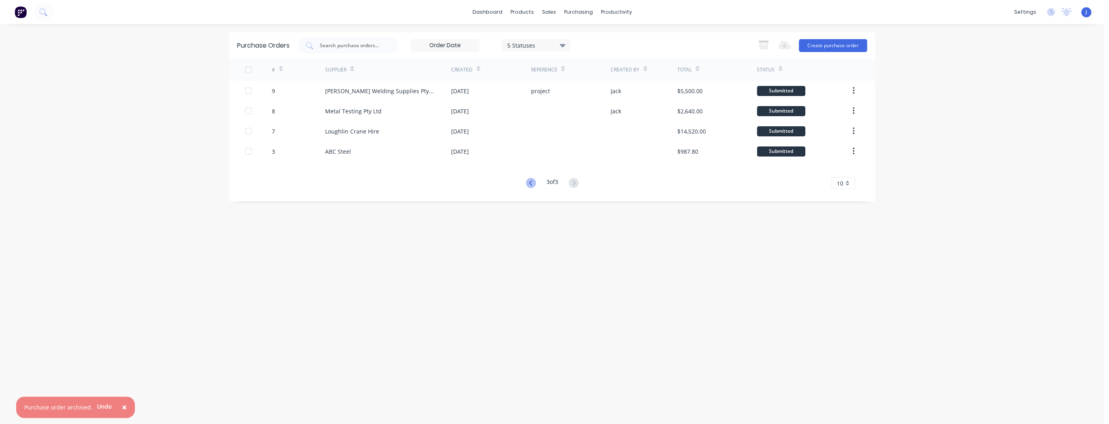
click at [528, 186] on icon at bounding box center [531, 183] width 10 height 10
click at [528, 186] on div "Purchase Orders 5 Statuses 5 Statuses Export to Excel (XLSX) Create purchase or…" at bounding box center [552, 116] width 646 height 169
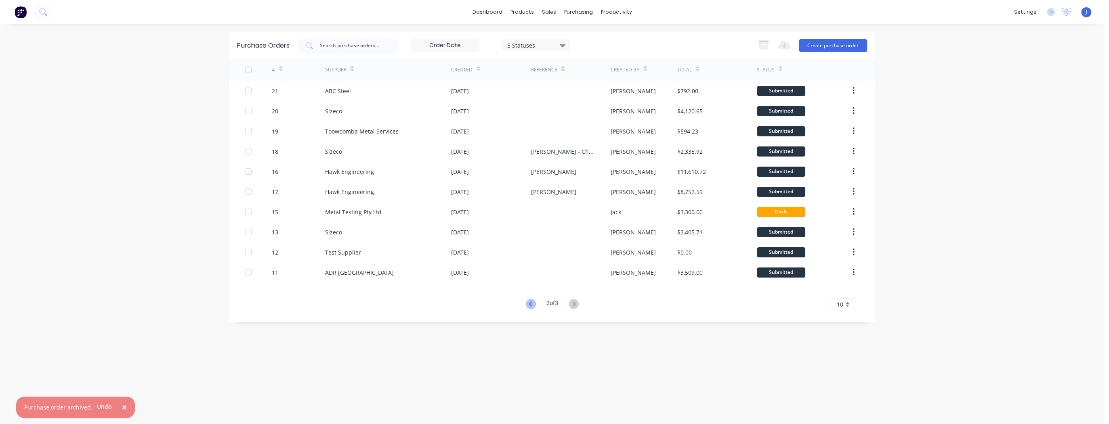
click at [530, 304] on icon at bounding box center [531, 304] width 10 height 10
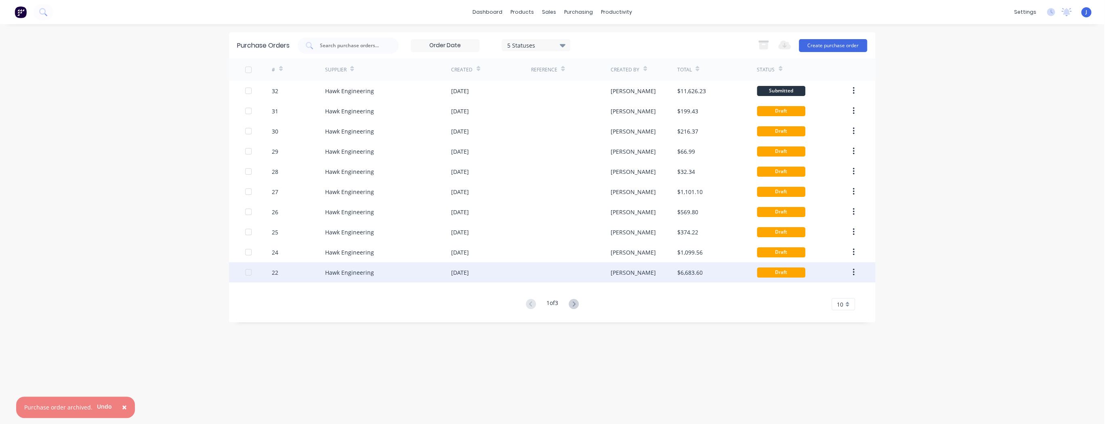
click at [249, 273] on div at bounding box center [248, 272] width 16 height 16
click at [854, 273] on button "button" at bounding box center [853, 272] width 19 height 15
click at [833, 293] on div "Archive" at bounding box center [824, 294] width 62 height 12
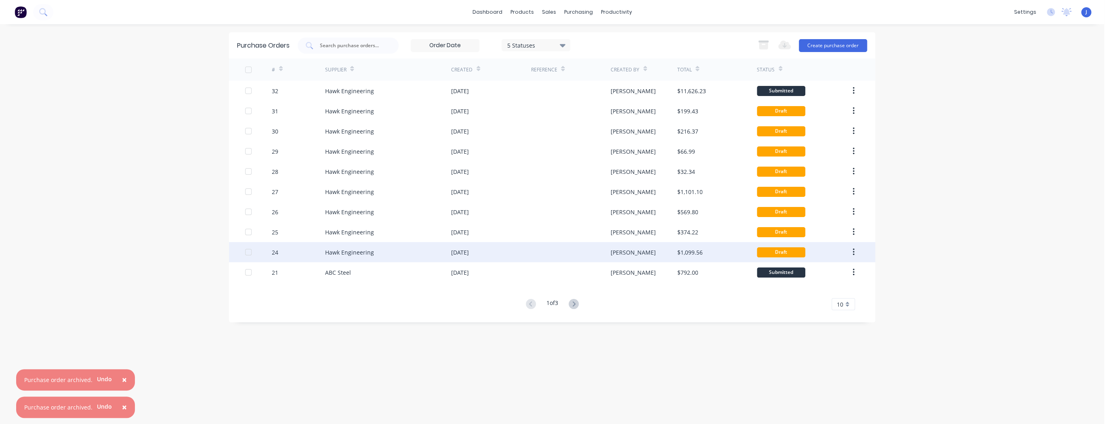
click at [855, 254] on button "button" at bounding box center [853, 252] width 19 height 15
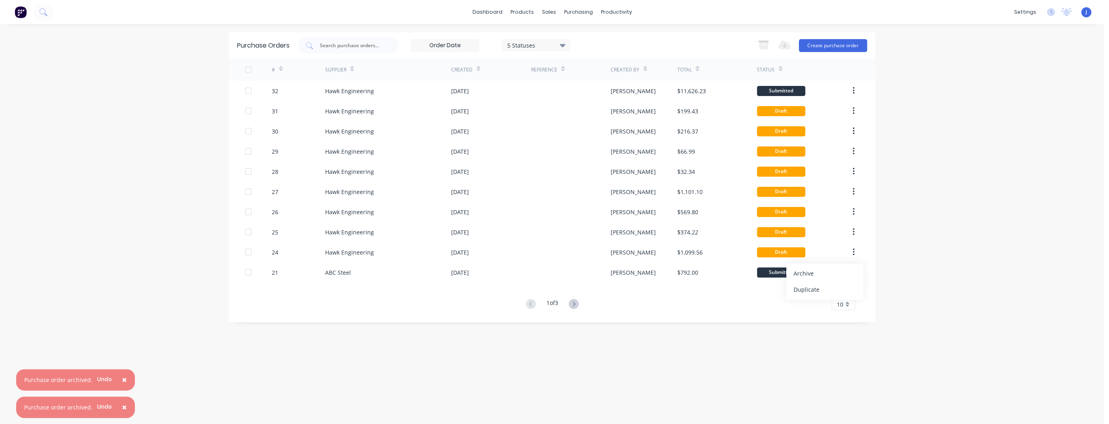
drag, startPoint x: 836, startPoint y: 275, endPoint x: 847, endPoint y: 254, distance: 24.2
click at [836, 275] on div "Archive" at bounding box center [824, 274] width 62 height 12
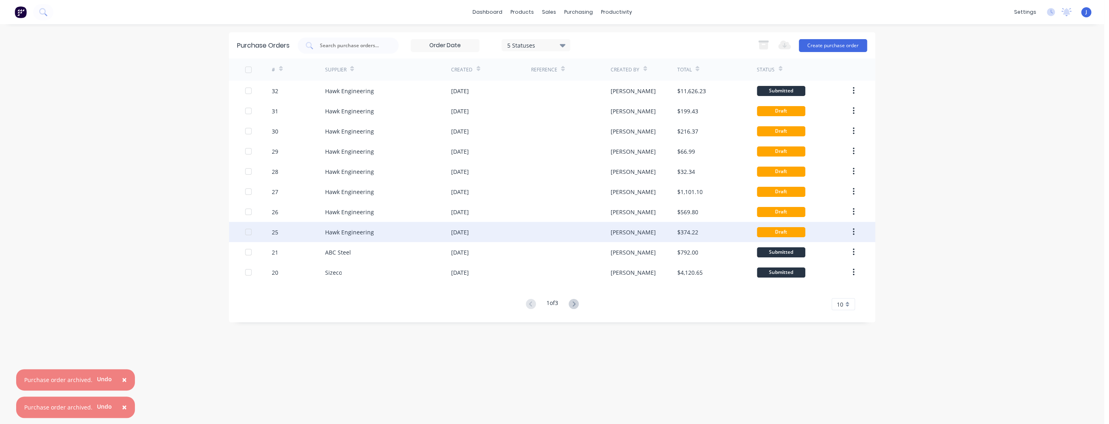
click at [854, 231] on icon "button" at bounding box center [853, 232] width 2 height 9
click at [848, 249] on div "Archive" at bounding box center [824, 253] width 62 height 12
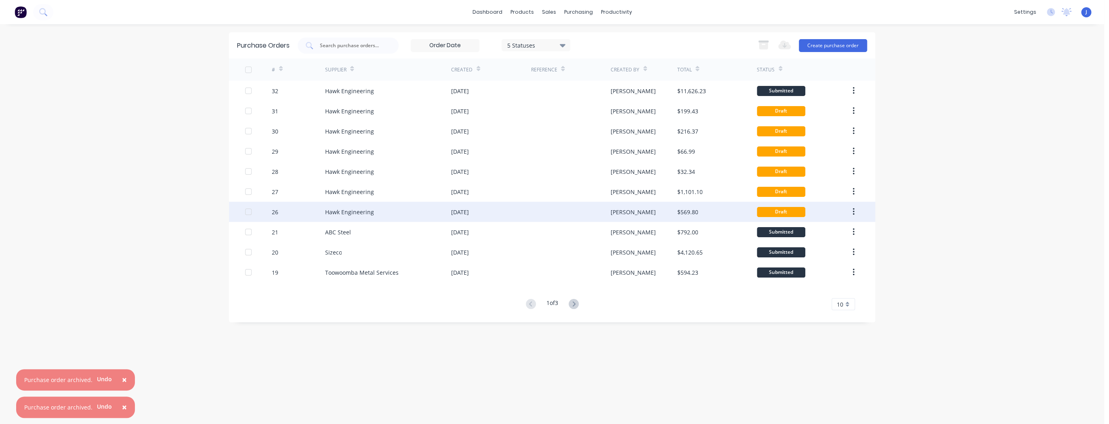
click at [788, 211] on div "Draft" at bounding box center [780, 212] width 48 height 10
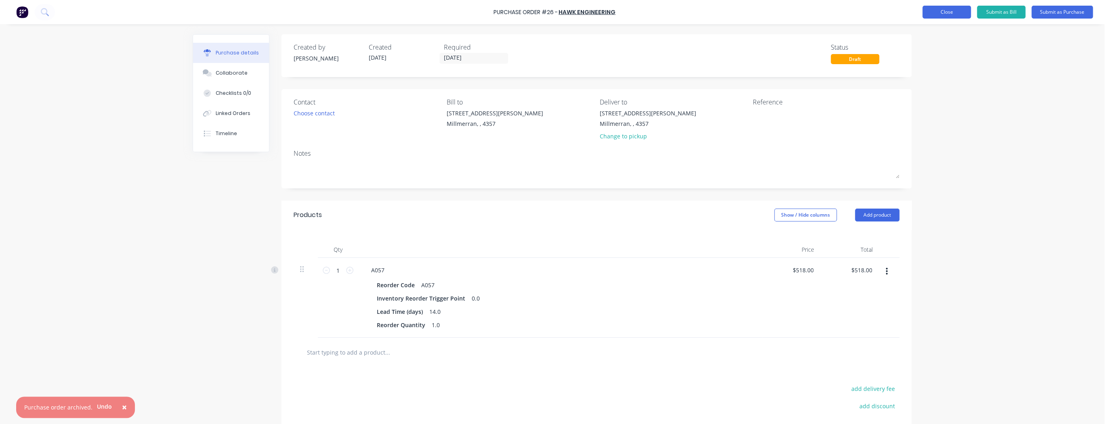
click at [959, 8] on button "Close" at bounding box center [946, 12] width 48 height 13
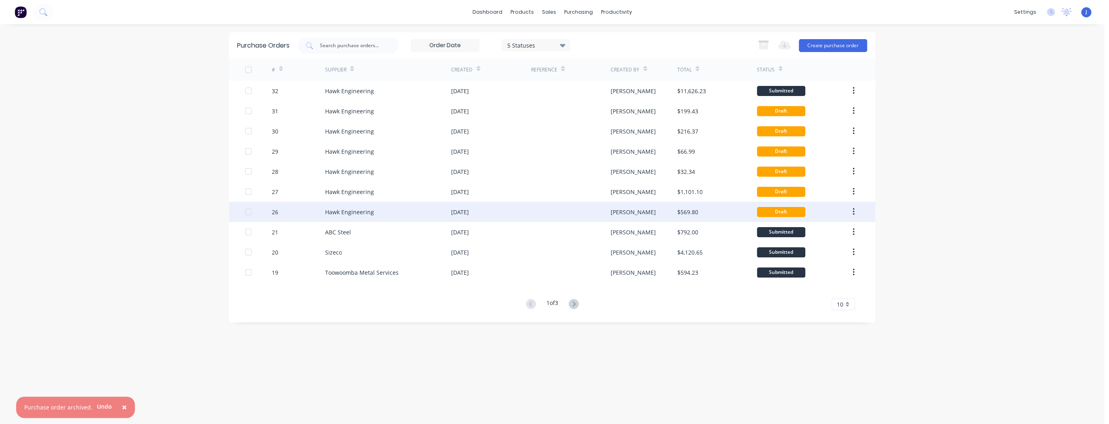
click at [854, 212] on button "button" at bounding box center [853, 212] width 19 height 15
click at [841, 247] on div "Duplicate" at bounding box center [824, 249] width 62 height 12
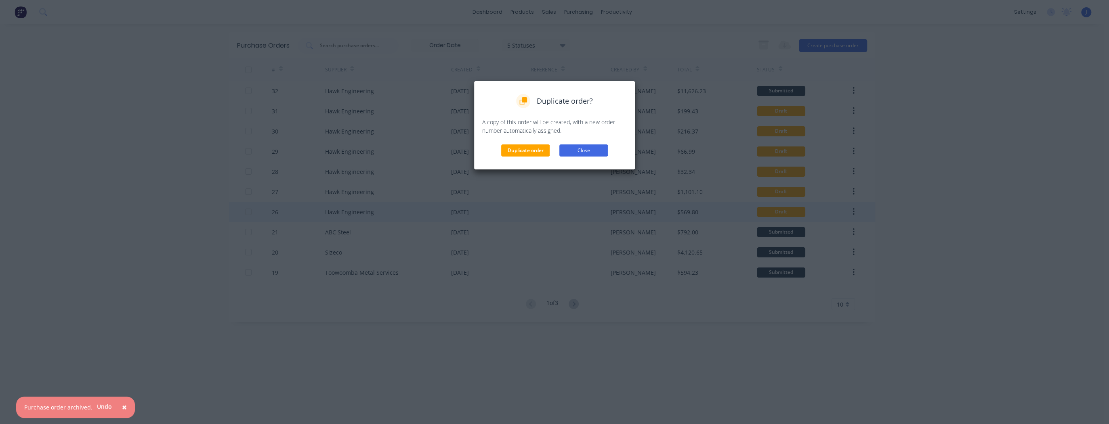
click at [588, 150] on button "Close" at bounding box center [583, 151] width 48 height 12
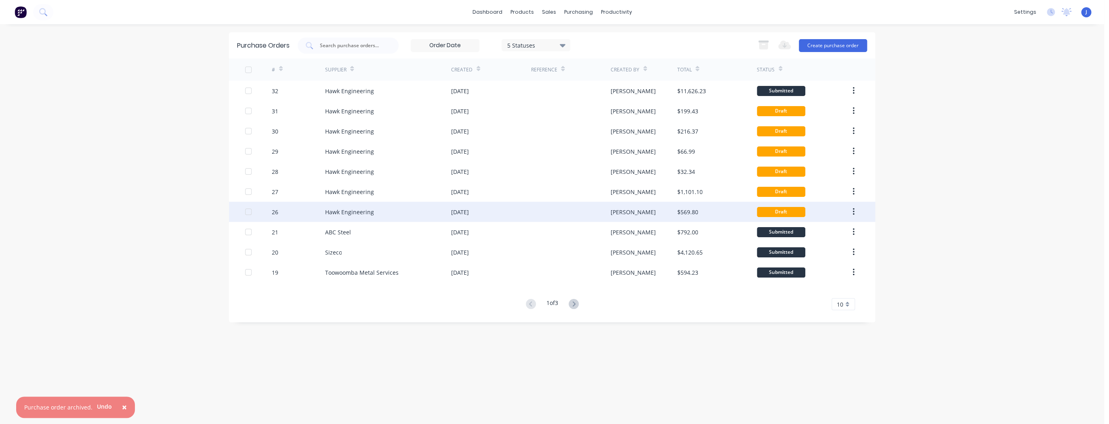
click at [855, 209] on button "button" at bounding box center [853, 212] width 19 height 15
click at [840, 236] on div "Archive" at bounding box center [824, 233] width 62 height 12
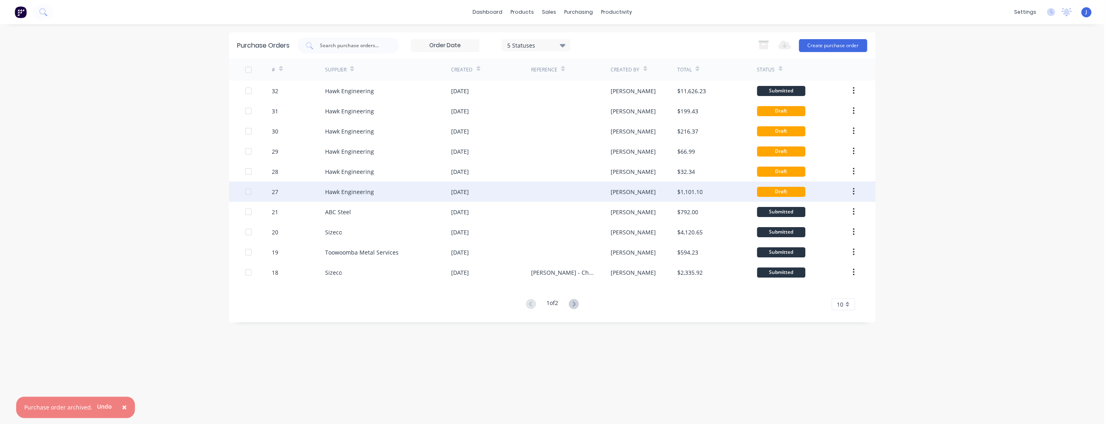
click at [854, 193] on icon "button" at bounding box center [853, 191] width 2 height 9
click at [849, 209] on div "Archive" at bounding box center [824, 213] width 62 height 12
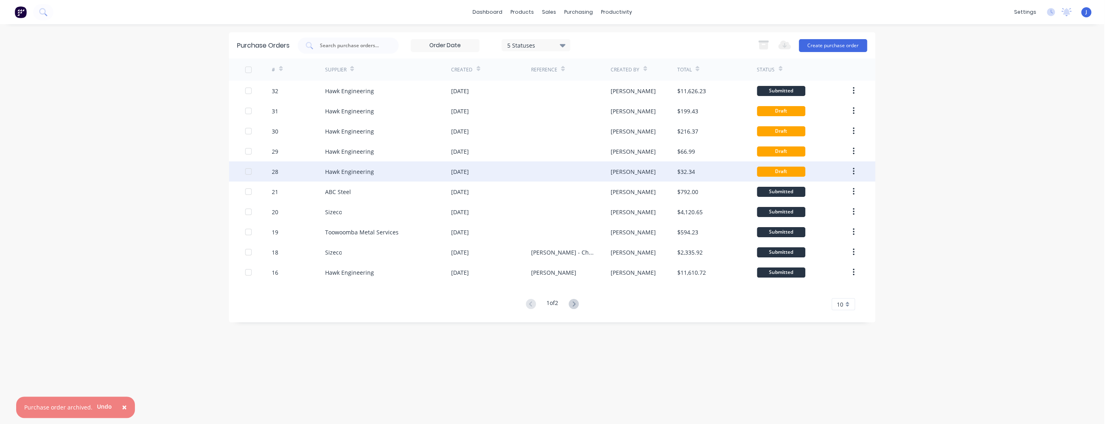
click at [853, 174] on icon "button" at bounding box center [853, 171] width 2 height 7
click at [845, 189] on div "Archive" at bounding box center [824, 193] width 62 height 12
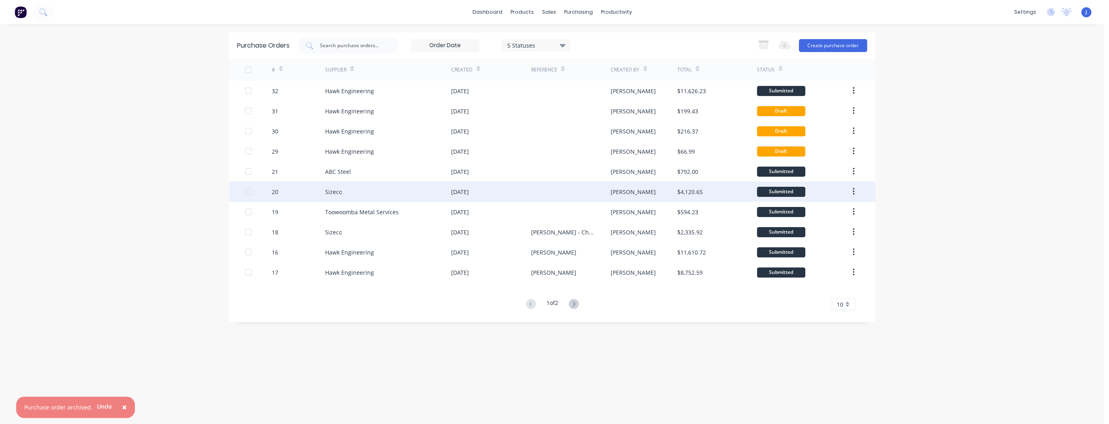
click at [854, 153] on icon "button" at bounding box center [853, 151] width 2 height 9
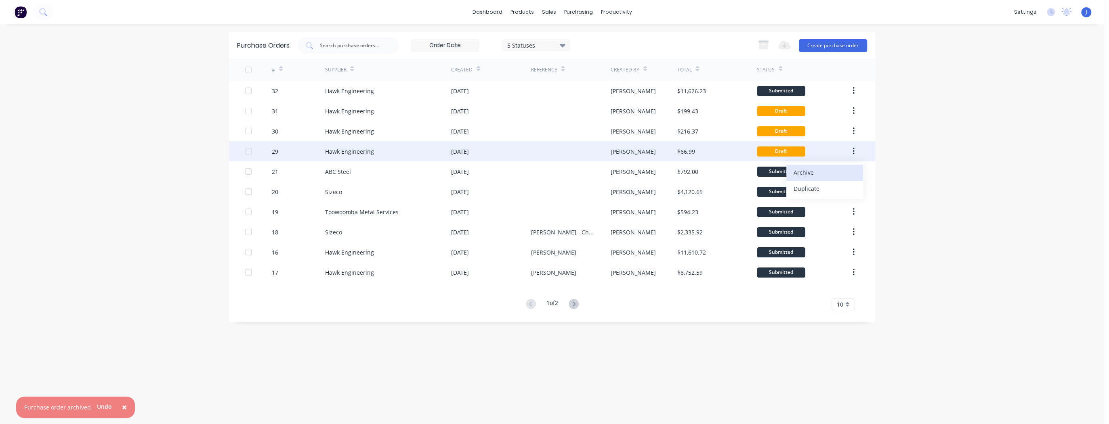
click at [842, 177] on div "Archive" at bounding box center [824, 173] width 62 height 12
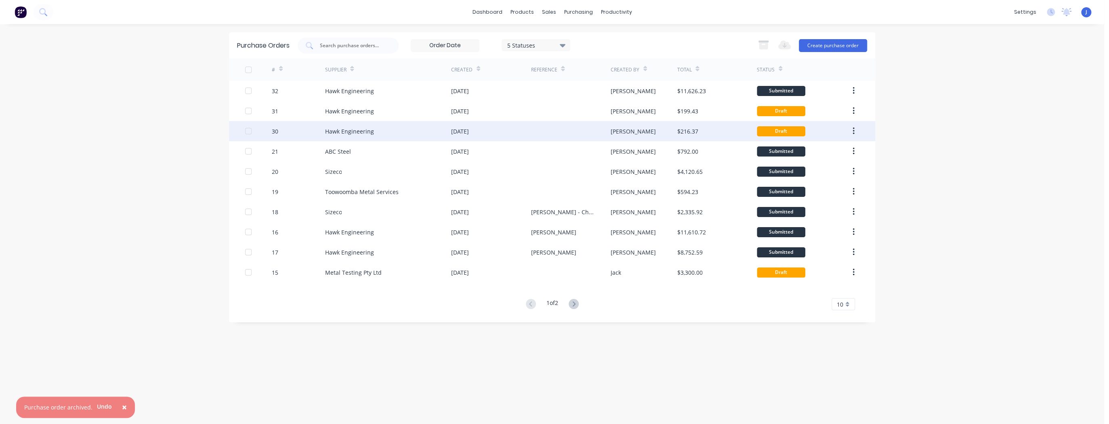
click at [851, 134] on button "button" at bounding box center [853, 131] width 19 height 15
click at [851, 148] on div "Archive" at bounding box center [824, 153] width 62 height 12
